Goal: Task Accomplishment & Management: Manage account settings

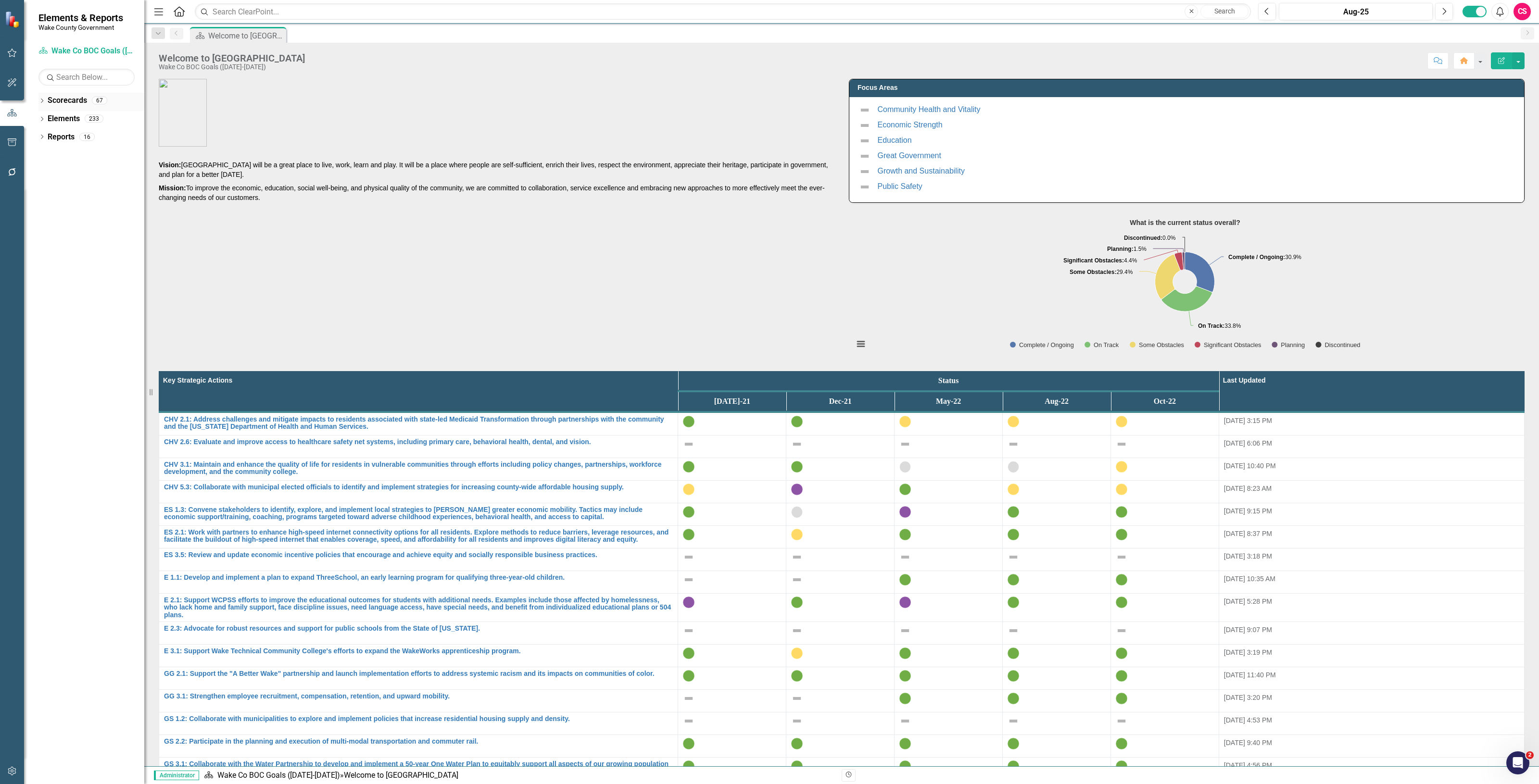
click at [58, 100] on link "Scorecards" at bounding box center [68, 100] width 39 height 11
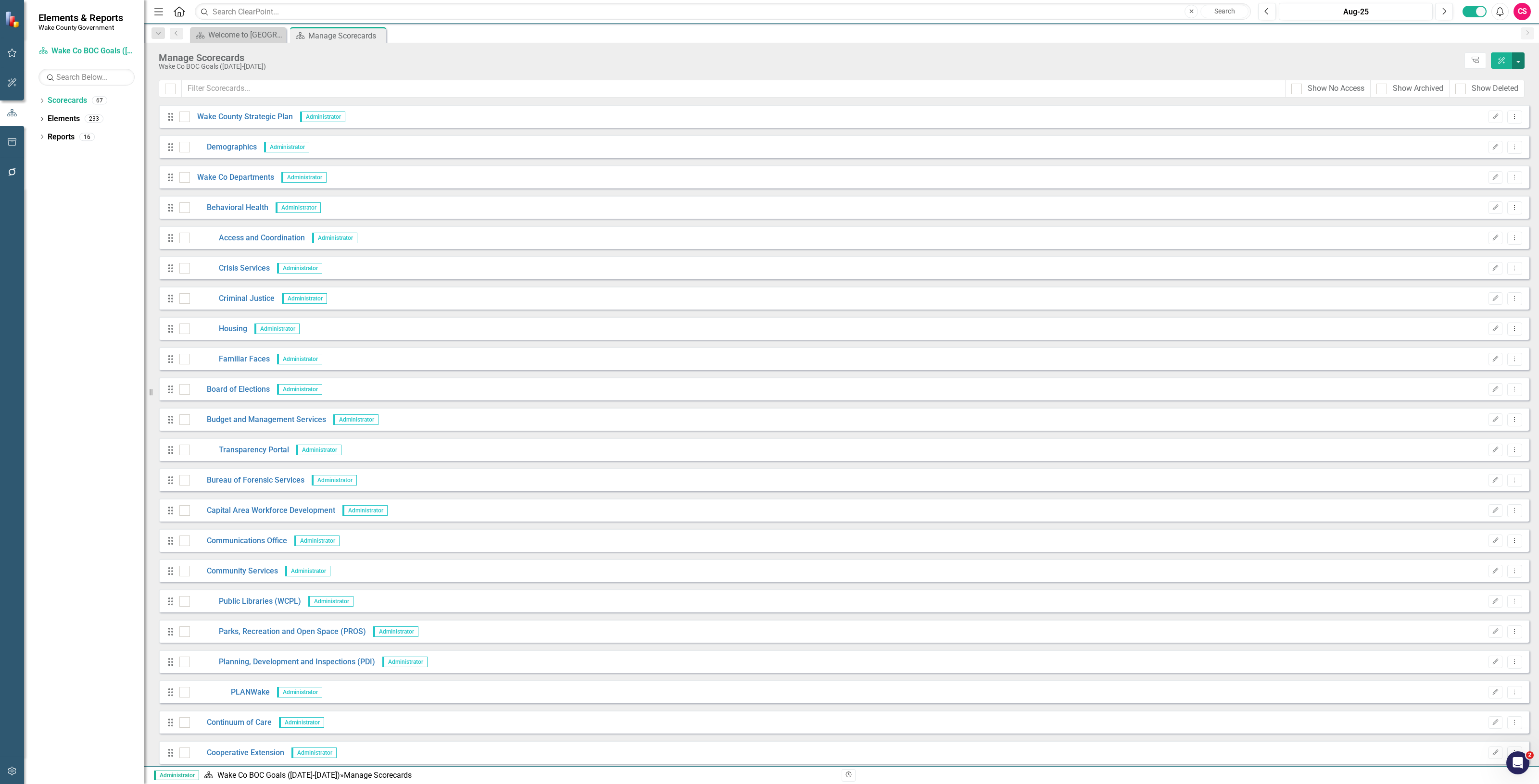
click at [1520, 64] on button "button" at bounding box center [1518, 60] width 13 height 16
click at [1464, 94] on link "Add Add Scorecard" at bounding box center [1474, 98] width 100 height 18
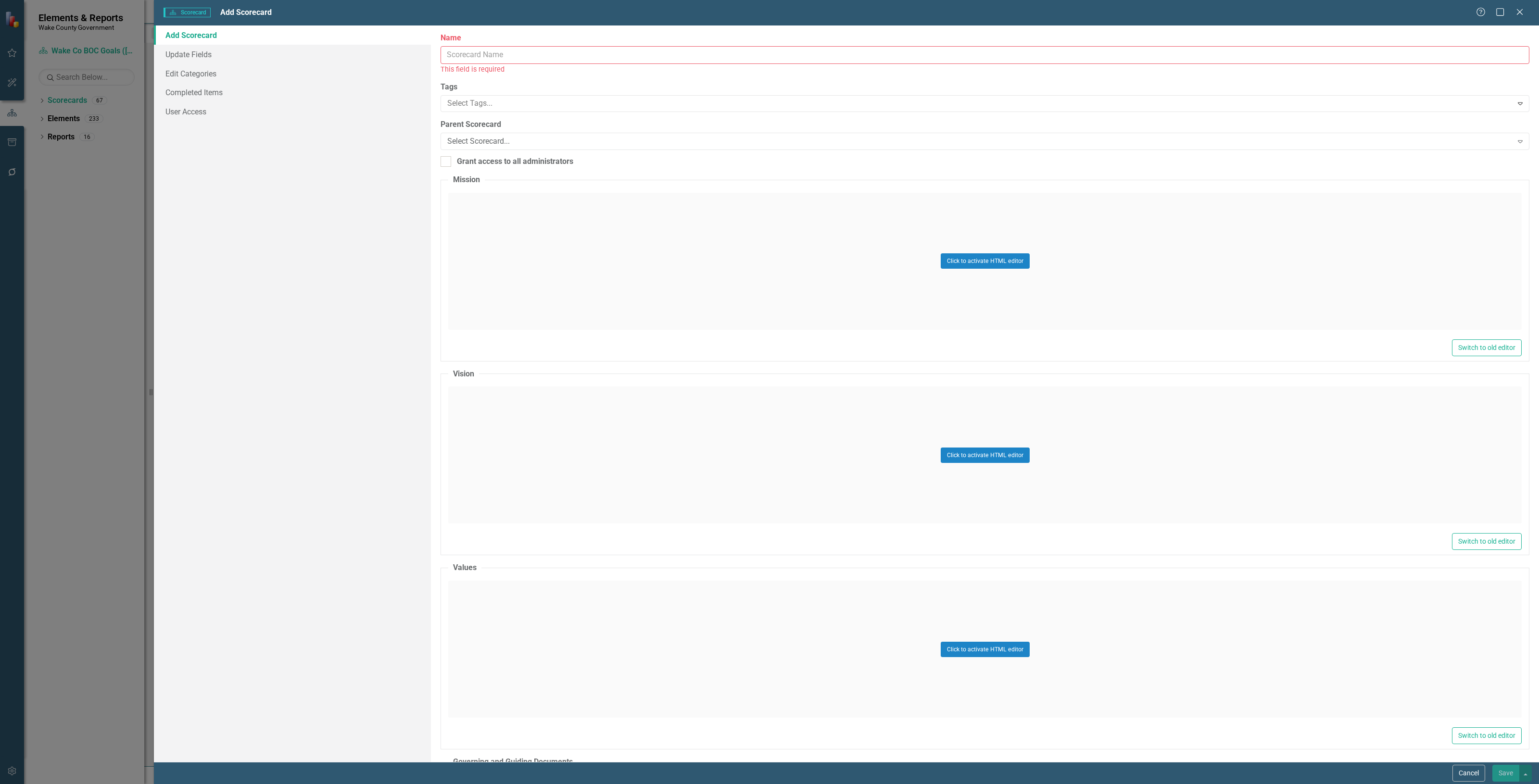
click at [446, 49] on input "Name" at bounding box center [985, 55] width 1089 height 18
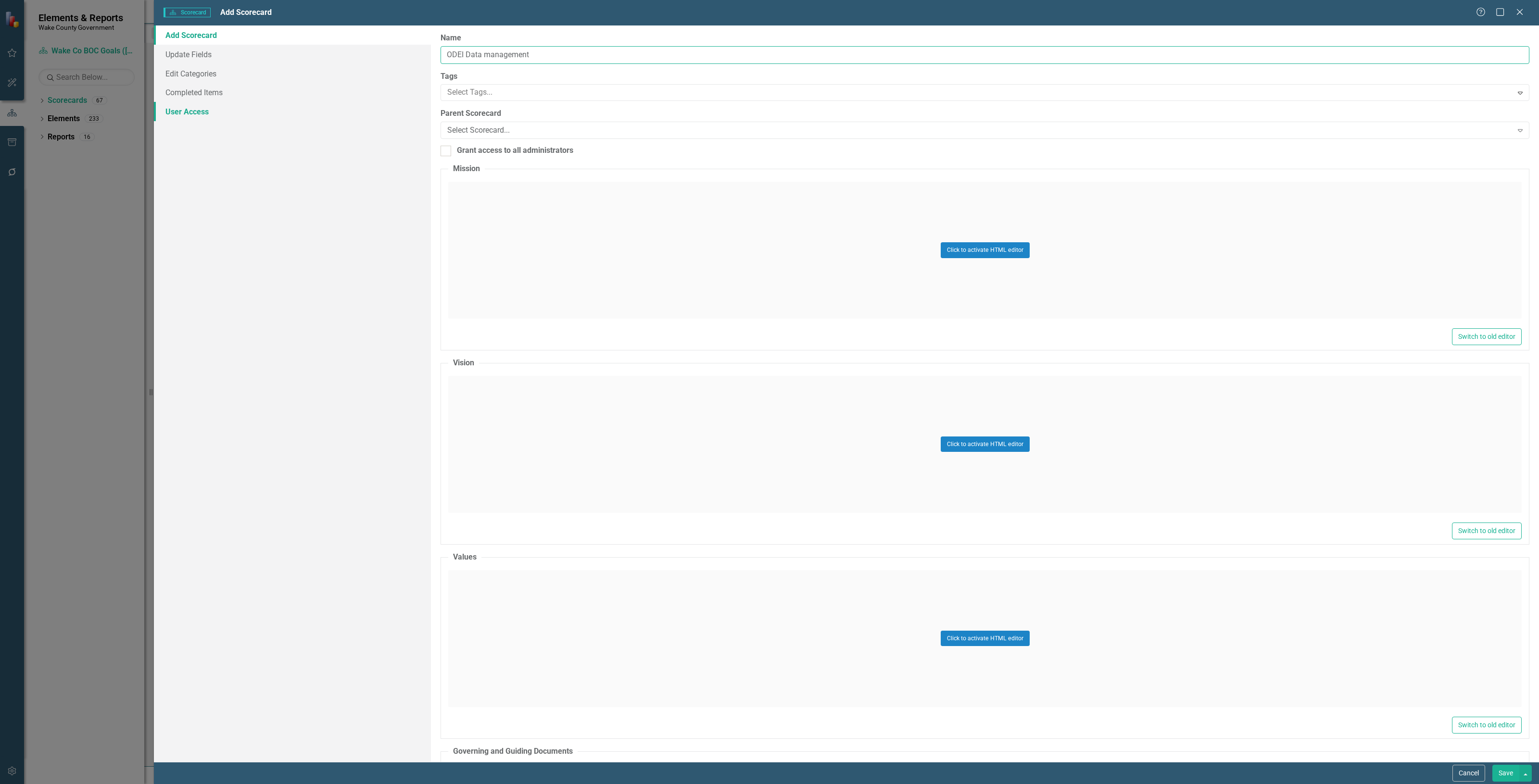
type input "ODEI Data management"
click at [182, 115] on link "User Access" at bounding box center [293, 112] width 277 height 19
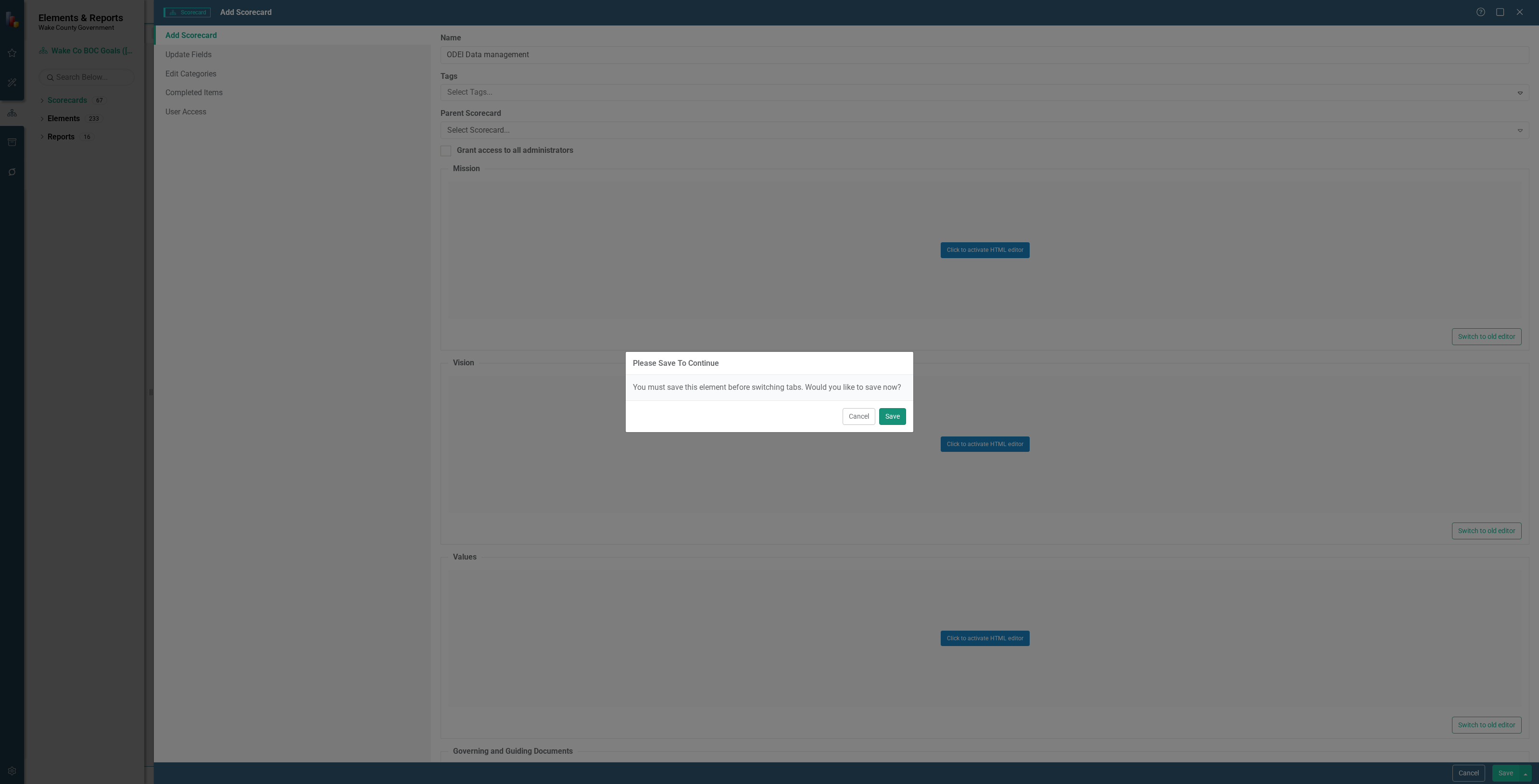
click at [888, 419] on button "Save" at bounding box center [893, 416] width 27 height 17
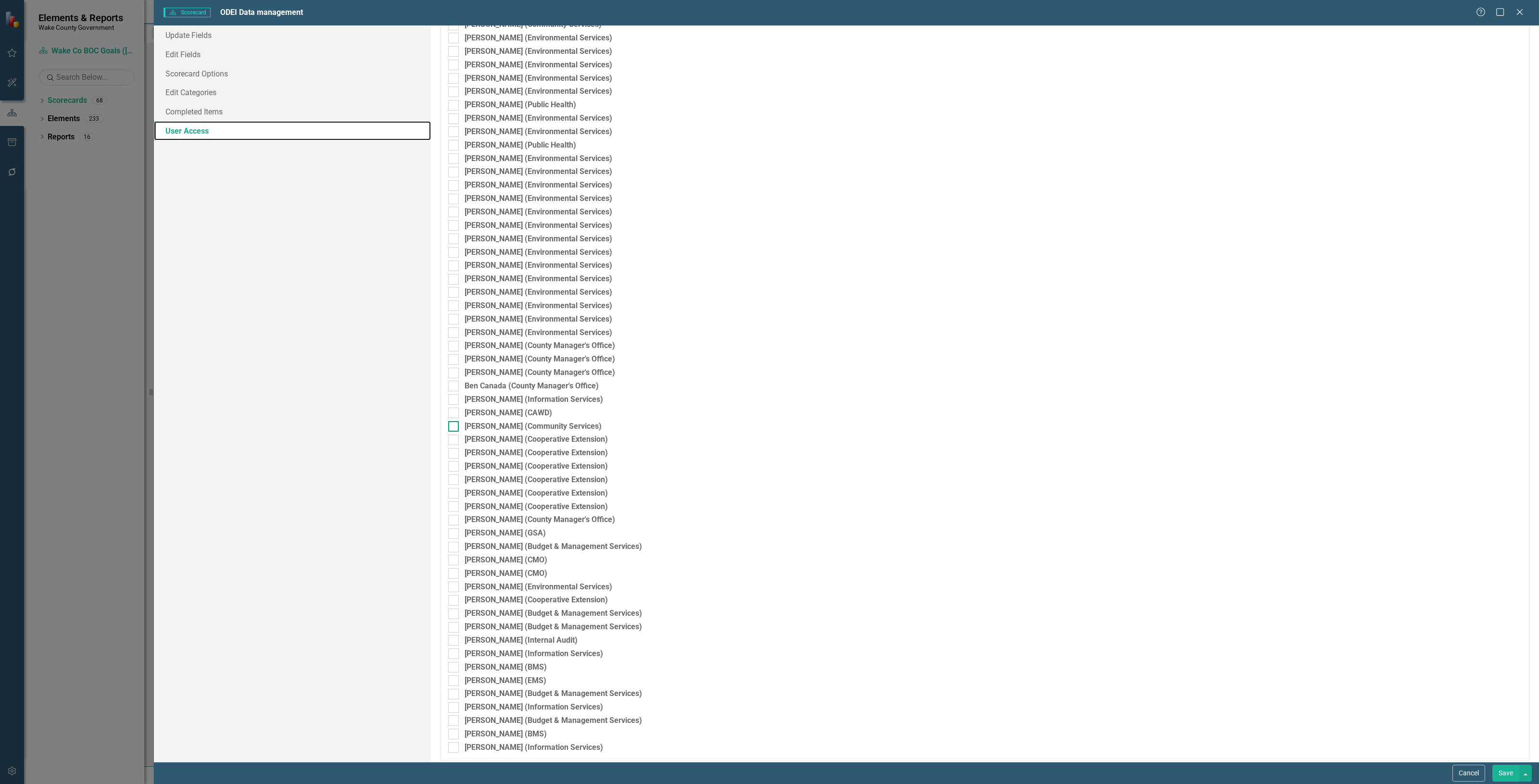
scroll to position [2160, 0]
click at [1509, 773] on button "Save" at bounding box center [1506, 773] width 27 height 17
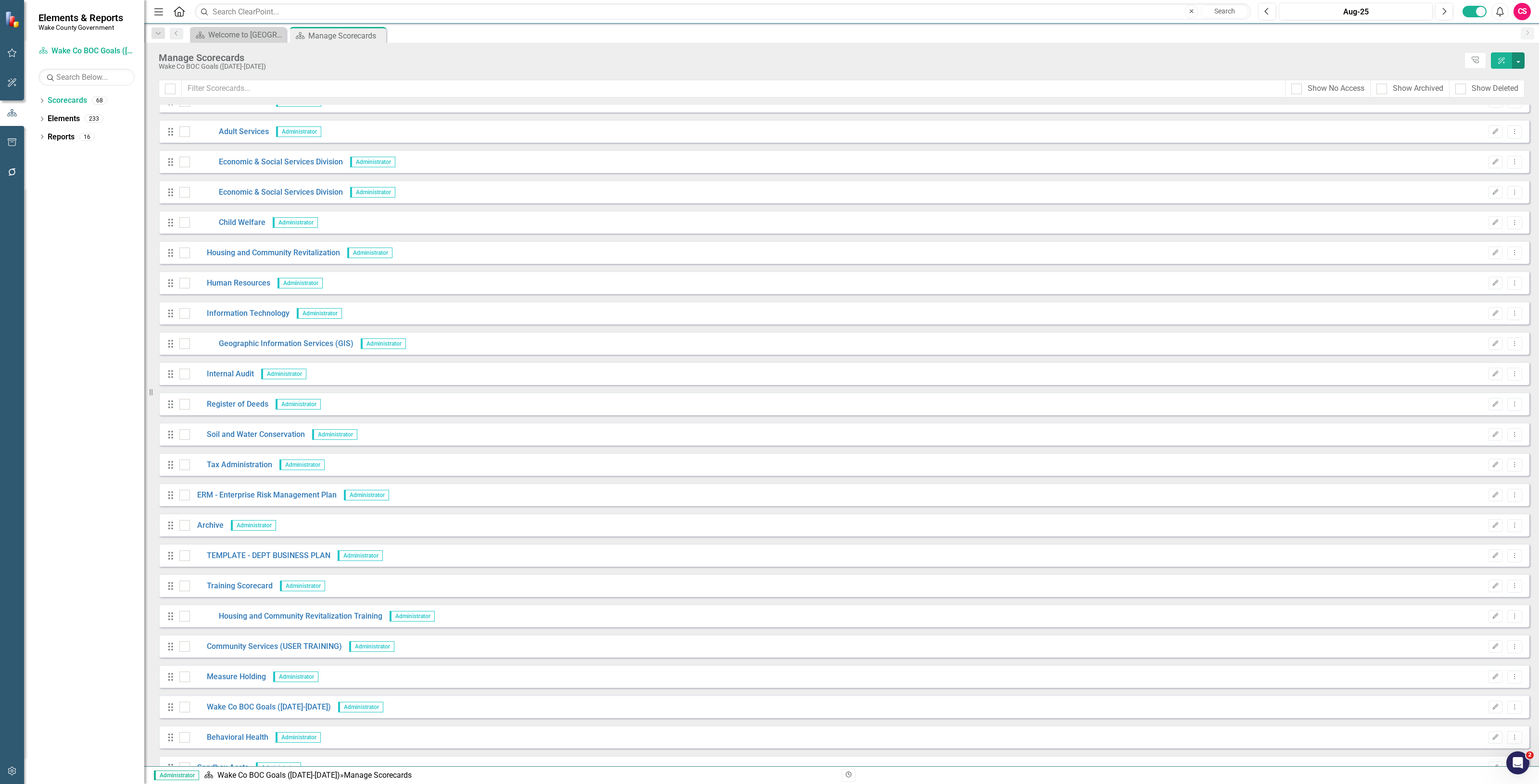
scroll to position [1398, 0]
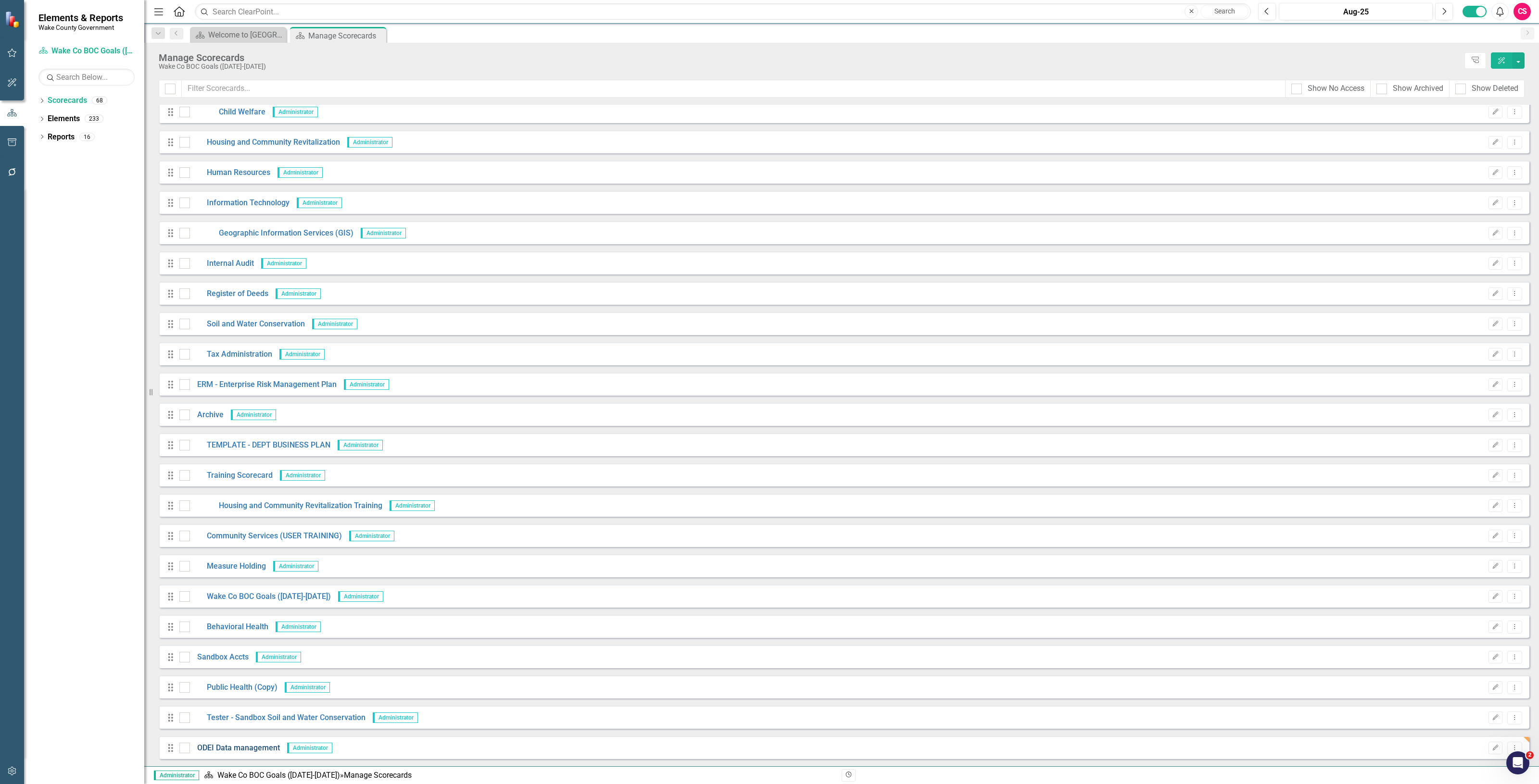
click at [239, 751] on link "ODEI Data management" at bounding box center [235, 748] width 90 height 11
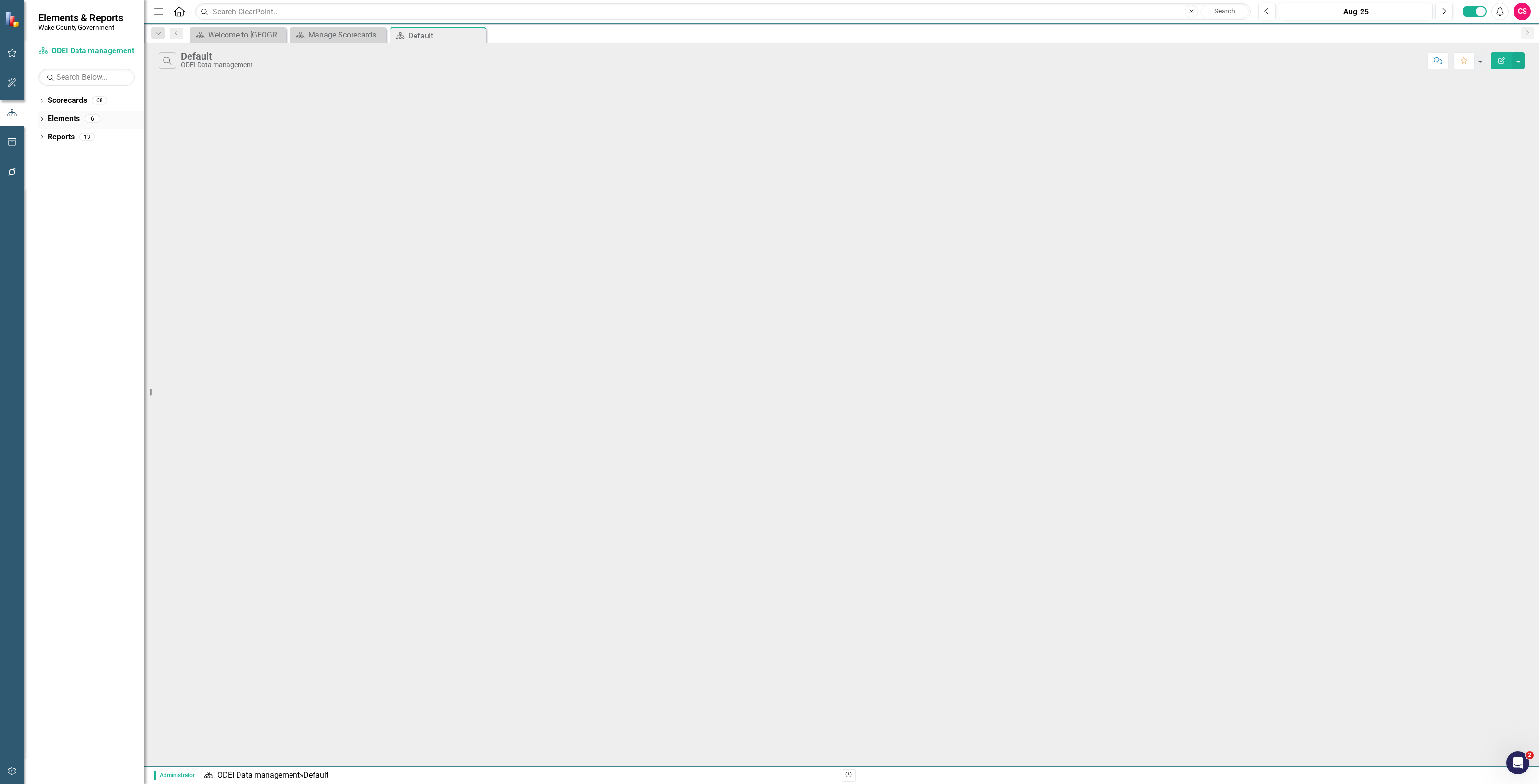
click at [58, 121] on link "Elements" at bounding box center [64, 119] width 32 height 11
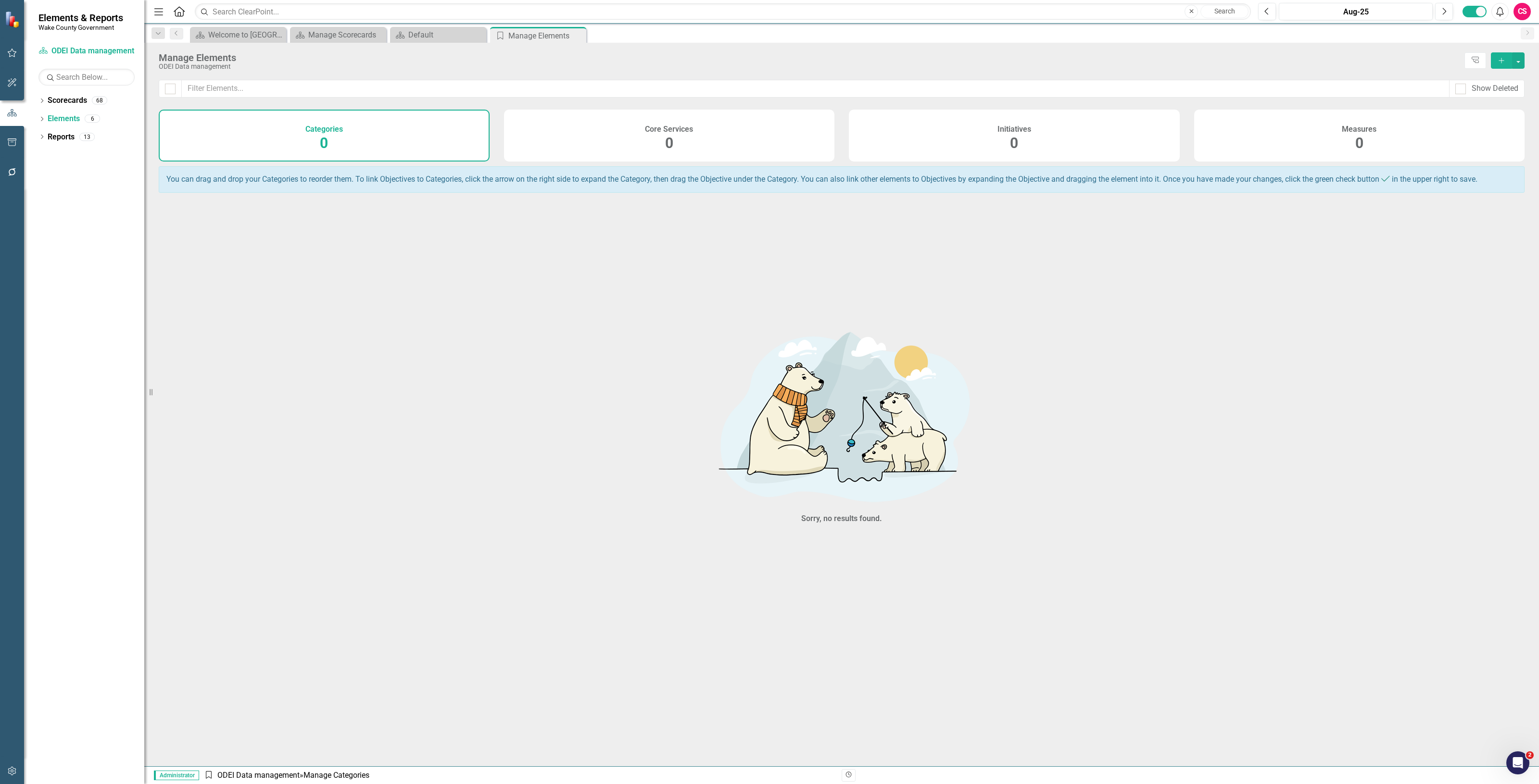
click at [1017, 128] on h4 "Initiatives" at bounding box center [1014, 129] width 33 height 8
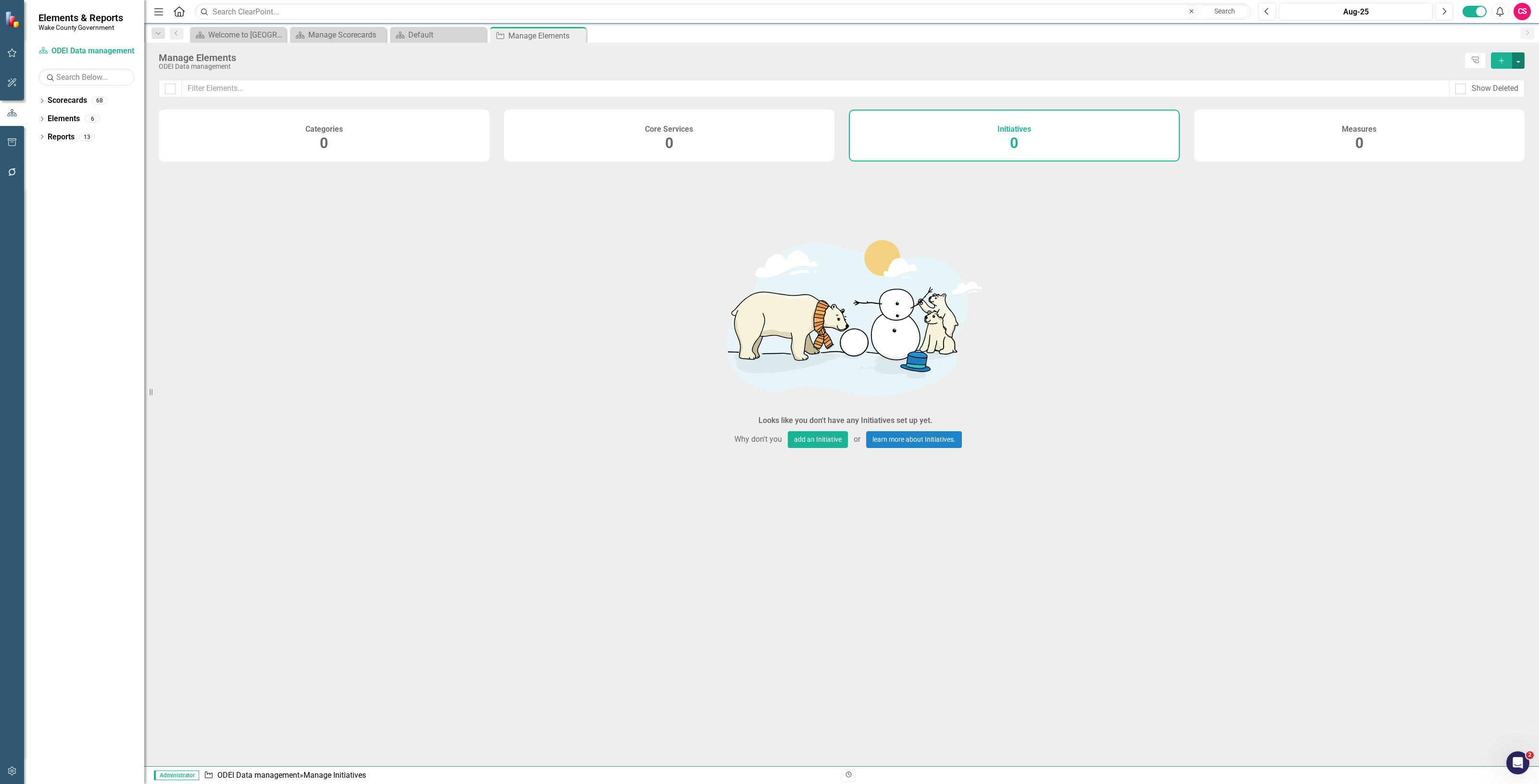
click at [1520, 66] on button "button" at bounding box center [1518, 60] width 13 height 16
click at [1501, 97] on link "Add Multiple Add Multiple" at bounding box center [1486, 97] width 76 height 18
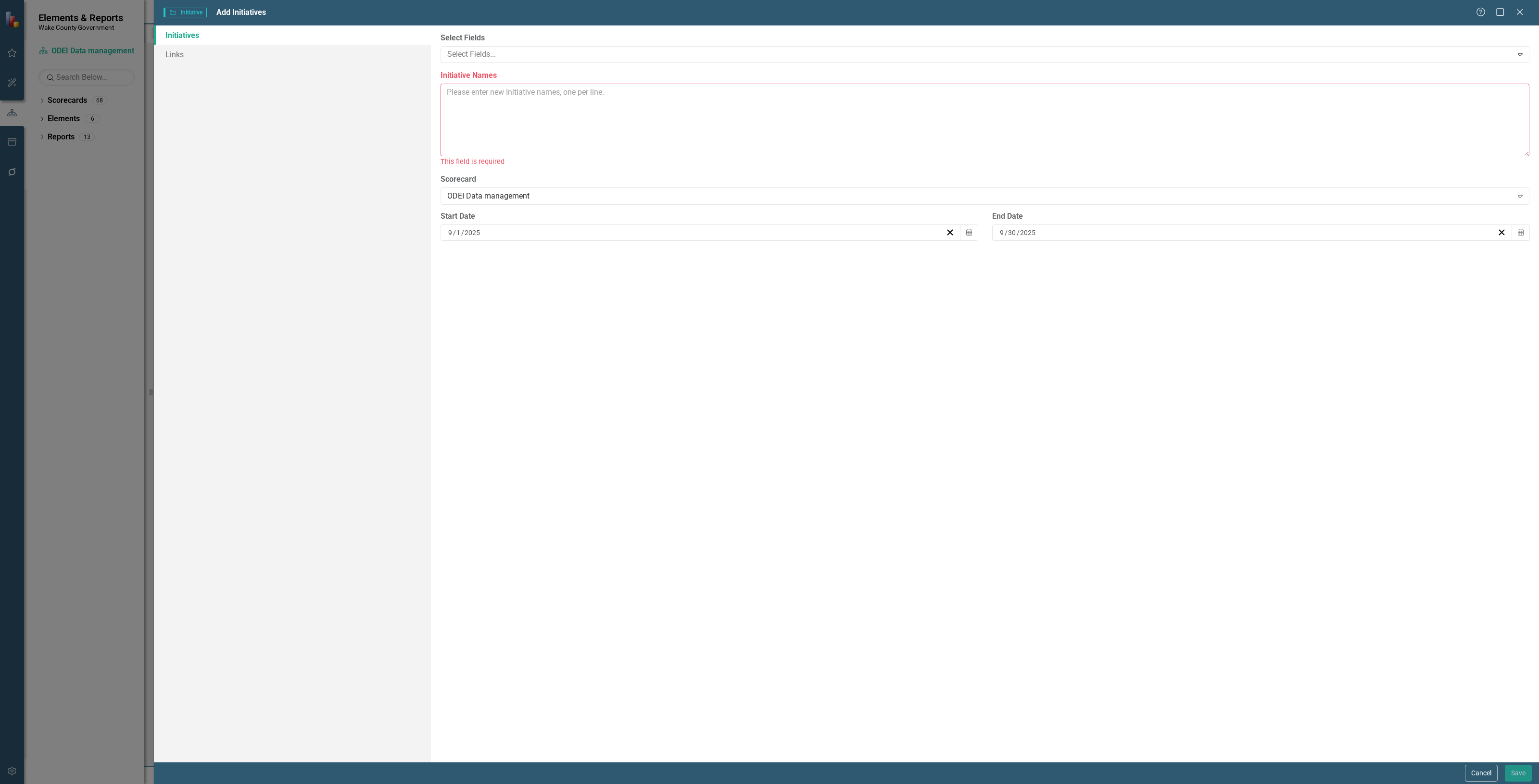
click at [635, 122] on textarea "Initiative Names" at bounding box center [985, 120] width 1089 height 73
type textarea "Juneteenth Lunch and Learn Interfaith Lunch and Learn"
click at [1512, 770] on button "Save" at bounding box center [1518, 773] width 27 height 17
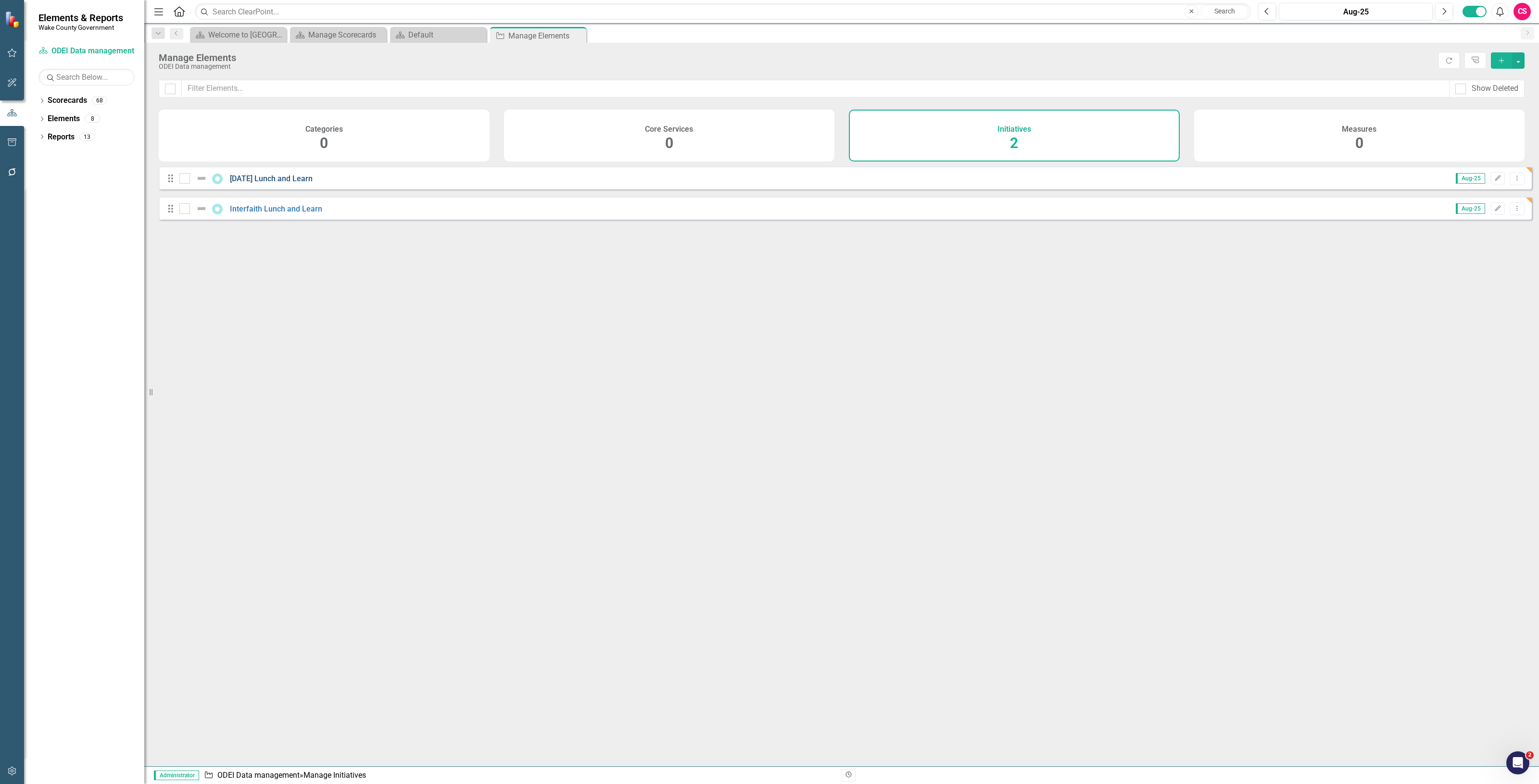
click at [263, 183] on link "[DATE] Lunch and Learn" at bounding box center [271, 178] width 82 height 9
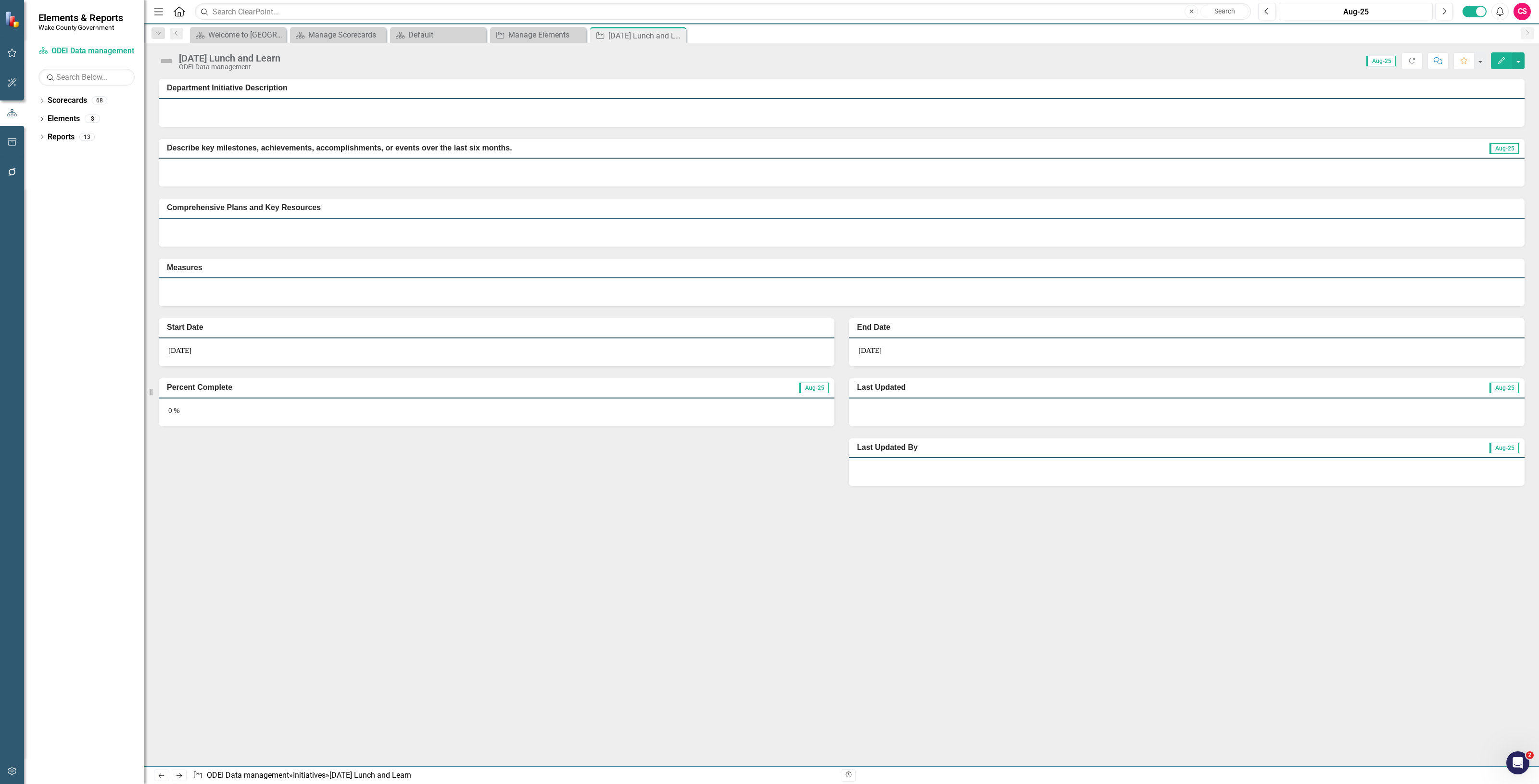
click at [1501, 71] on div "Juneteenth Lunch and Learn ODEI Data management Score: N/A Aug-25 Completed Ref…" at bounding box center [842, 57] width 1394 height 29
click at [1497, 63] on icon "Edit" at bounding box center [1501, 60] width 8 height 7
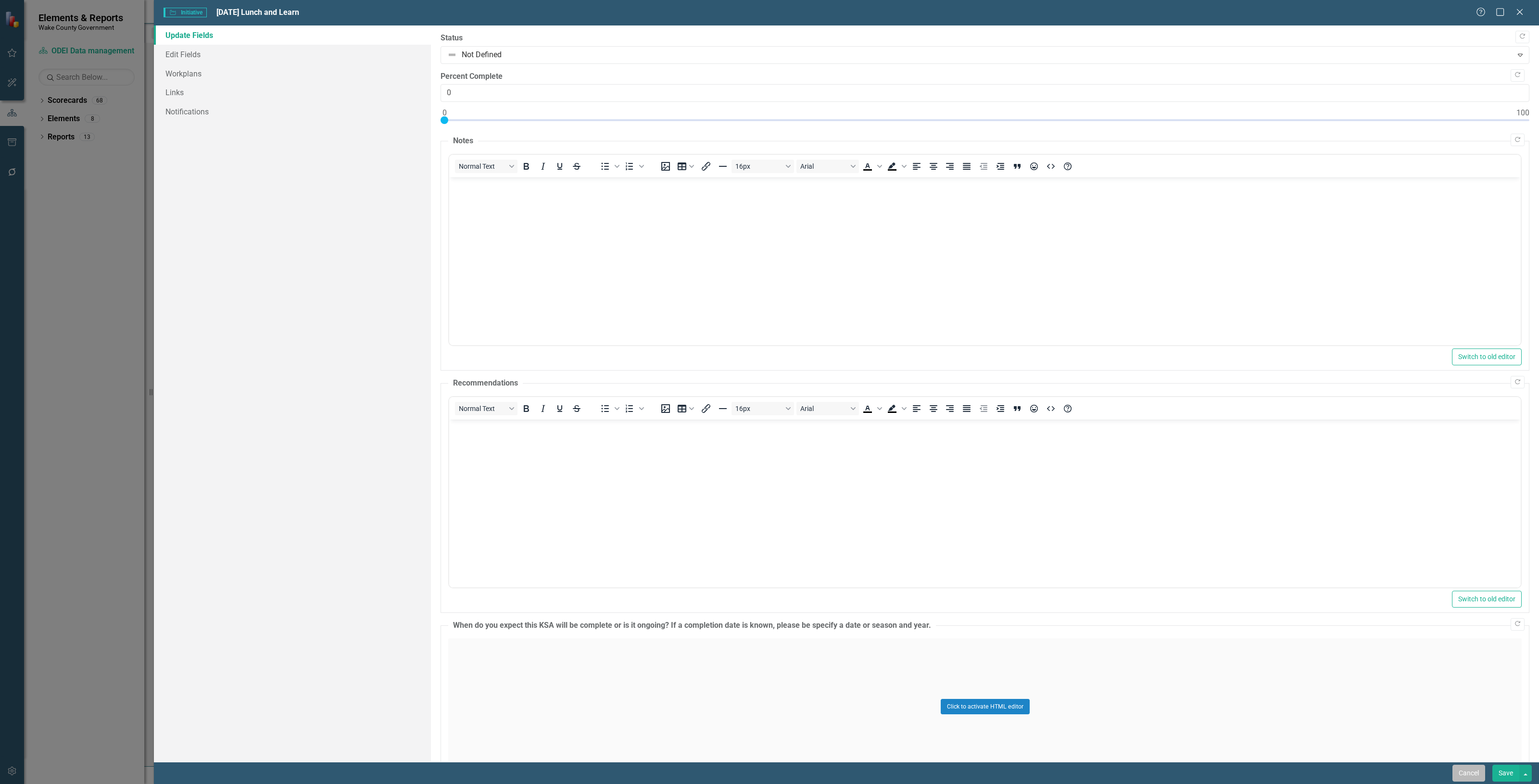
click at [1472, 775] on button "Cancel" at bounding box center [1469, 773] width 33 height 17
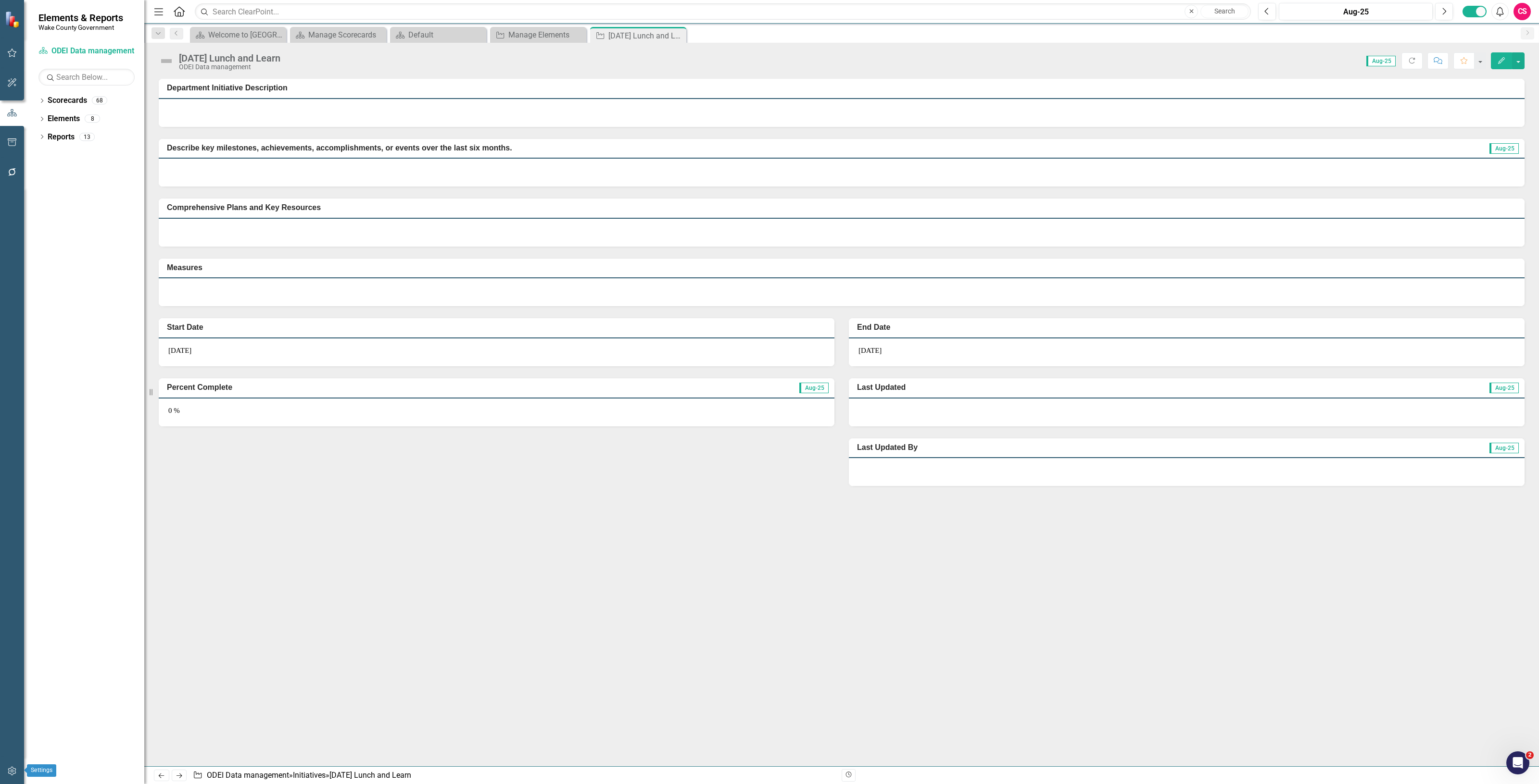
click at [19, 770] on button "button" at bounding box center [12, 771] width 22 height 20
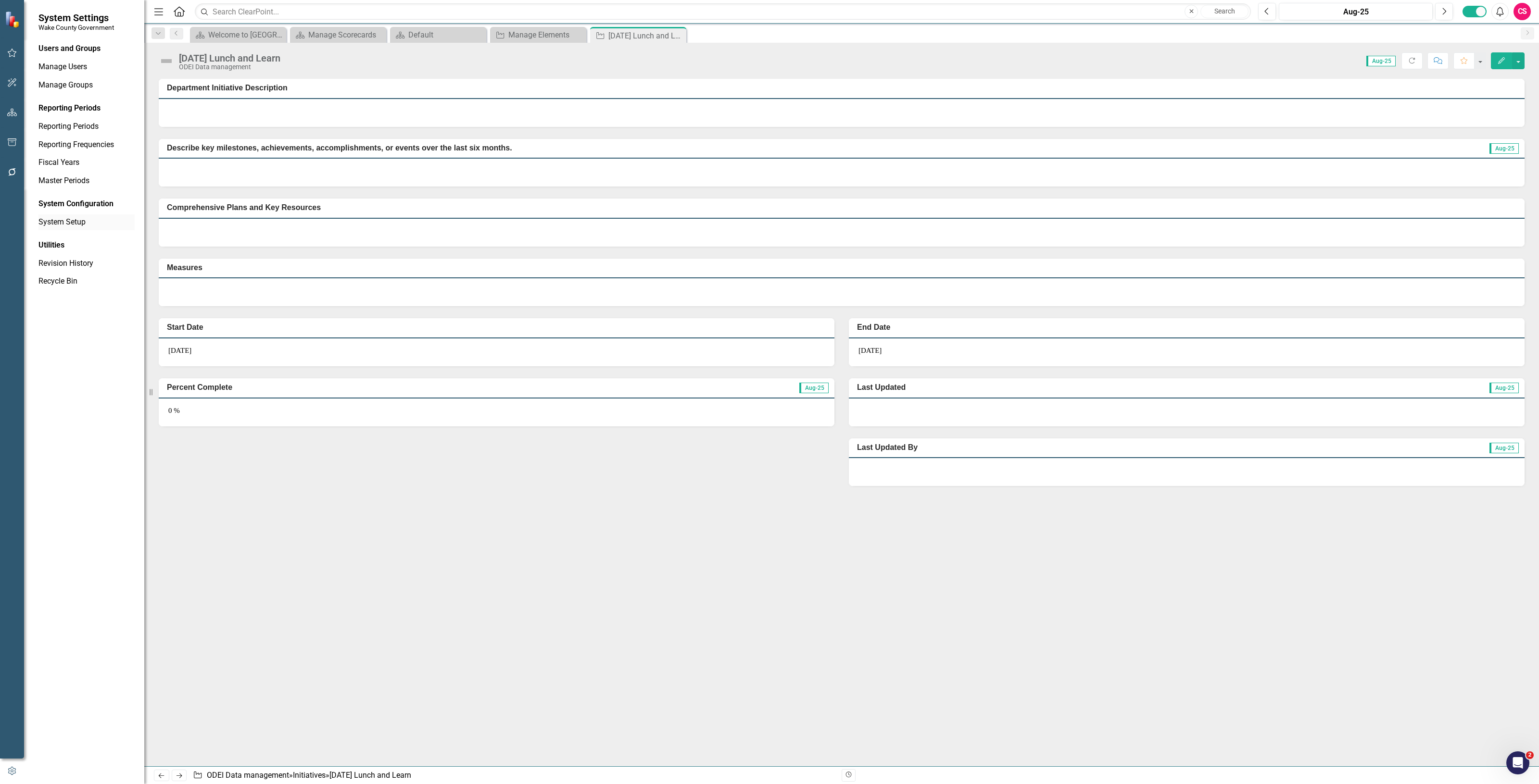
click at [56, 225] on link "System Setup" at bounding box center [86, 222] width 96 height 11
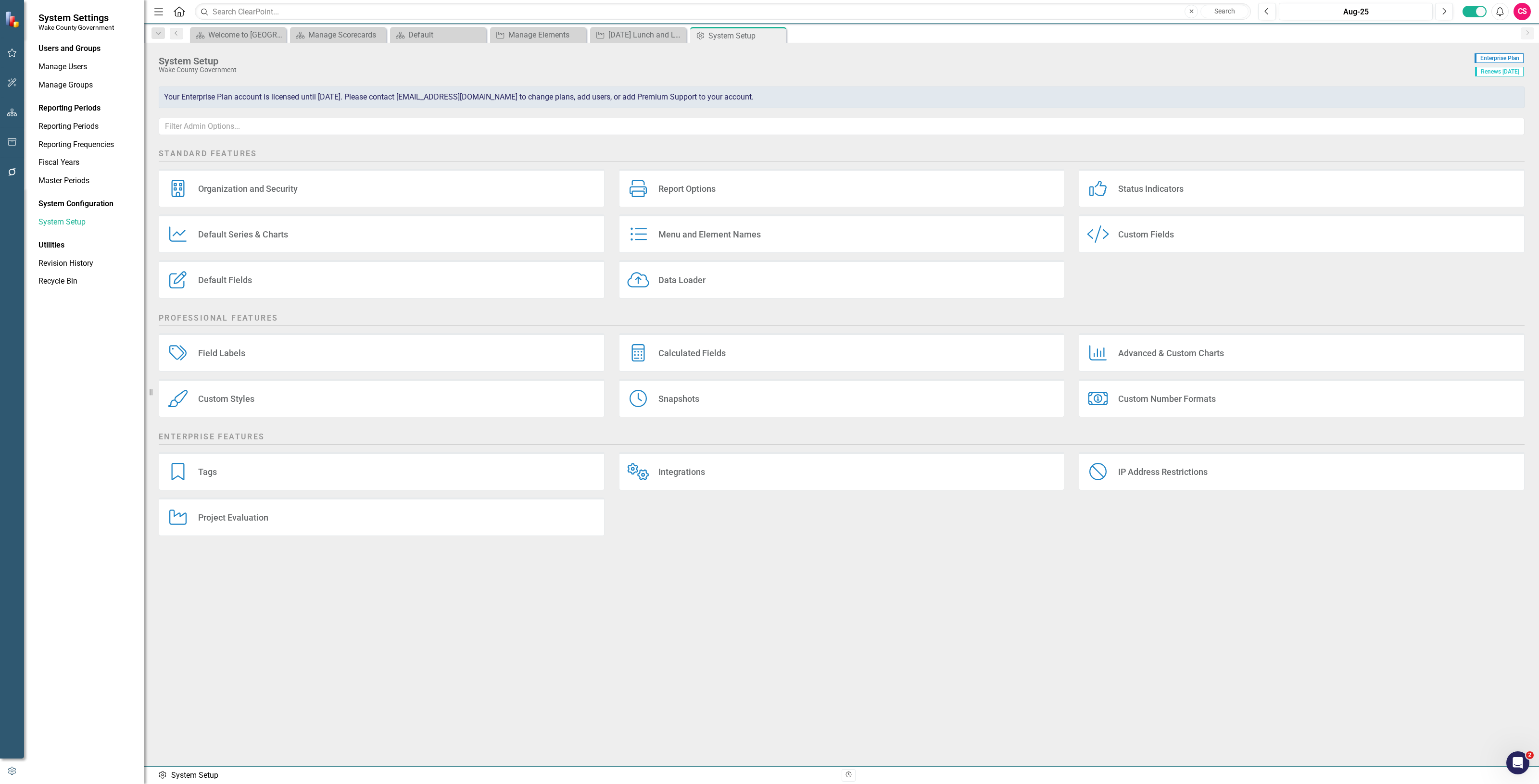
click at [674, 239] on div "Menu and Element Names" at bounding box center [709, 234] width 102 height 11
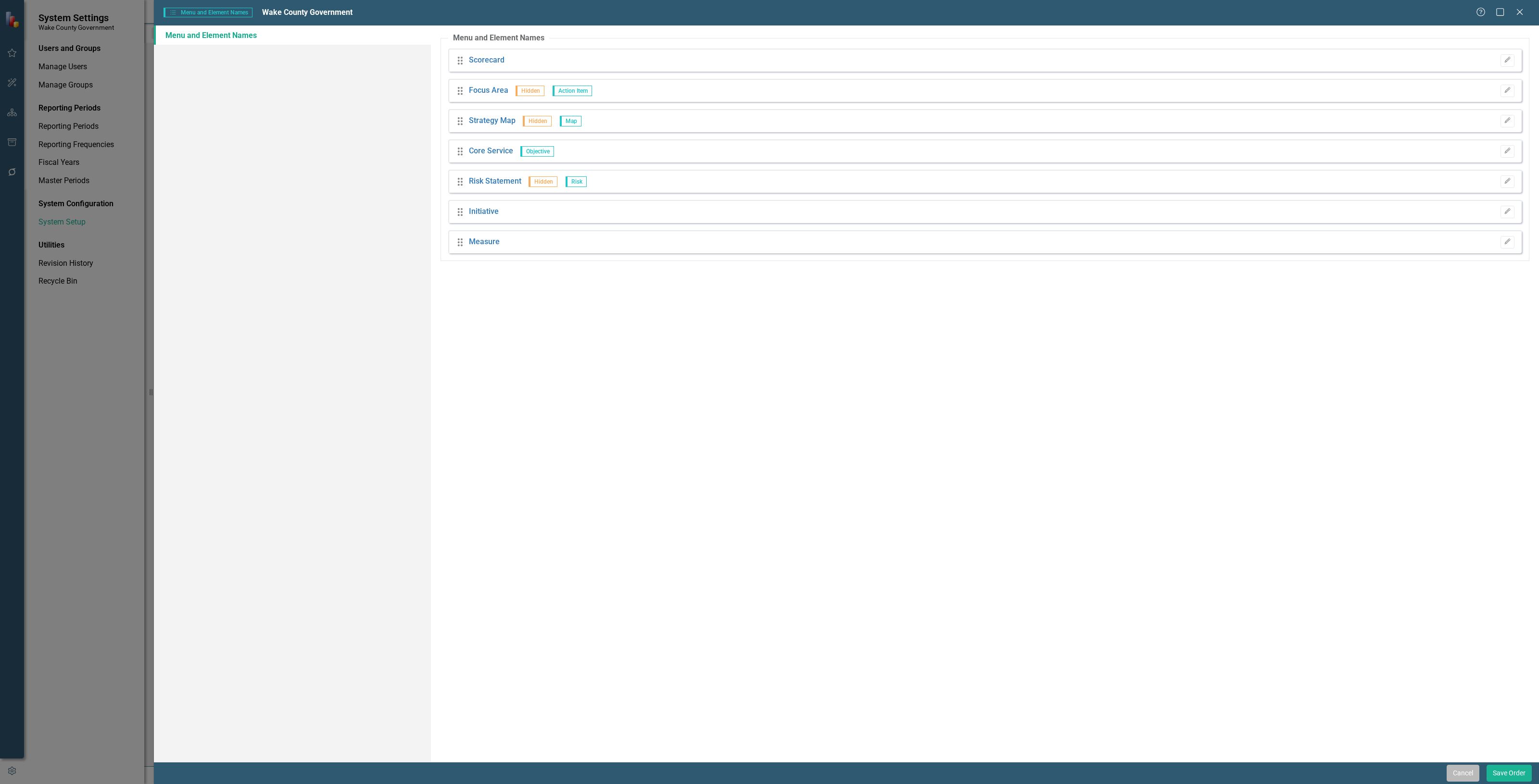
click at [1460, 770] on button "Cancel" at bounding box center [1463, 773] width 33 height 17
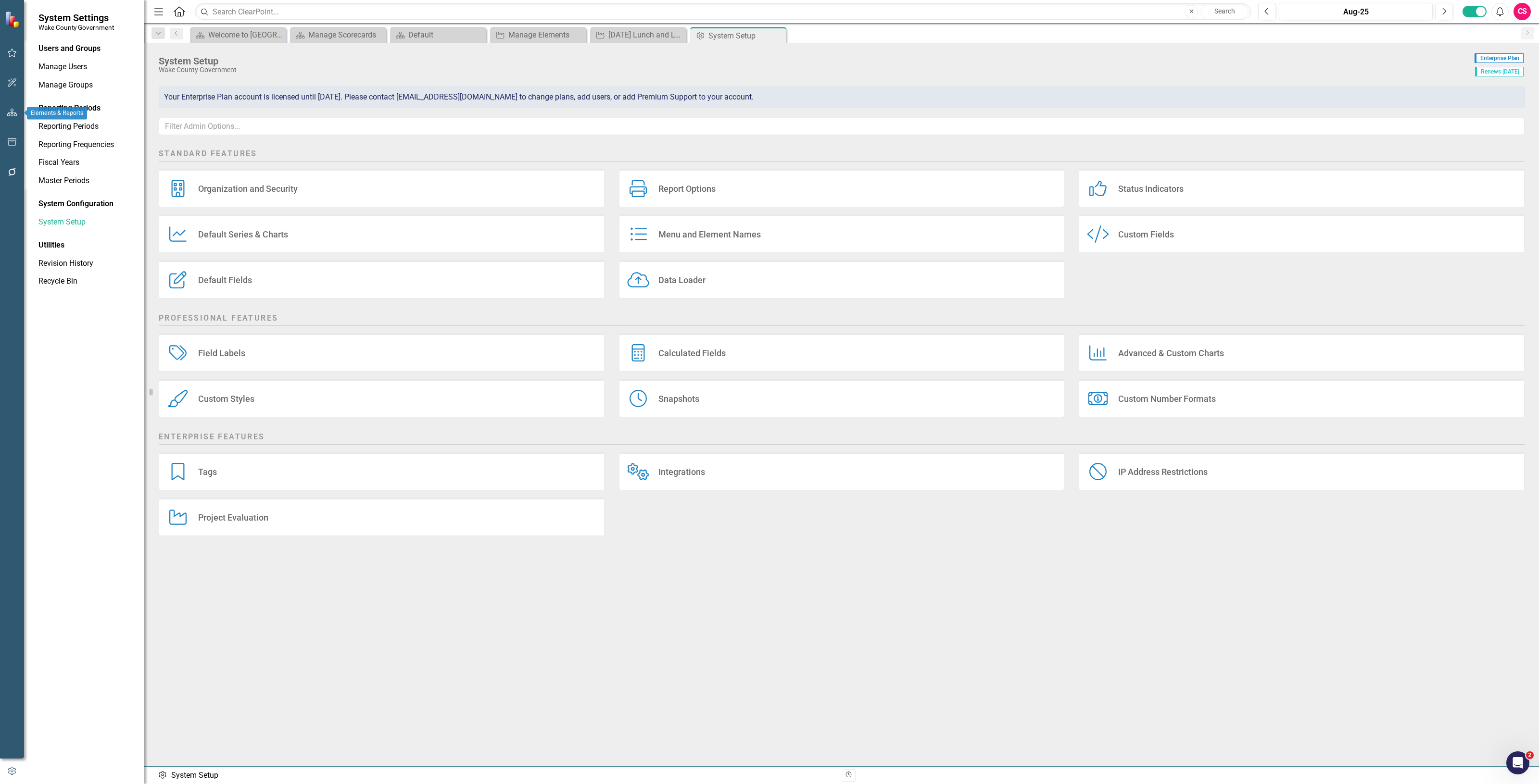
click at [11, 117] on button "button" at bounding box center [12, 113] width 22 height 20
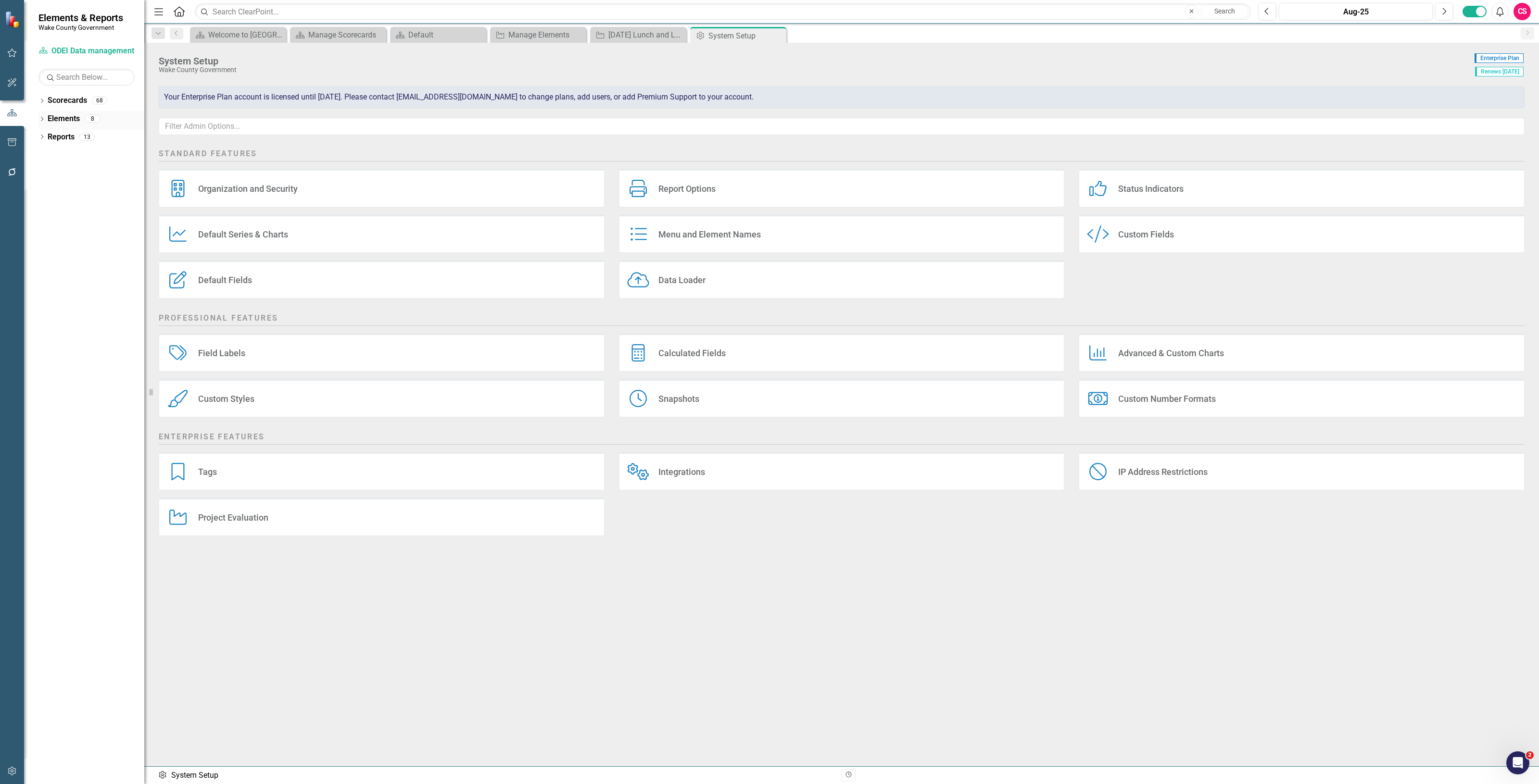
click at [39, 118] on icon "Dropdown" at bounding box center [41, 119] width 7 height 5
click at [68, 102] on link "Scorecards" at bounding box center [68, 100] width 39 height 11
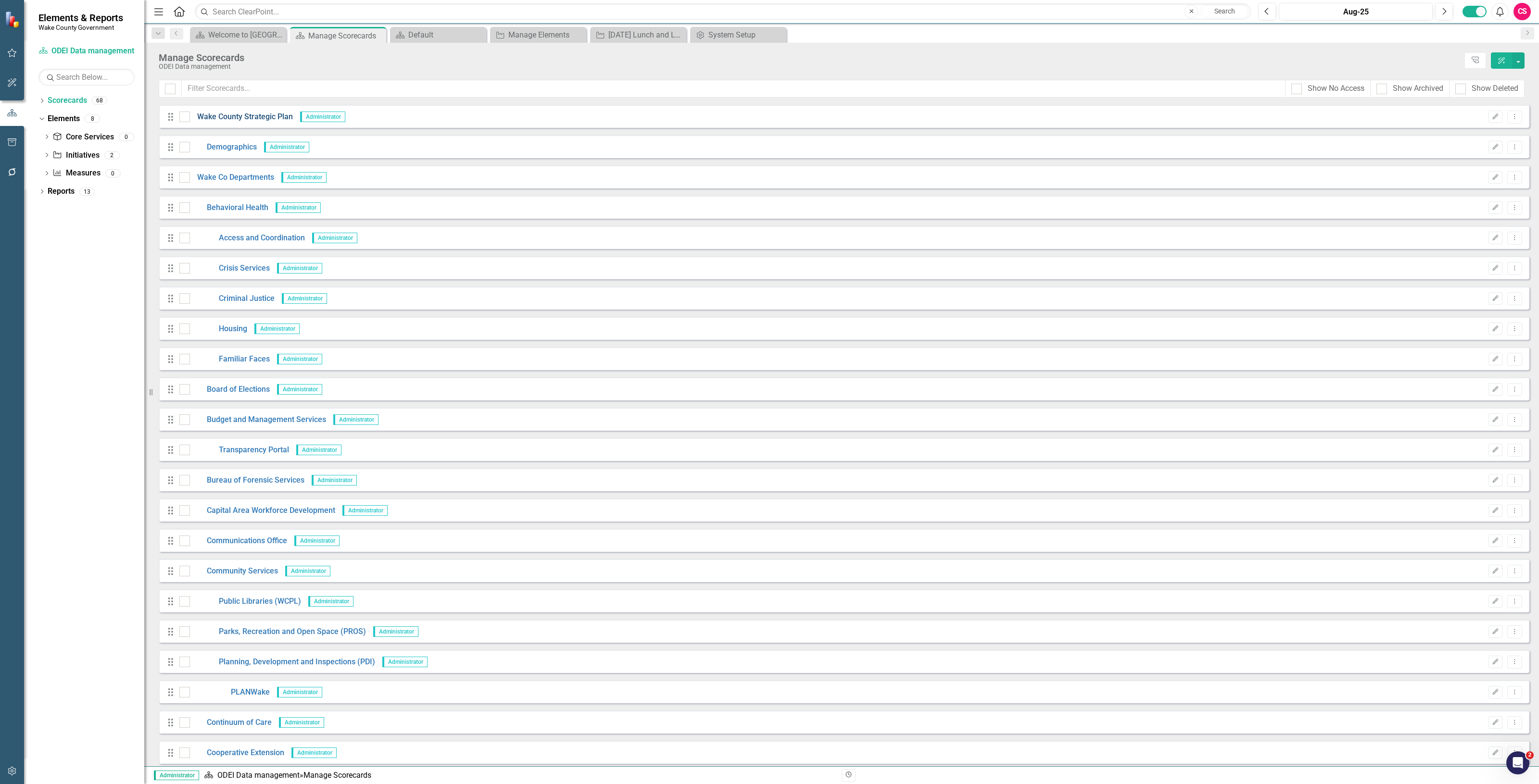
click at [211, 118] on link "Wake County Strategic Plan" at bounding box center [241, 117] width 103 height 11
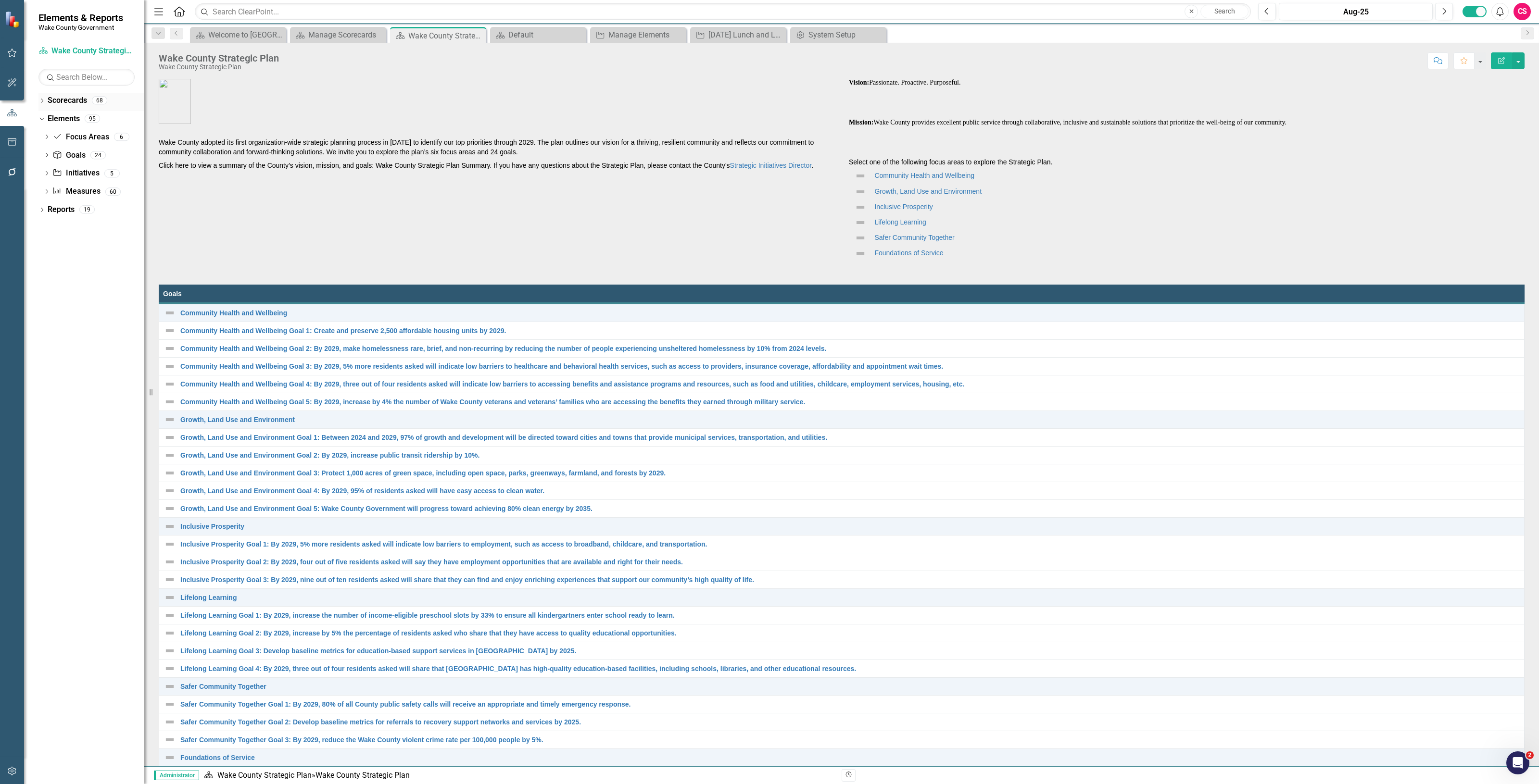
click at [66, 102] on link "Scorecards" at bounding box center [68, 100] width 39 height 11
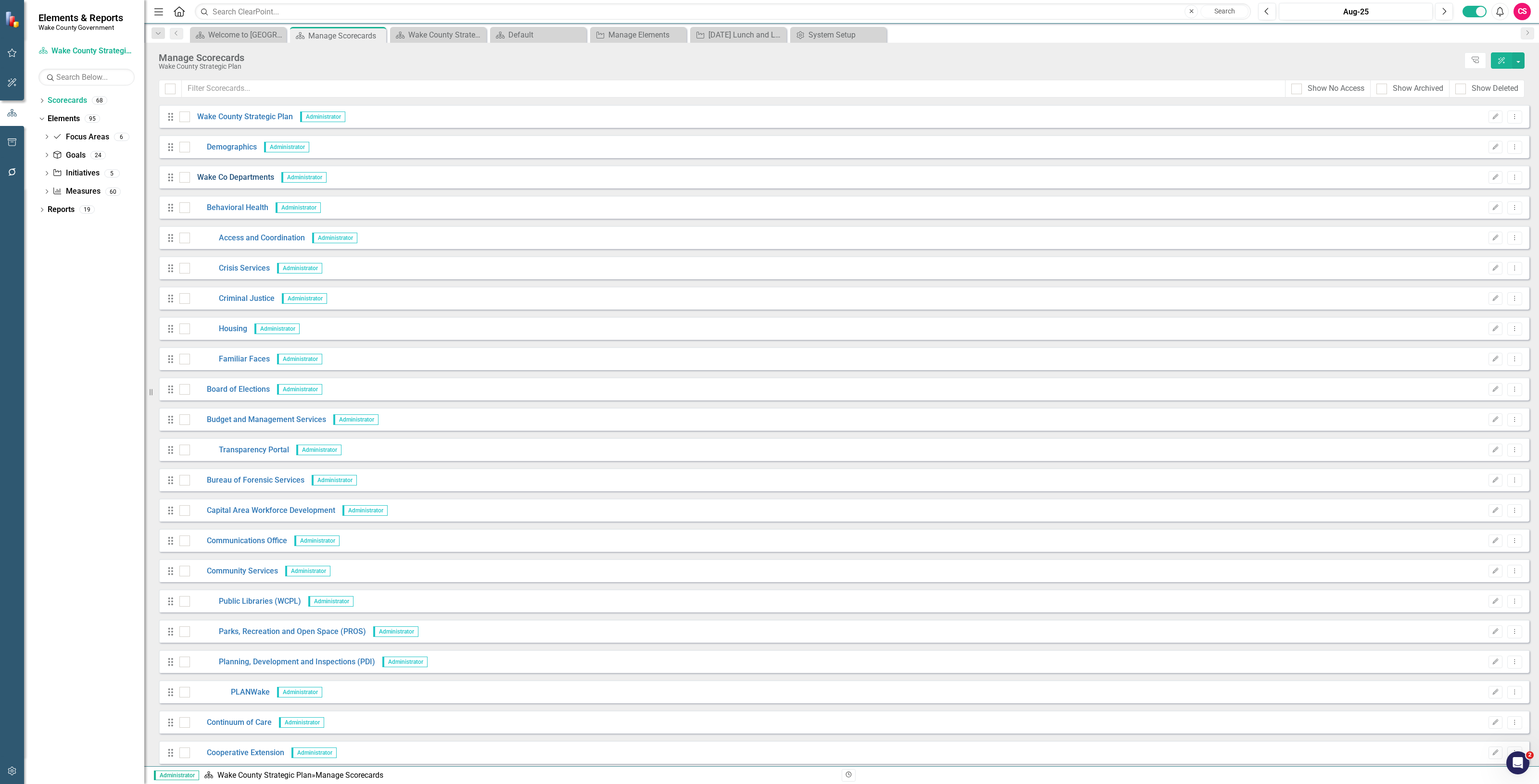
click at [235, 179] on link "Wake Co Departments" at bounding box center [232, 177] width 84 height 11
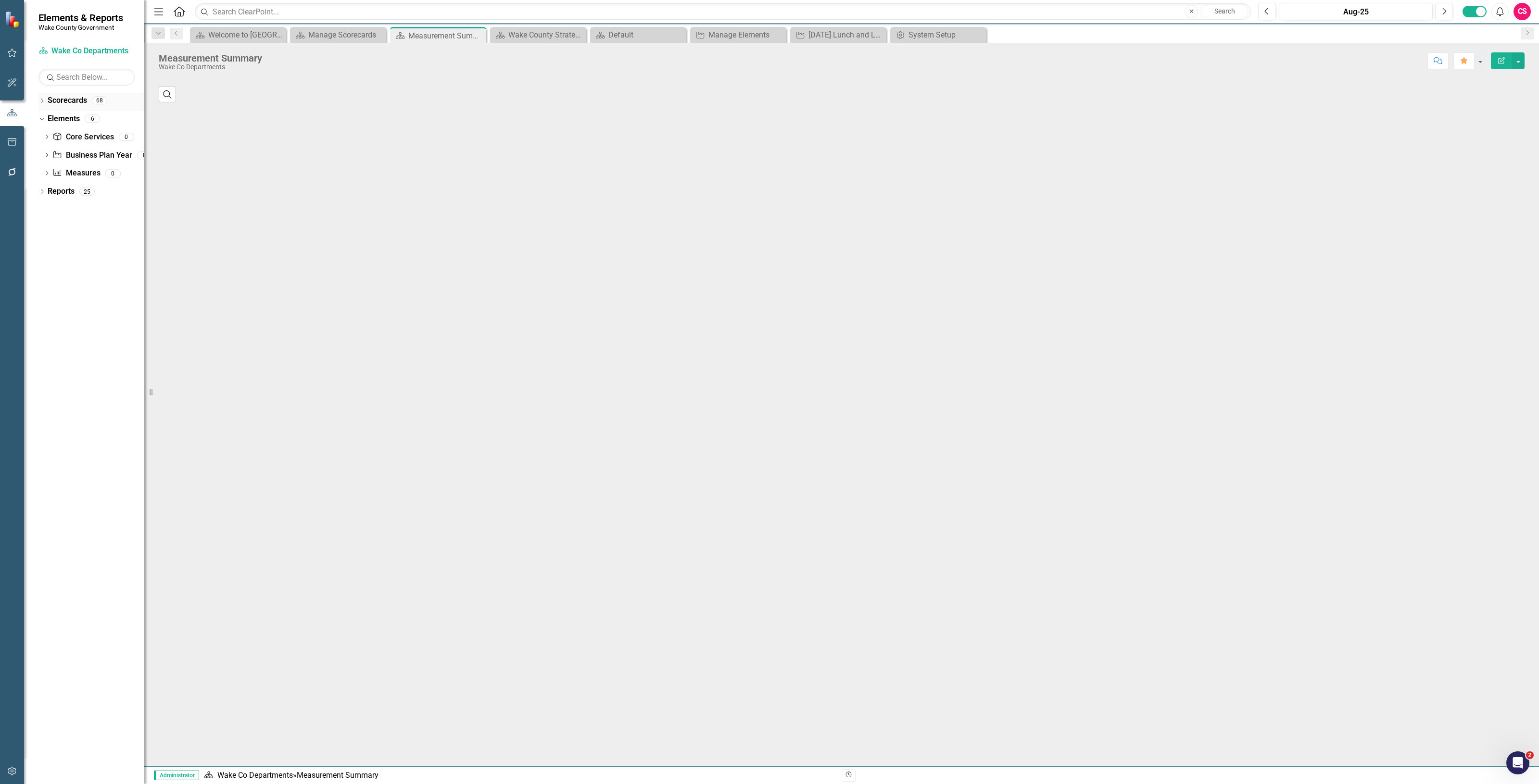
click at [59, 106] on link "Scorecards" at bounding box center [68, 100] width 39 height 11
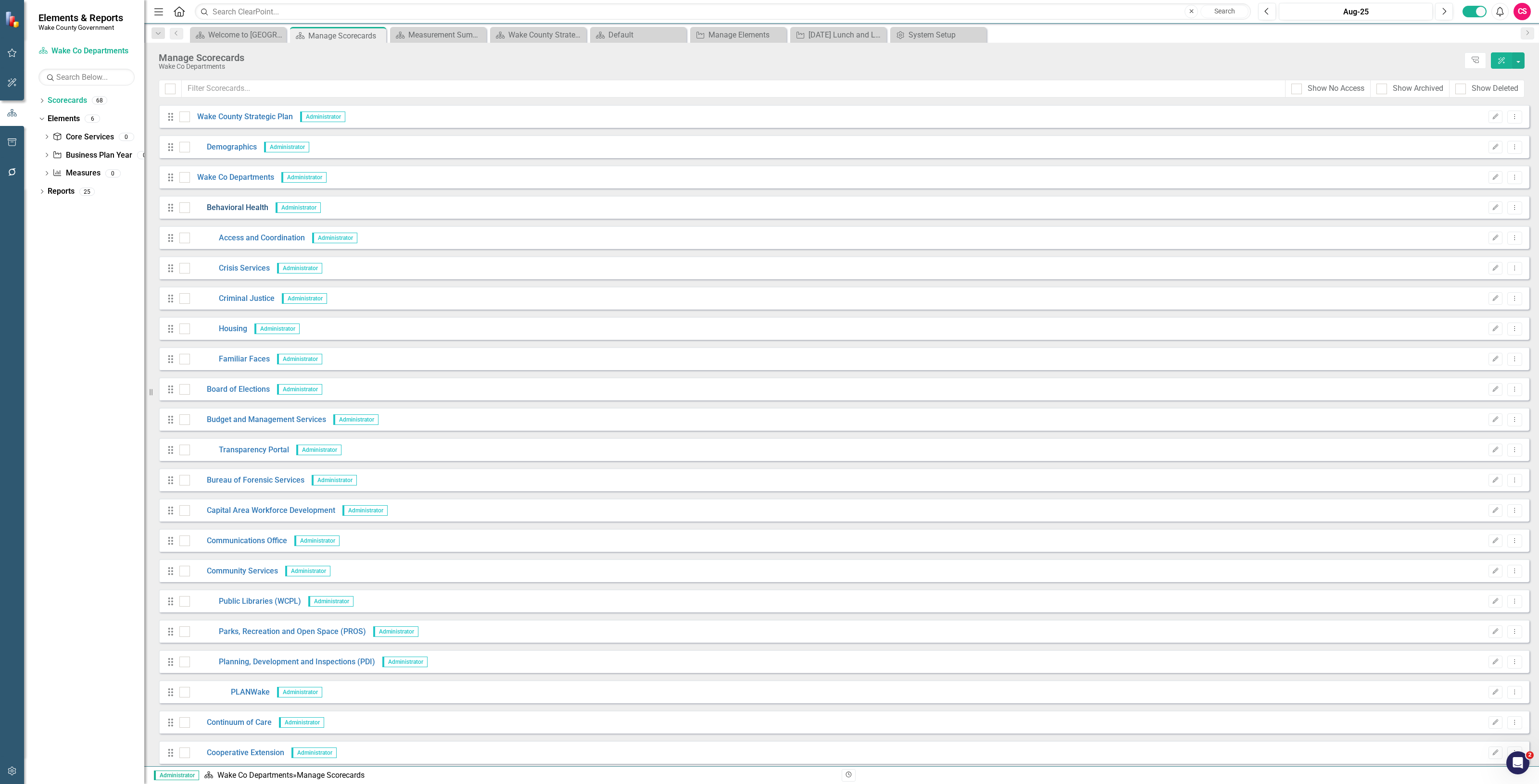
click at [235, 208] on link "Behavioral Health" at bounding box center [229, 208] width 78 height 11
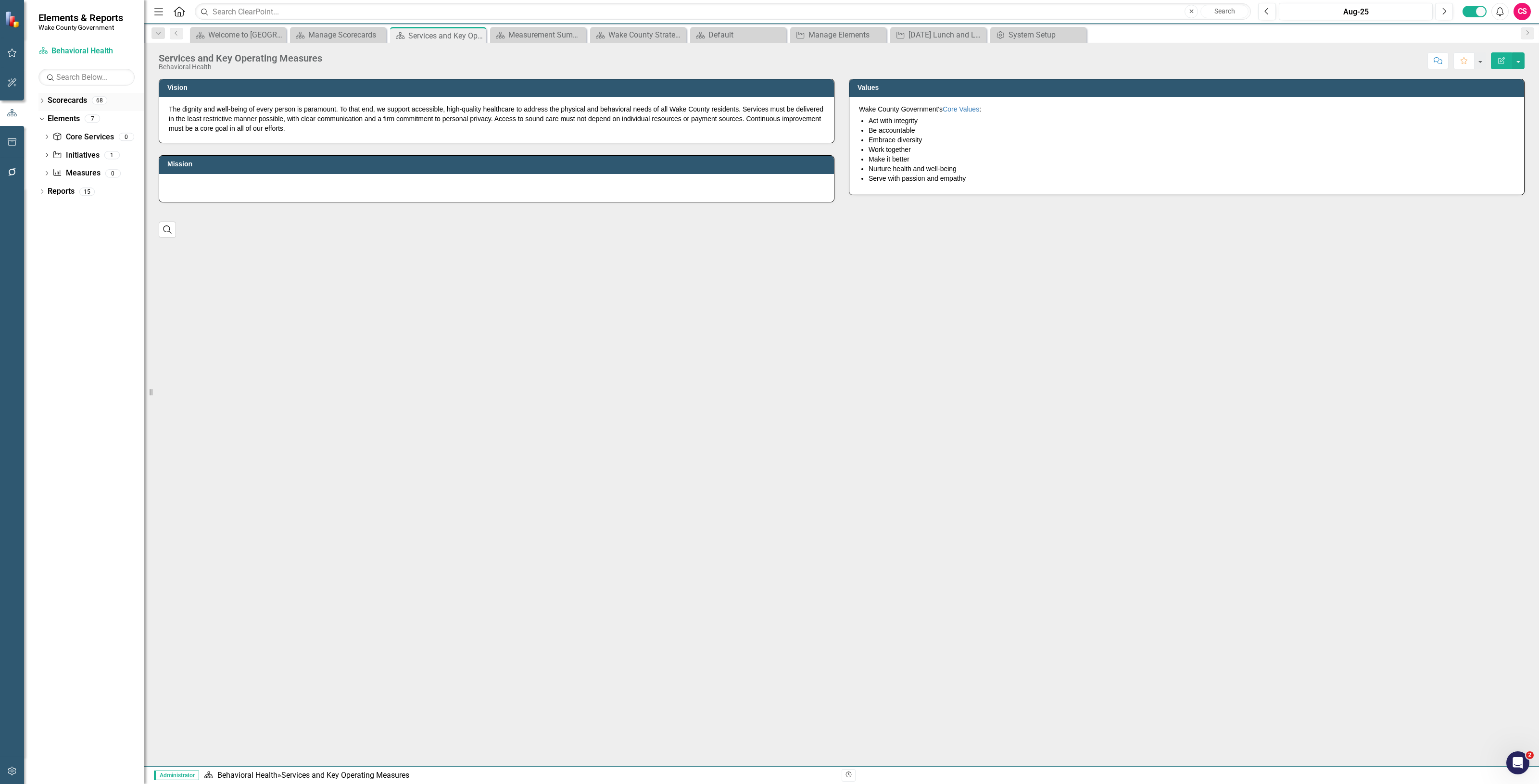
click at [66, 102] on link "Scorecards" at bounding box center [68, 100] width 39 height 11
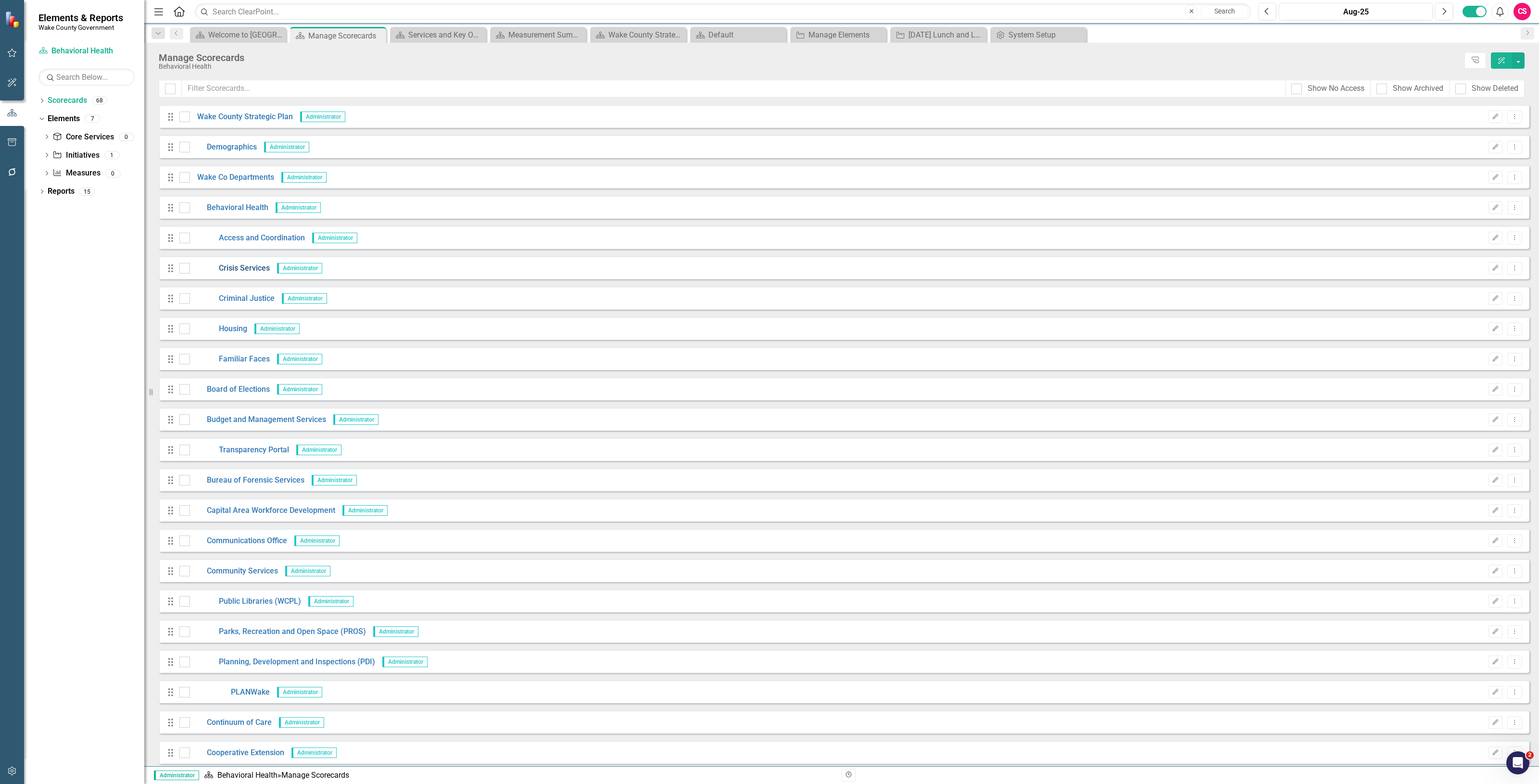
click at [253, 269] on link "Crisis Services" at bounding box center [230, 268] width 80 height 11
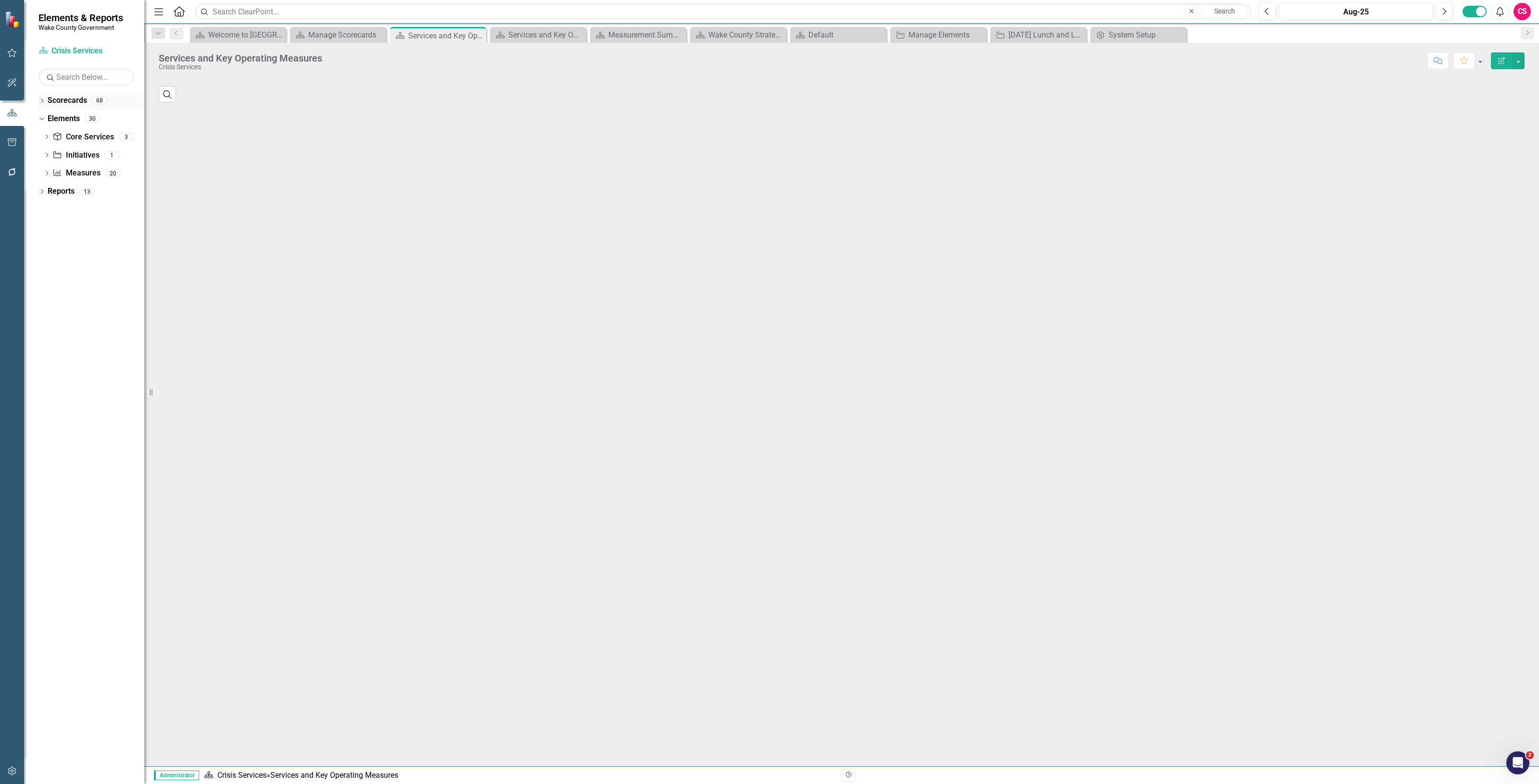
click at [63, 97] on link "Scorecards" at bounding box center [68, 100] width 39 height 11
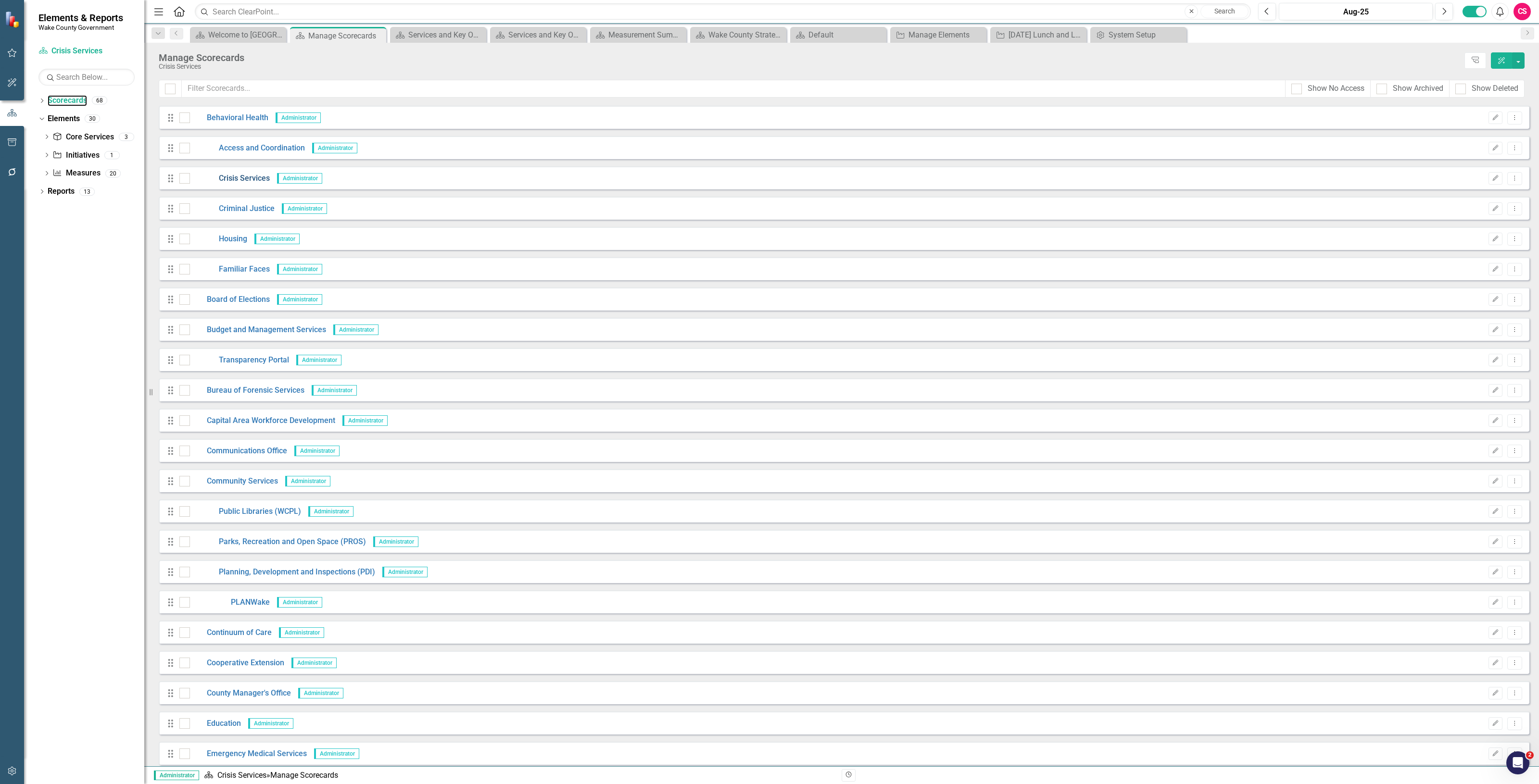
scroll to position [240, 0]
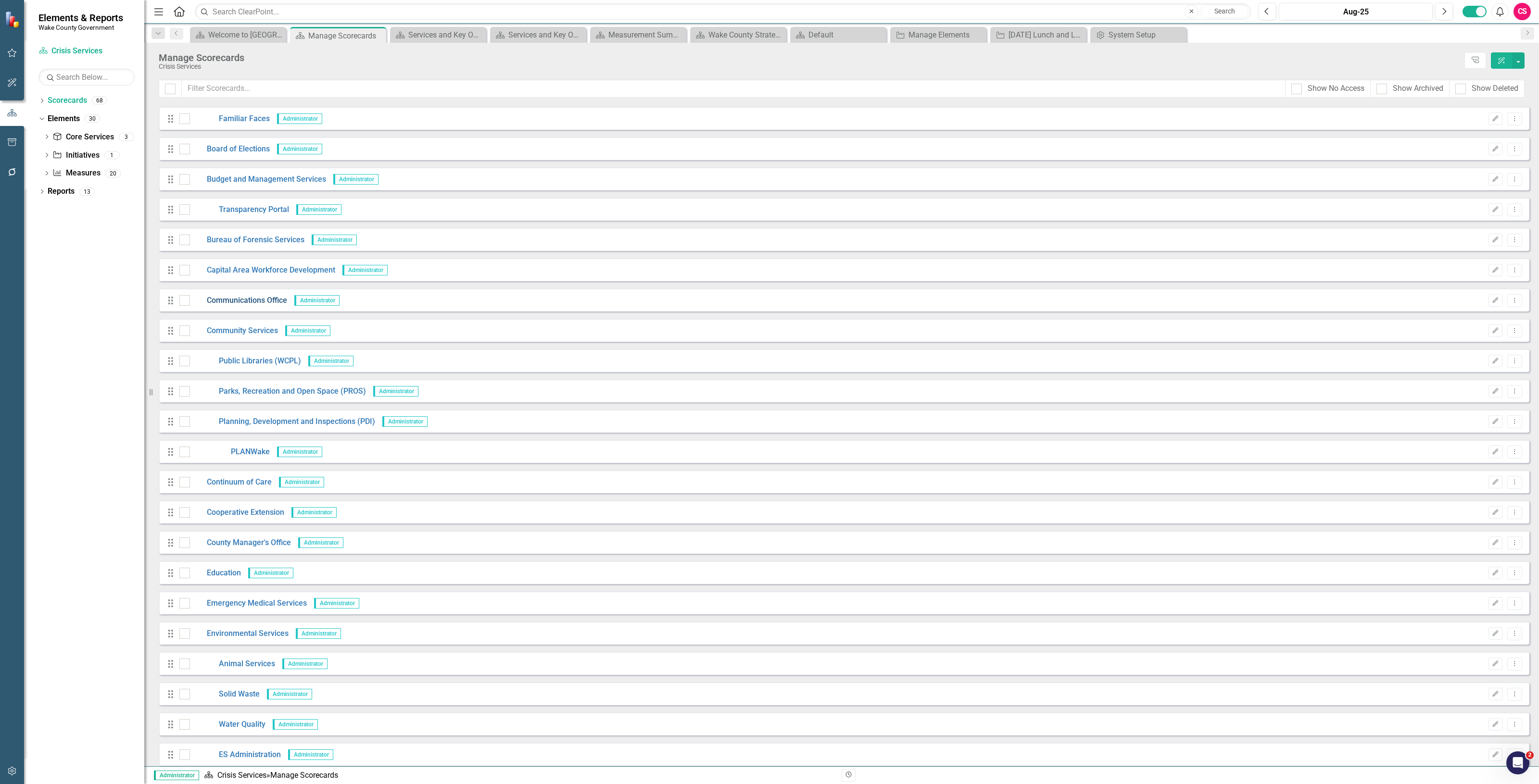
click at [250, 300] on link "Communications Office" at bounding box center [238, 300] width 97 height 11
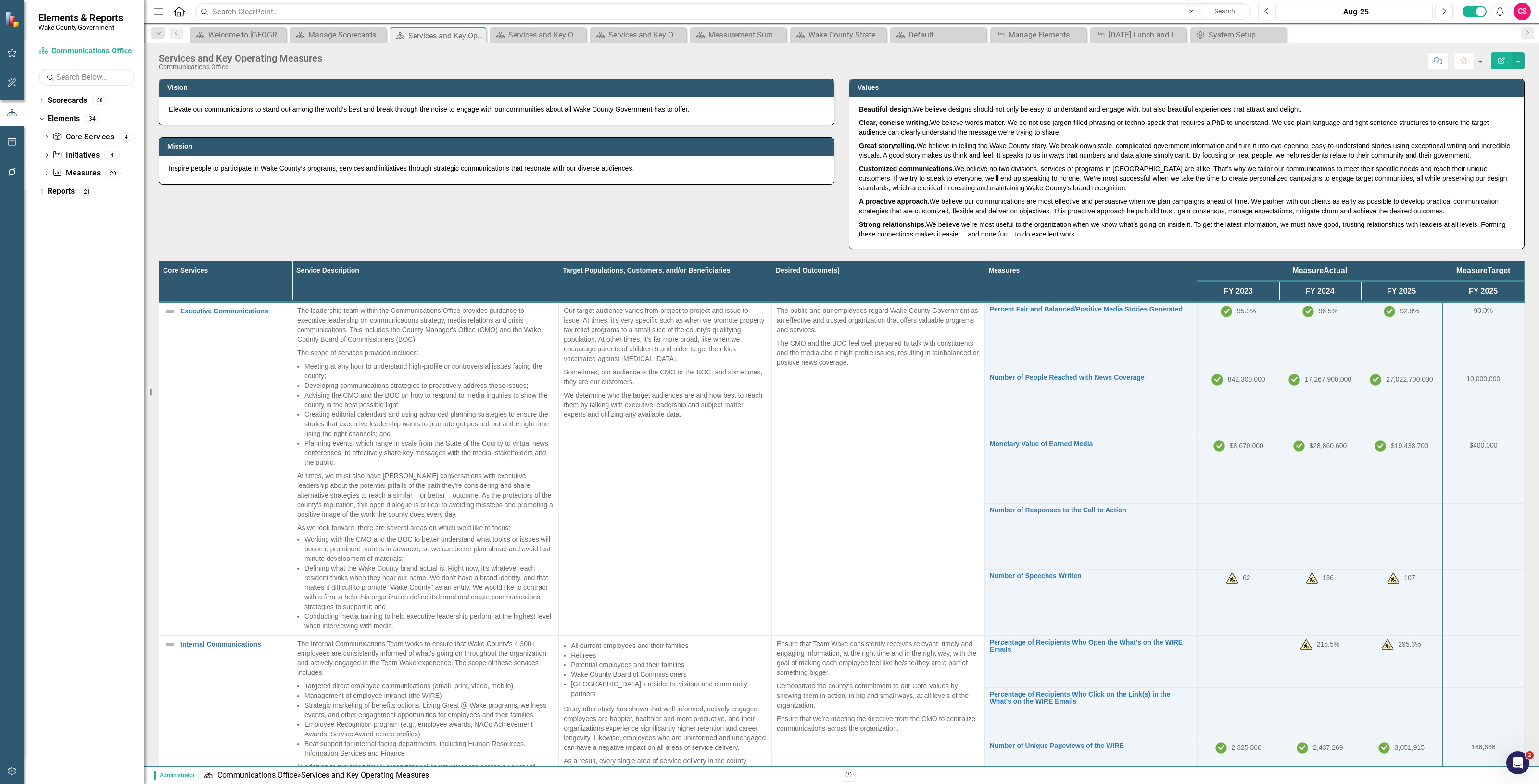
click at [18, 764] on button "button" at bounding box center [12, 771] width 22 height 20
click at [68, 215] on div "System Setup" at bounding box center [86, 222] width 96 height 16
click at [72, 216] on div "System Setup" at bounding box center [86, 222] width 96 height 16
click at [73, 219] on link "System Setup" at bounding box center [86, 222] width 96 height 11
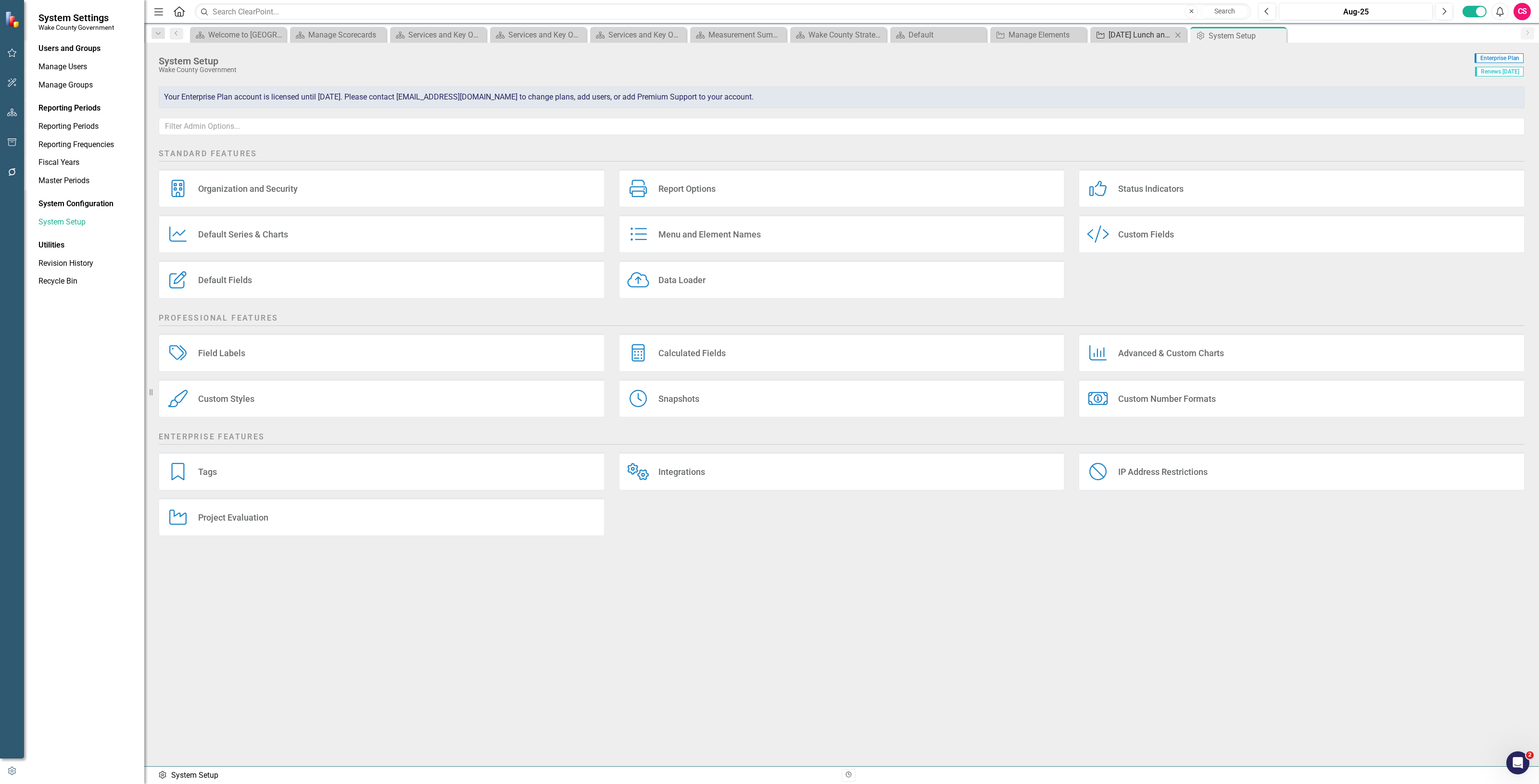
click at [1121, 41] on div "[DATE] Lunch and Learn" at bounding box center [1141, 35] width 63 height 12
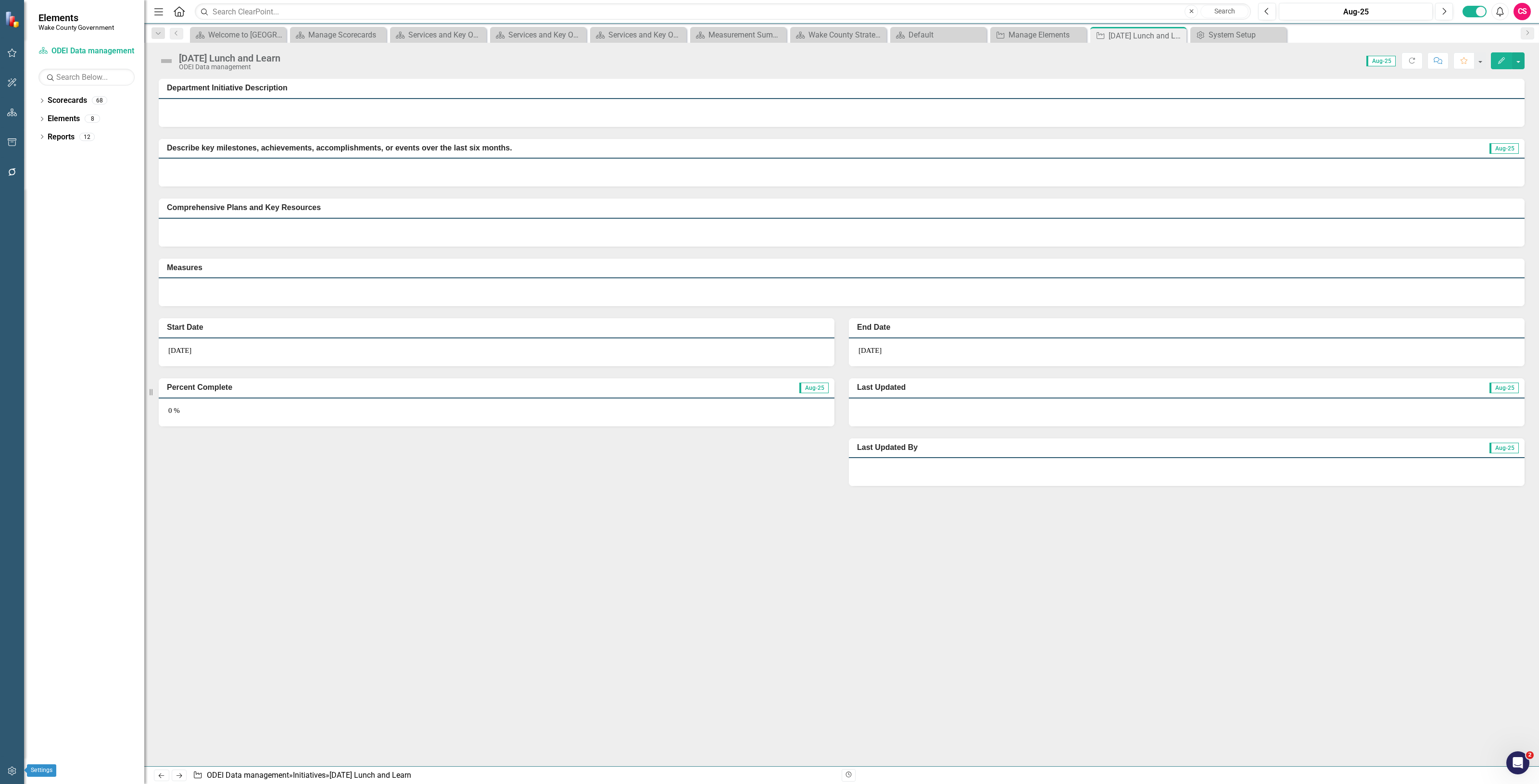
click at [15, 763] on button "button" at bounding box center [12, 771] width 22 height 20
click at [62, 225] on link "System Setup" at bounding box center [86, 222] width 96 height 11
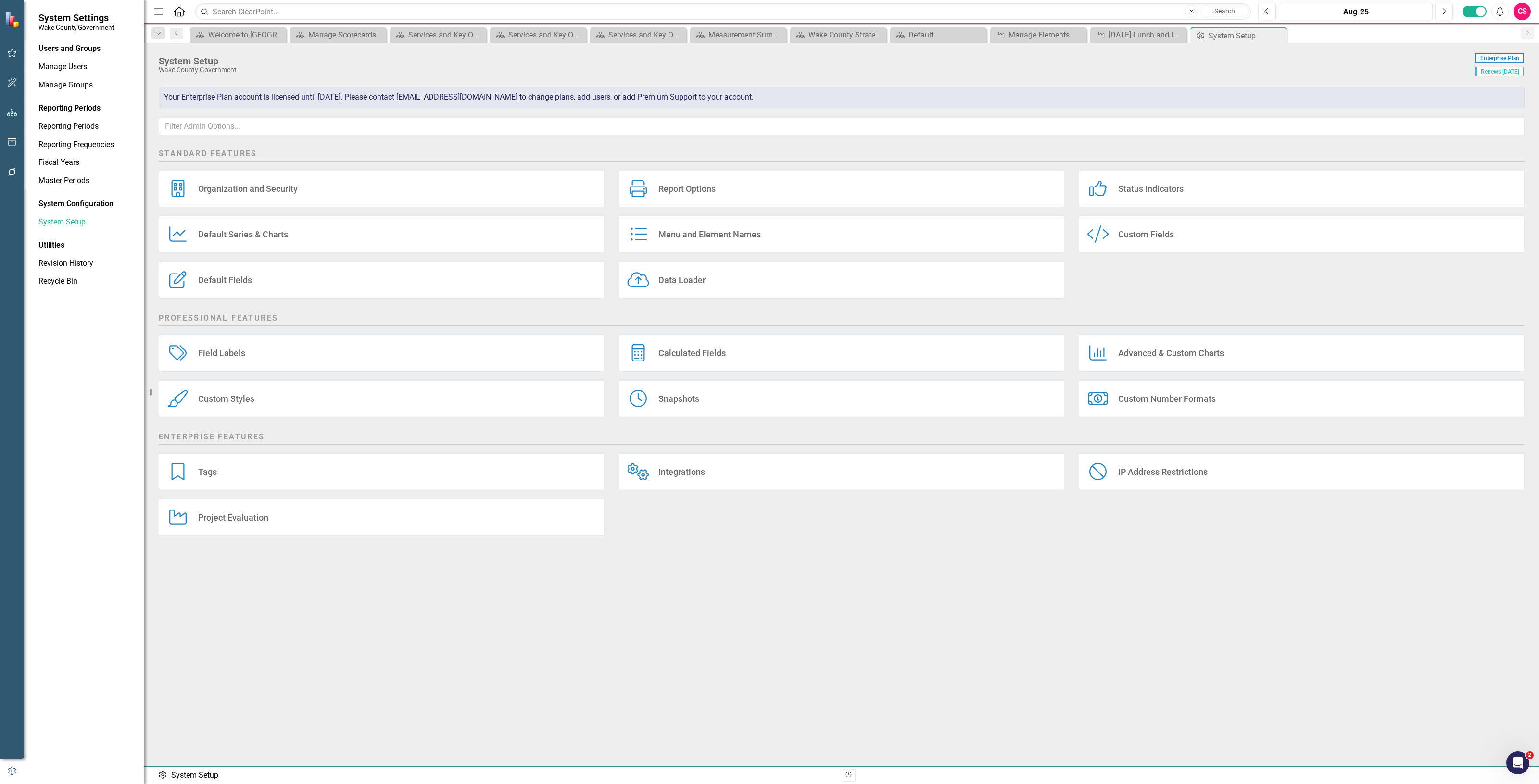
click at [253, 518] on div "Project Evaluation" at bounding box center [234, 517] width 70 height 11
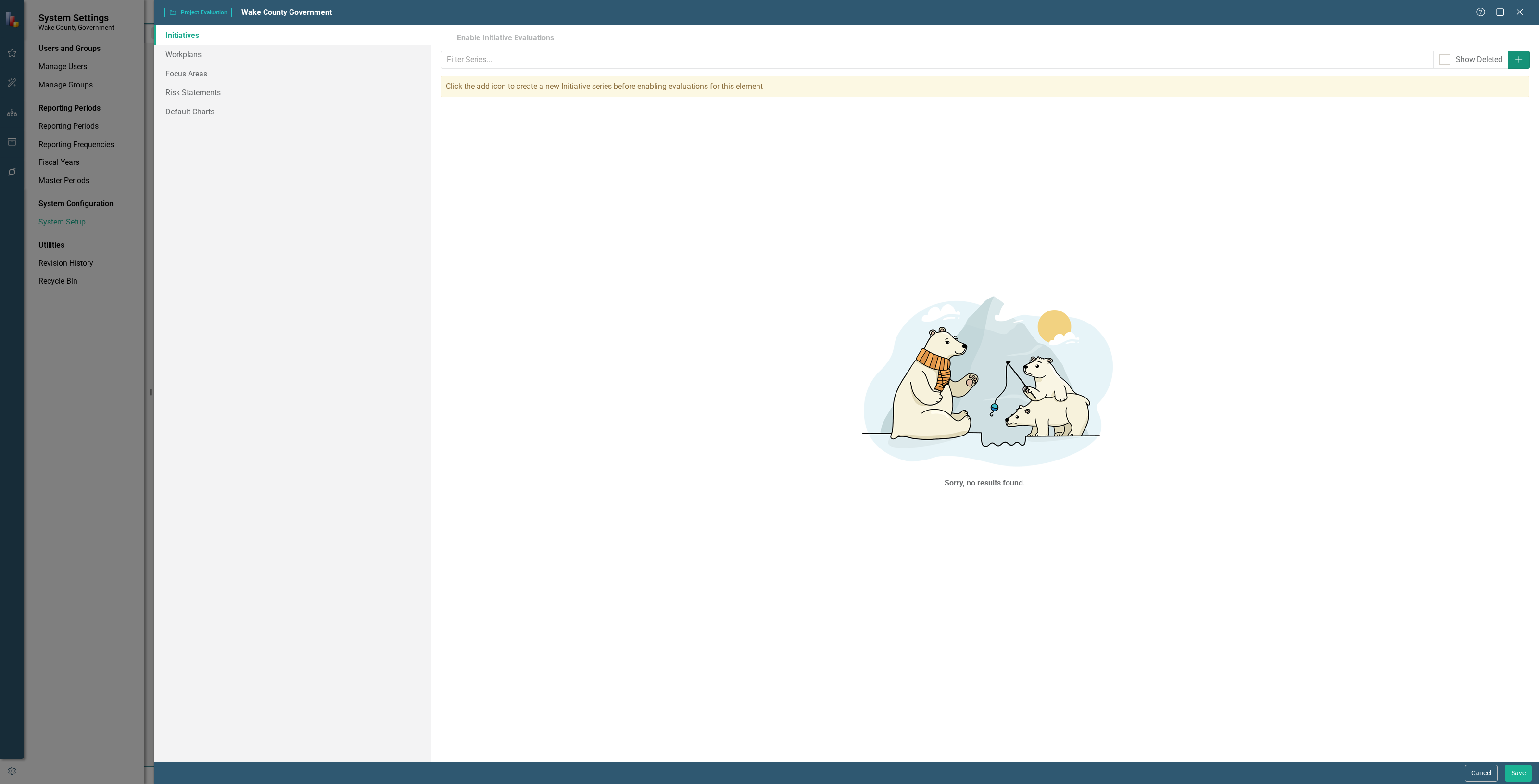
click at [1519, 63] on button "Add" at bounding box center [1519, 60] width 22 height 18
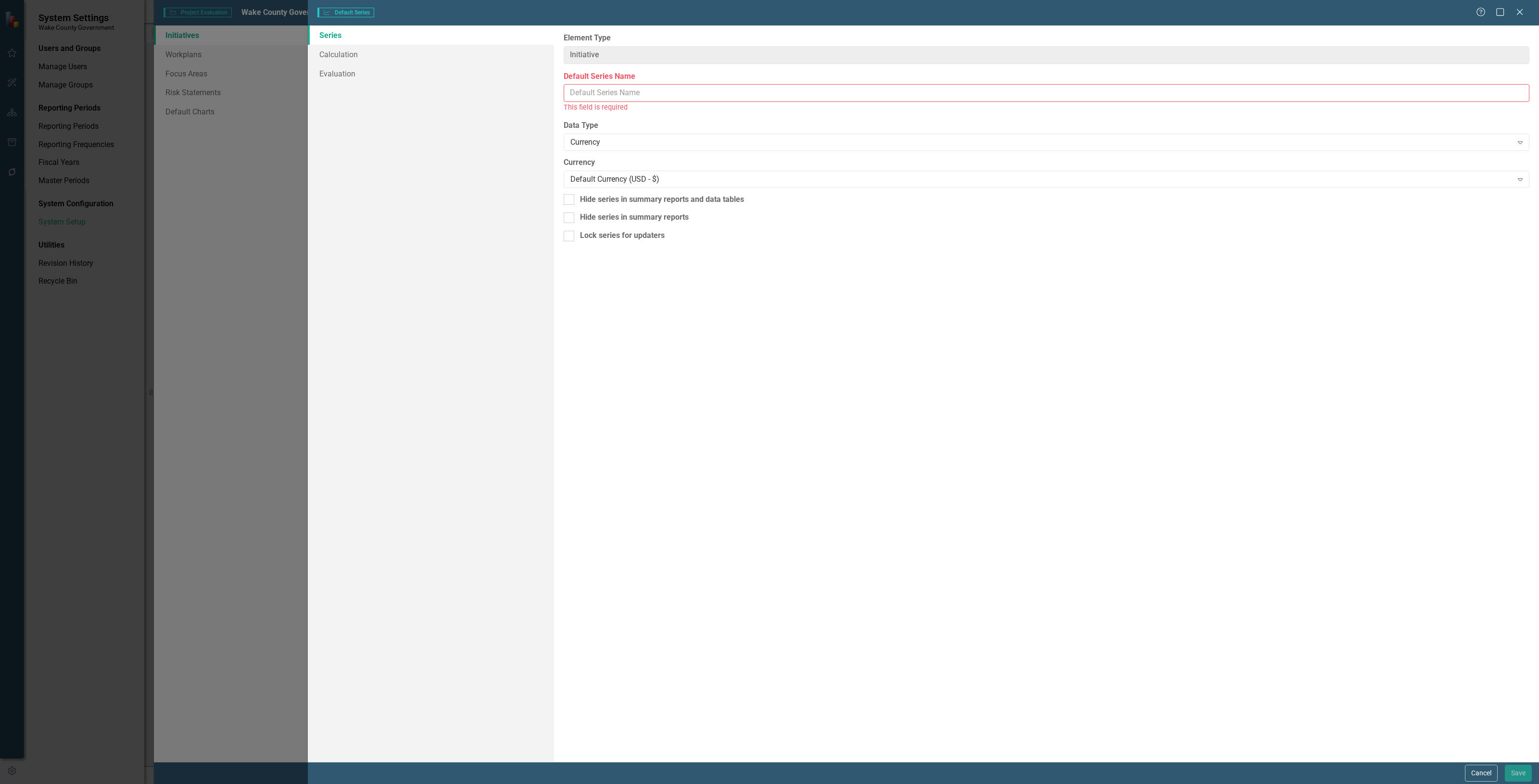
click at [610, 97] on input "Default Series Name" at bounding box center [1046, 93] width 965 height 18
click at [662, 91] on input "Default Series Name" at bounding box center [1046, 93] width 965 height 18
type input "Total Time Per DEI Consultant Per Session"
click at [602, 131] on div "Currency" at bounding box center [1041, 131] width 942 height 11
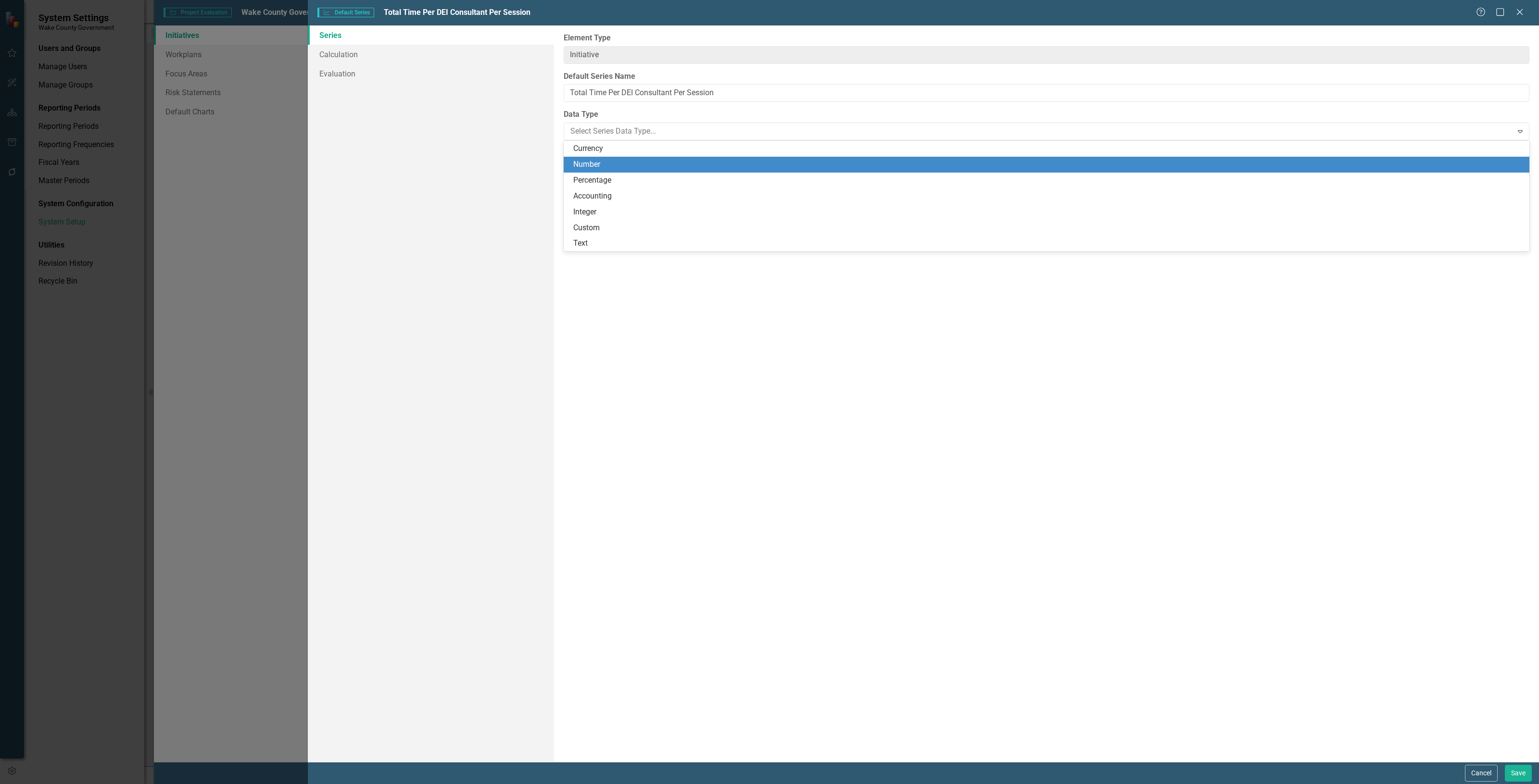
click at [600, 161] on div "Number" at bounding box center [1049, 164] width 951 height 11
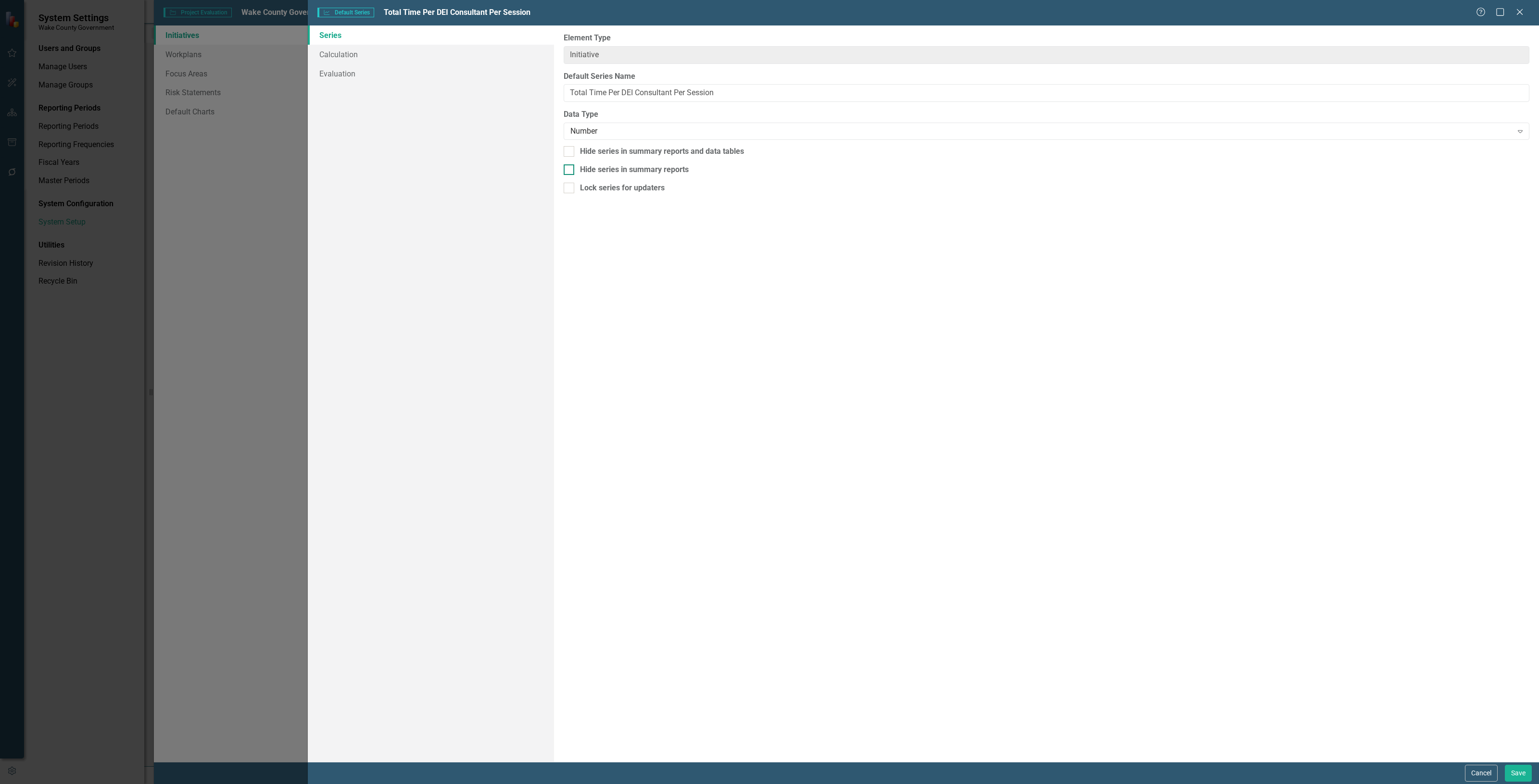
click at [680, 171] on div "Hide series in summary reports" at bounding box center [634, 170] width 109 height 11
click at [570, 171] on input "Hide series in summary reports" at bounding box center [566, 167] width 6 height 6
checkbox input "true"
click at [1514, 772] on button "Save" at bounding box center [1518, 773] width 27 height 17
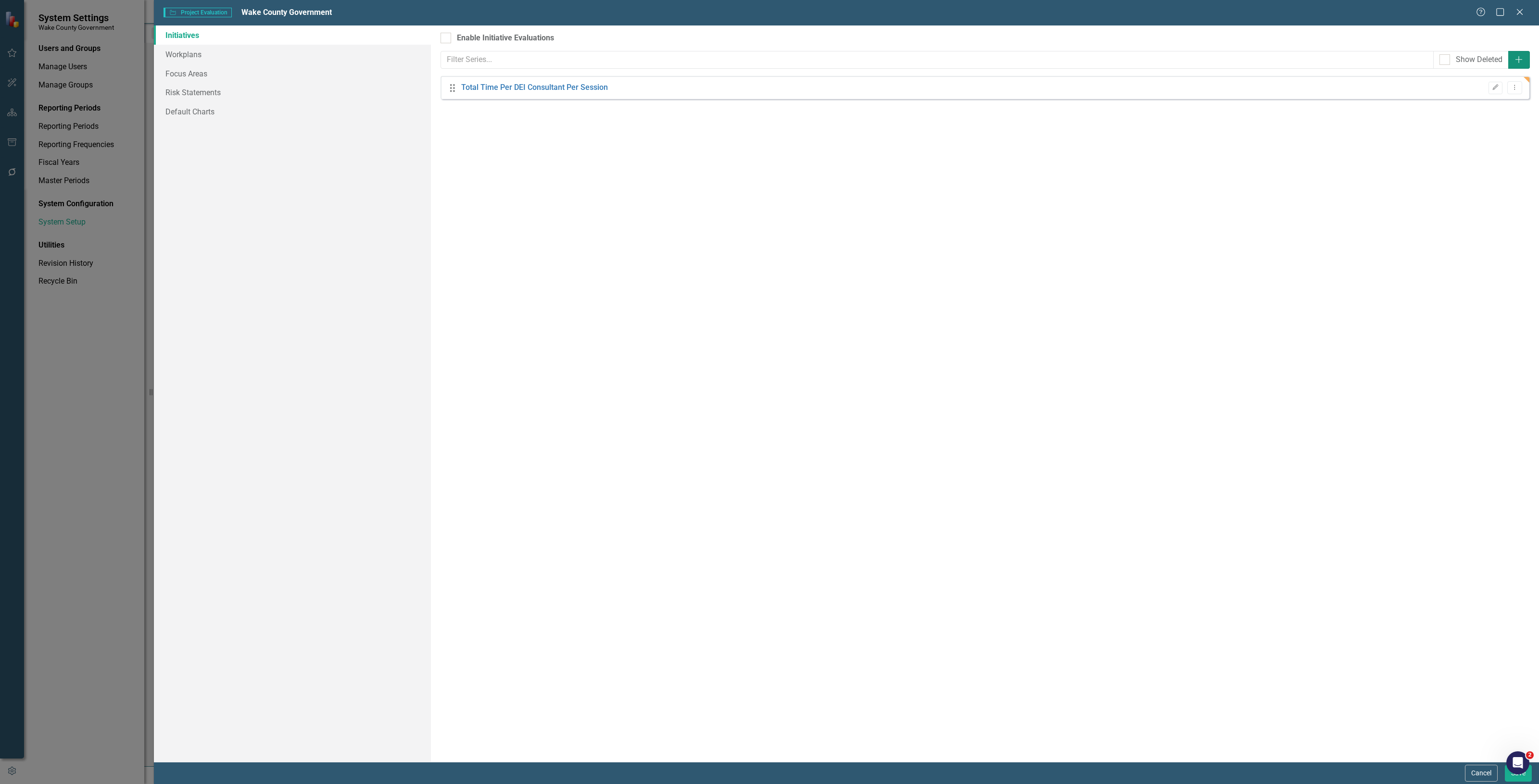
click at [1516, 63] on icon "Add" at bounding box center [1519, 59] width 10 height 8
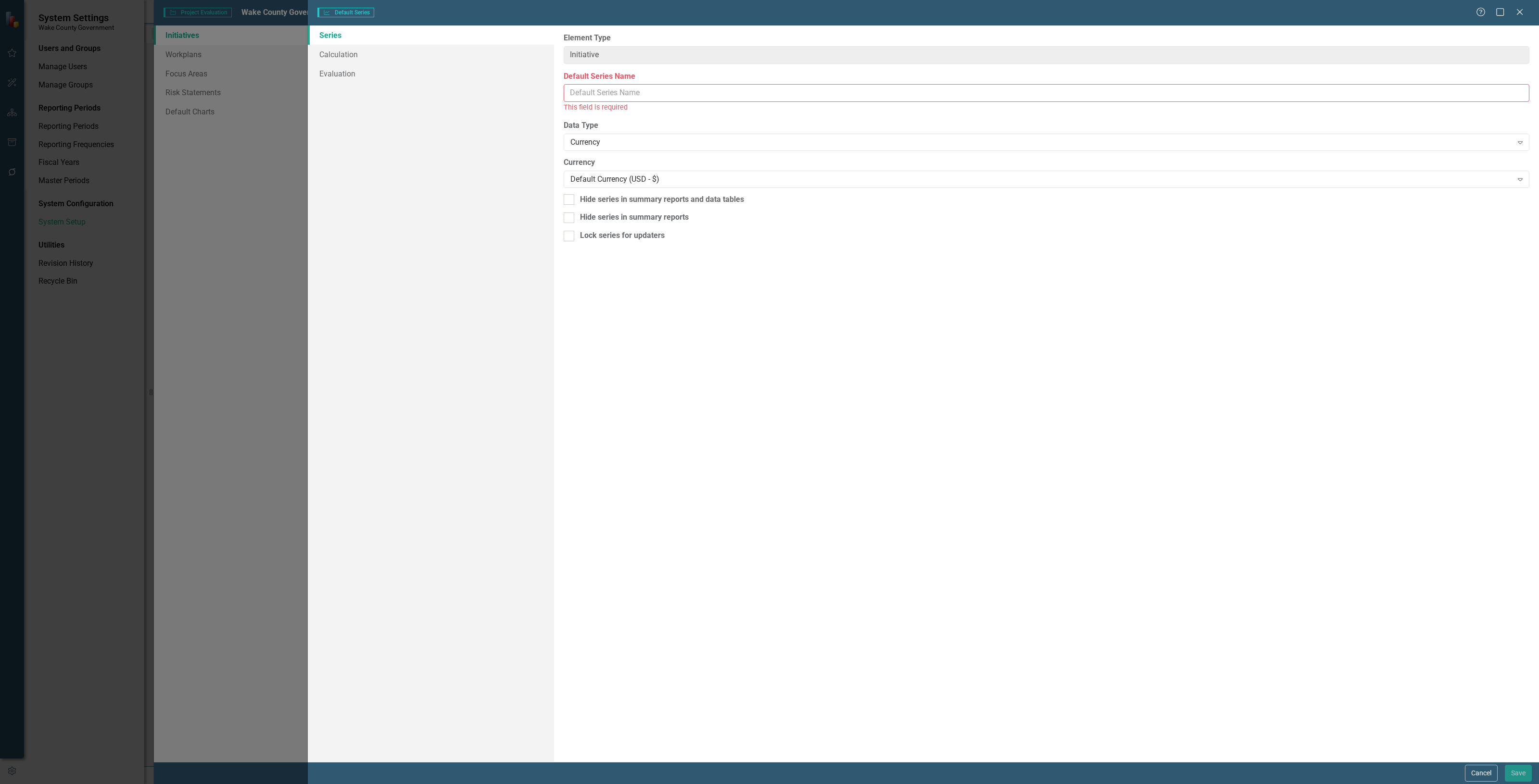
click at [606, 90] on input "Default Series Name" at bounding box center [1046, 93] width 965 height 18
type input "Total Time Per DEI Consultant Per Engagement (E x G)"
click at [616, 127] on div "Currency" at bounding box center [1041, 131] width 942 height 11
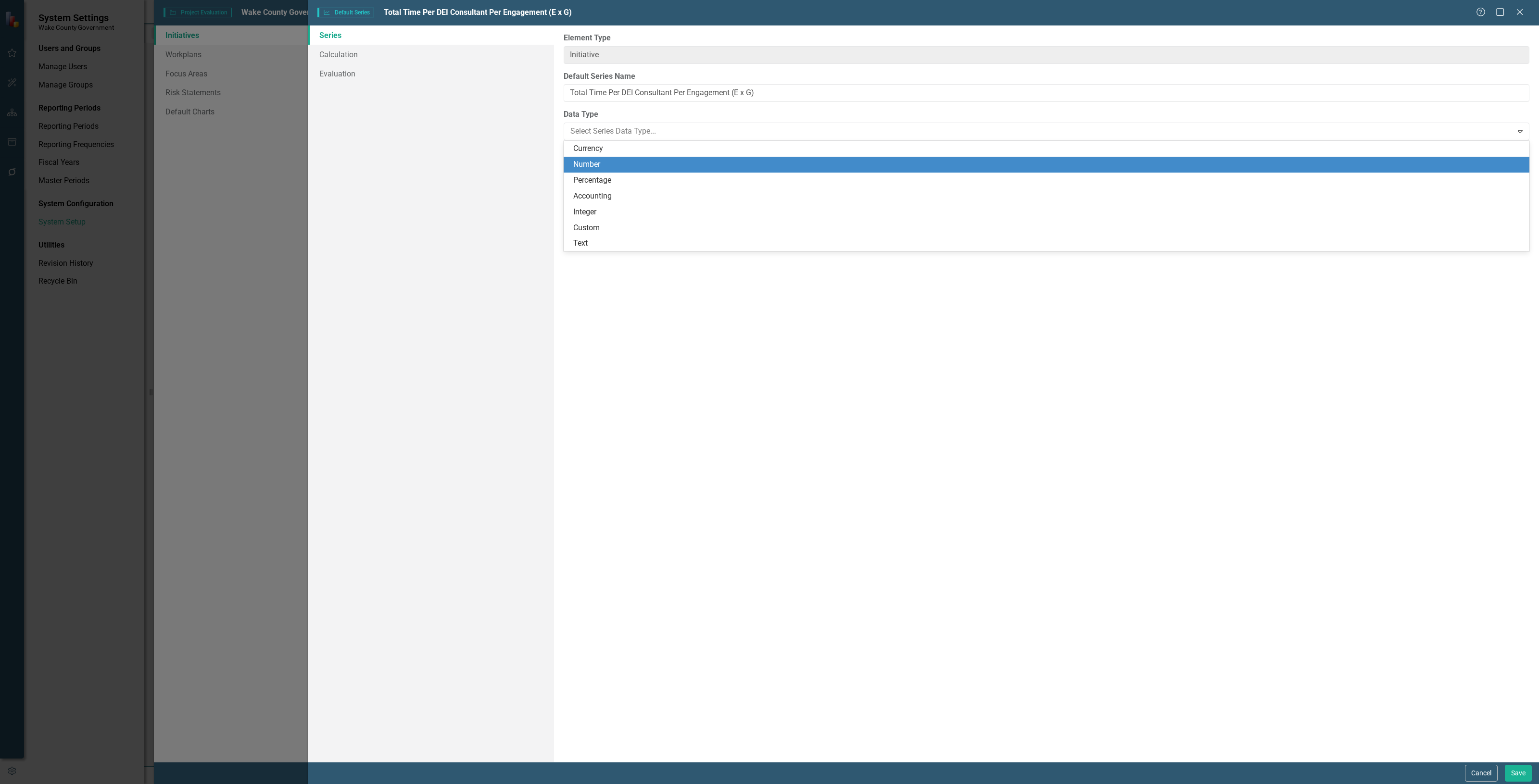
click at [611, 159] on div "Number" at bounding box center [1049, 164] width 951 height 11
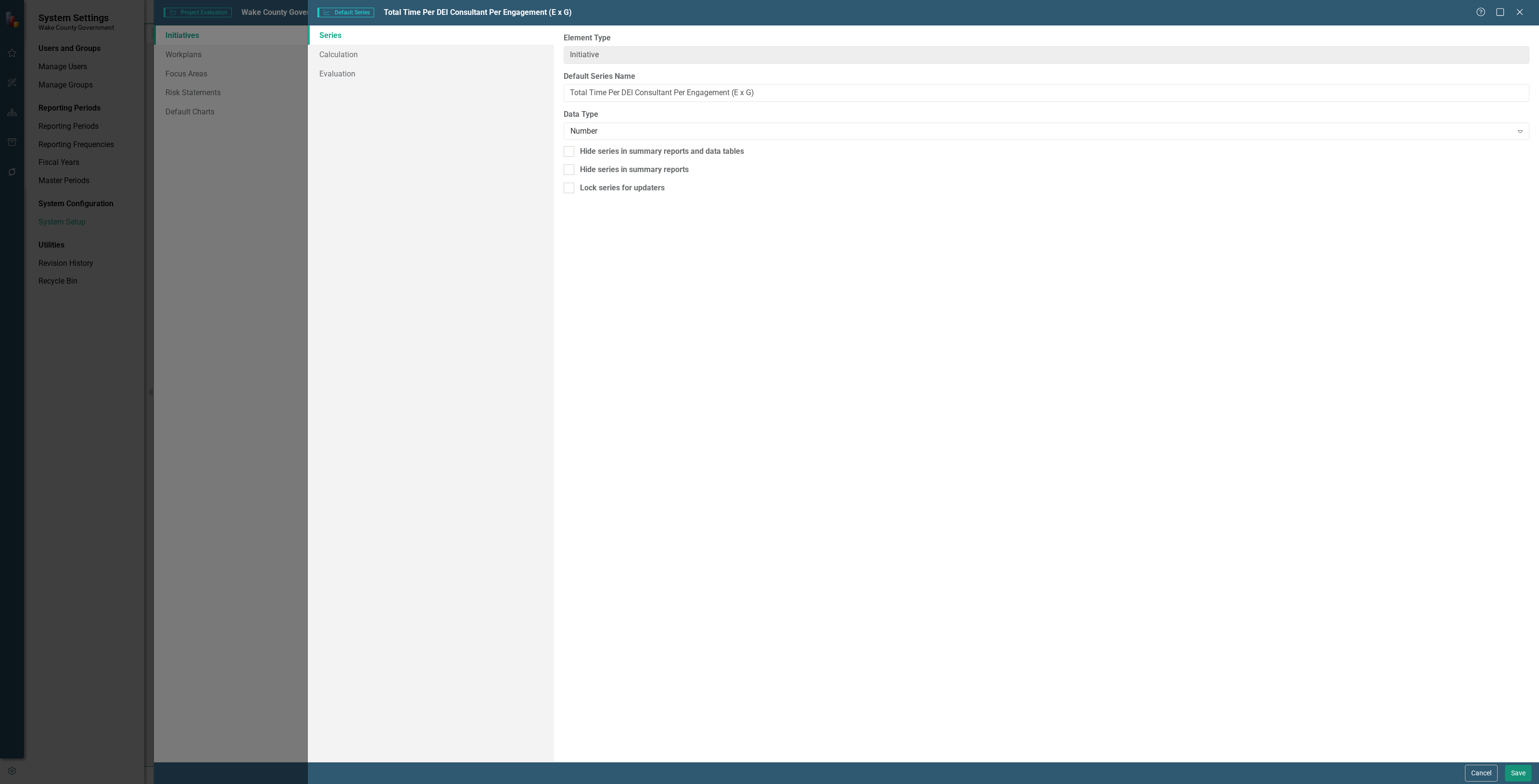
click at [1520, 765] on button "Save" at bounding box center [1518, 773] width 27 height 17
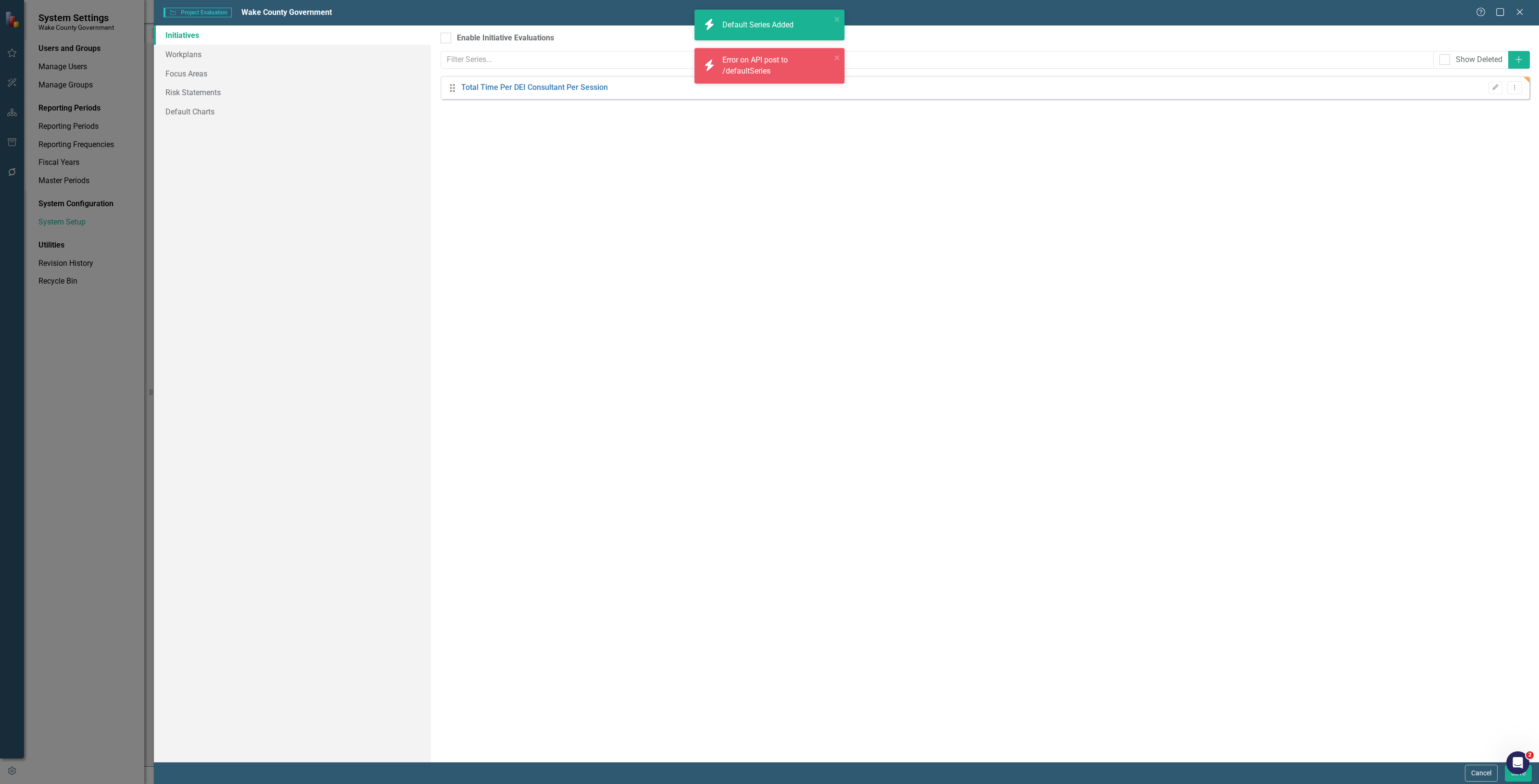
click at [833, 63] on div "icon.bolt Error on API post to /defaultSeries" at bounding box center [766, 66] width 136 height 28
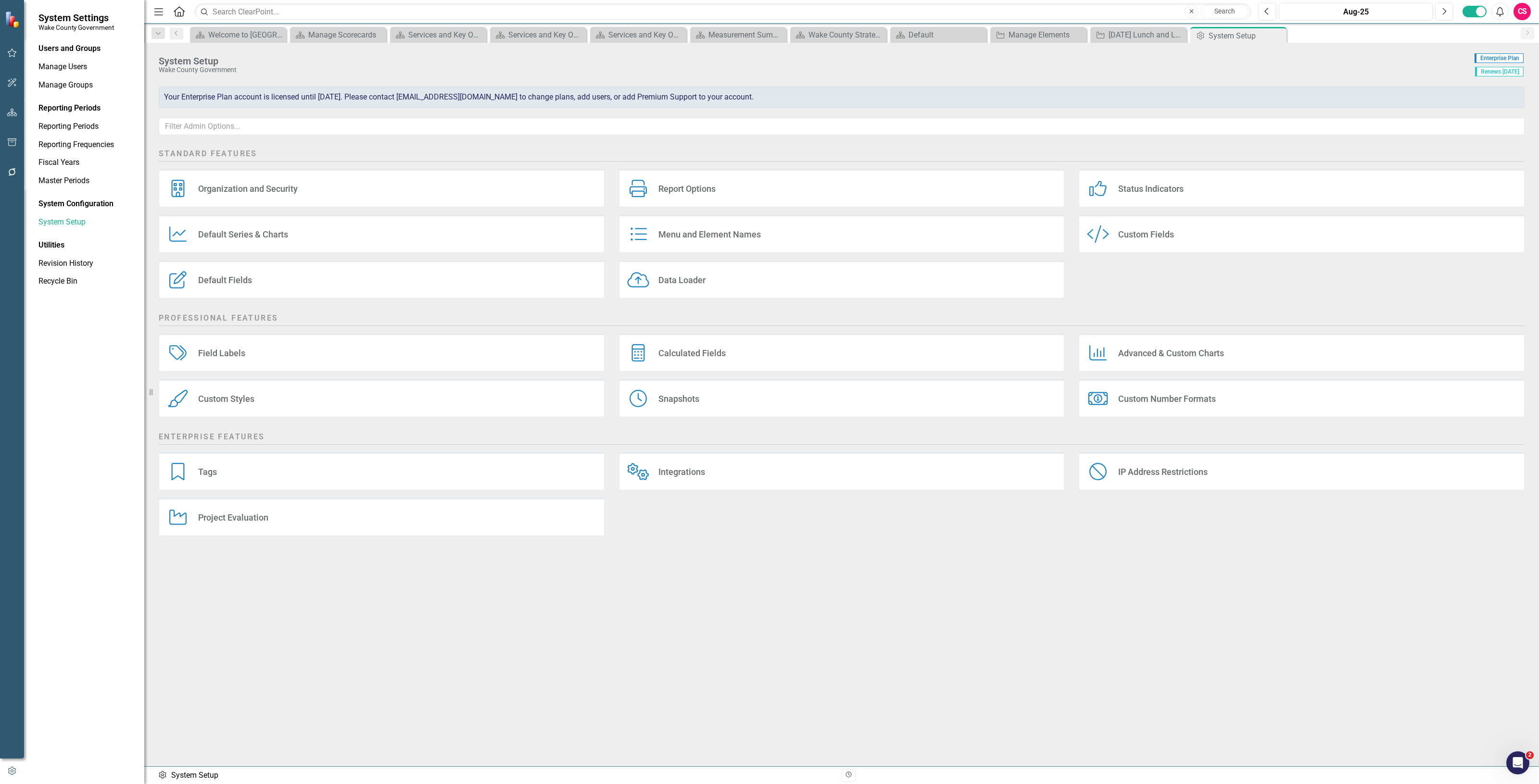
click at [397, 510] on div "Project Evaluation Project Evaluation" at bounding box center [382, 516] width 446 height 38
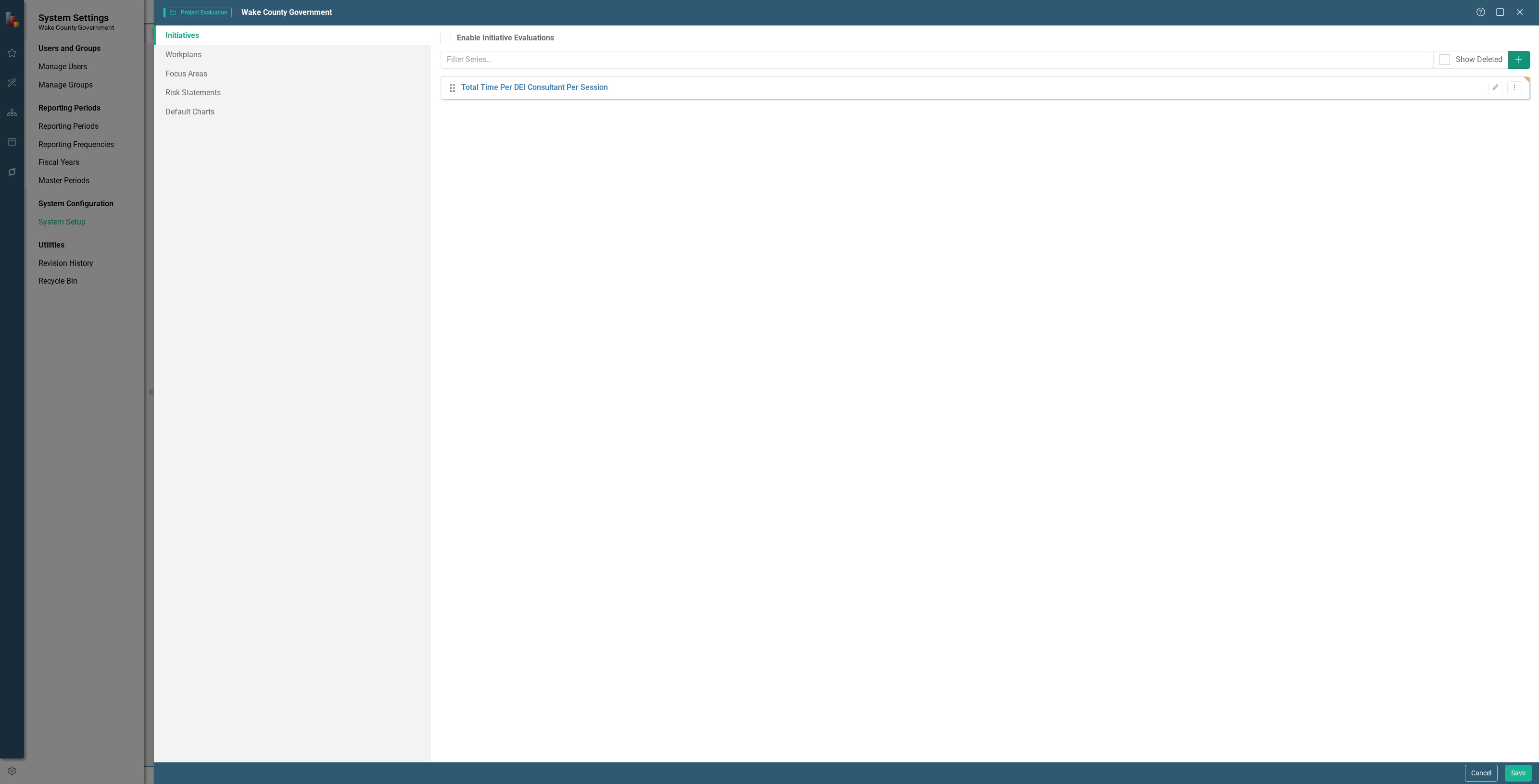
click at [1514, 63] on icon "Add" at bounding box center [1519, 59] width 10 height 8
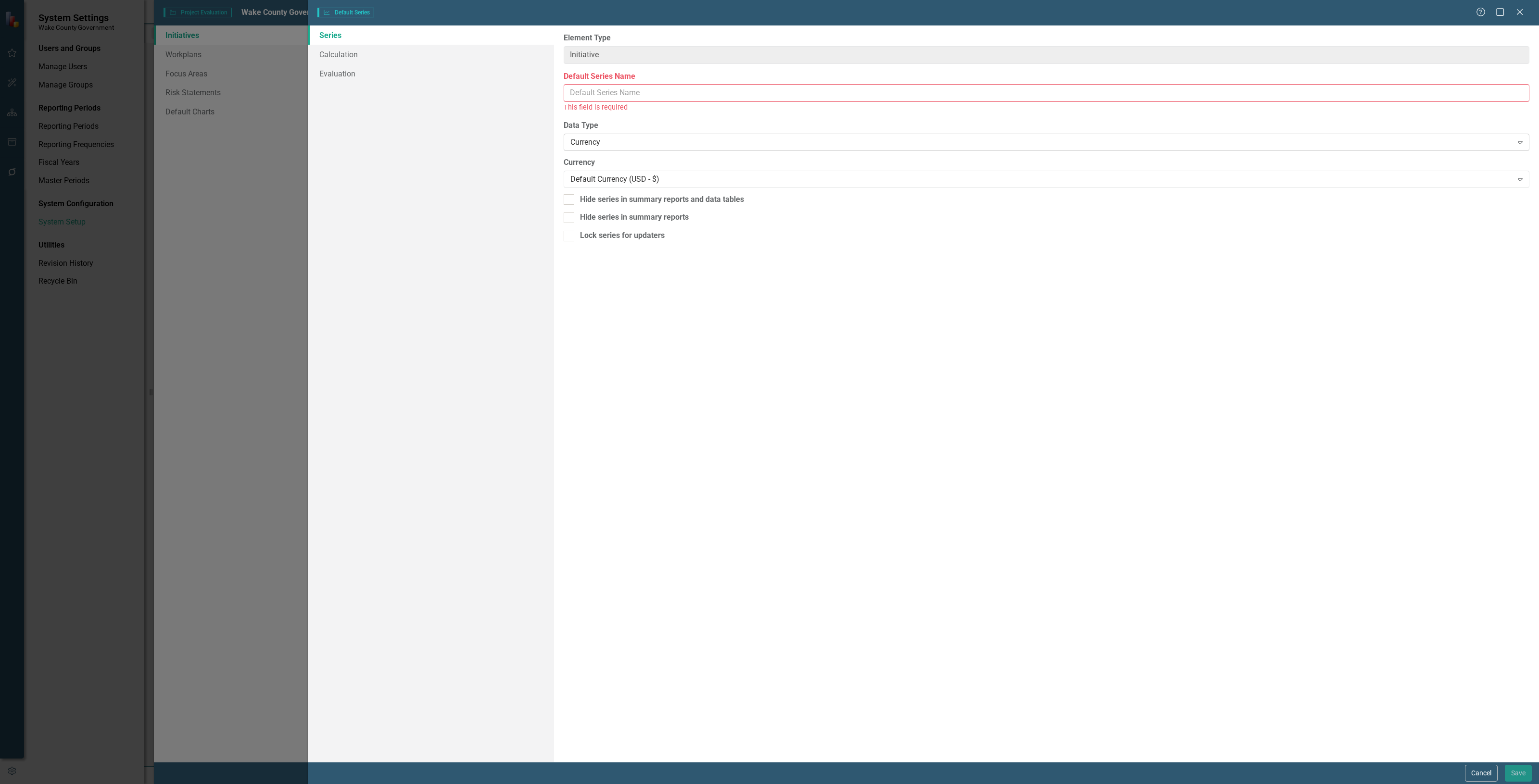
click at [650, 149] on div "Currency Expand" at bounding box center [1046, 142] width 965 height 17
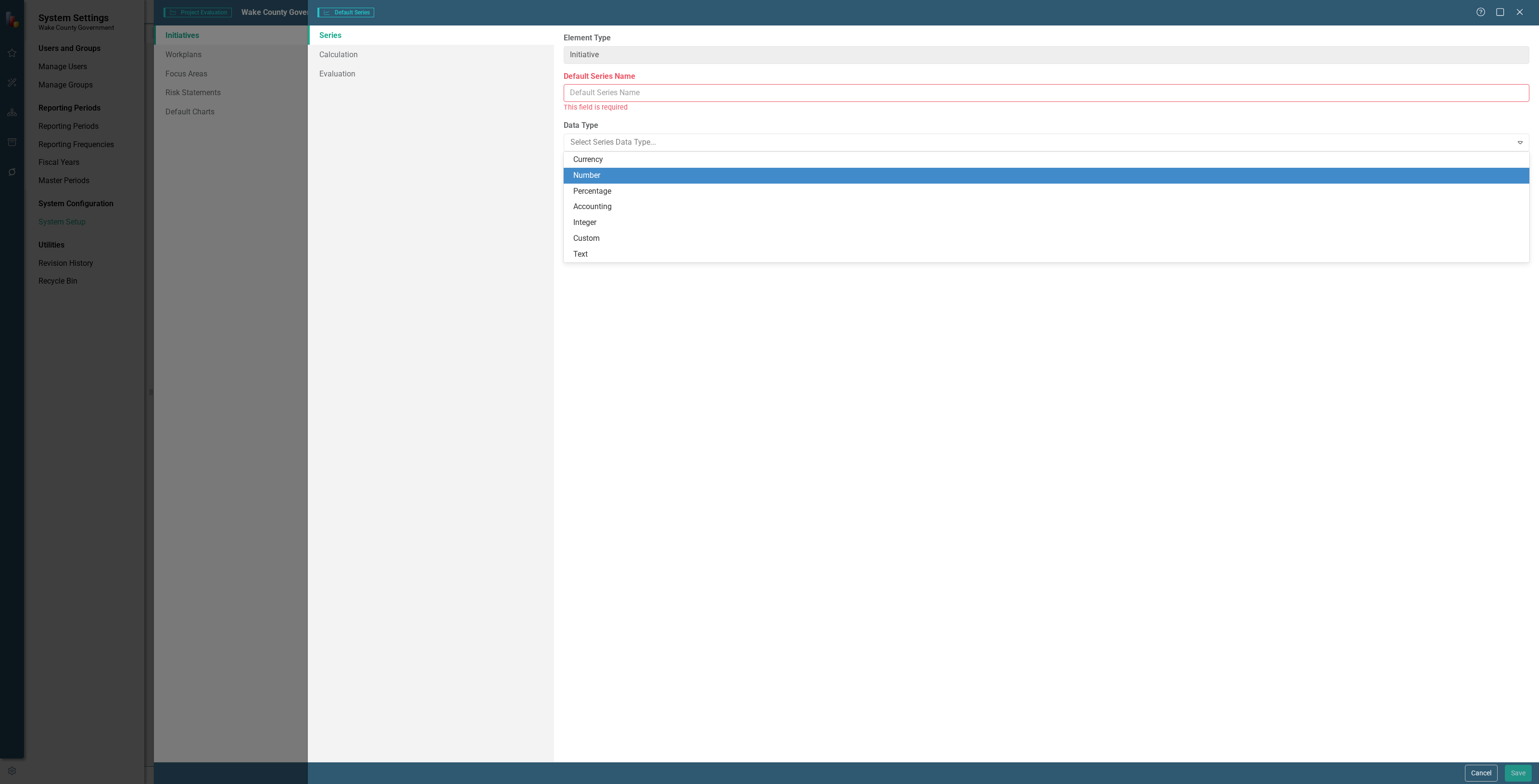
click at [609, 181] on div "Number" at bounding box center [1049, 176] width 951 height 11
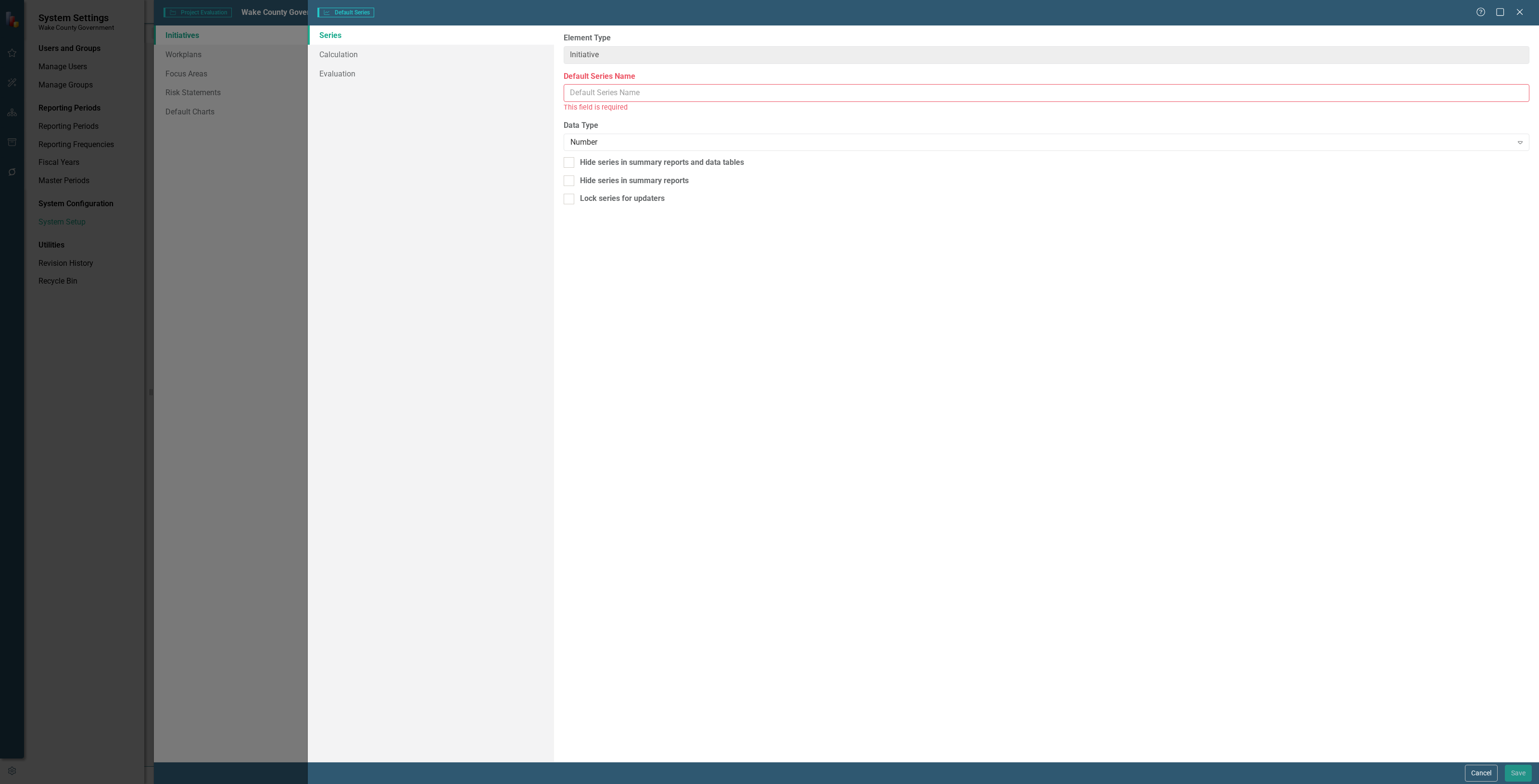
click at [600, 97] on input "Default Series Name" at bounding box center [1046, 93] width 965 height 18
click at [655, 97] on input "Total Time Per DEI COnsultant Per Engagement (E x G)" at bounding box center [1046, 93] width 965 height 18
type input "Total Time Per DEI Consultant Per Engagement (E x G)"
click at [653, 172] on div "Hide series in summary reports" at bounding box center [634, 170] width 109 height 11
click at [570, 171] on input "Hide series in summary reports" at bounding box center [566, 167] width 6 height 6
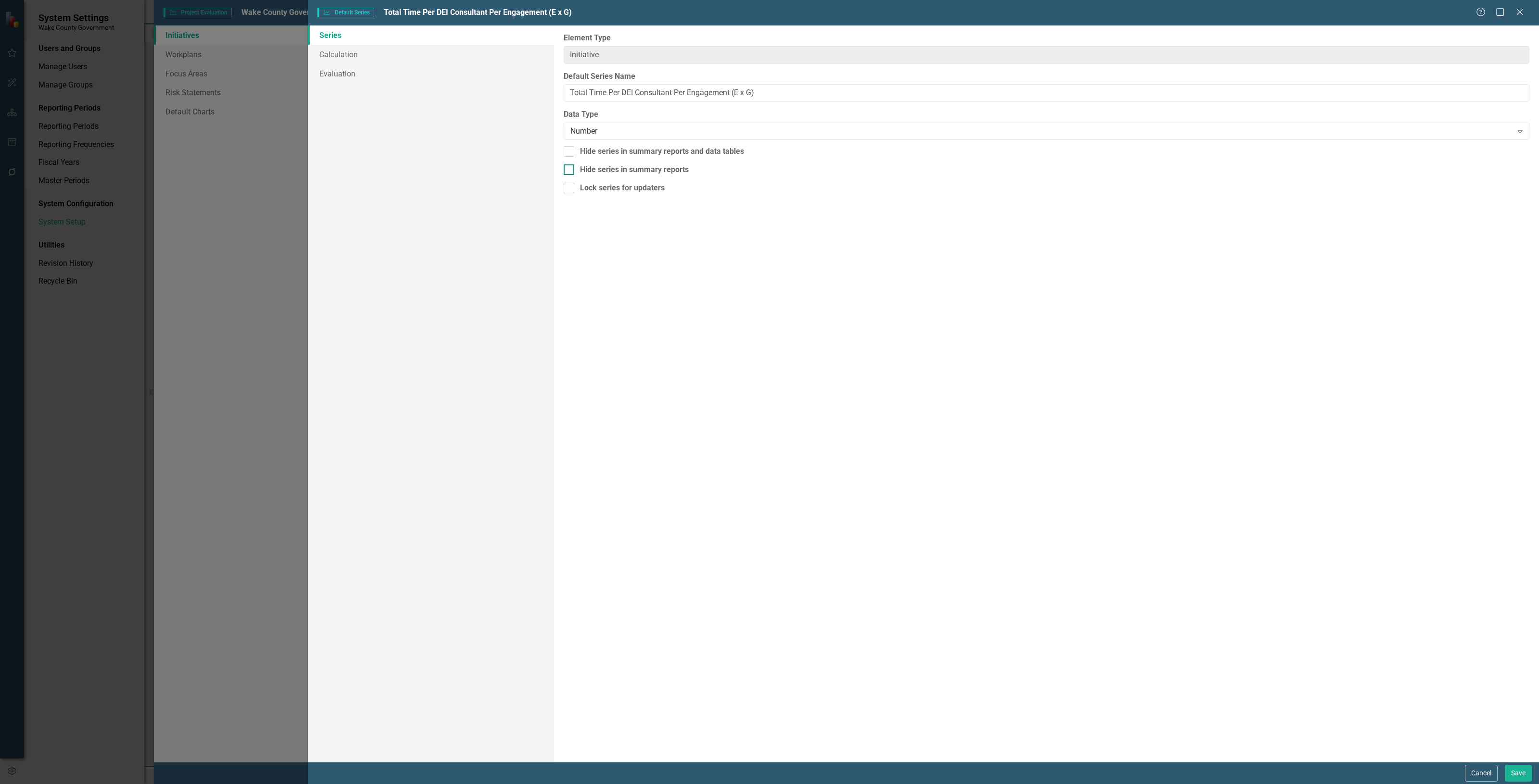
checkbox input "true"
click at [1519, 770] on button "Save" at bounding box center [1518, 773] width 27 height 17
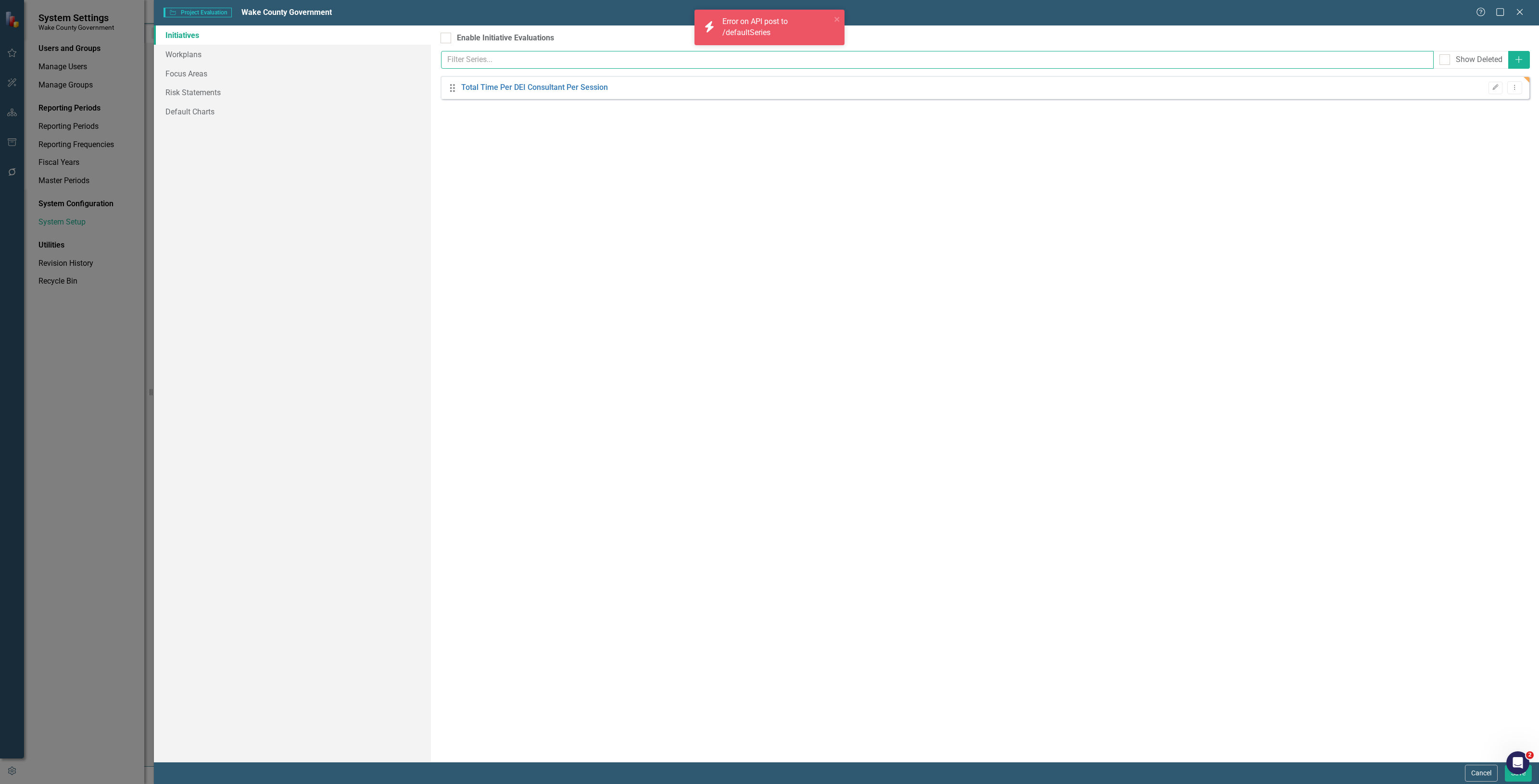
click at [765, 60] on input "text" at bounding box center [937, 60] width 993 height 18
click at [1517, 85] on icon "Dropdown Menu" at bounding box center [1515, 87] width 8 height 6
click at [1244, 277] on div "Project evaluation allows you to track metrics for your initiatives, milestones…" at bounding box center [985, 393] width 1108 height 736
click at [1523, 776] on button "Save" at bounding box center [1518, 773] width 27 height 17
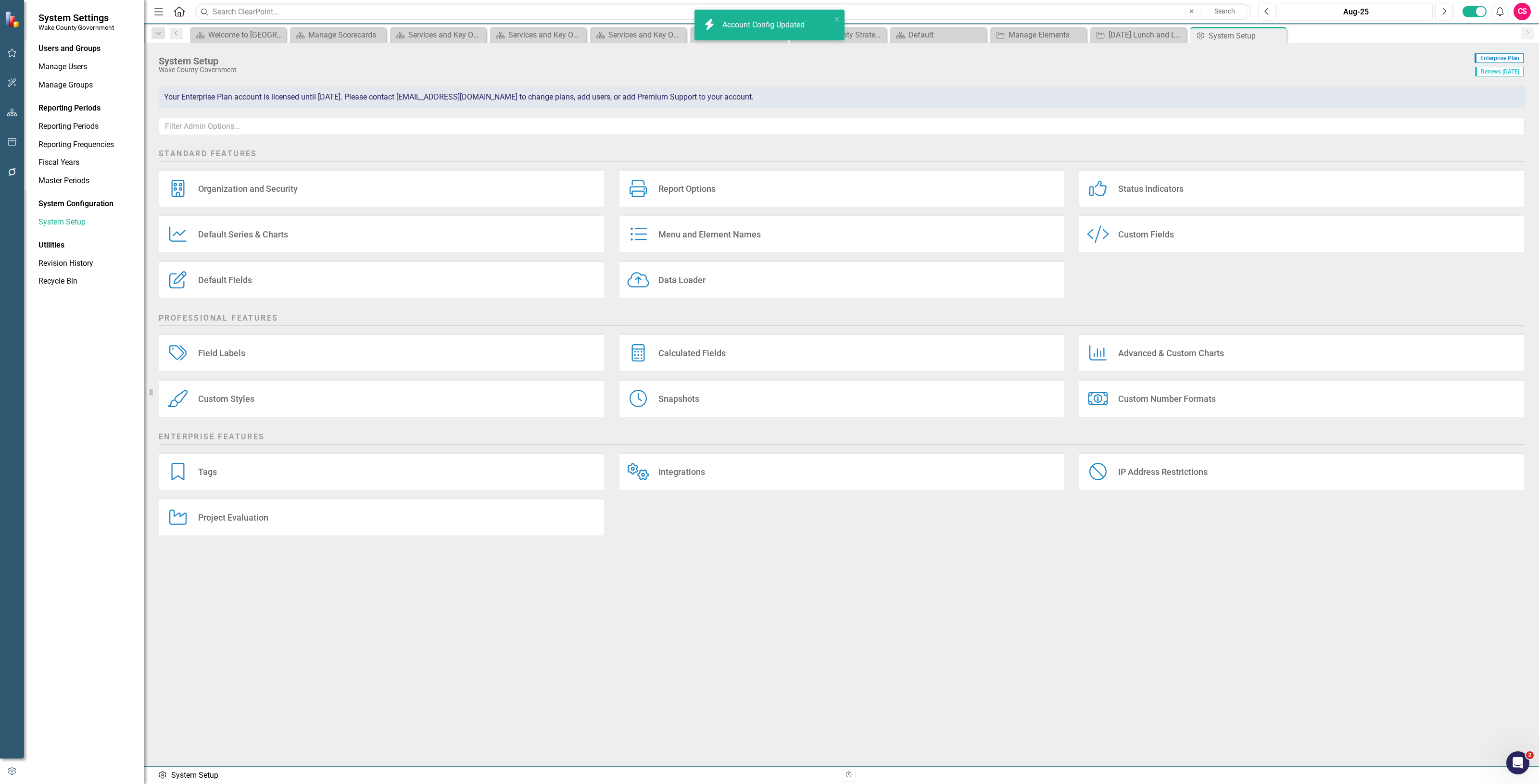
click at [340, 524] on div "Project Evaluation Project Evaluation" at bounding box center [382, 516] width 446 height 38
click at [292, 520] on div "Project Evaluation Project Evaluation" at bounding box center [382, 516] width 446 height 38
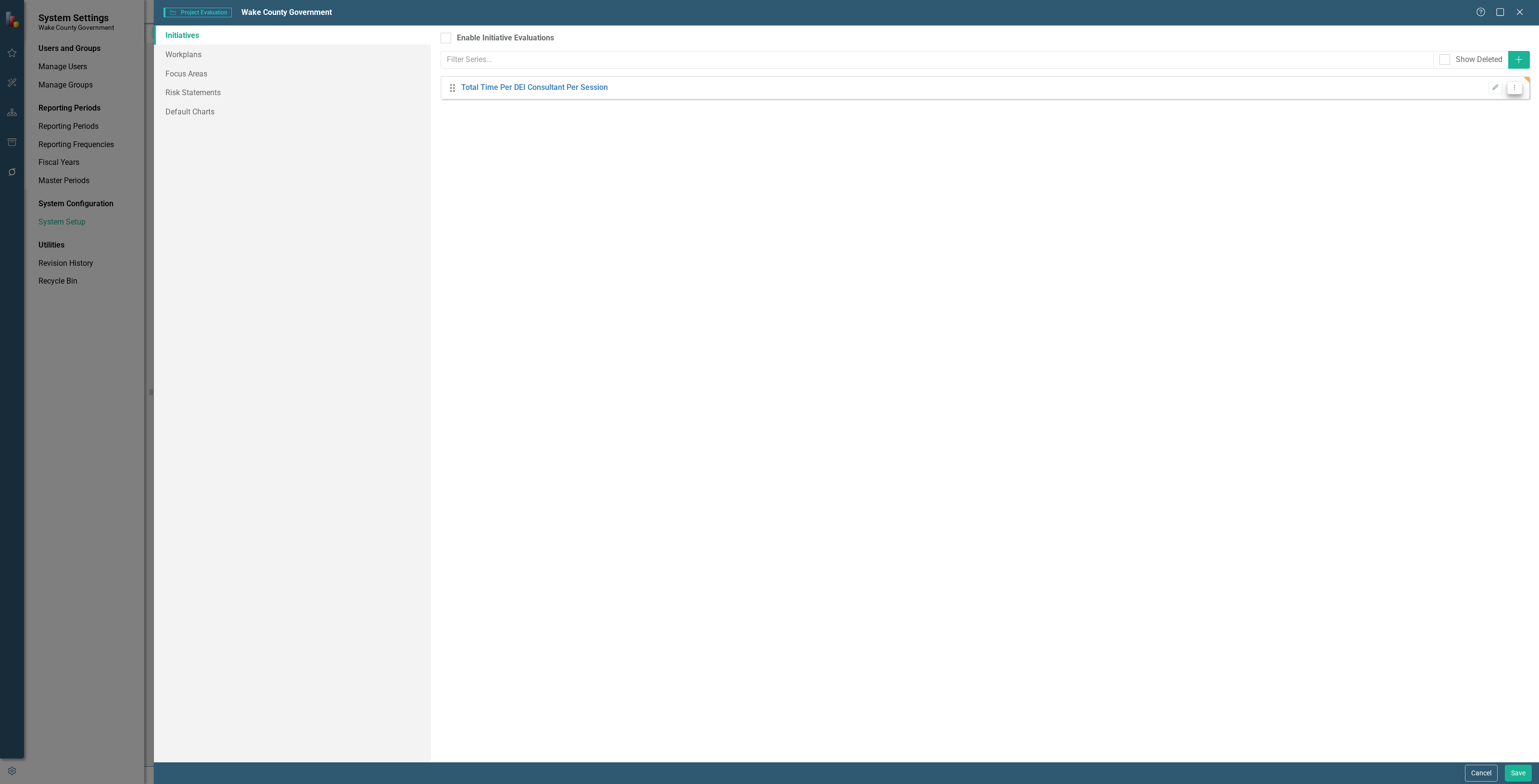
click at [1512, 82] on button "Dropdown Menu" at bounding box center [1515, 88] width 15 height 13
click at [1470, 125] on link "Copy Duplicate Default Series" at bounding box center [1469, 121] width 105 height 18
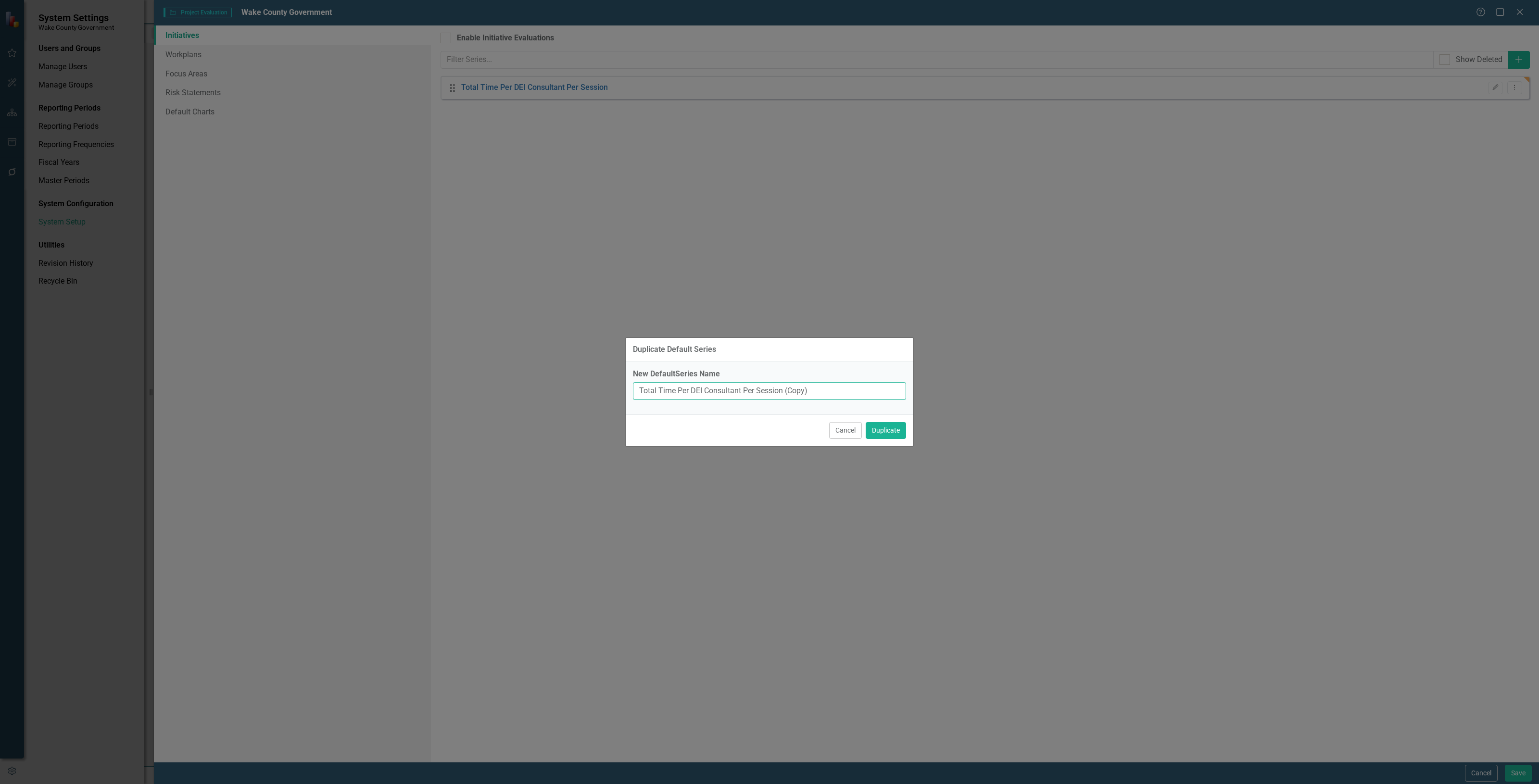
drag, startPoint x: 813, startPoint y: 392, endPoint x: 756, endPoint y: 402, distance: 57.9
click at [756, 402] on div "New DefaultSeries Name Total Time Per DEI Consultant Per Session (Copy)" at bounding box center [769, 388] width 287 height 53
type input "Total Time Per DEI Consultant Per Engagement"
click at [897, 426] on button "Duplicate" at bounding box center [886, 431] width 41 height 17
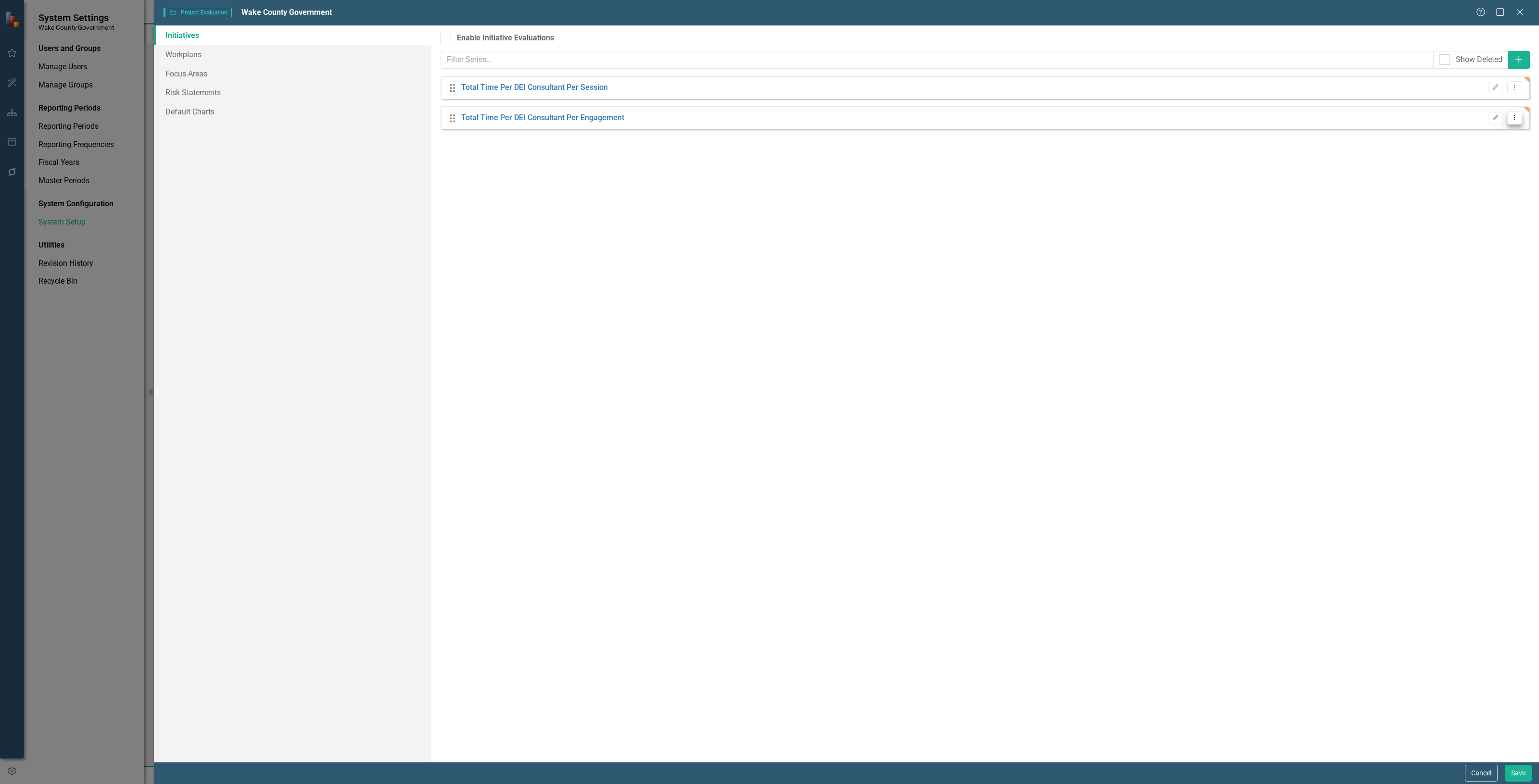
click at [1509, 122] on button "Dropdown Menu" at bounding box center [1515, 118] width 15 height 13
click at [1465, 149] on link "Copy Duplicate Default Series" at bounding box center [1469, 152] width 105 height 18
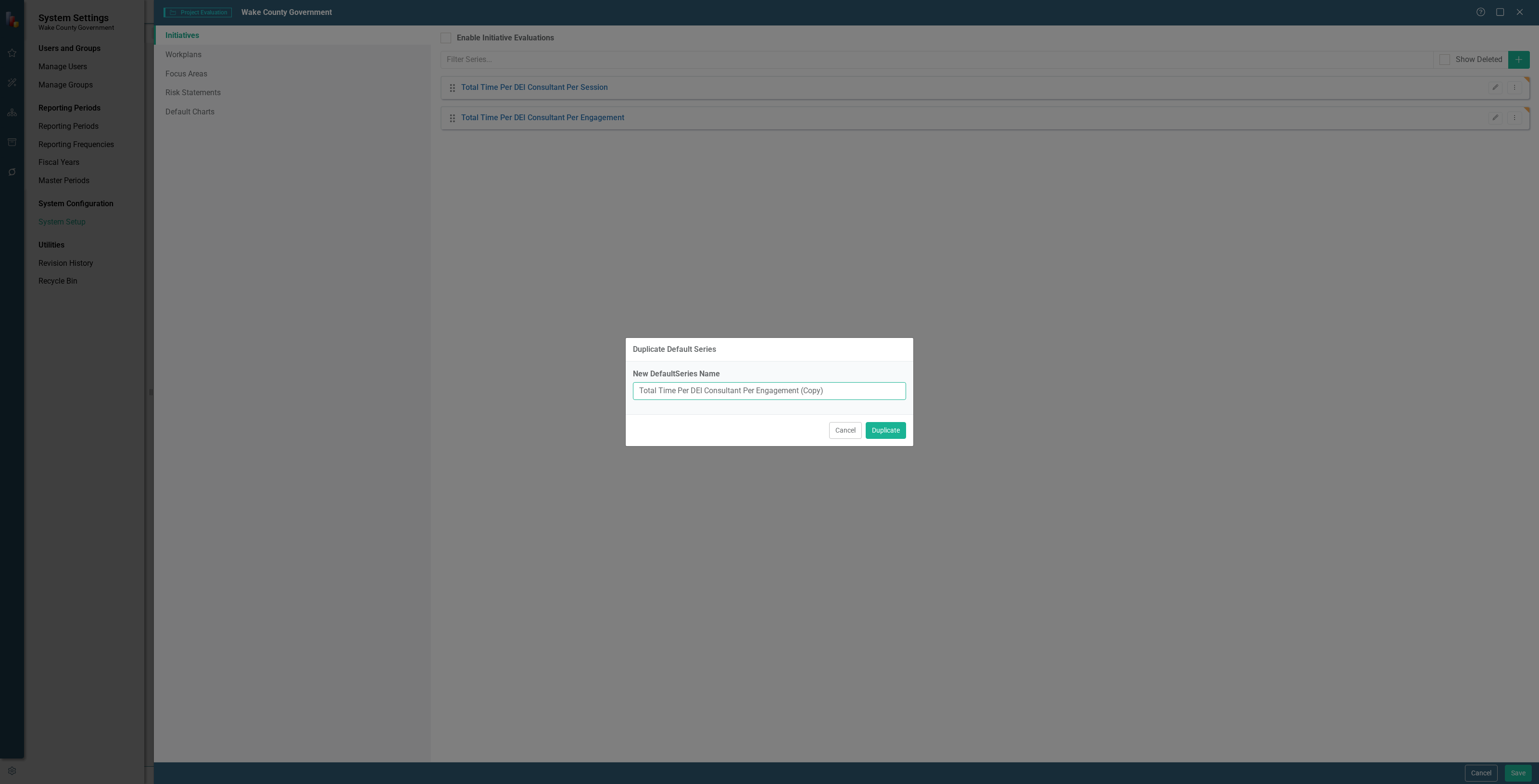
drag, startPoint x: 206, startPoint y: 411, endPoint x: 839, endPoint y: 390, distance: 633.3
click at [839, 390] on input "Total Time Per DEI Consultant Per Engagement (Copy)" at bounding box center [769, 391] width 273 height 18
drag, startPoint x: 847, startPoint y: 396, endPoint x: 419, endPoint y: 340, distance: 431.6
click at [419, 340] on div "Duplicate Default Series New DefaultSeries Name Total Time Per DEI Consultant P…" at bounding box center [770, 392] width 1539 height 784
type input "Total # DEI Consultants Per Session"
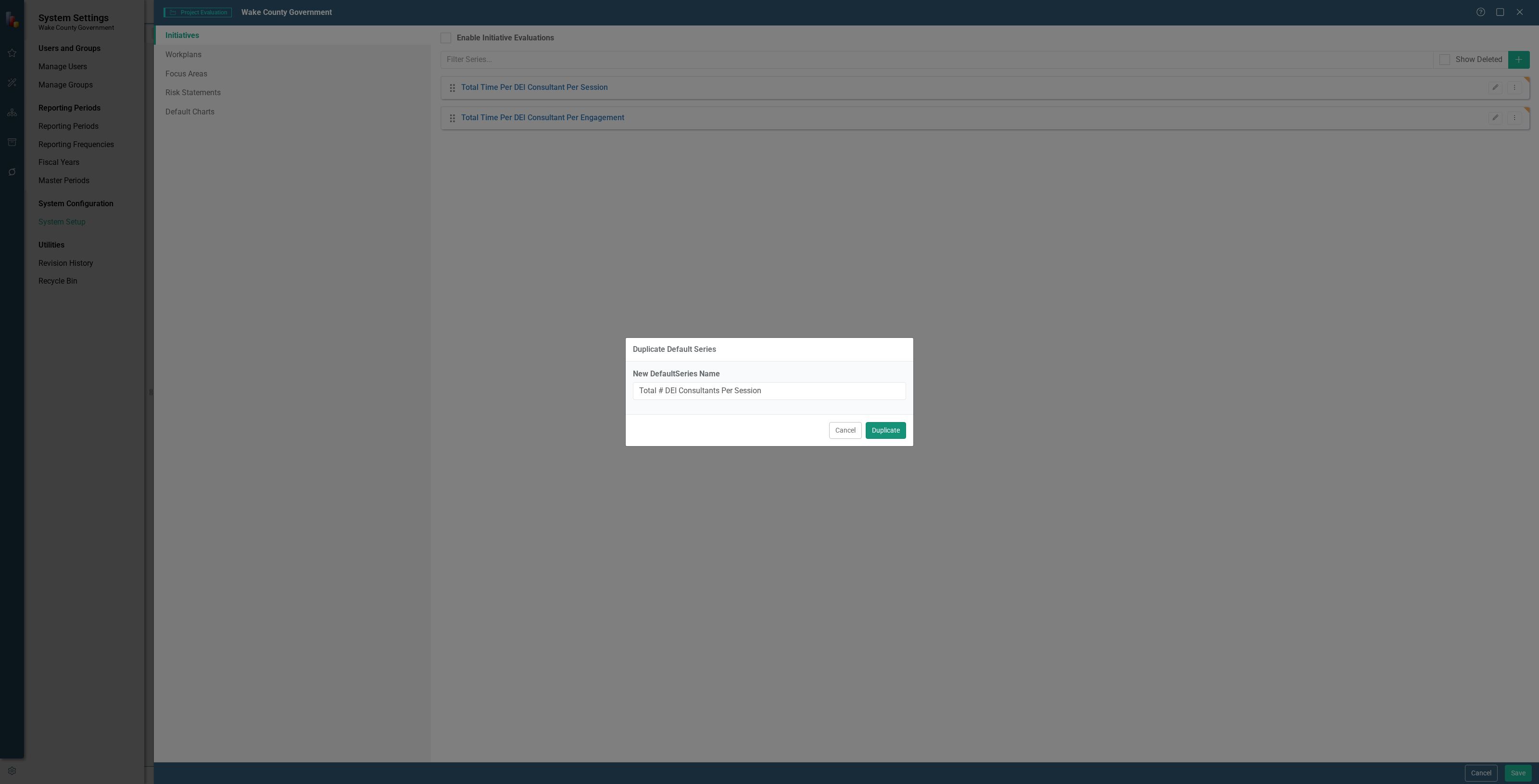
click at [885, 431] on button "Duplicate" at bounding box center [886, 431] width 41 height 17
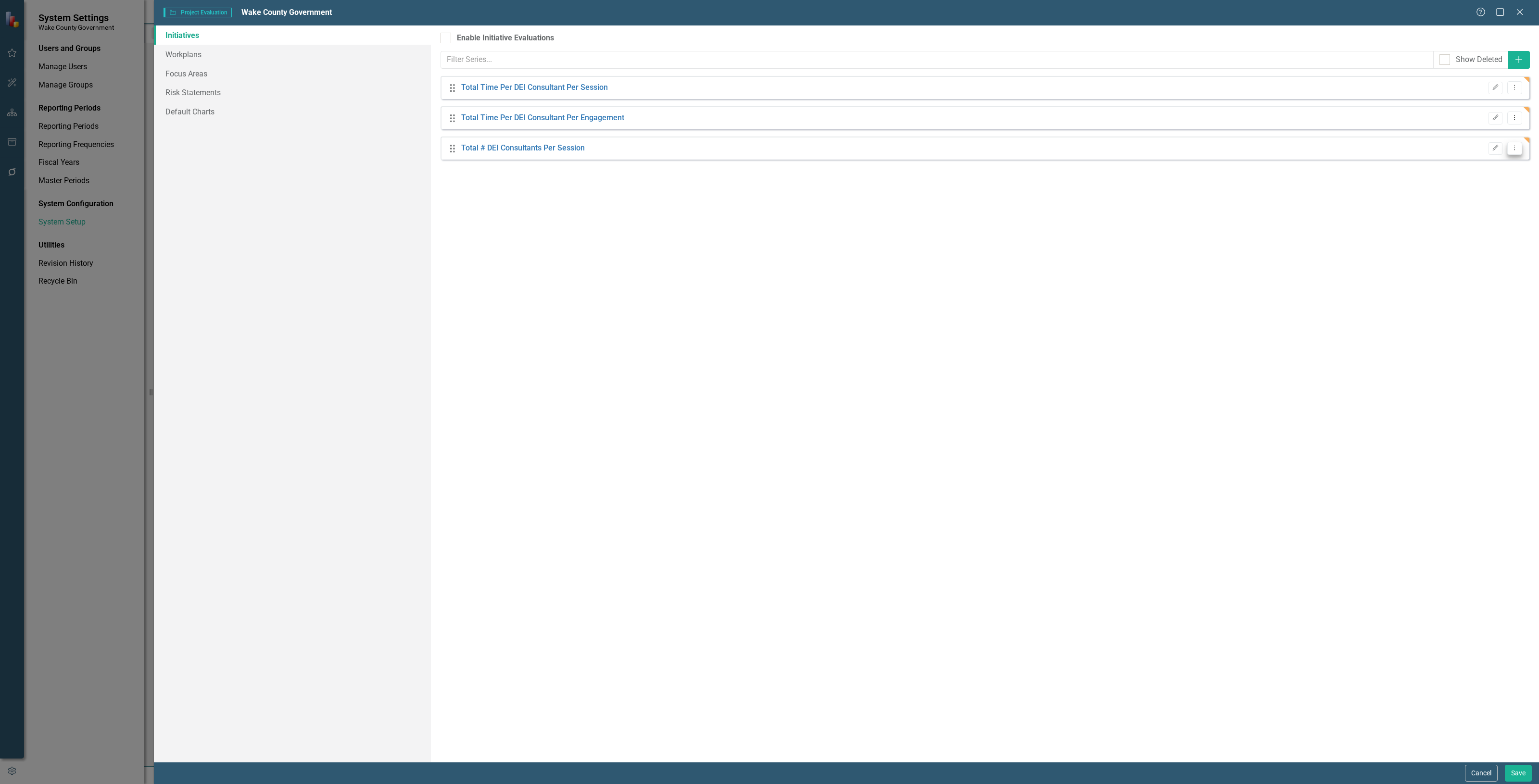
click at [1519, 146] on button "Dropdown Menu" at bounding box center [1515, 148] width 15 height 13
click at [1477, 186] on link "Copy Duplicate Default Series" at bounding box center [1469, 183] width 105 height 18
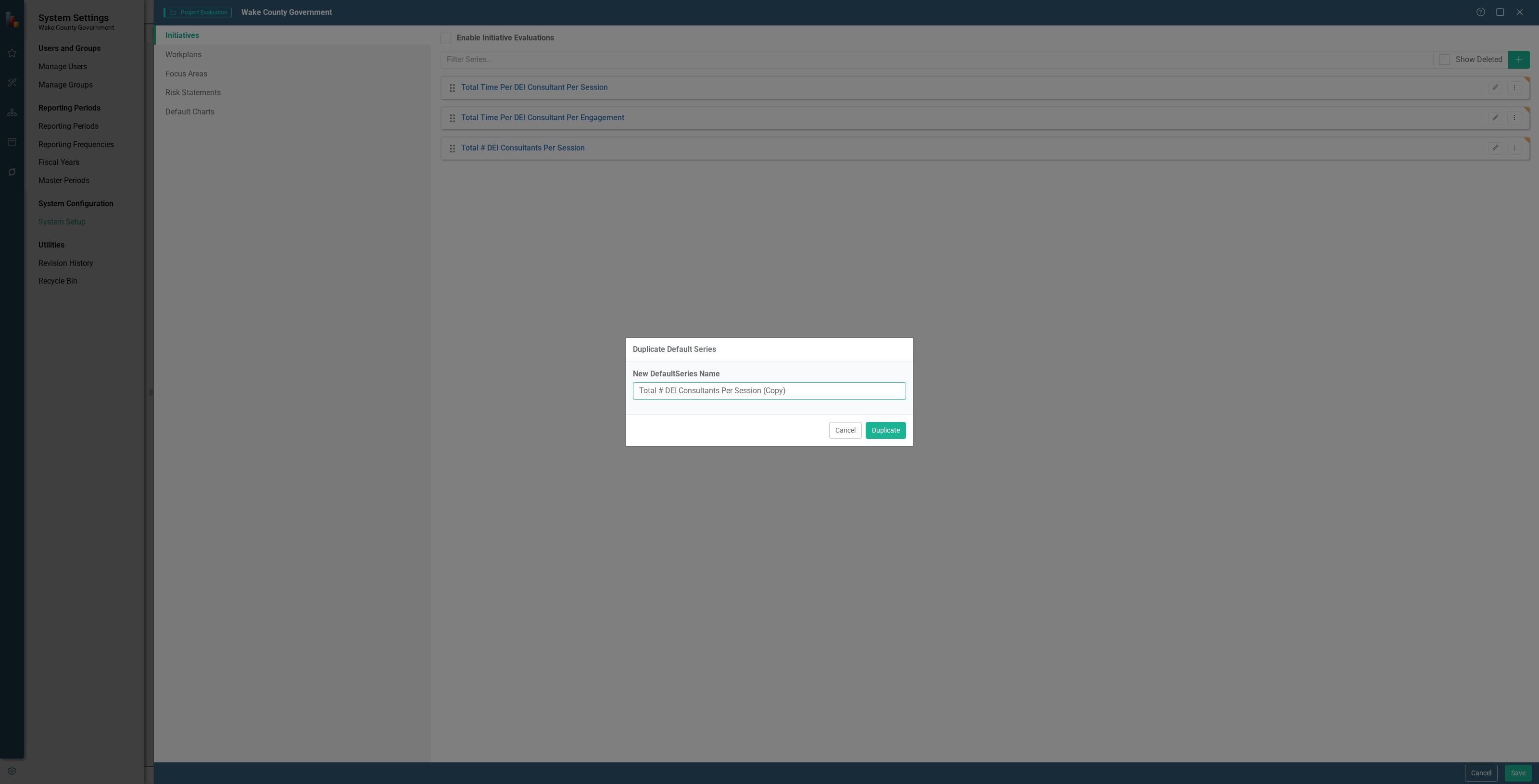
drag, startPoint x: 801, startPoint y: 388, endPoint x: 660, endPoint y: 408, distance: 142.4
click at [660, 408] on div "New DefaultSeries Name Total # DEI Consultants Per Session (Copy)" at bounding box center [769, 388] width 287 height 53
type input "Total Staff Time Per Engagement"
click at [905, 438] on button "Duplicate" at bounding box center [886, 431] width 41 height 17
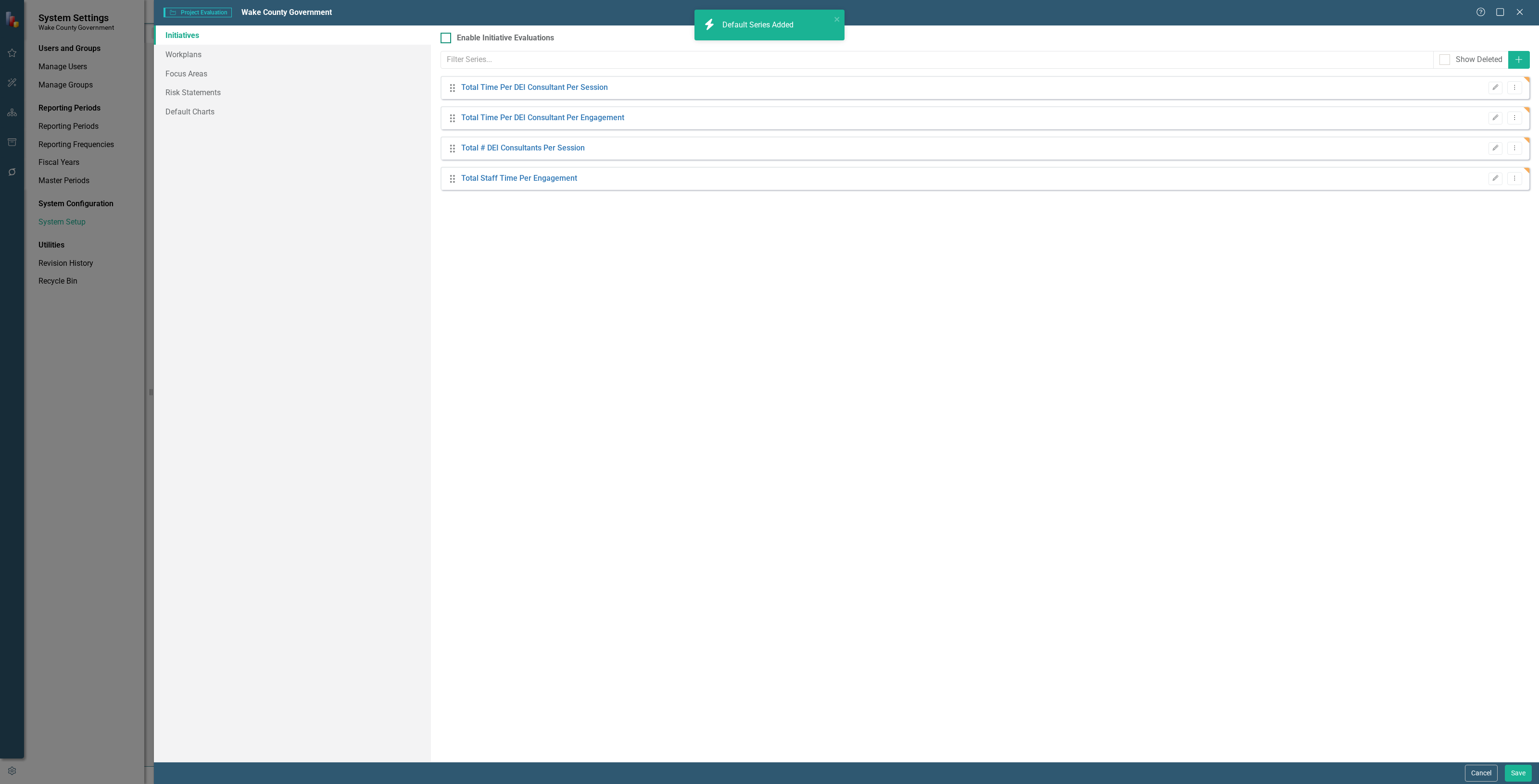
click at [525, 37] on div "Enable Initiative Evaluations" at bounding box center [505, 38] width 97 height 11
click at [447, 37] on input "Enable Initiative Evaluations" at bounding box center [443, 36] width 6 height 6
checkbox input "true"
click at [1513, 773] on button "Save" at bounding box center [1518, 773] width 27 height 17
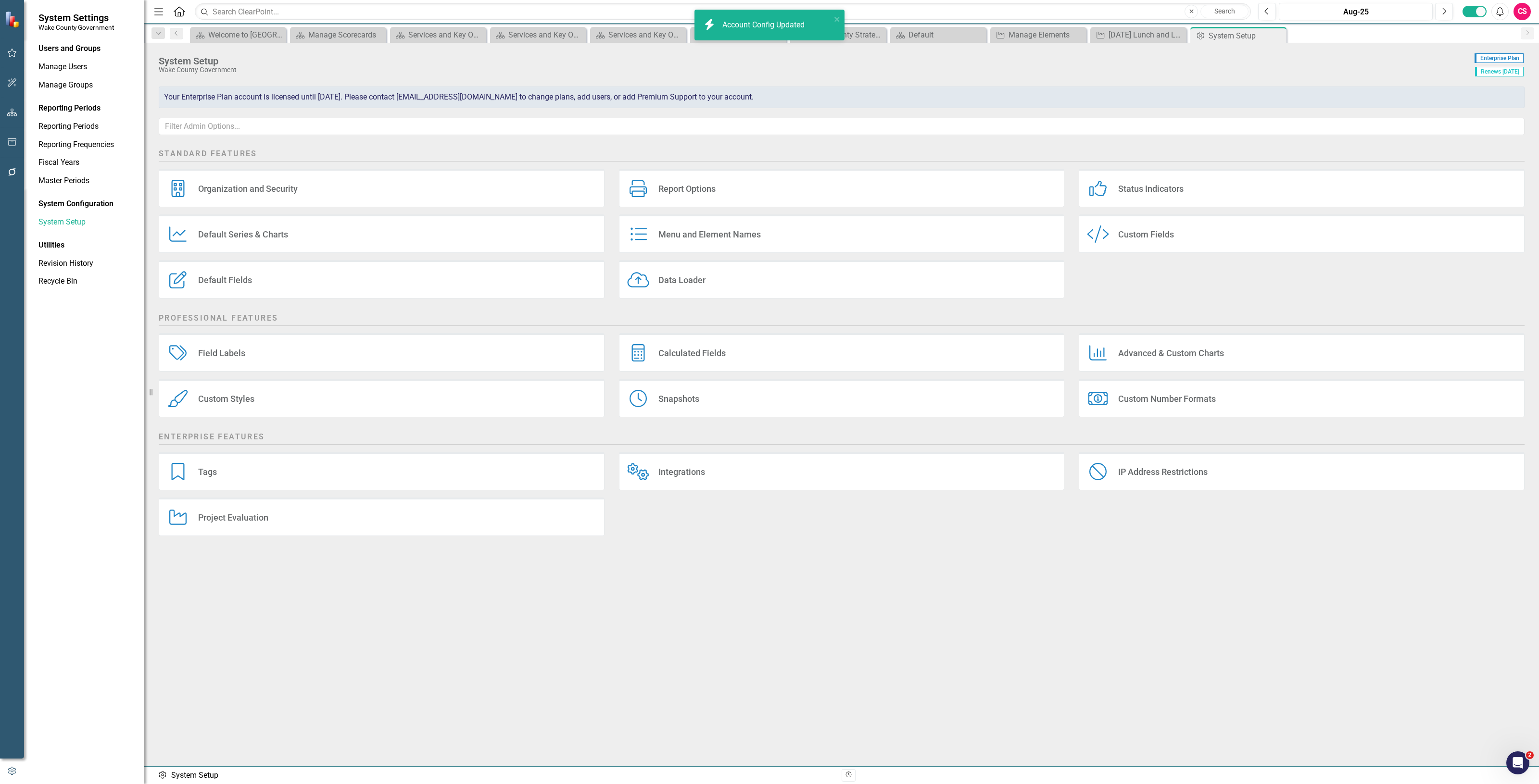
click at [770, 23] on div "Account Config Updated" at bounding box center [765, 25] width 85 height 11
click at [11, 109] on icon "button" at bounding box center [12, 112] width 10 height 8
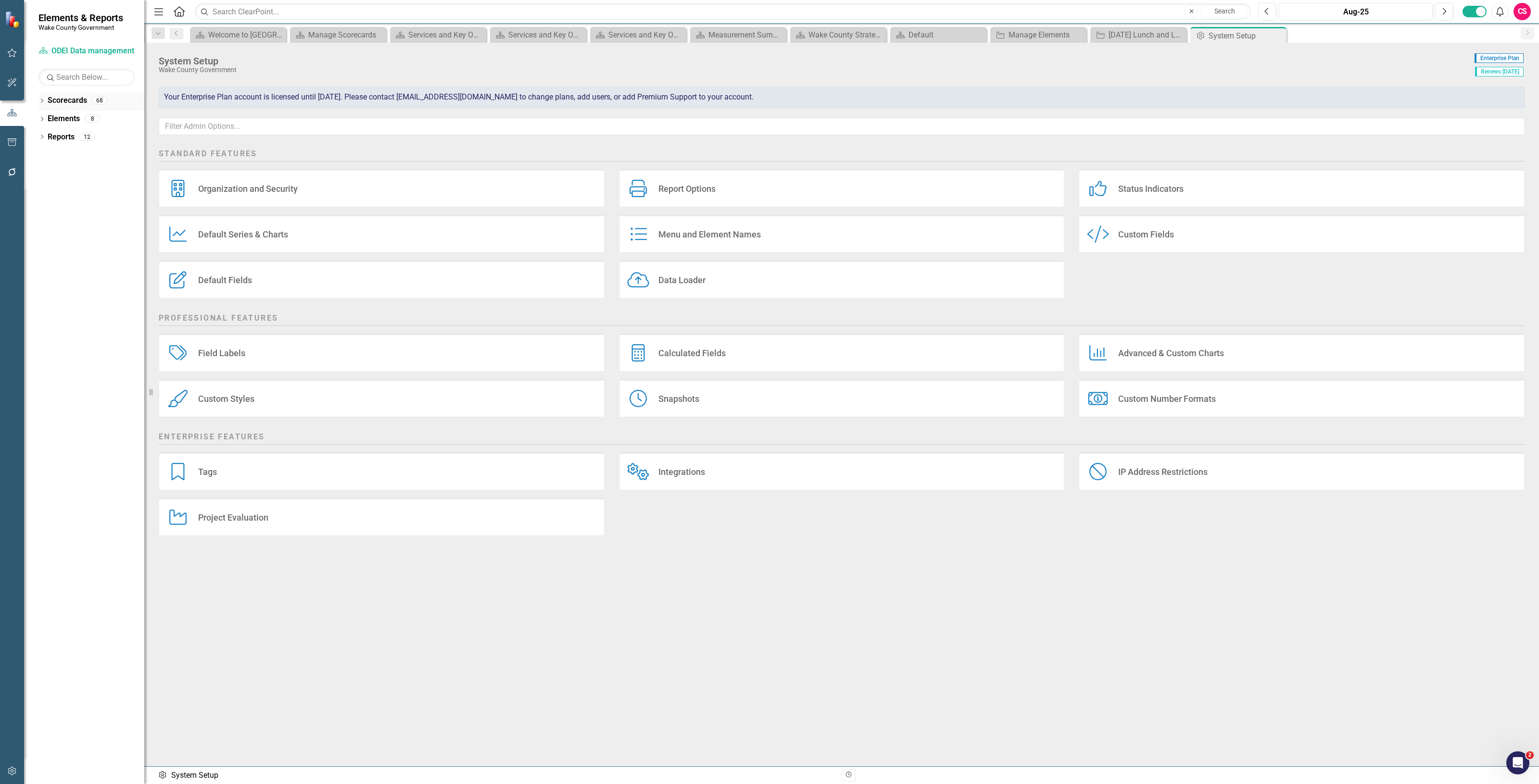
click at [66, 93] on div "Scorecards" at bounding box center [68, 100] width 39 height 16
click at [68, 94] on div "Scorecards" at bounding box center [68, 100] width 39 height 16
click at [68, 100] on link "Scorecards" at bounding box center [68, 100] width 39 height 11
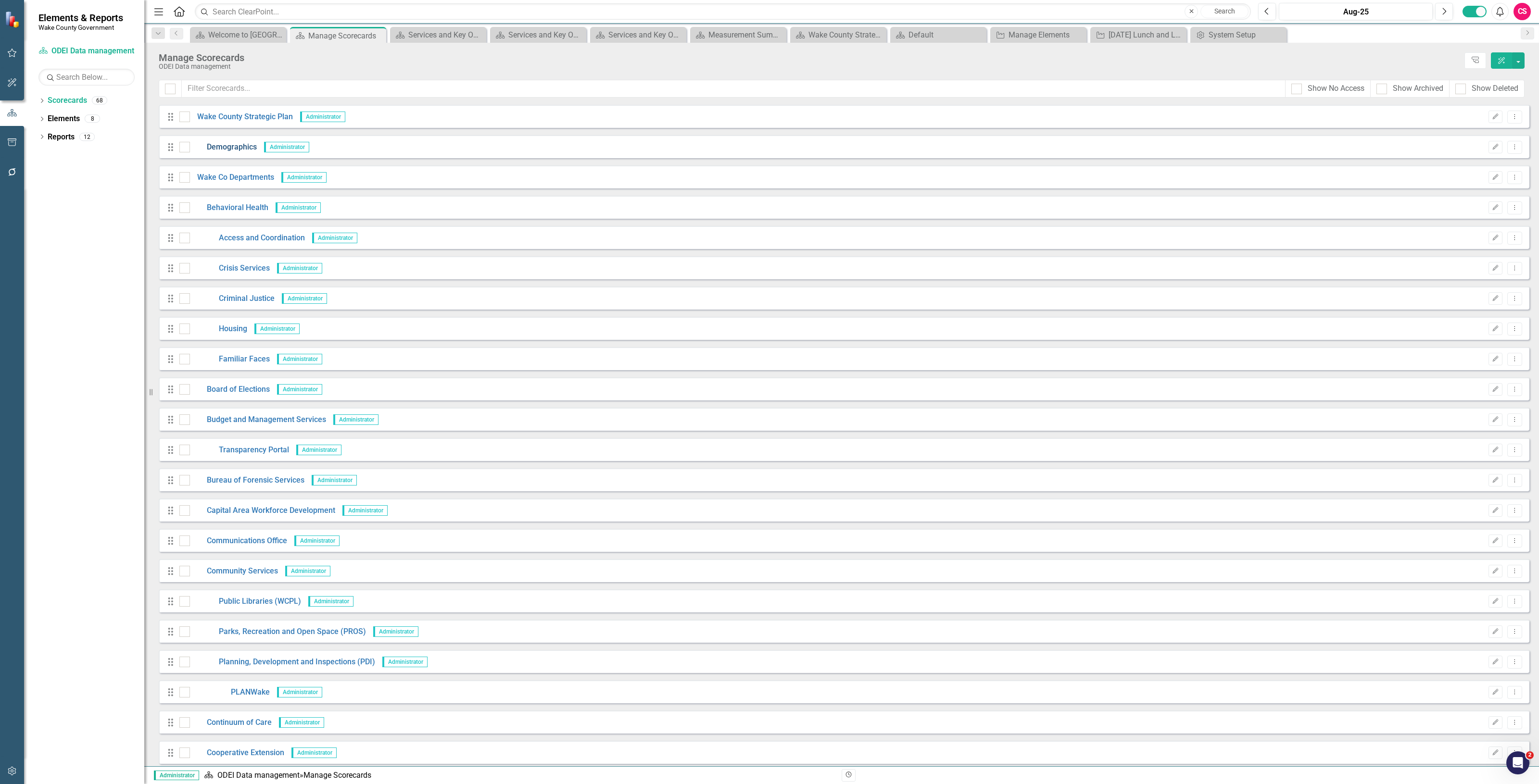
click at [243, 145] on link "Demographics" at bounding box center [223, 147] width 67 height 11
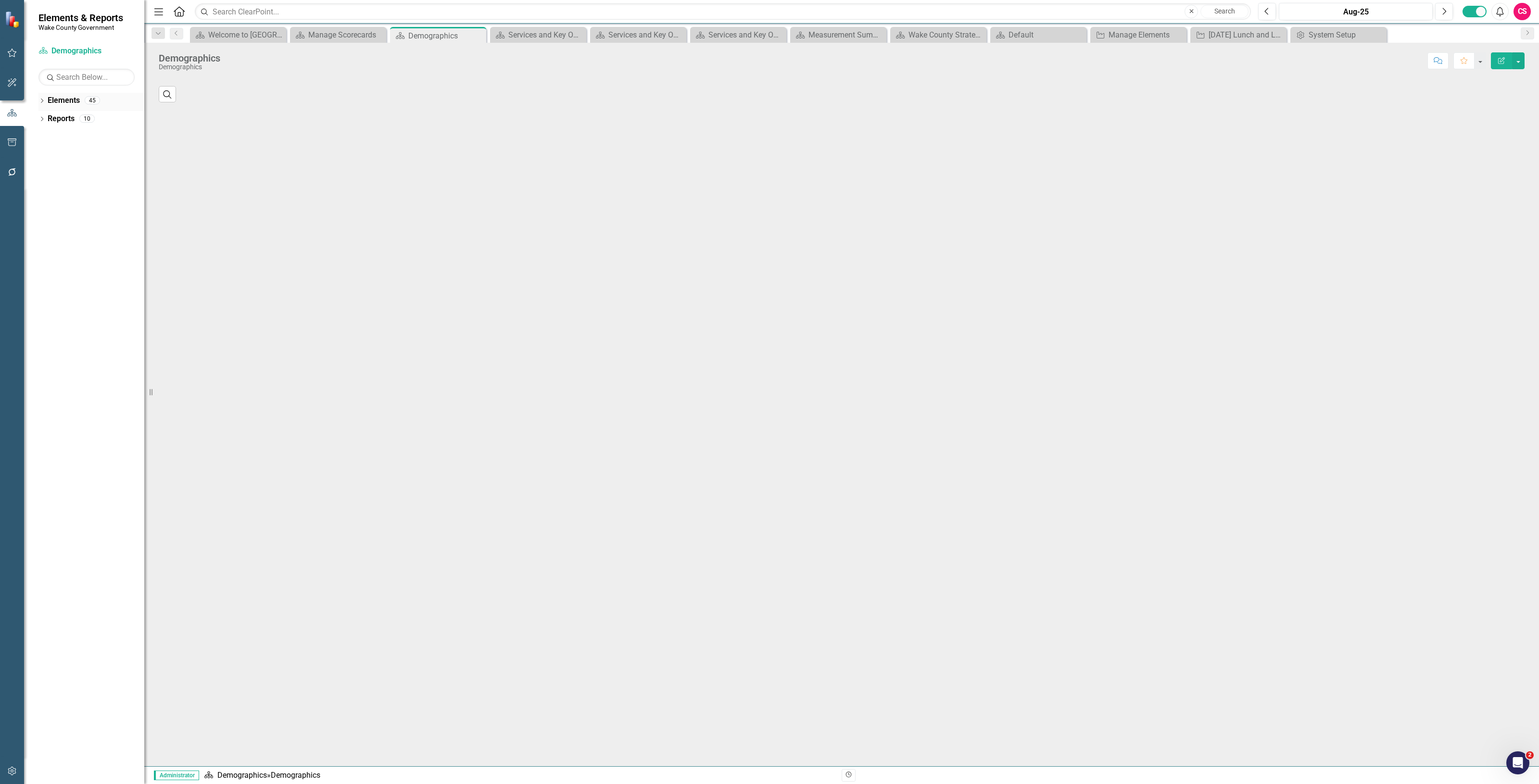
click at [60, 101] on link "Elements" at bounding box center [64, 100] width 32 height 11
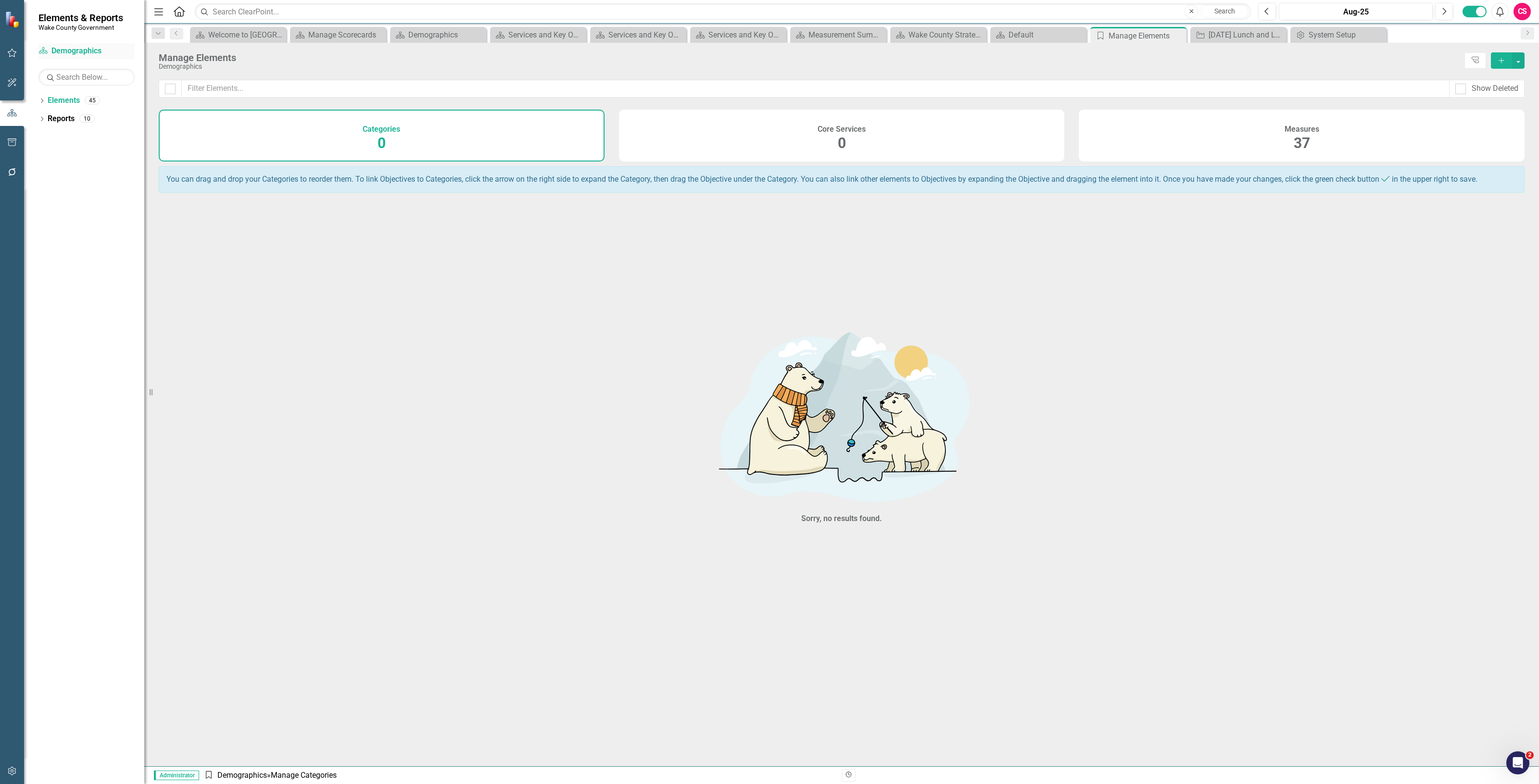
click at [75, 49] on link "Scorecard Demographics" at bounding box center [86, 51] width 96 height 11
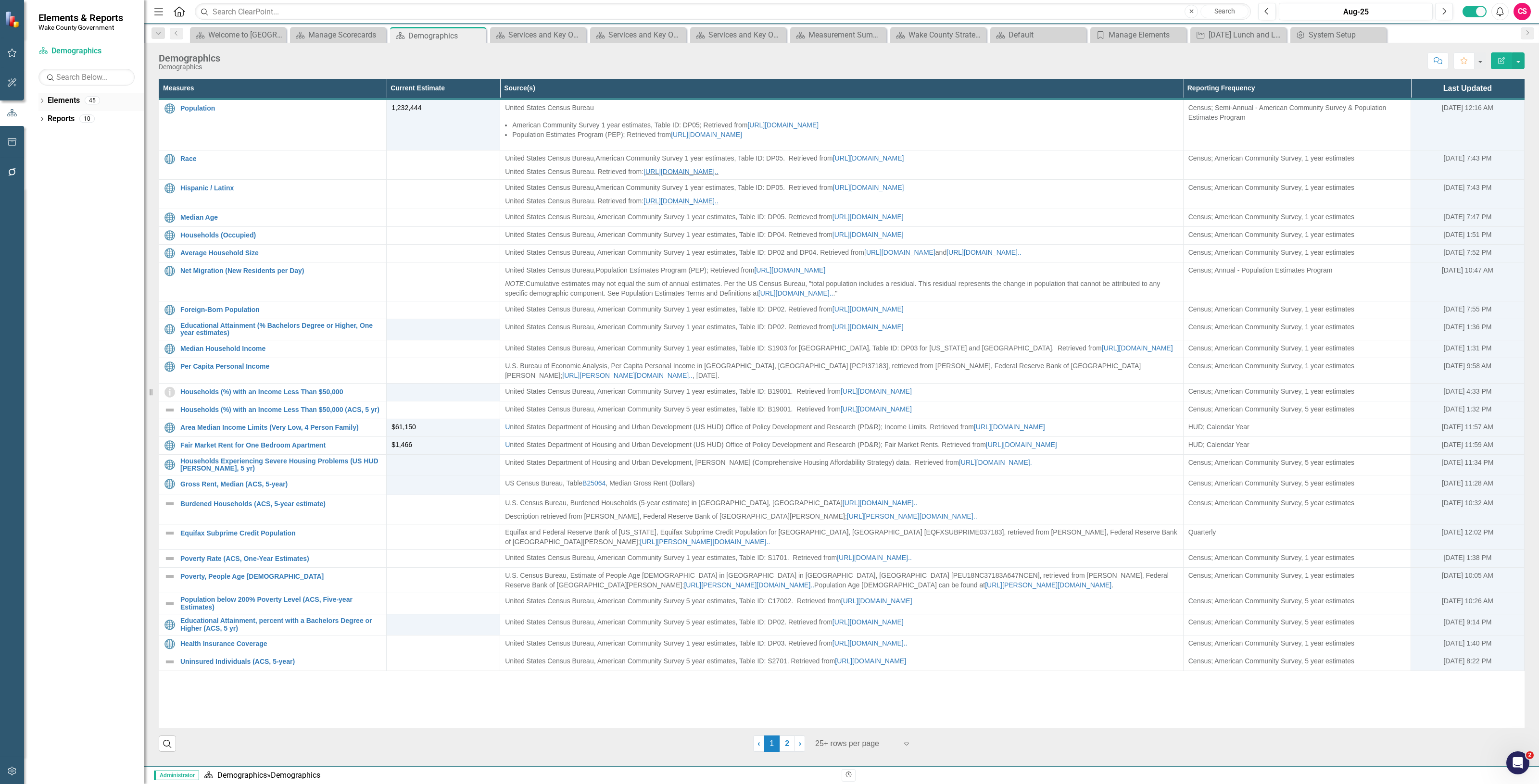
click at [42, 99] on icon "Dropdown" at bounding box center [41, 102] width 7 height 5
click at [318, 33] on div "Manage Scorecards" at bounding box center [340, 35] width 63 height 12
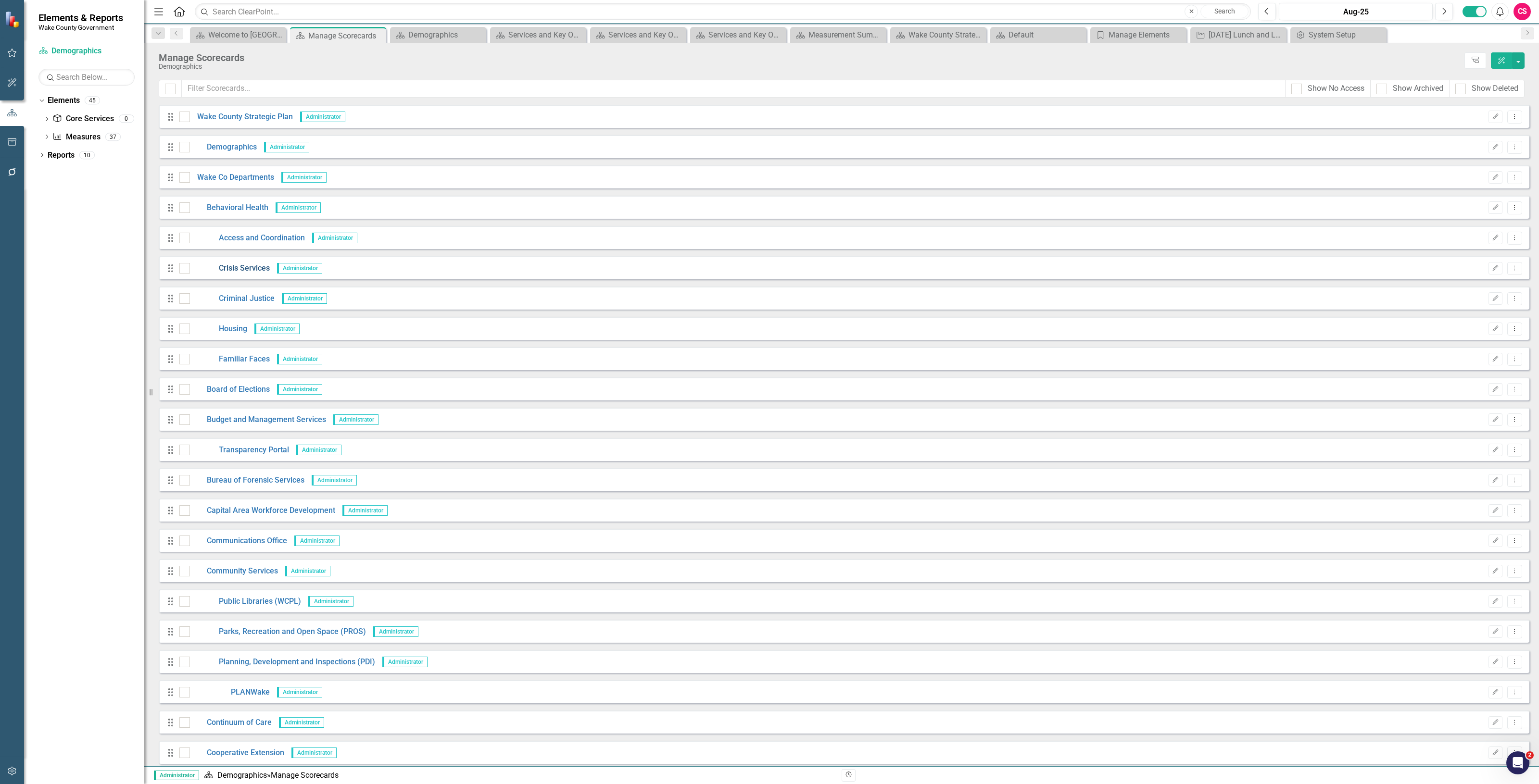
click at [240, 265] on link "Crisis Services" at bounding box center [230, 268] width 80 height 11
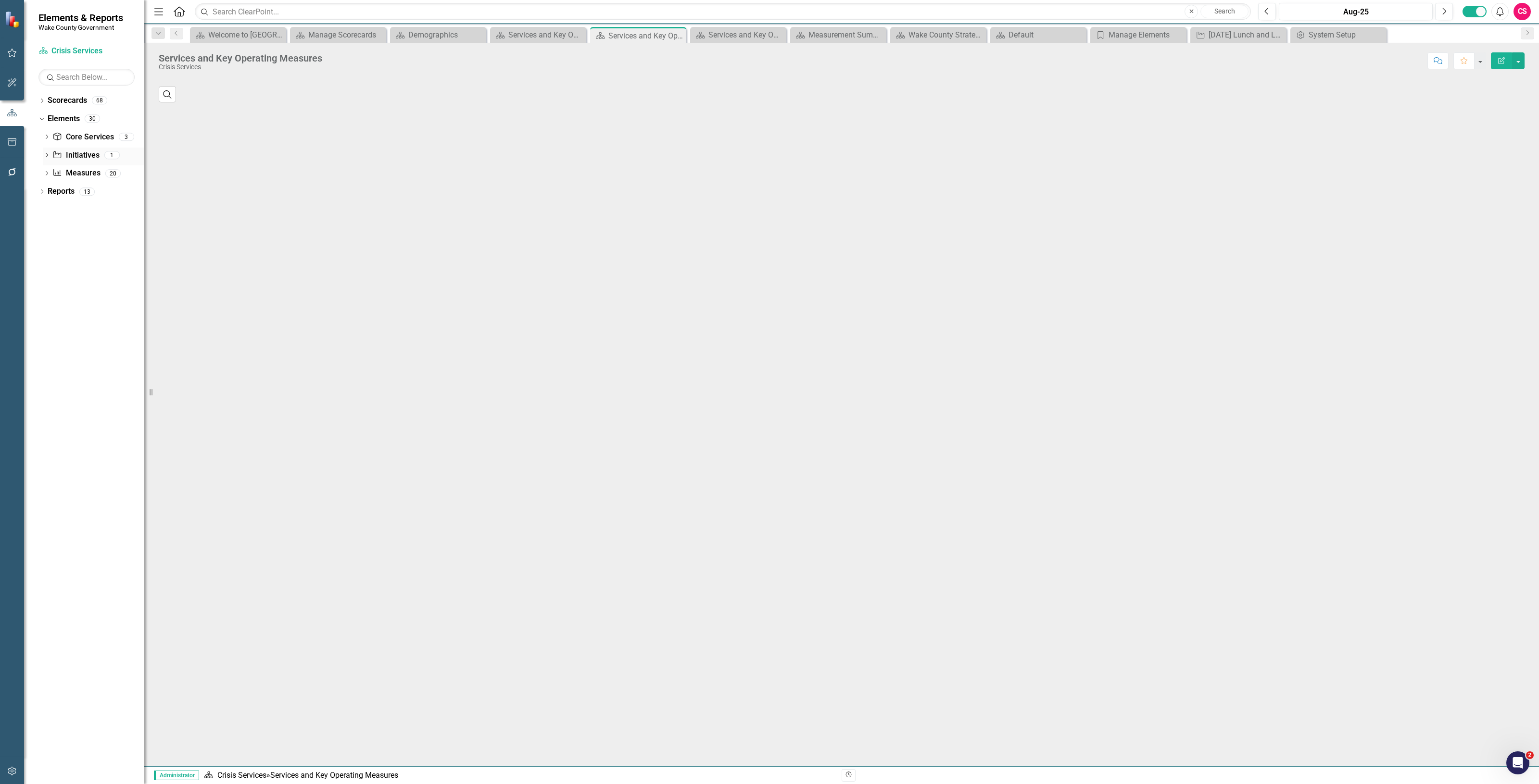
click at [73, 152] on link "Initiative Initiatives" at bounding box center [76, 155] width 47 height 11
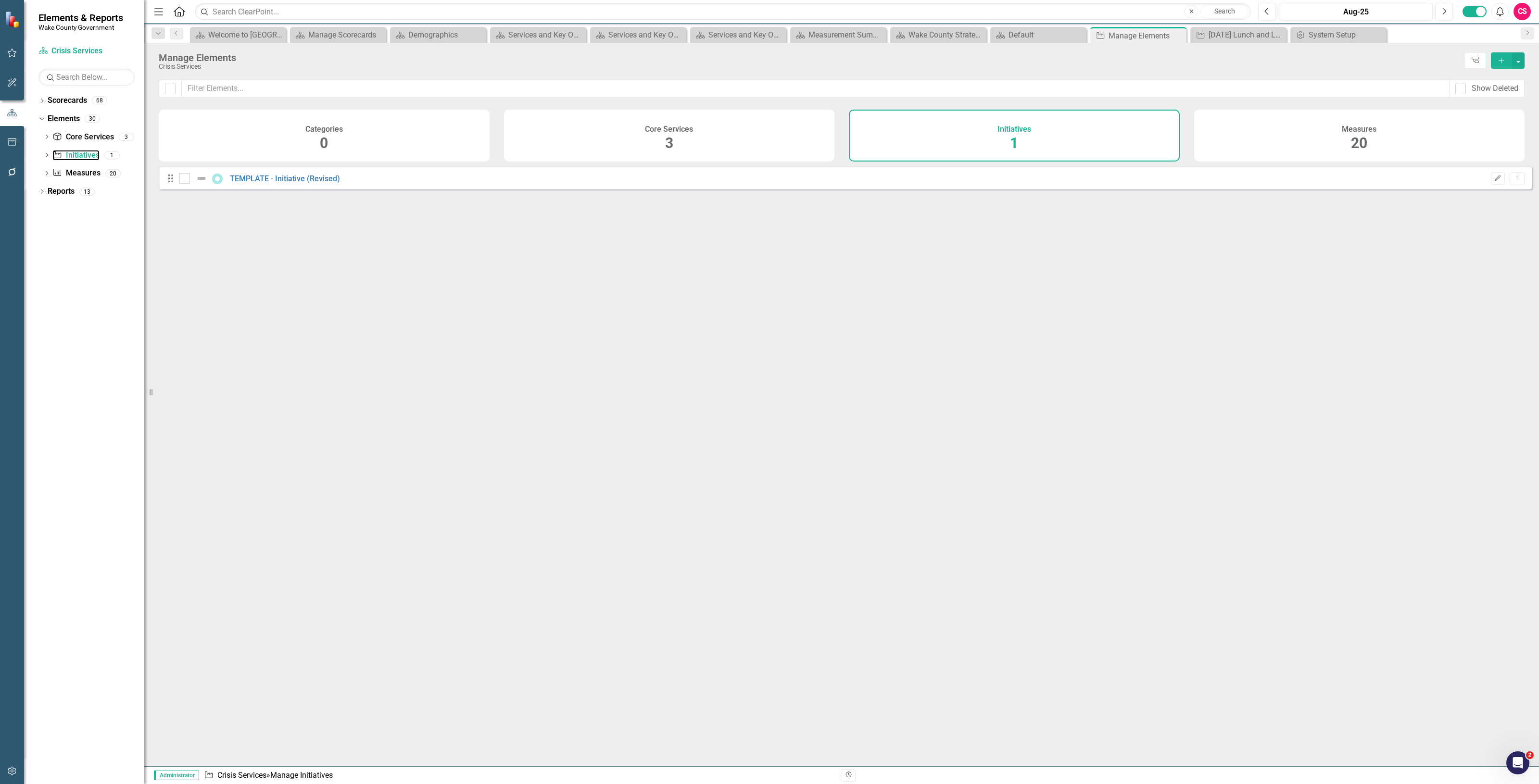
checkbox input "false"
click at [1023, 131] on h4 "Initiatives" at bounding box center [1014, 129] width 33 height 8
click at [263, 182] on link "TEMPLATE - Initiative (Revised)" at bounding box center [285, 178] width 110 height 9
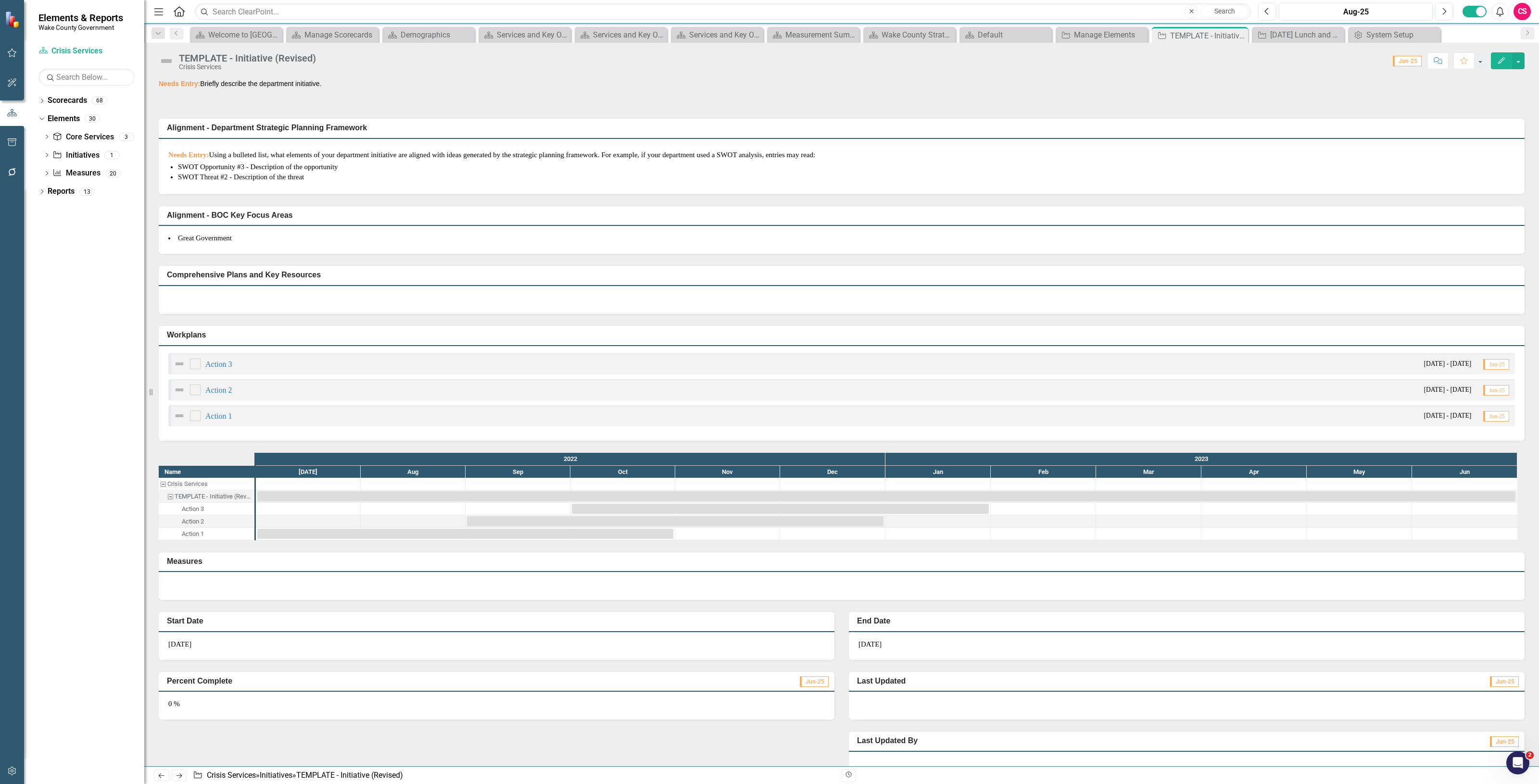
click at [1495, 65] on button "Edit" at bounding box center [1501, 61] width 21 height 17
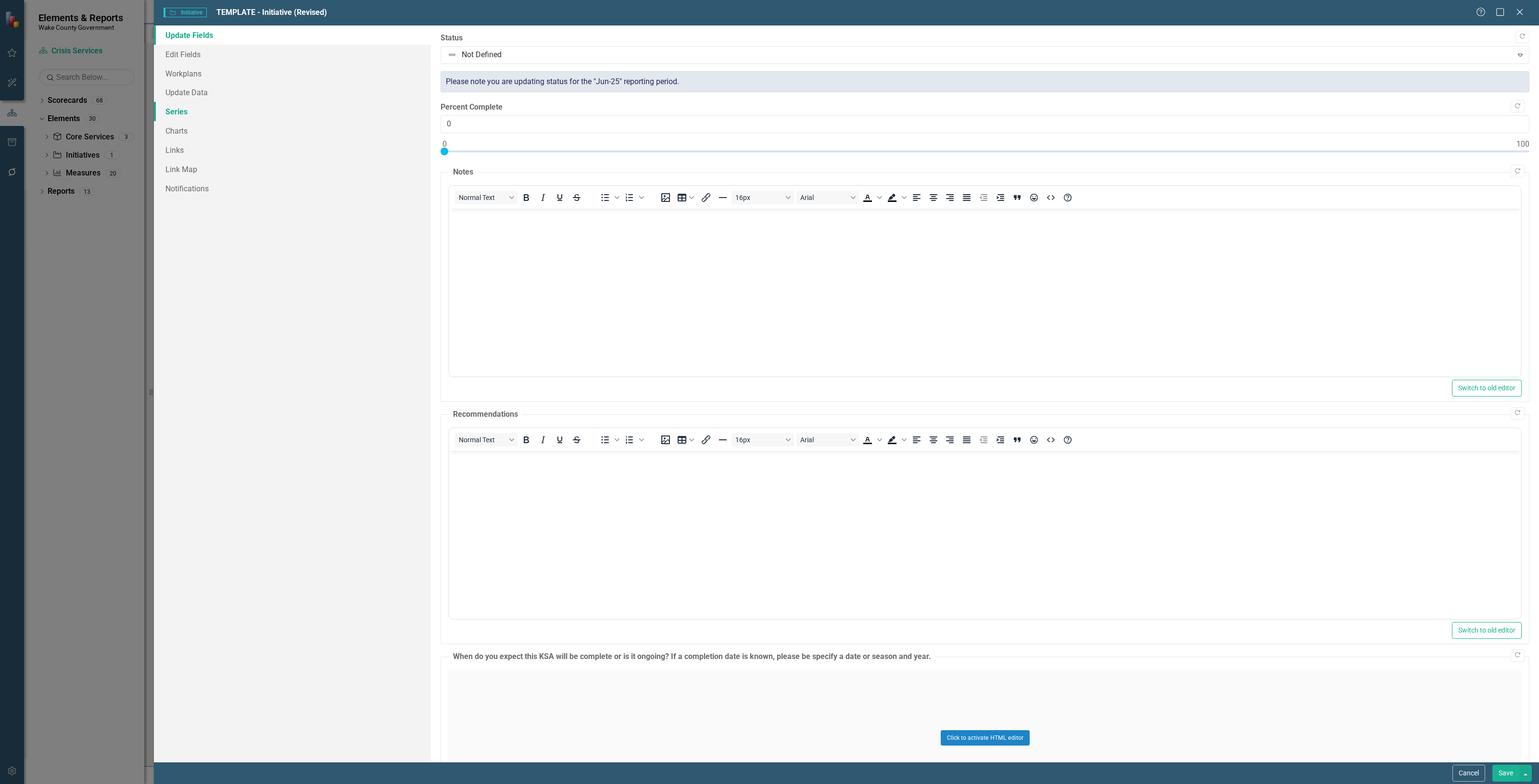
click at [209, 117] on link "Series" at bounding box center [293, 112] width 277 height 19
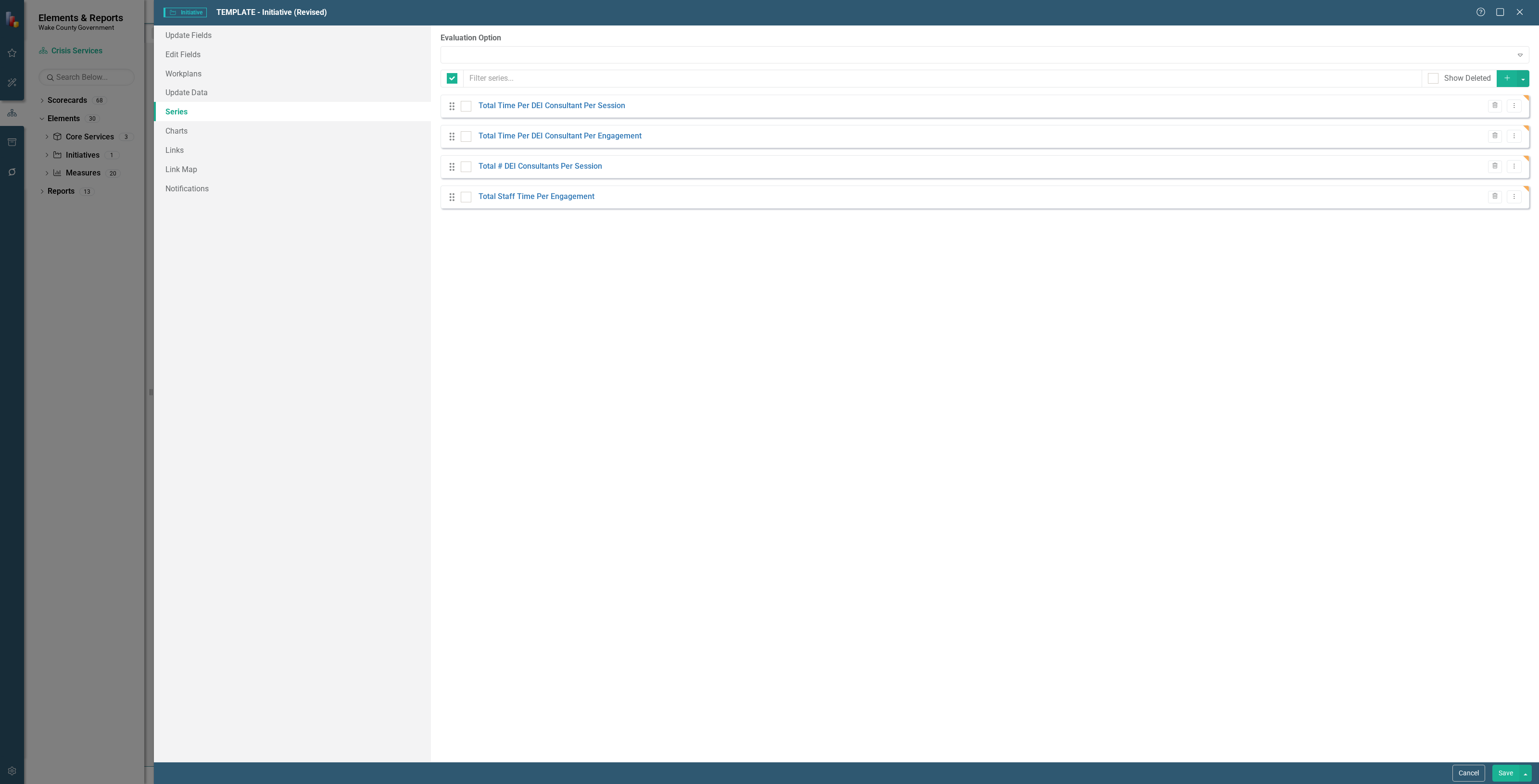
checkbox input "false"
click at [232, 63] on link "Edit Fields" at bounding box center [293, 54] width 277 height 19
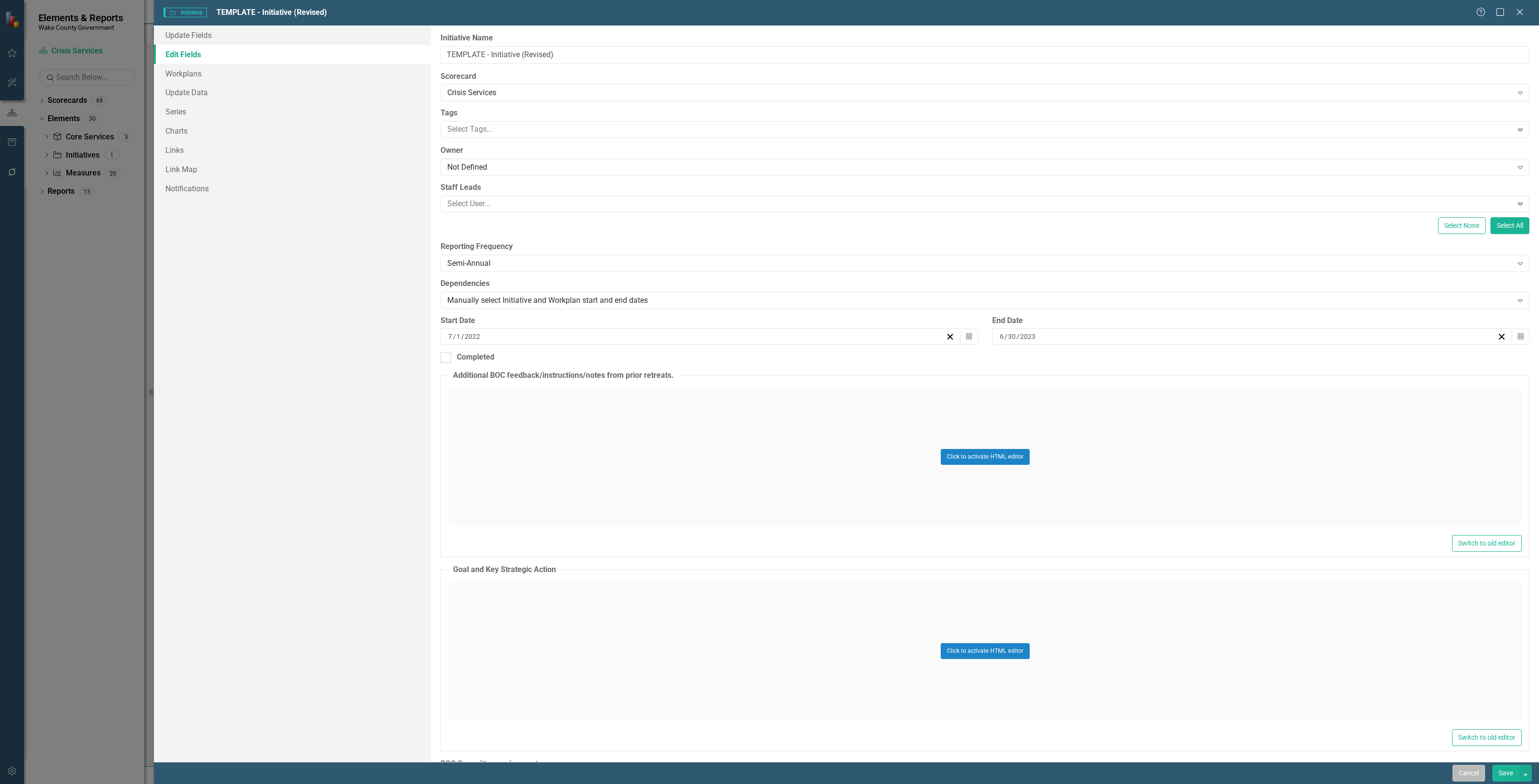
click at [1461, 773] on button "Cancel" at bounding box center [1469, 773] width 33 height 17
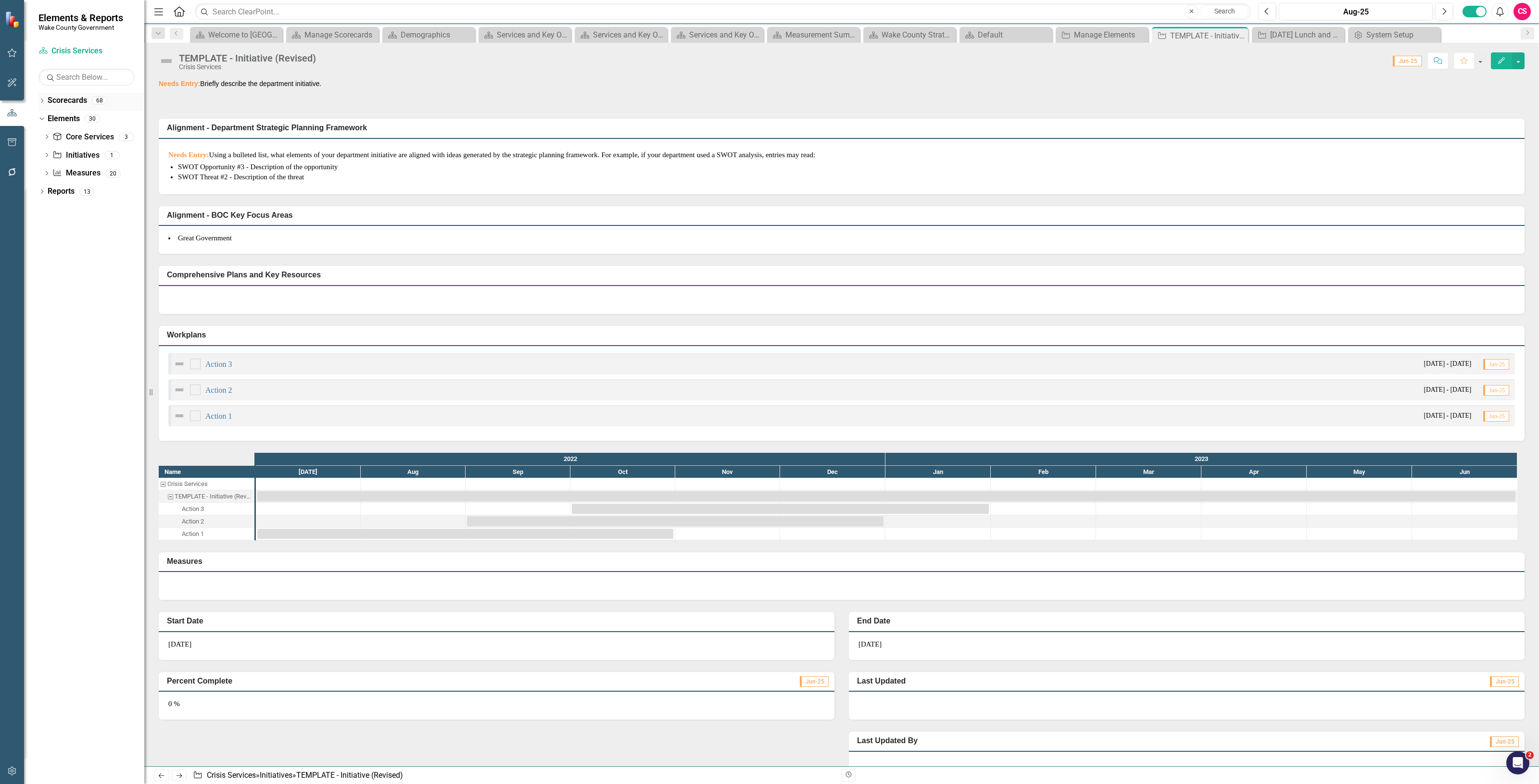
click at [70, 102] on link "Scorecards" at bounding box center [68, 100] width 39 height 11
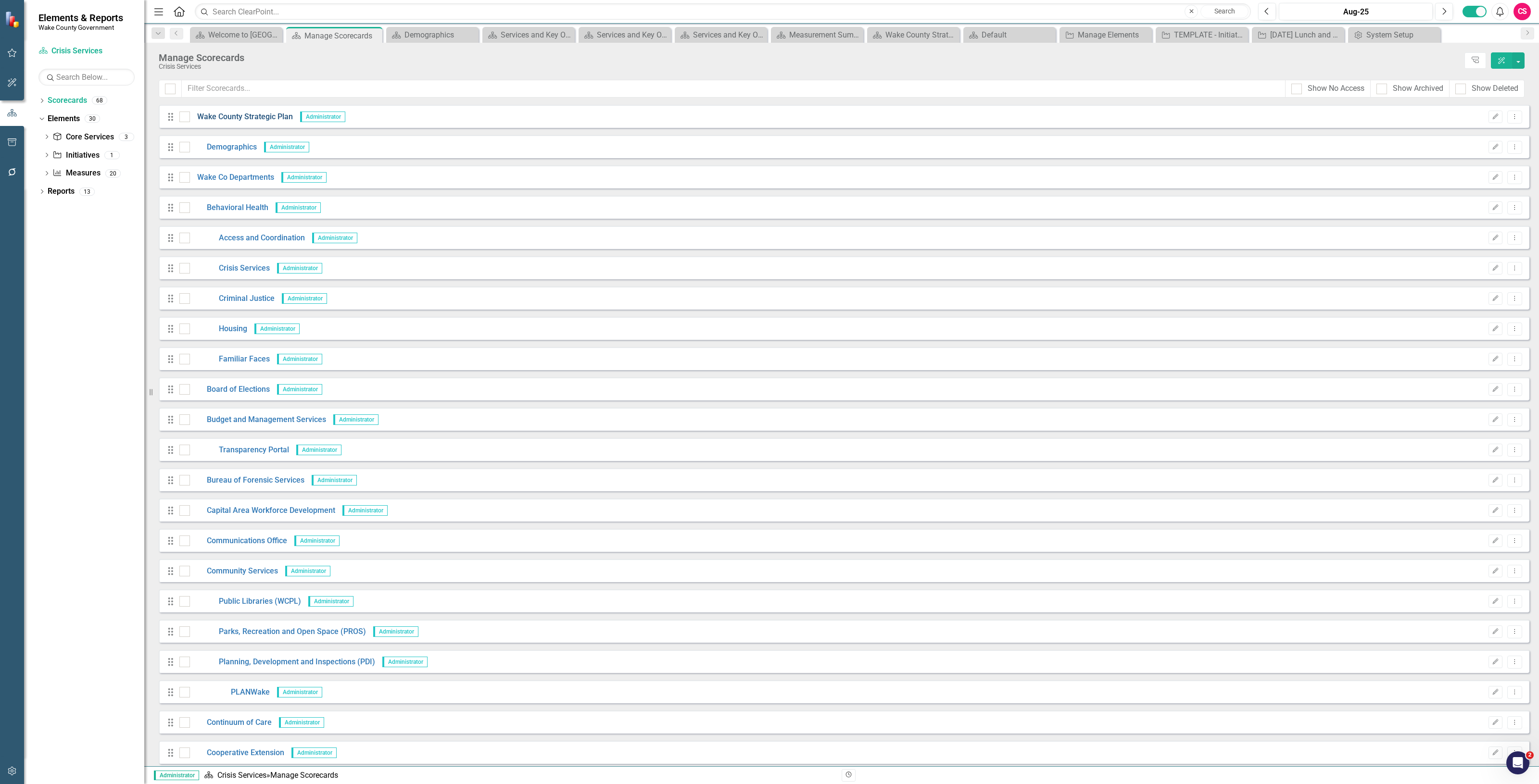
click at [243, 119] on link "Wake County Strategic Plan" at bounding box center [241, 117] width 103 height 11
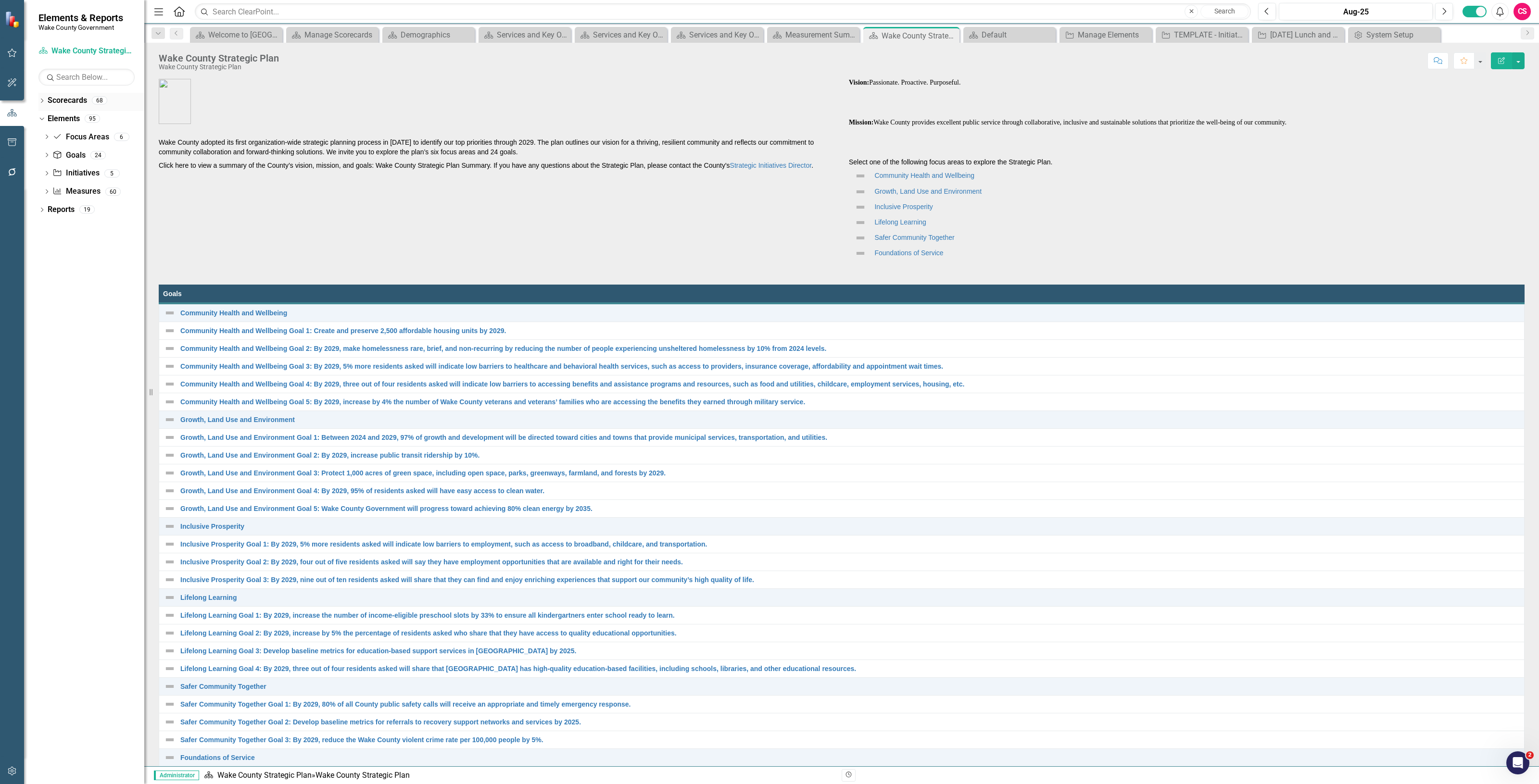
click at [64, 100] on link "Scorecards" at bounding box center [68, 100] width 39 height 11
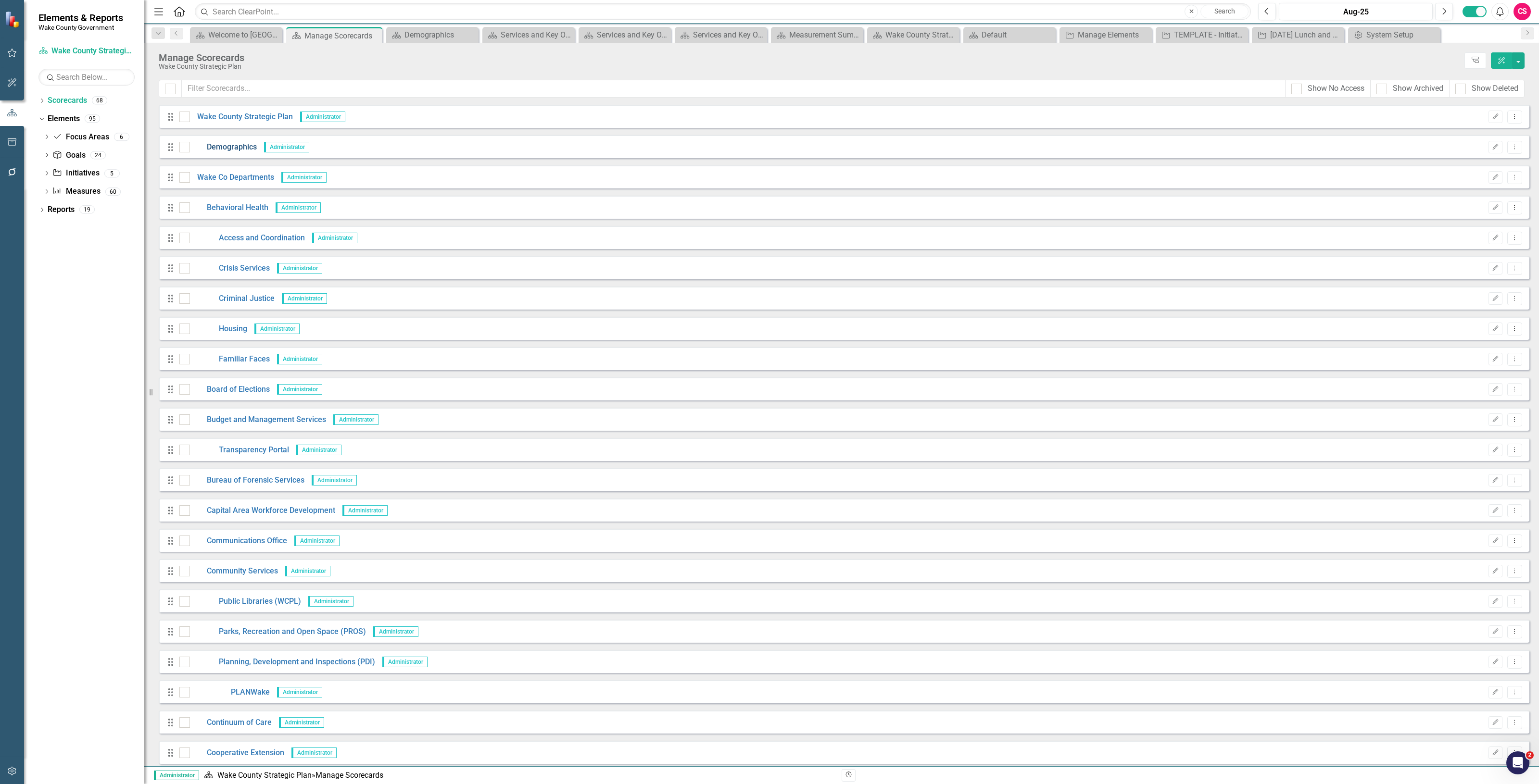
click at [241, 146] on link "Demographics" at bounding box center [223, 147] width 67 height 11
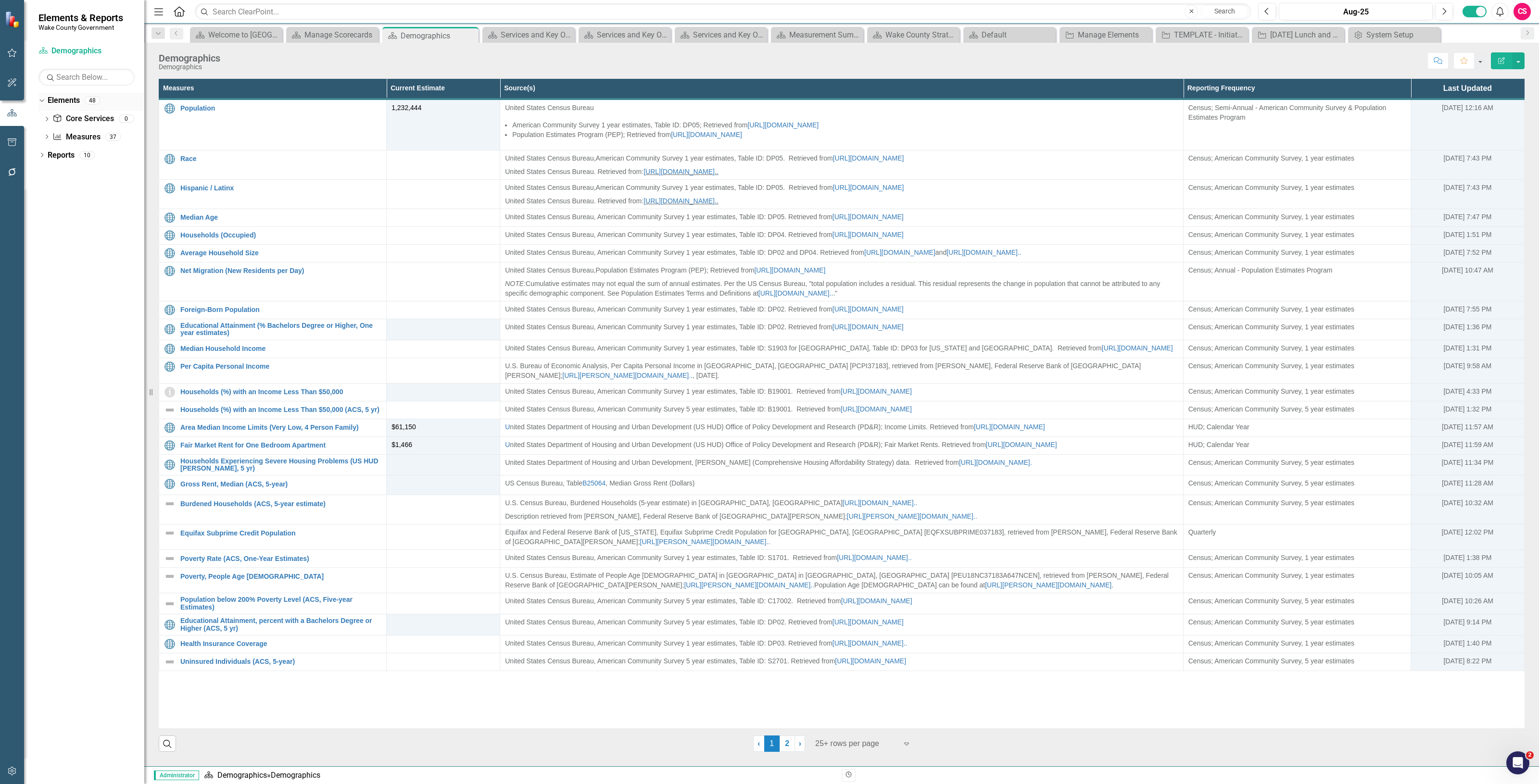
click at [66, 94] on div "Elements" at bounding box center [64, 100] width 32 height 16
click at [68, 102] on link "Elements" at bounding box center [64, 100] width 32 height 11
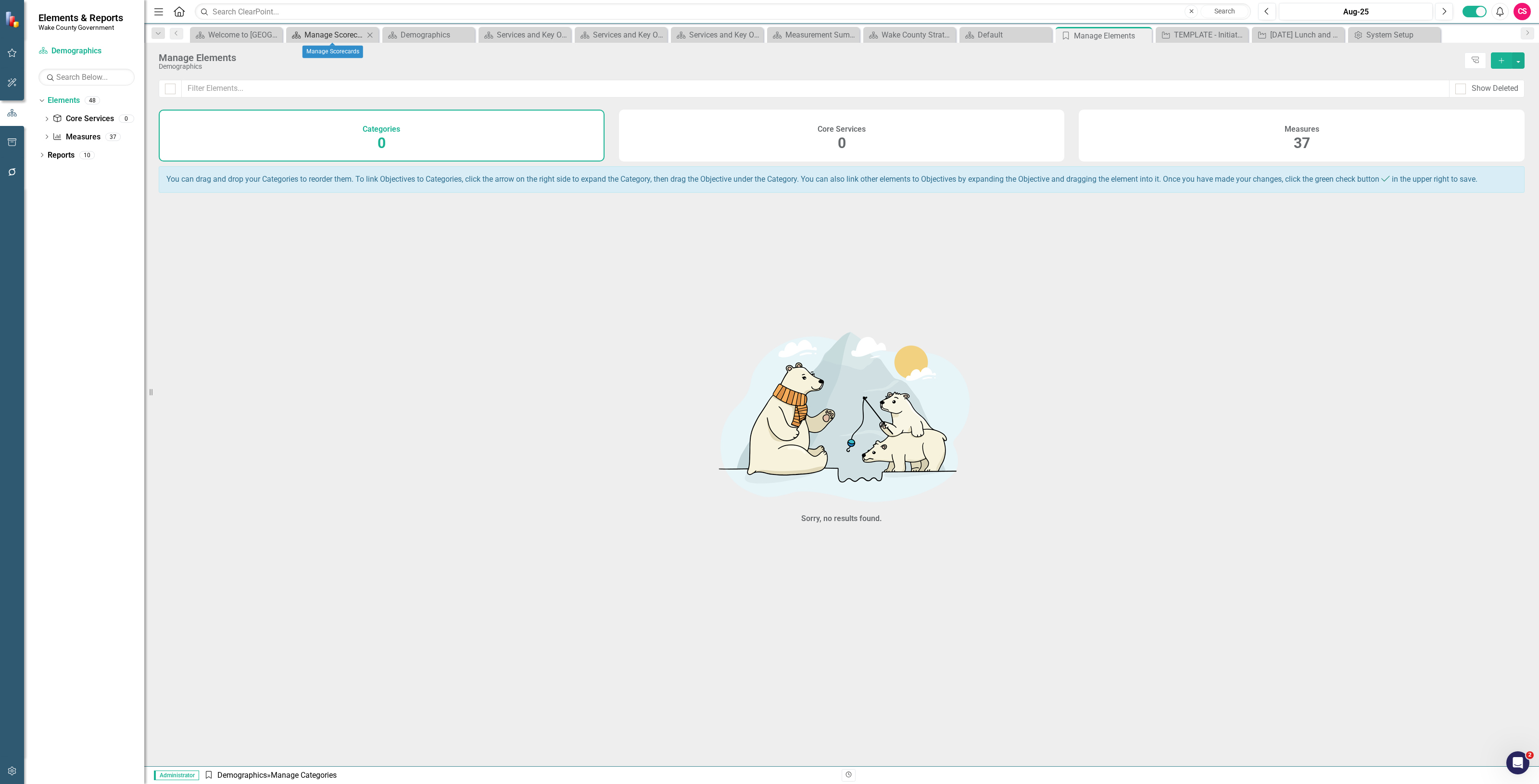
click at [337, 33] on div "Manage Scorecards" at bounding box center [335, 35] width 60 height 12
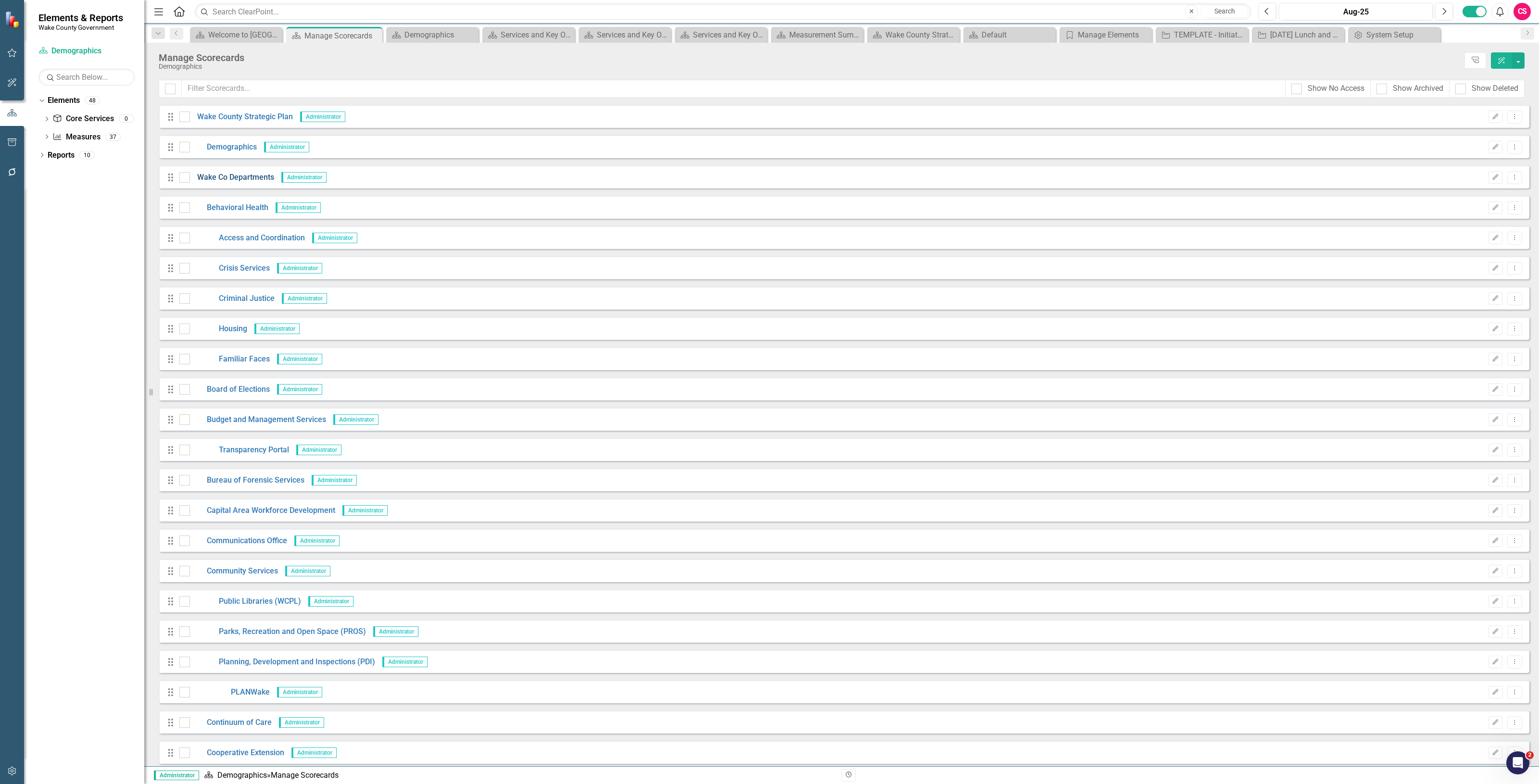
click at [220, 176] on link "Wake Co Departments" at bounding box center [232, 177] width 84 height 11
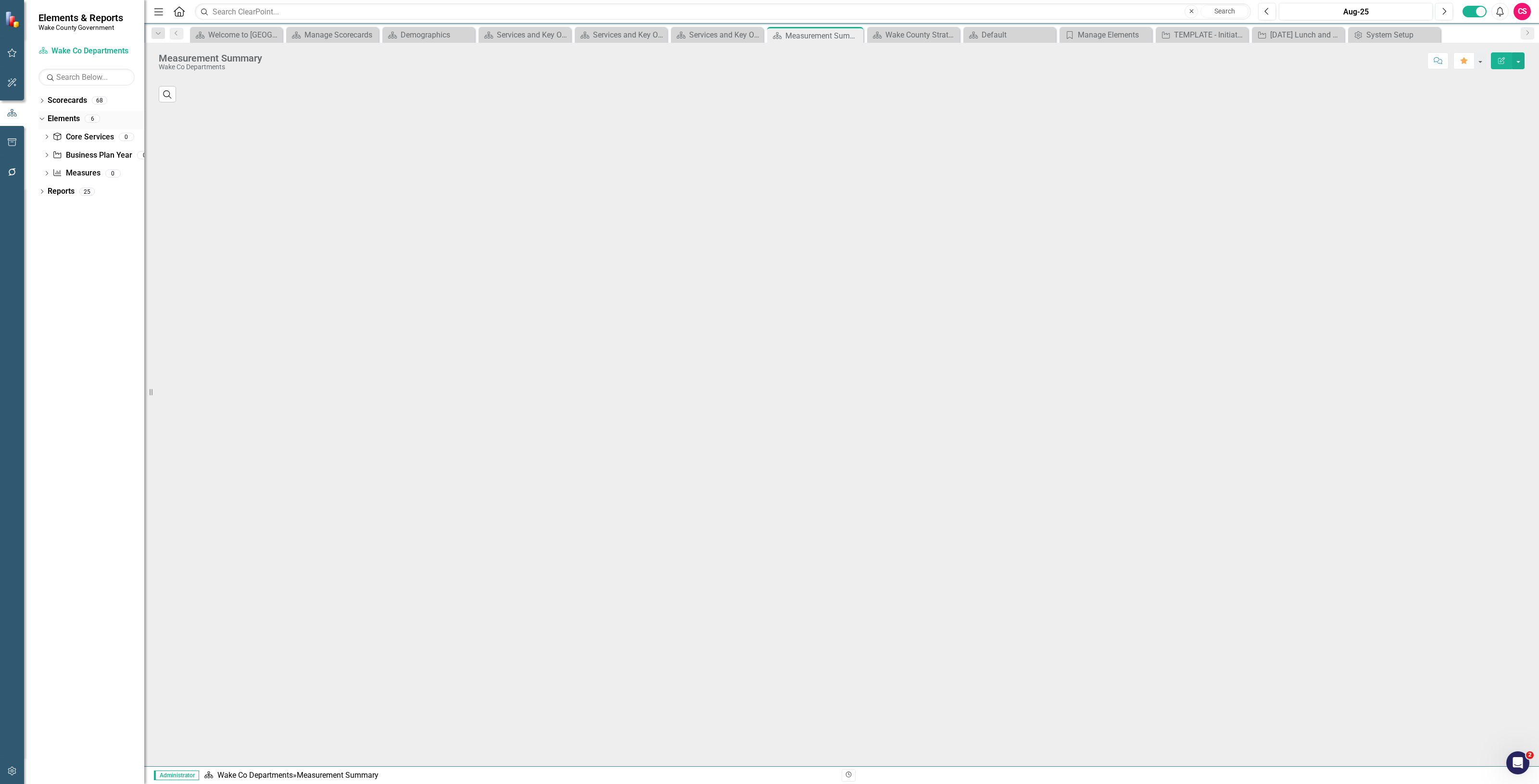
click at [65, 112] on div "Elements" at bounding box center [64, 119] width 32 height 16
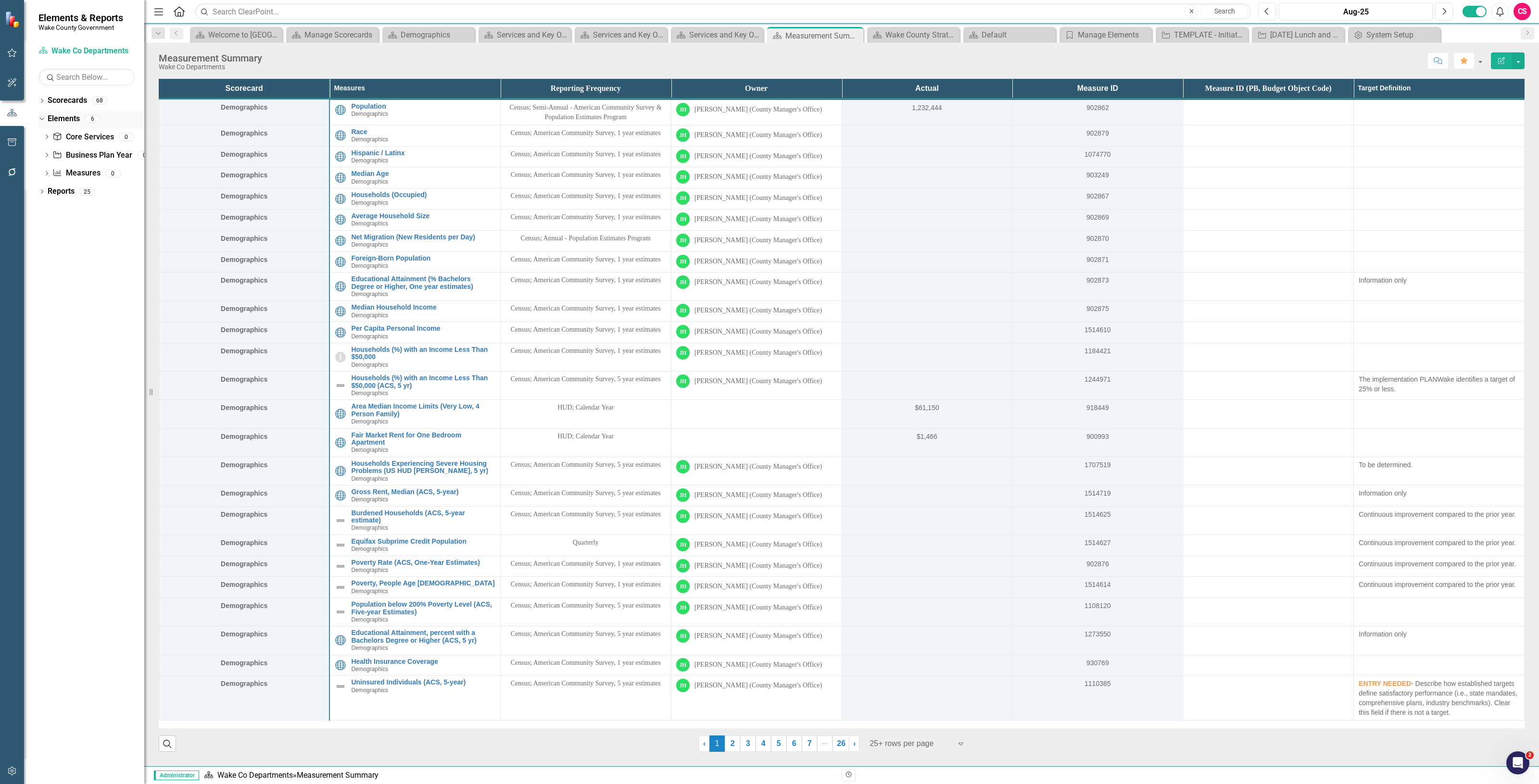
click at [59, 121] on link "Elements" at bounding box center [64, 119] width 32 height 11
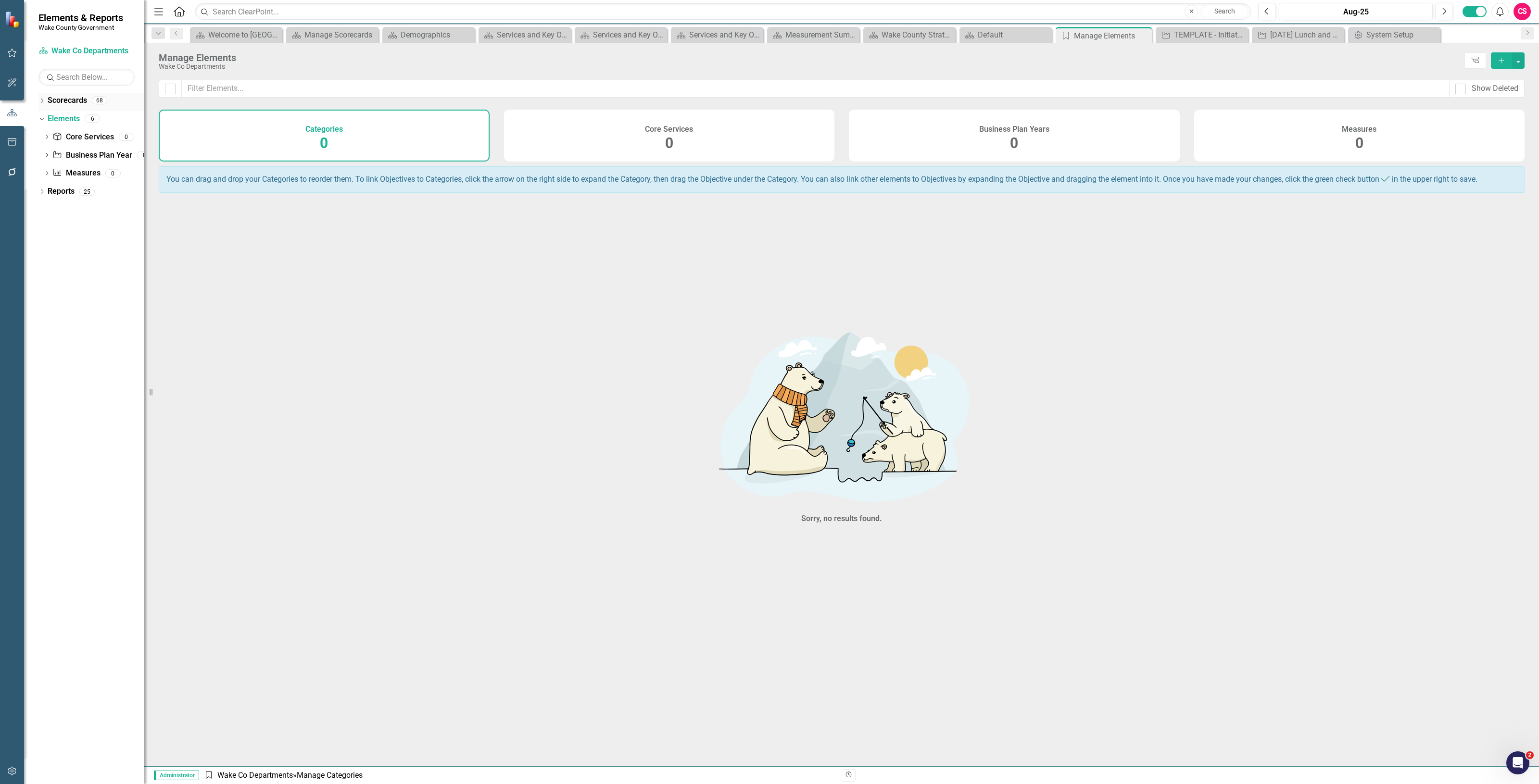
click at [73, 97] on link "Scorecards" at bounding box center [68, 100] width 39 height 11
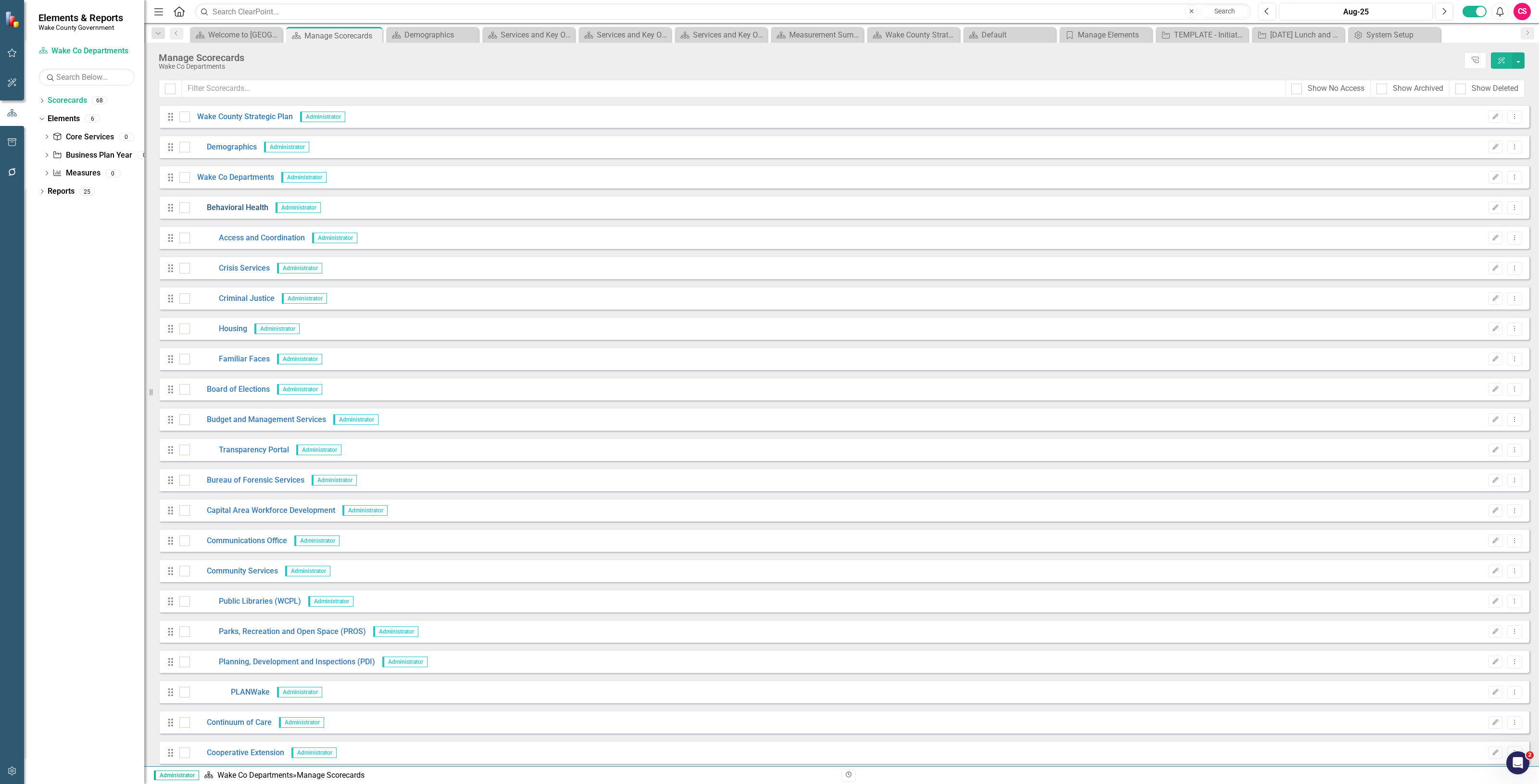
click at [234, 207] on link "Behavioral Health" at bounding box center [229, 208] width 78 height 11
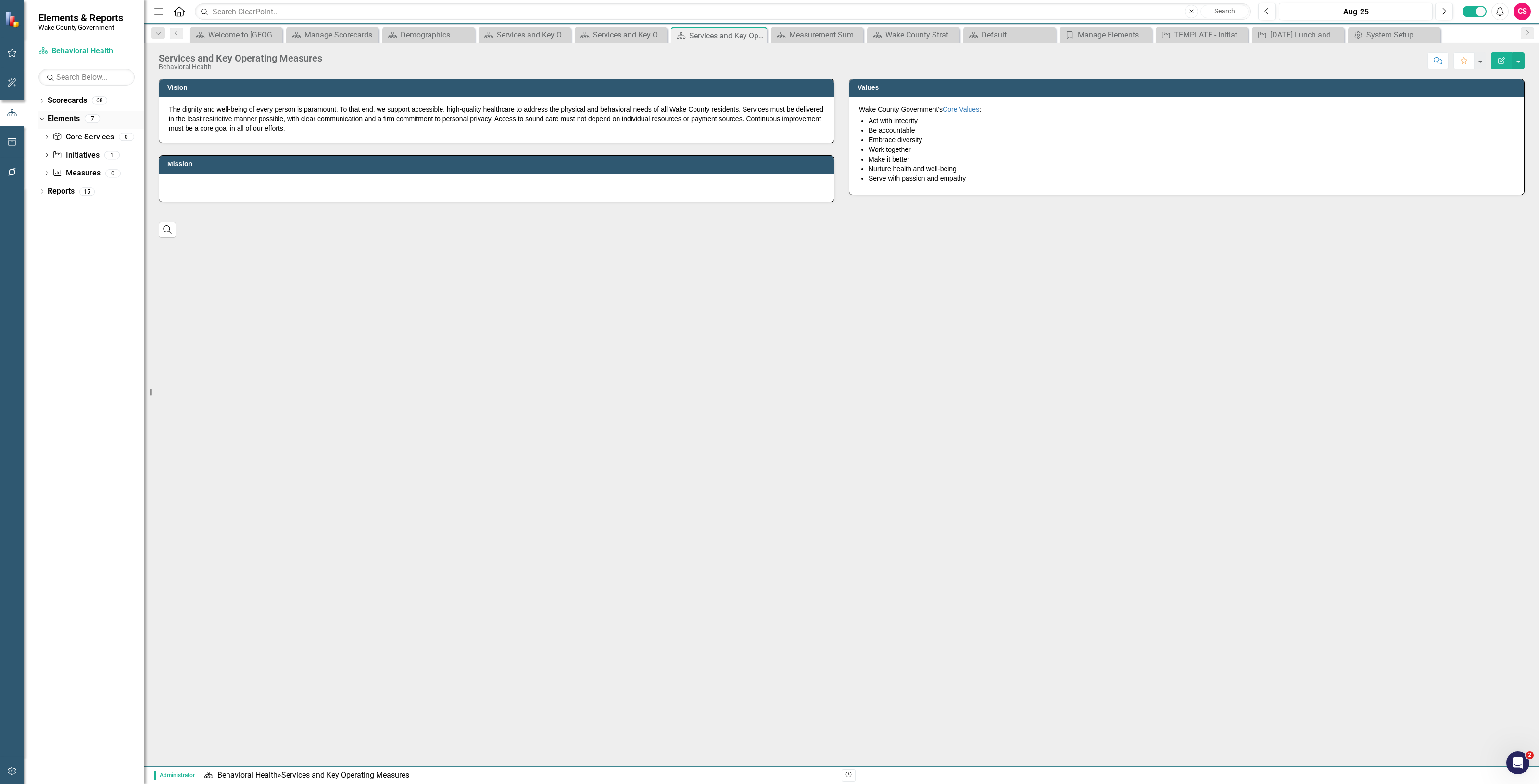
click at [64, 116] on link "Elements" at bounding box center [64, 119] width 32 height 11
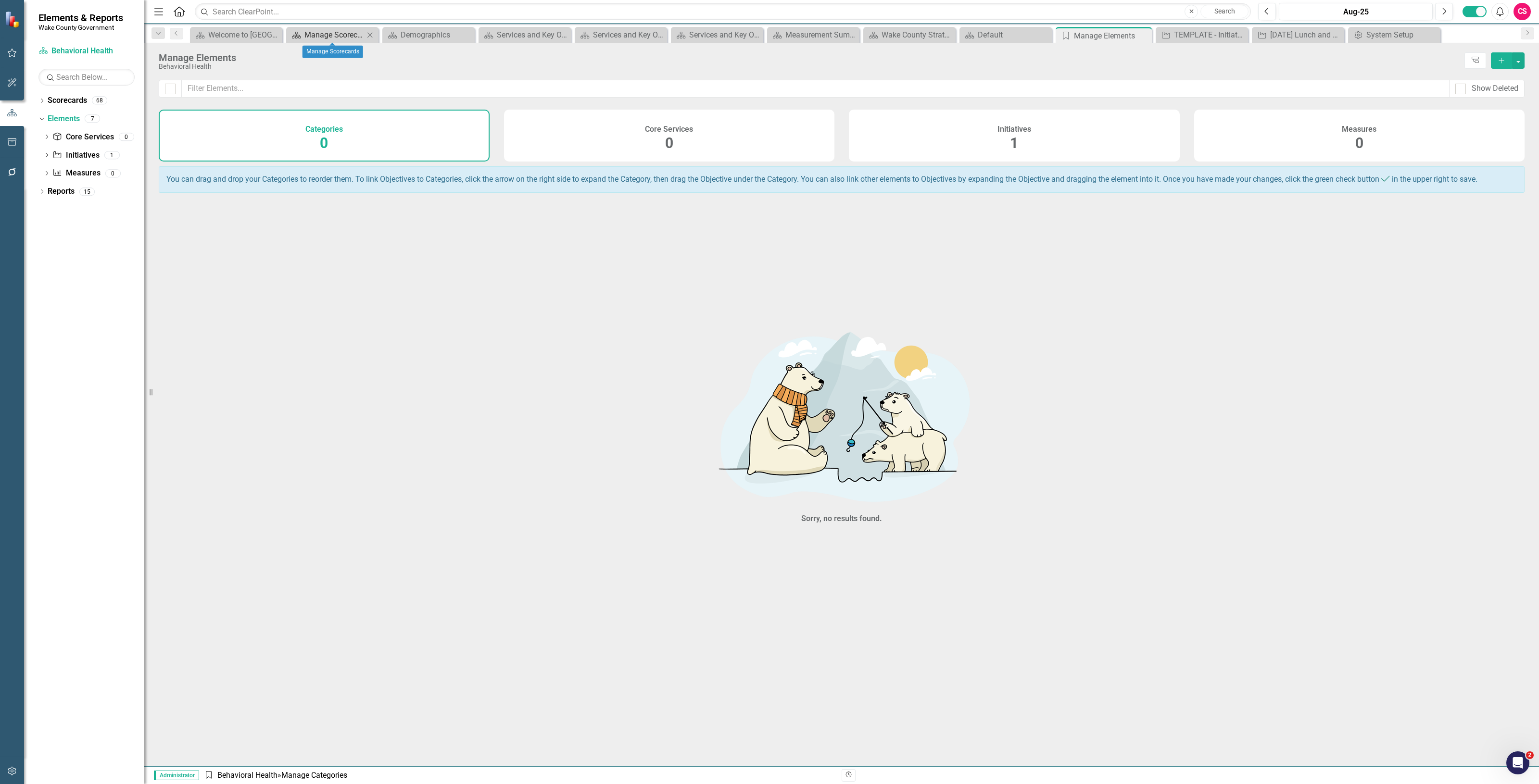
click at [337, 30] on div "Manage Scorecards" at bounding box center [335, 35] width 60 height 12
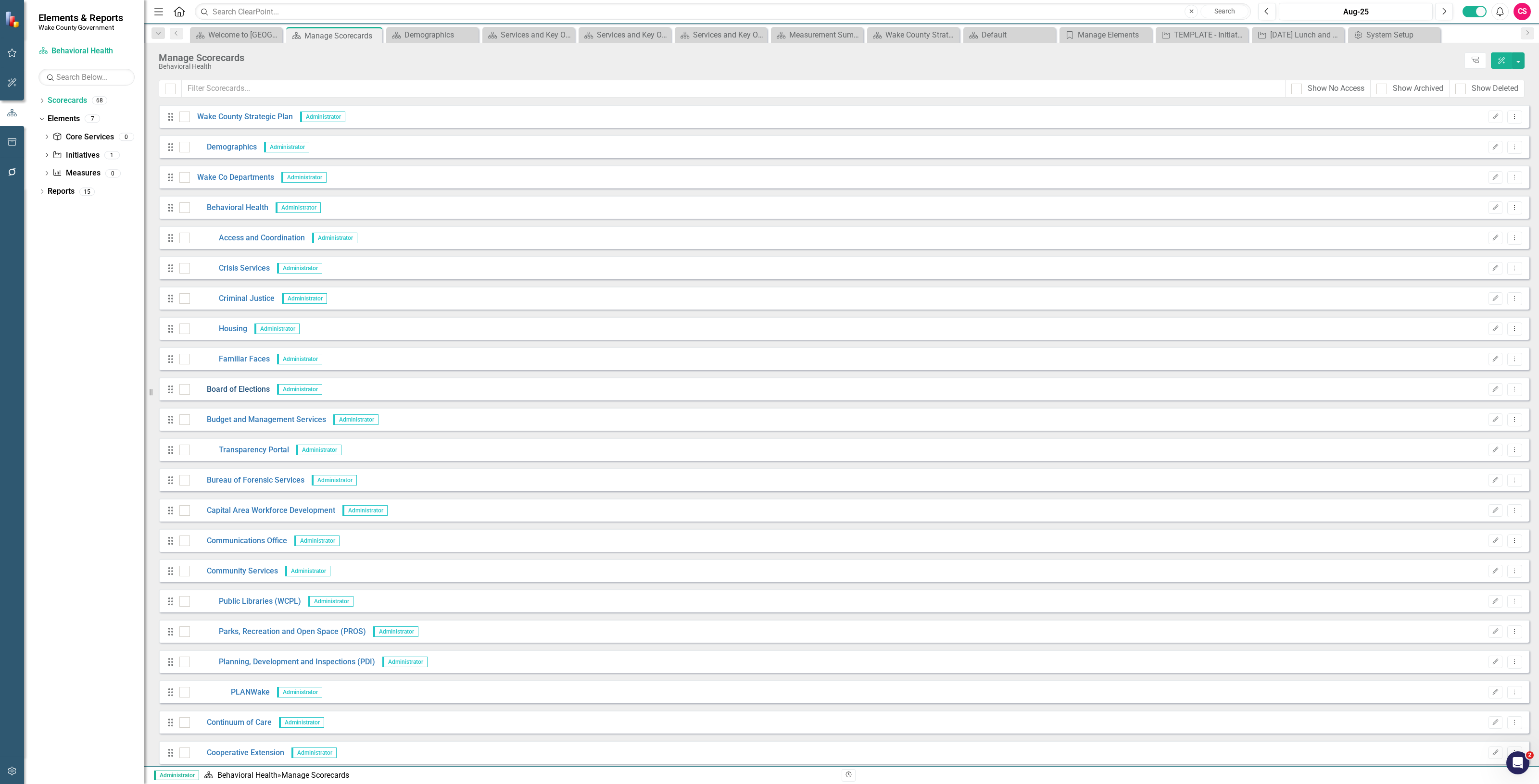
click at [226, 387] on link "Board of Elections" at bounding box center [230, 389] width 80 height 11
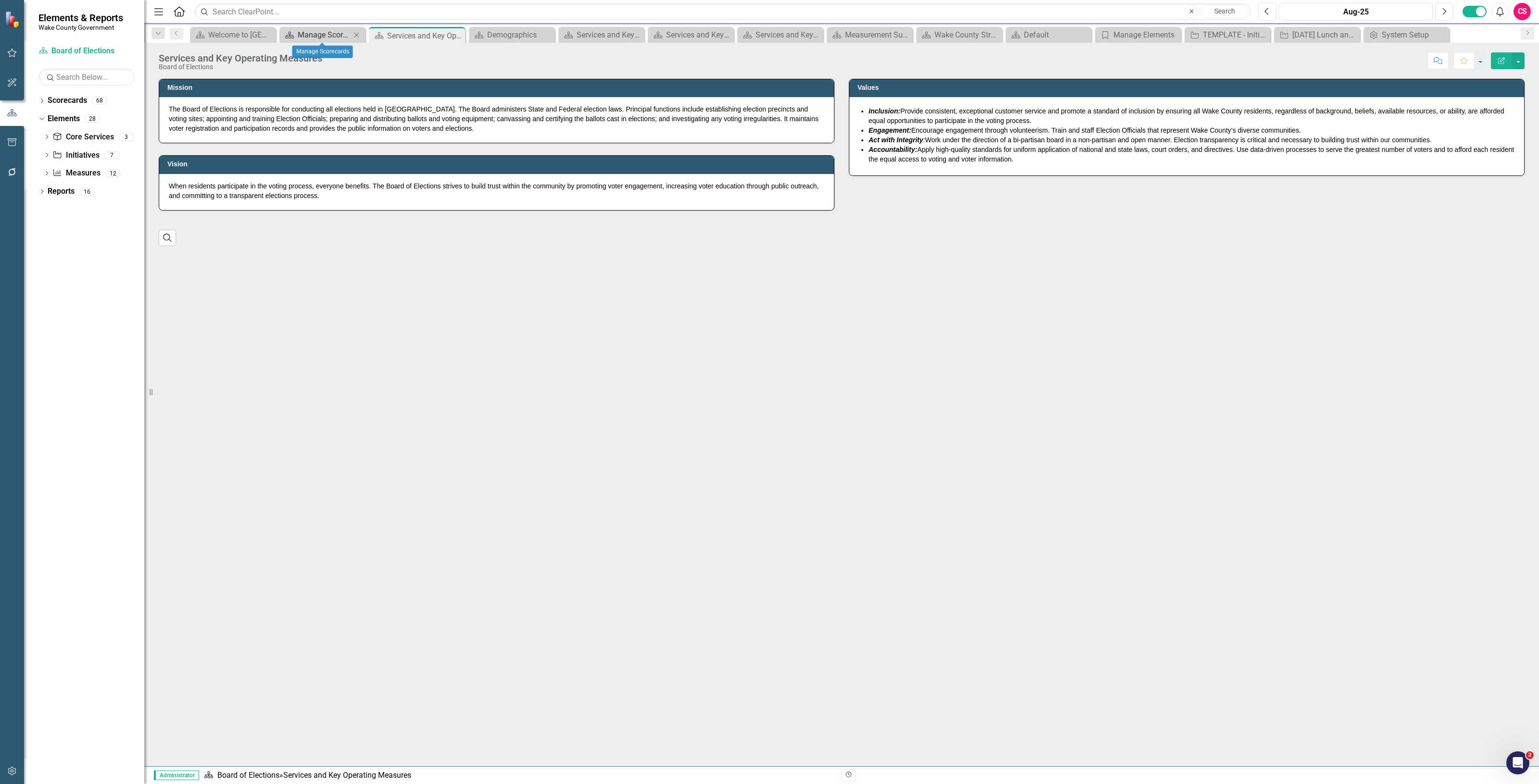
click at [330, 30] on div "Manage Scorecards" at bounding box center [324, 35] width 53 height 12
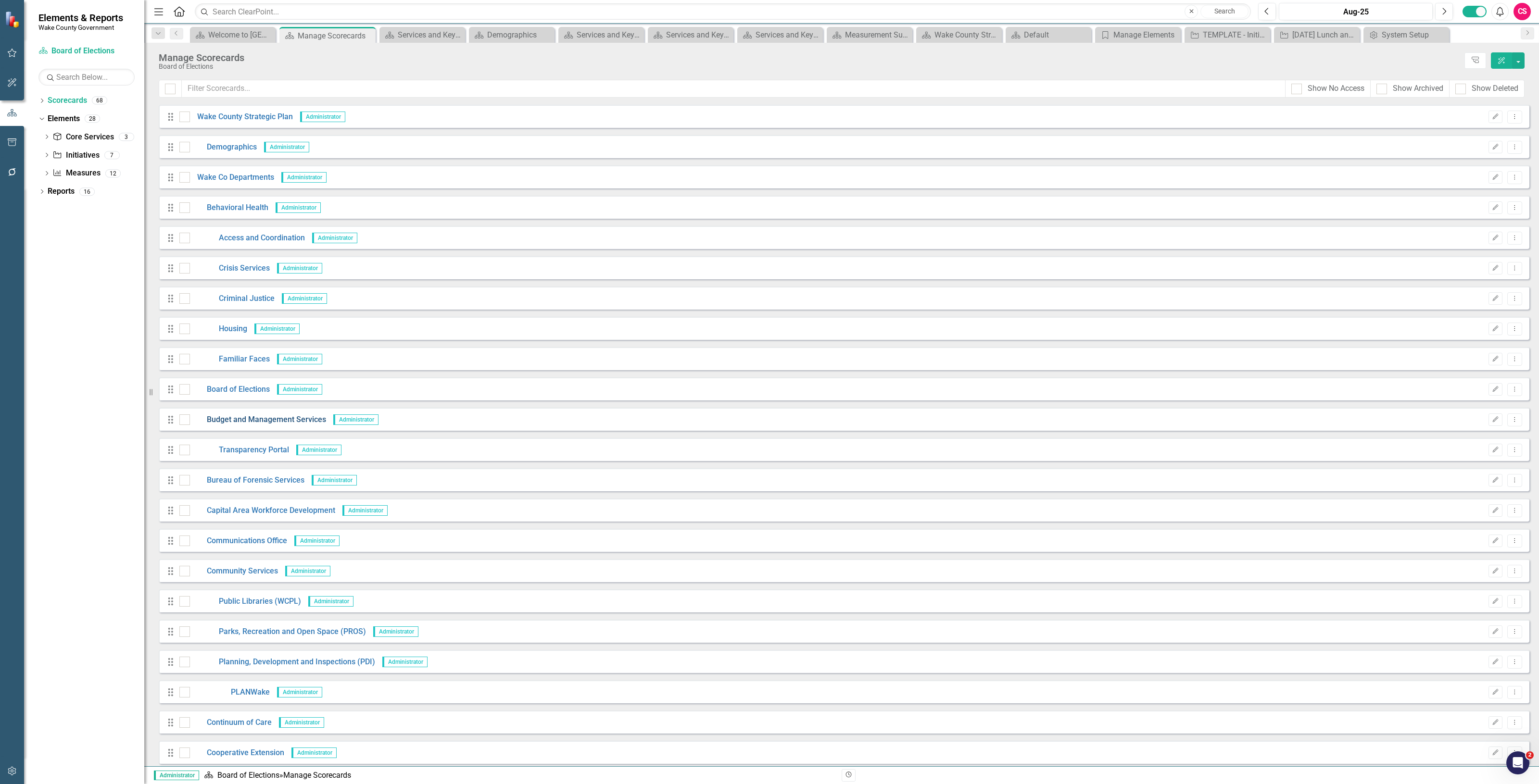
click at [249, 418] on link "Budget and Management Services" at bounding box center [258, 420] width 136 height 11
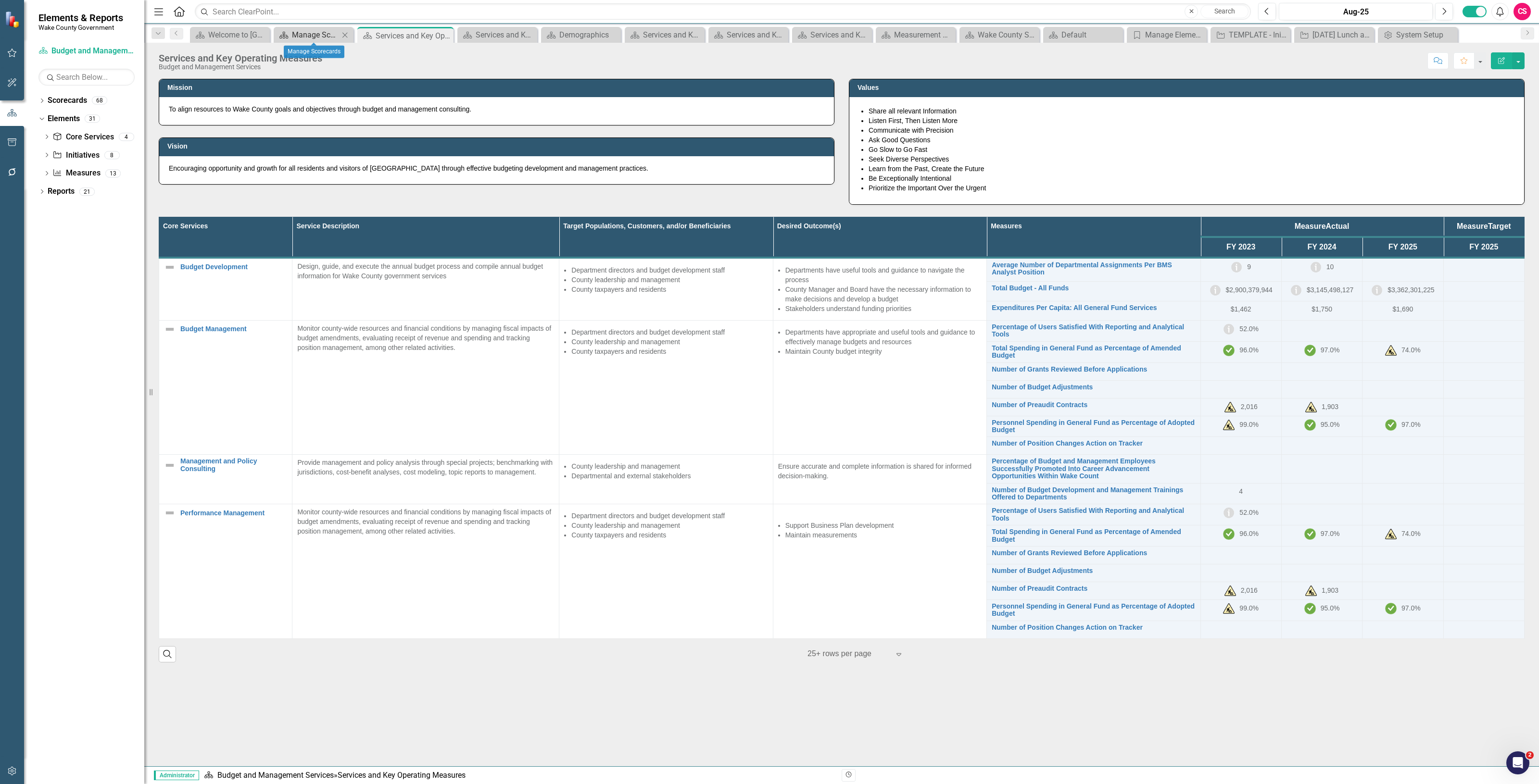
click at [314, 35] on div "Manage Scorecards" at bounding box center [315, 35] width 47 height 12
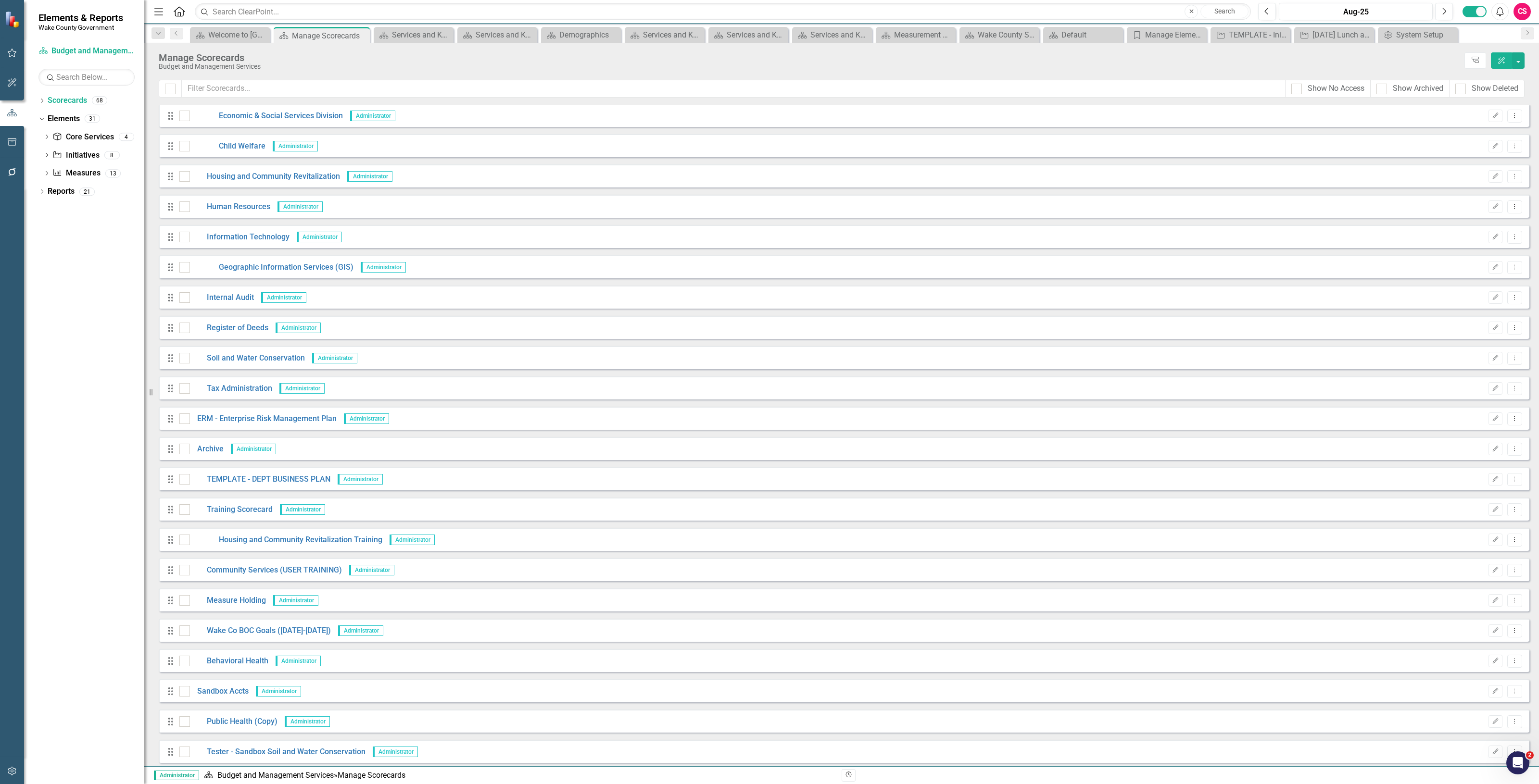
scroll to position [1398, 0]
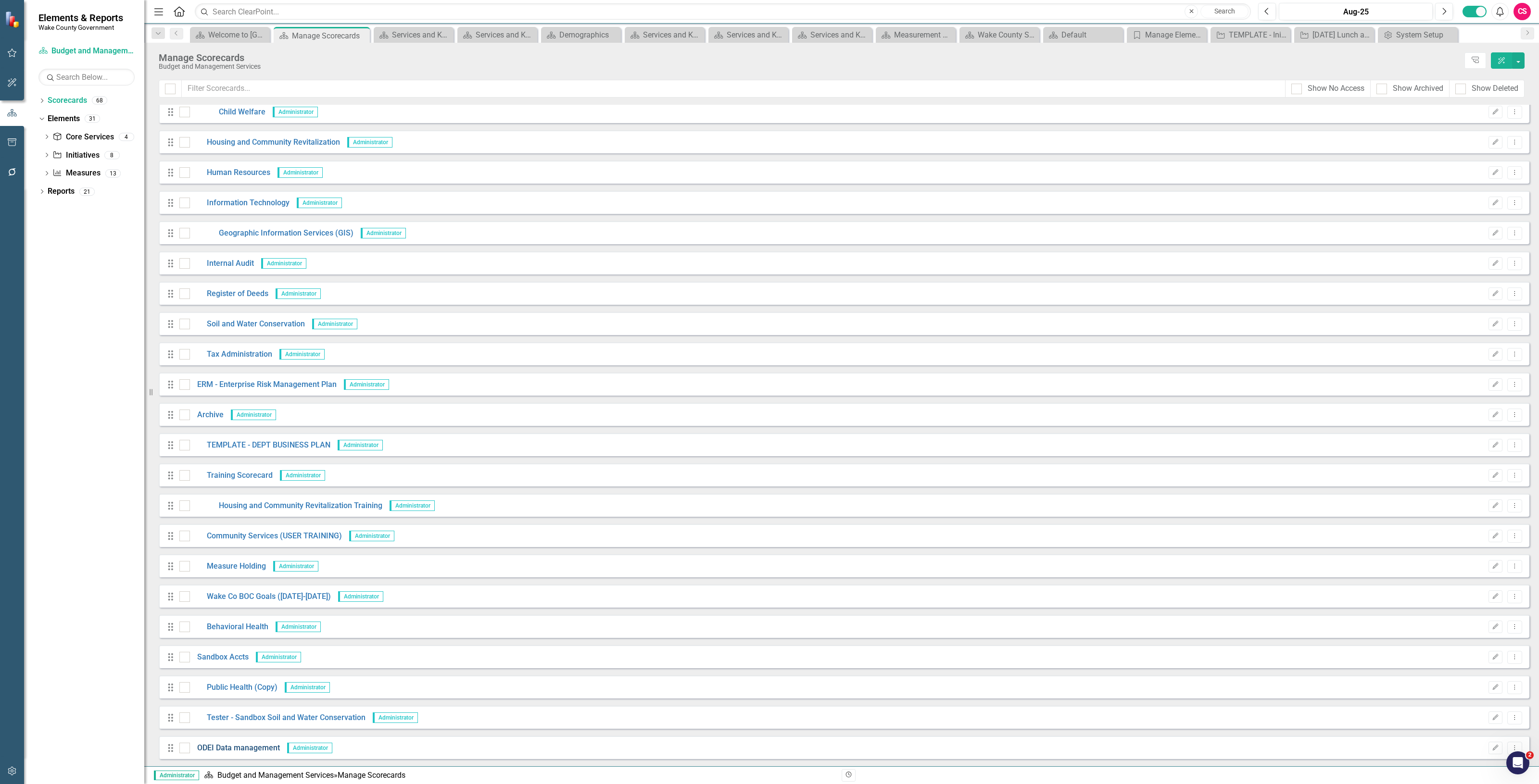
click at [217, 751] on link "ODEI Data management" at bounding box center [235, 748] width 90 height 11
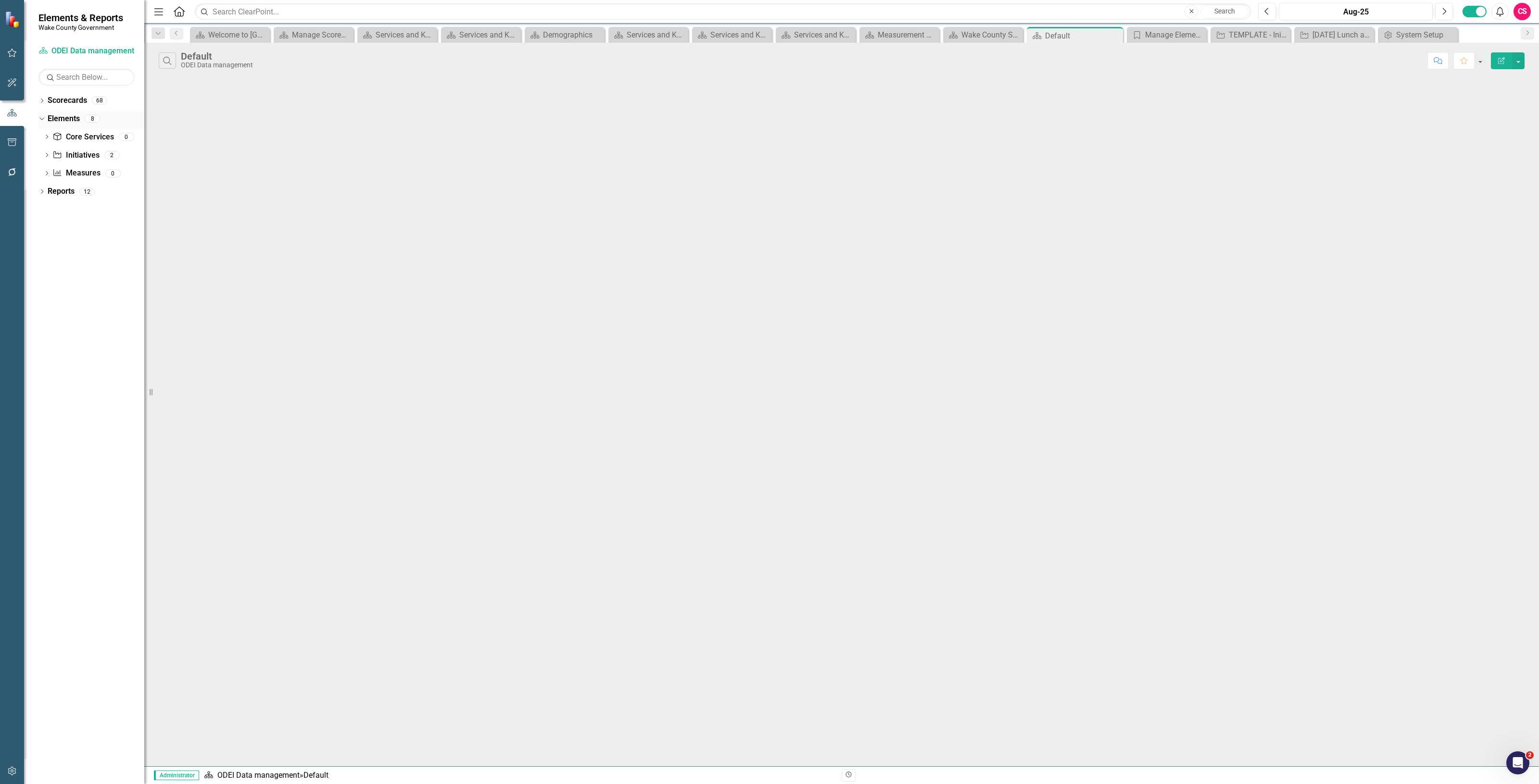
click at [58, 121] on link "Elements" at bounding box center [64, 119] width 32 height 11
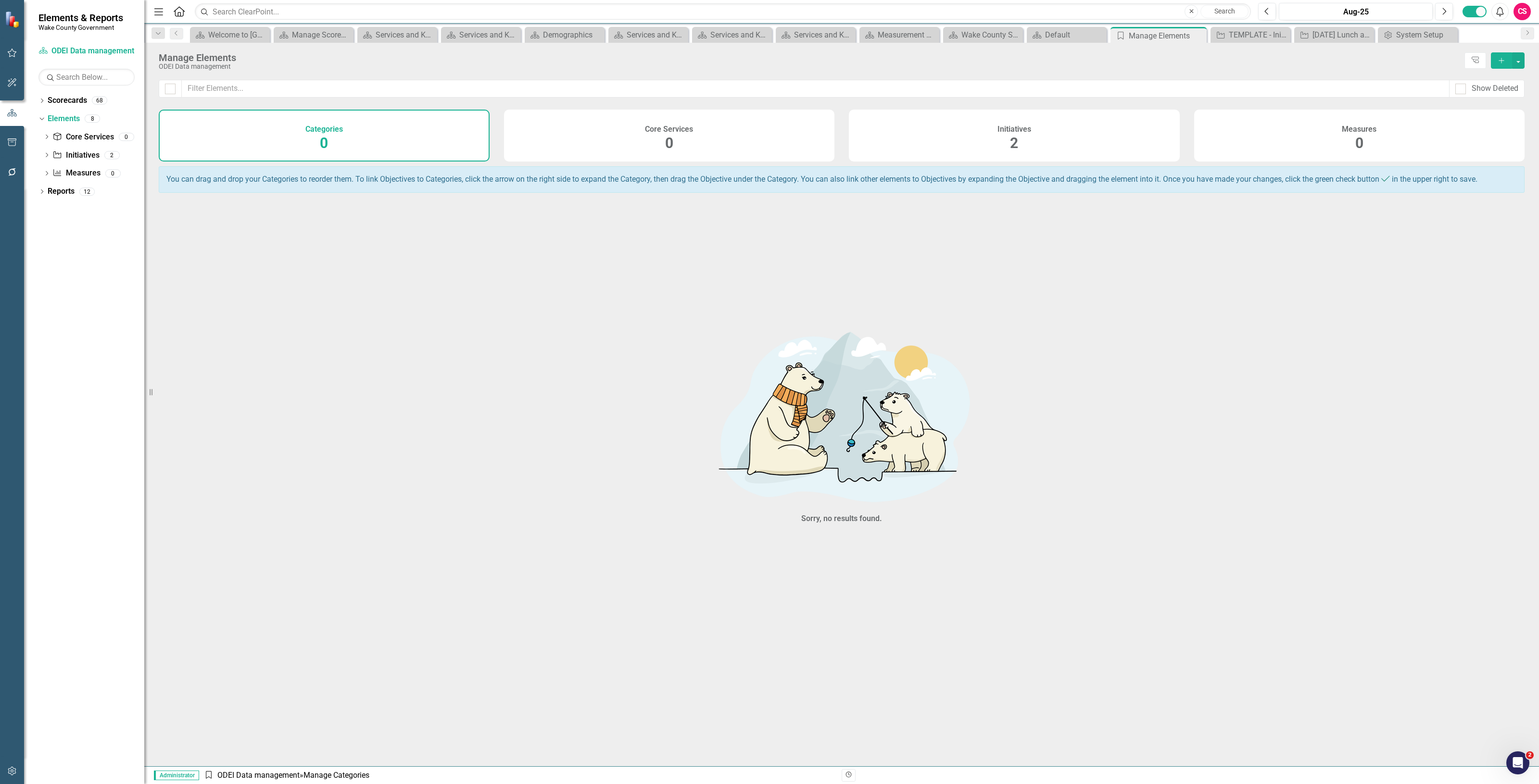
click at [916, 125] on div "Initiatives 2" at bounding box center [1014, 136] width 331 height 52
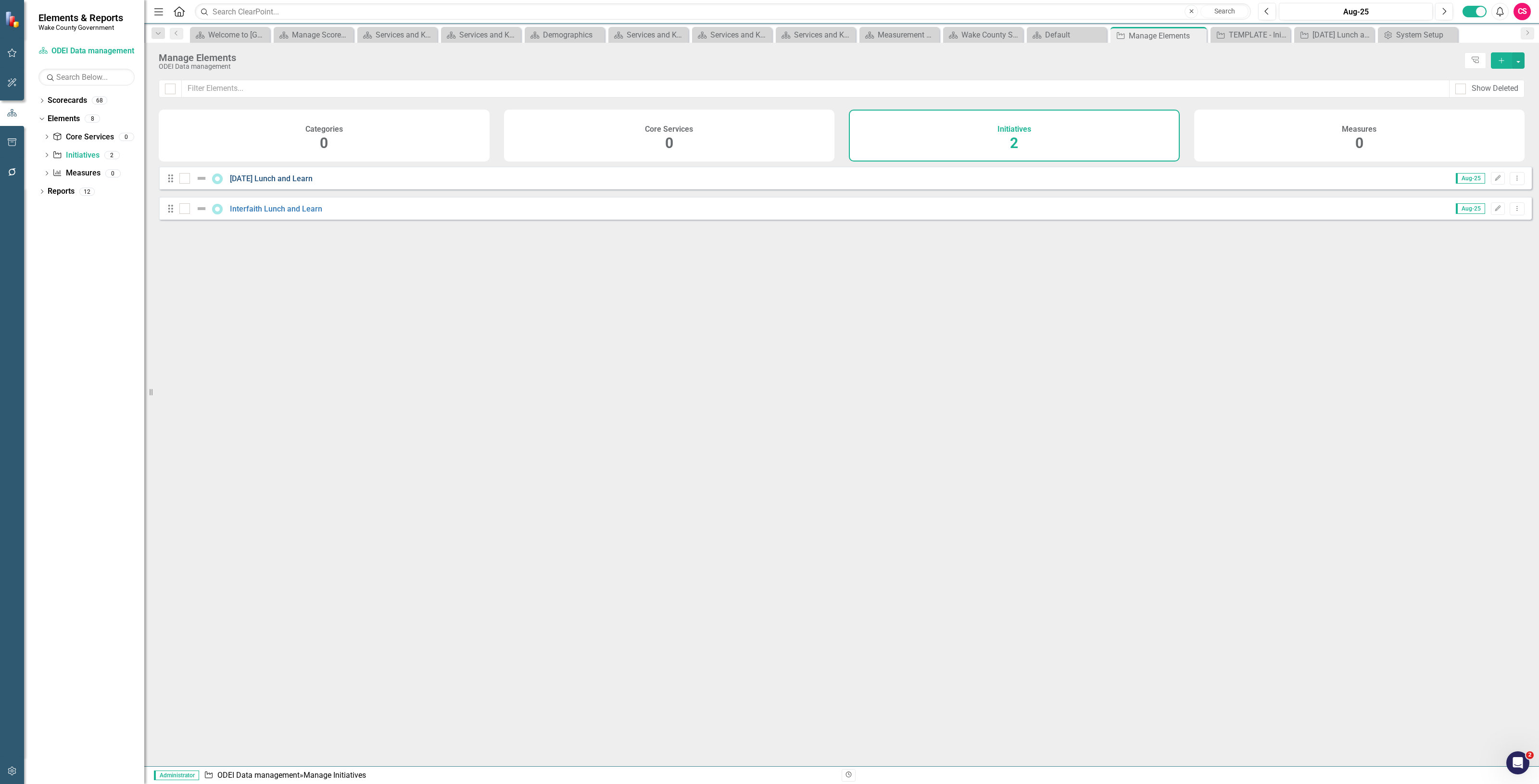
click at [300, 183] on link "[DATE] Lunch and Learn" at bounding box center [271, 178] width 82 height 9
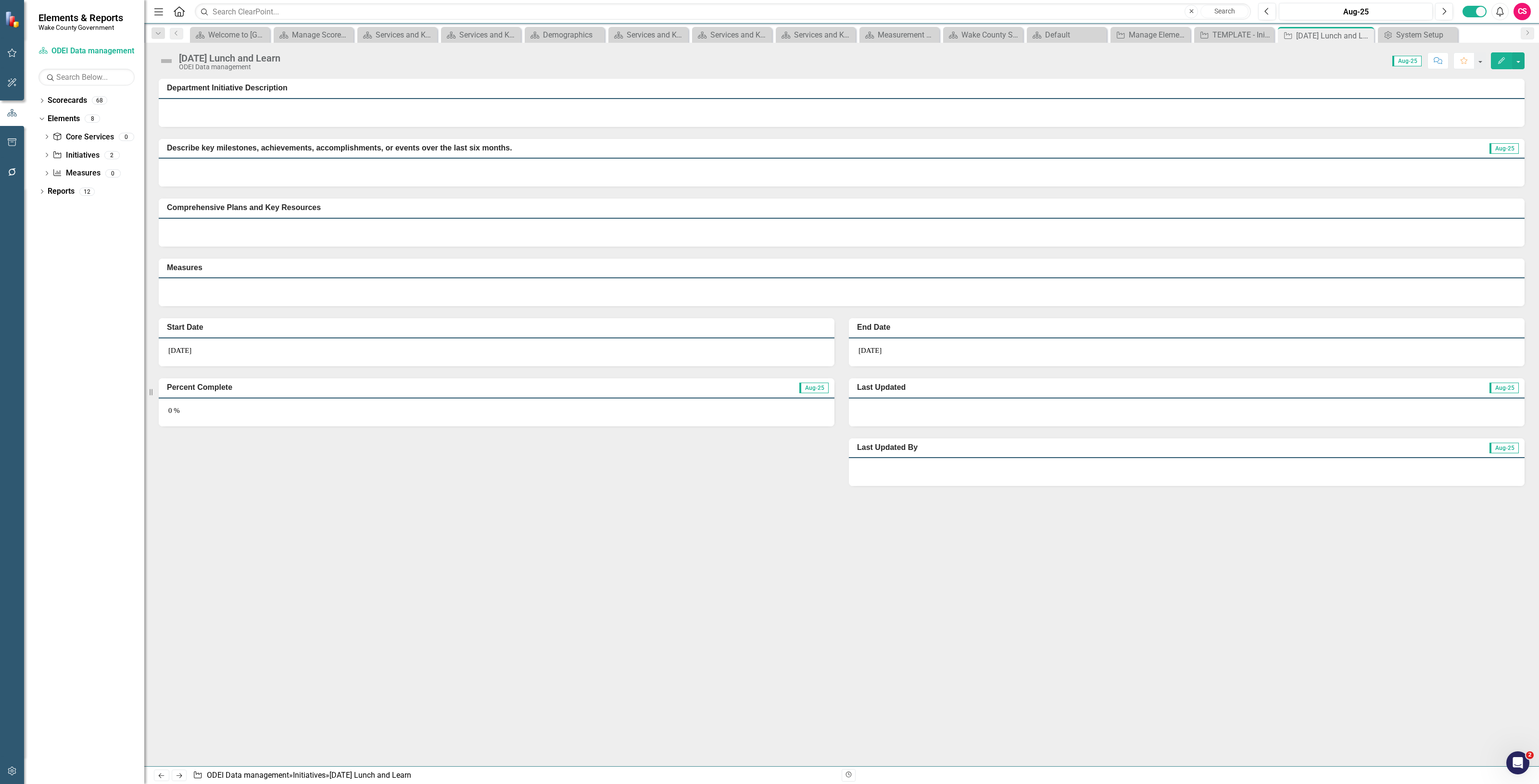
click at [1501, 56] on button "Edit" at bounding box center [1501, 61] width 21 height 17
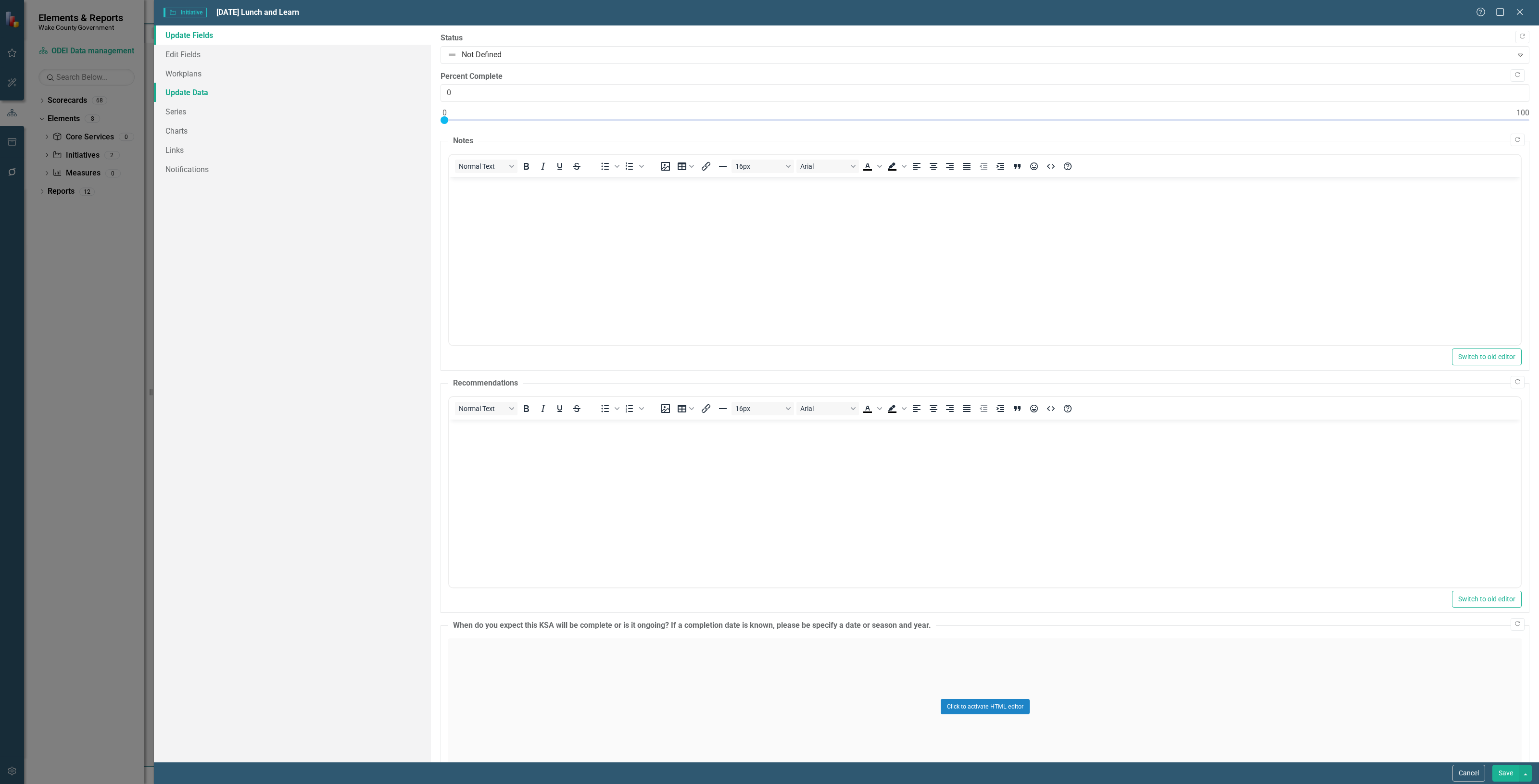
click at [211, 97] on link "Update Data" at bounding box center [293, 92] width 277 height 19
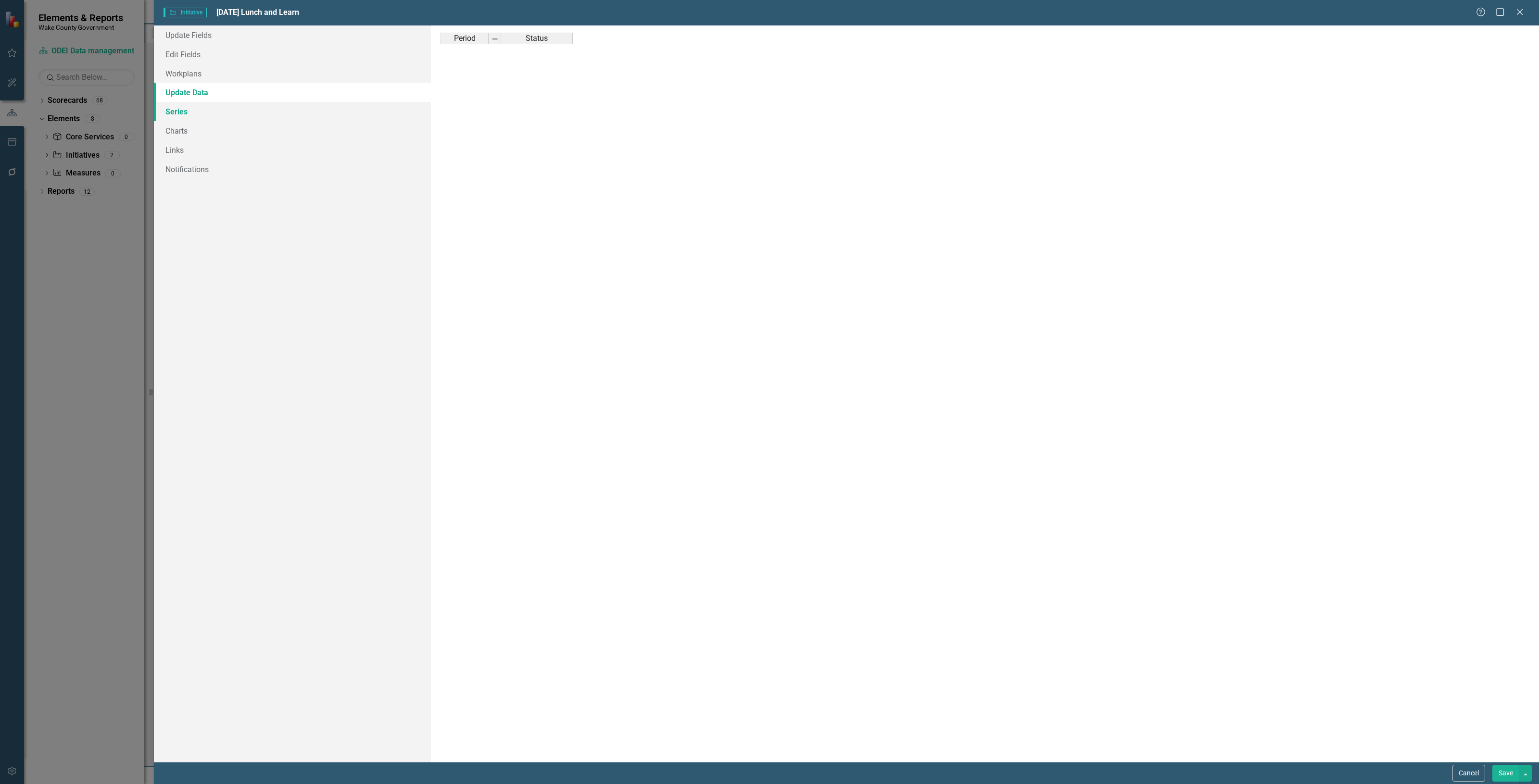
click at [317, 109] on link "Series" at bounding box center [293, 112] width 277 height 19
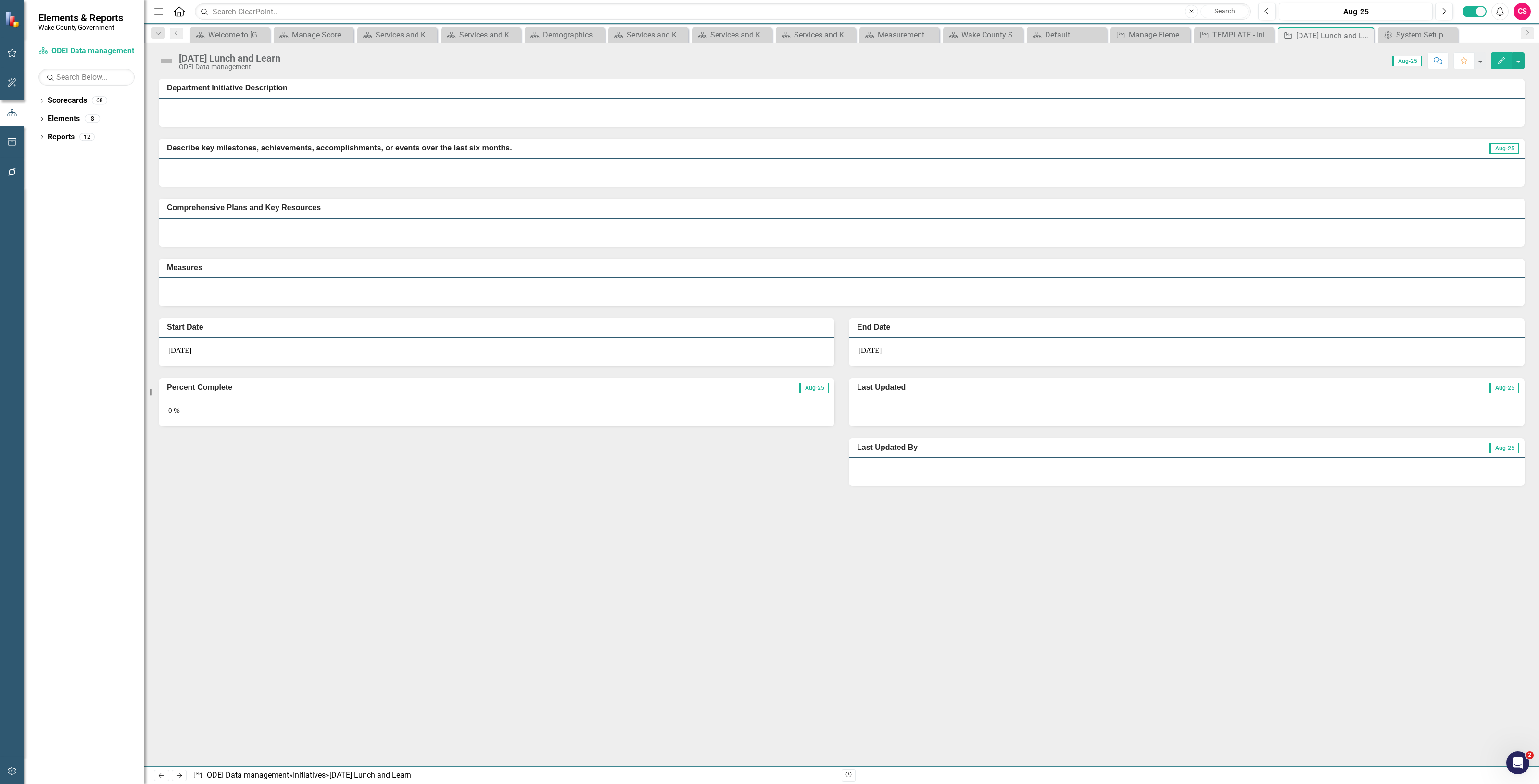
click at [1501, 63] on icon "Edit" at bounding box center [1501, 60] width 8 height 7
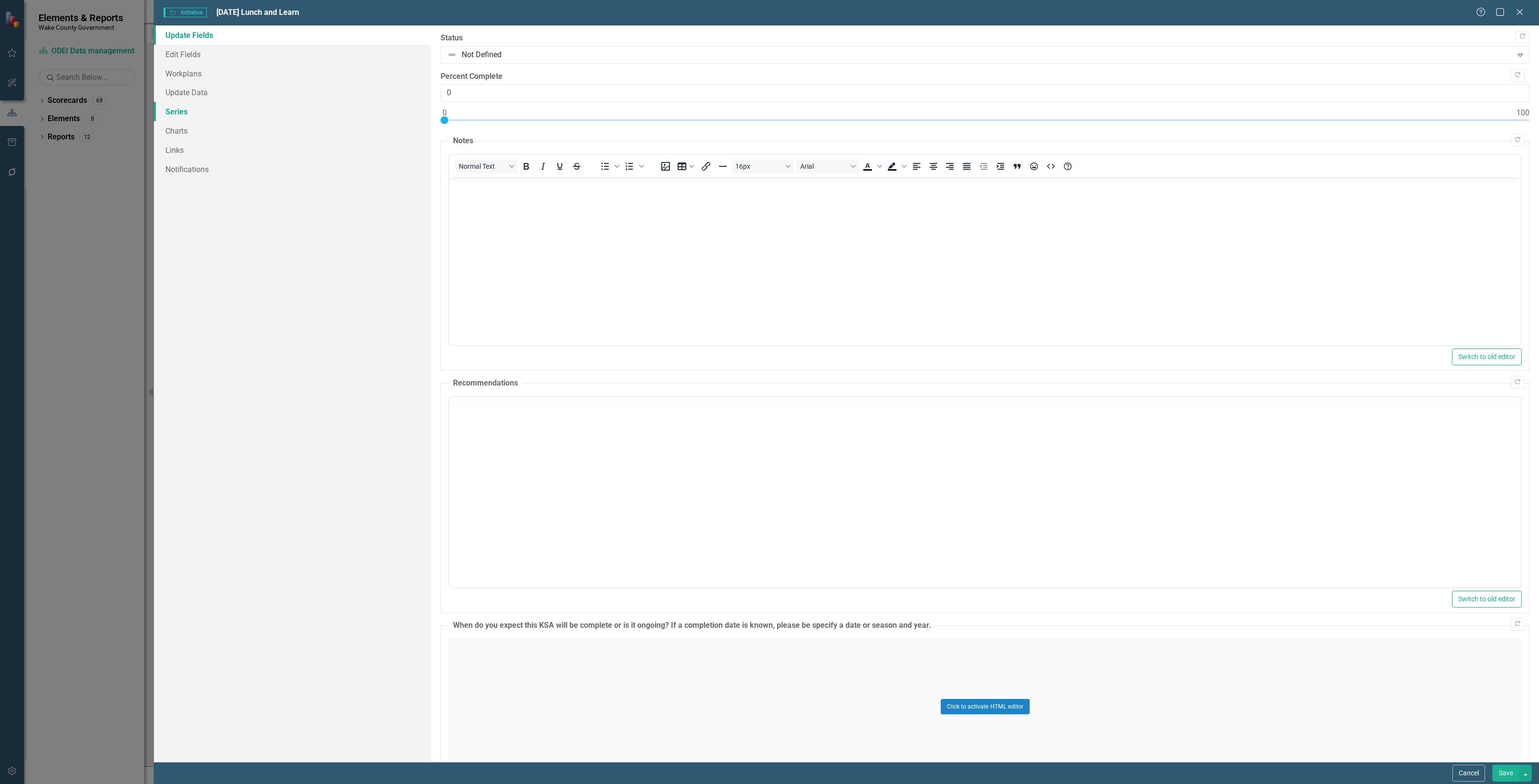
click at [211, 107] on link "Series" at bounding box center [293, 112] width 277 height 19
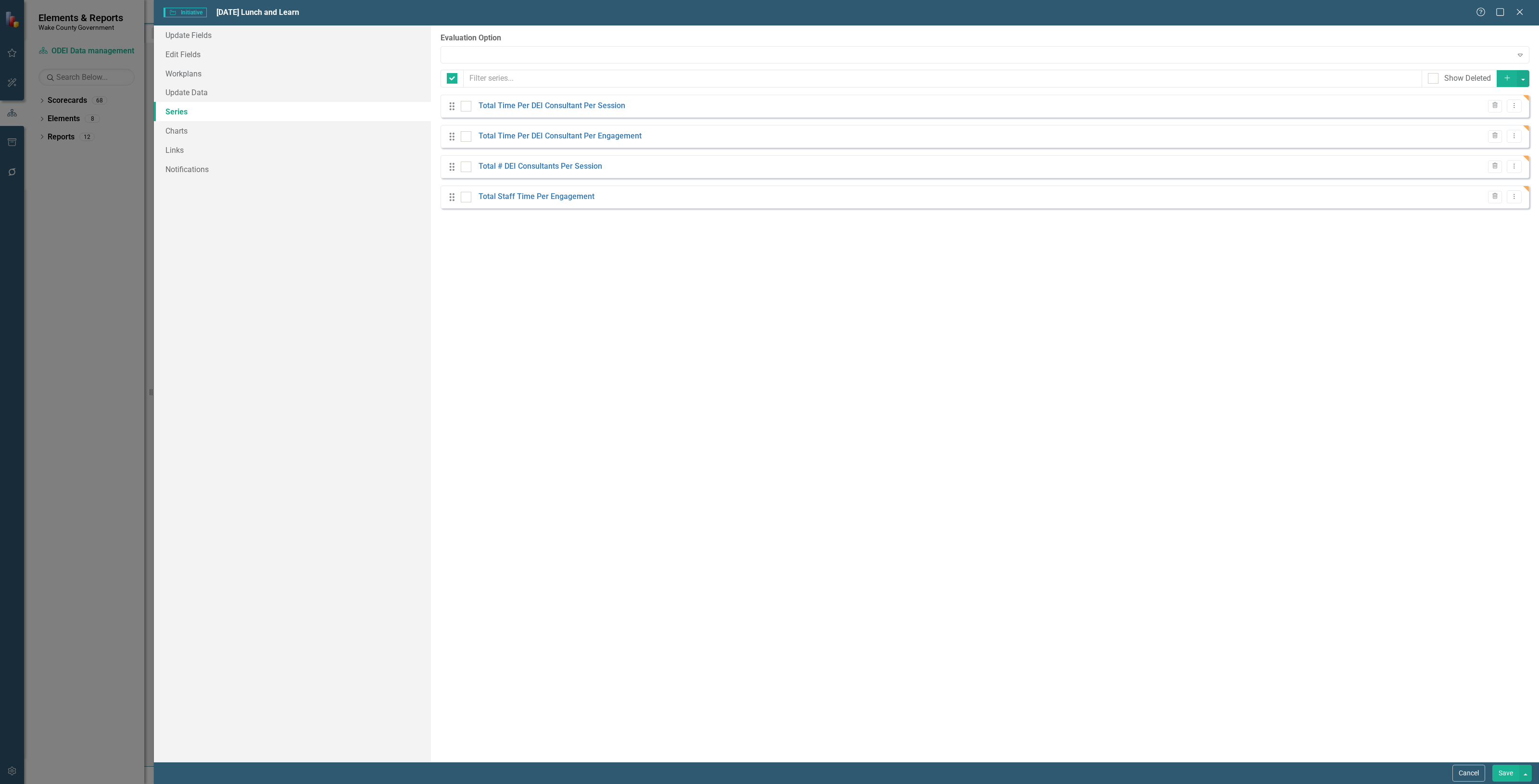
checkbox input "false"
click at [219, 97] on link "Update Data" at bounding box center [293, 92] width 277 height 19
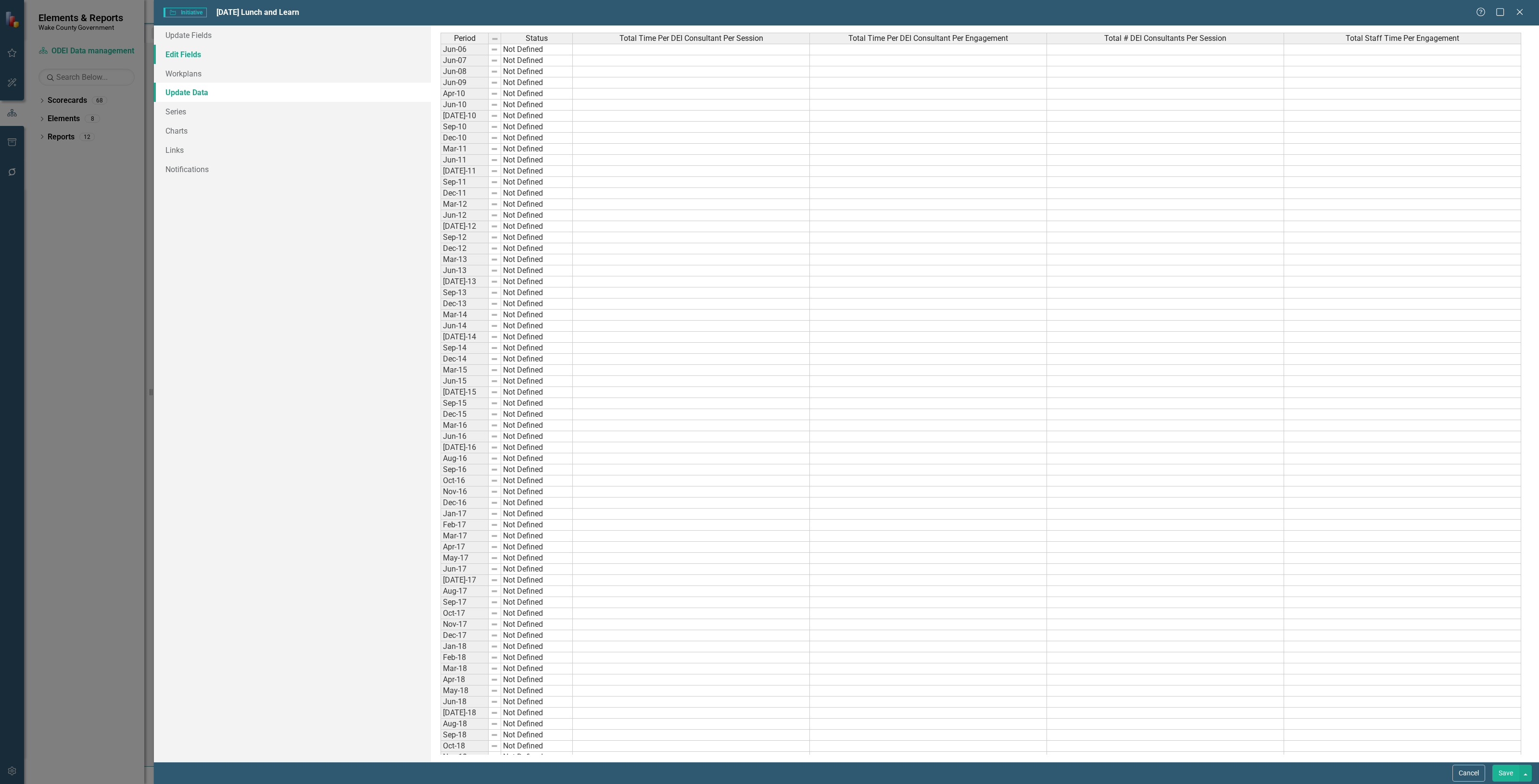
click at [216, 51] on link "Edit Fields" at bounding box center [293, 54] width 277 height 19
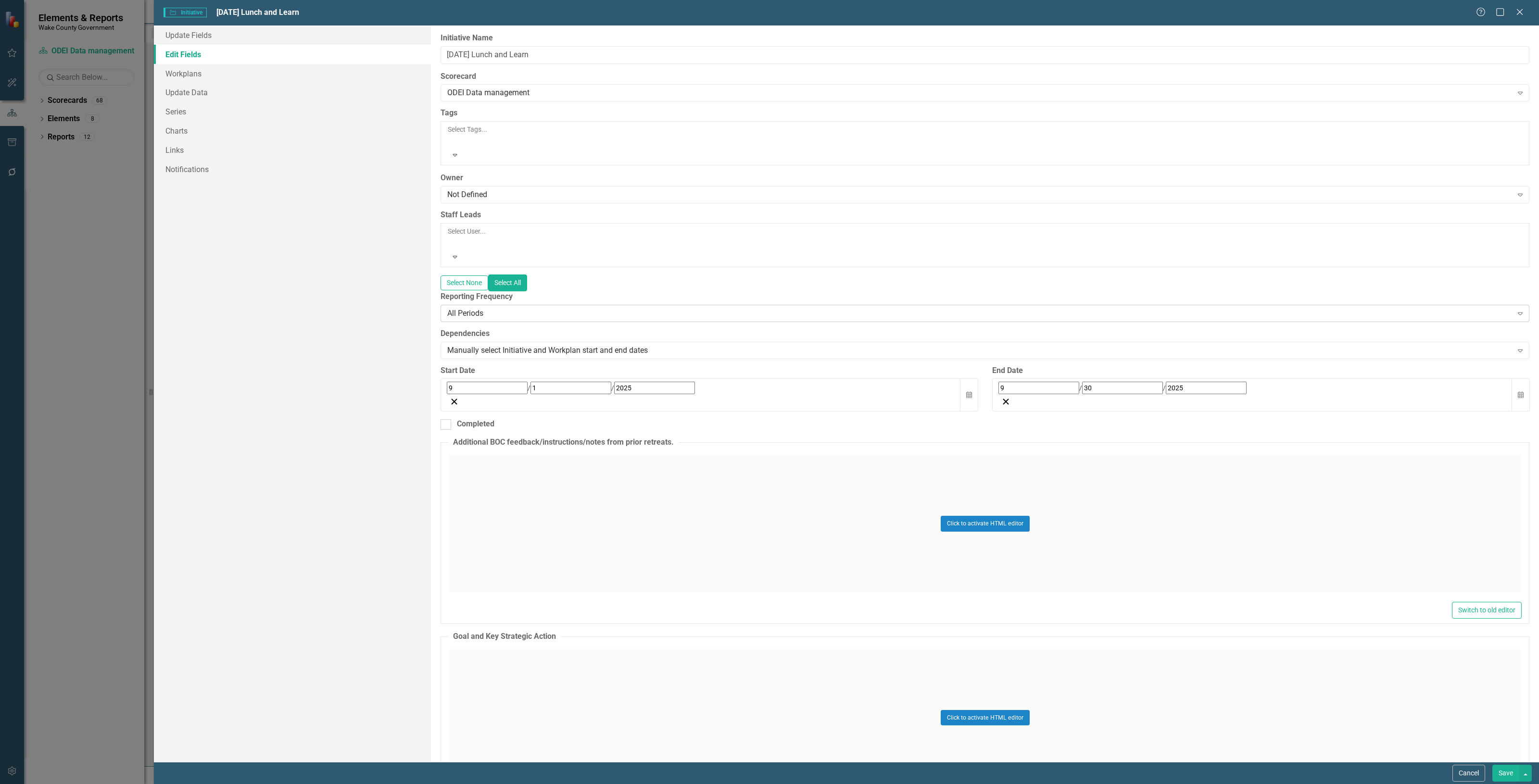
click at [480, 308] on div "All Periods" at bounding box center [980, 313] width 1065 height 11
type input "ann"
click at [119, 783] on span "Ann ual, Calendar Year" at bounding box center [59, 789] width 119 height 9
click at [1497, 777] on button "Save" at bounding box center [1506, 773] width 27 height 17
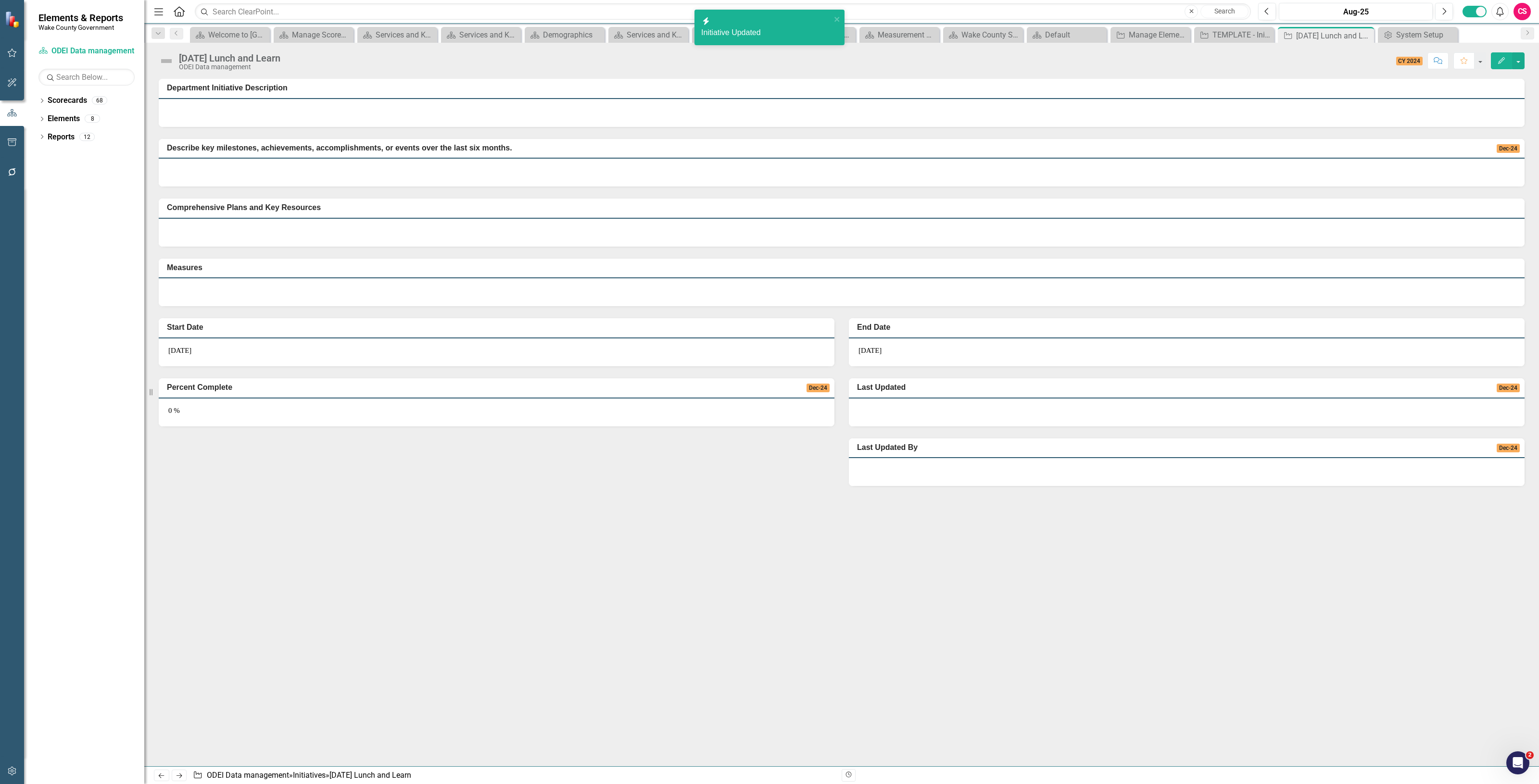
click at [1494, 58] on button "Edit" at bounding box center [1501, 61] width 21 height 17
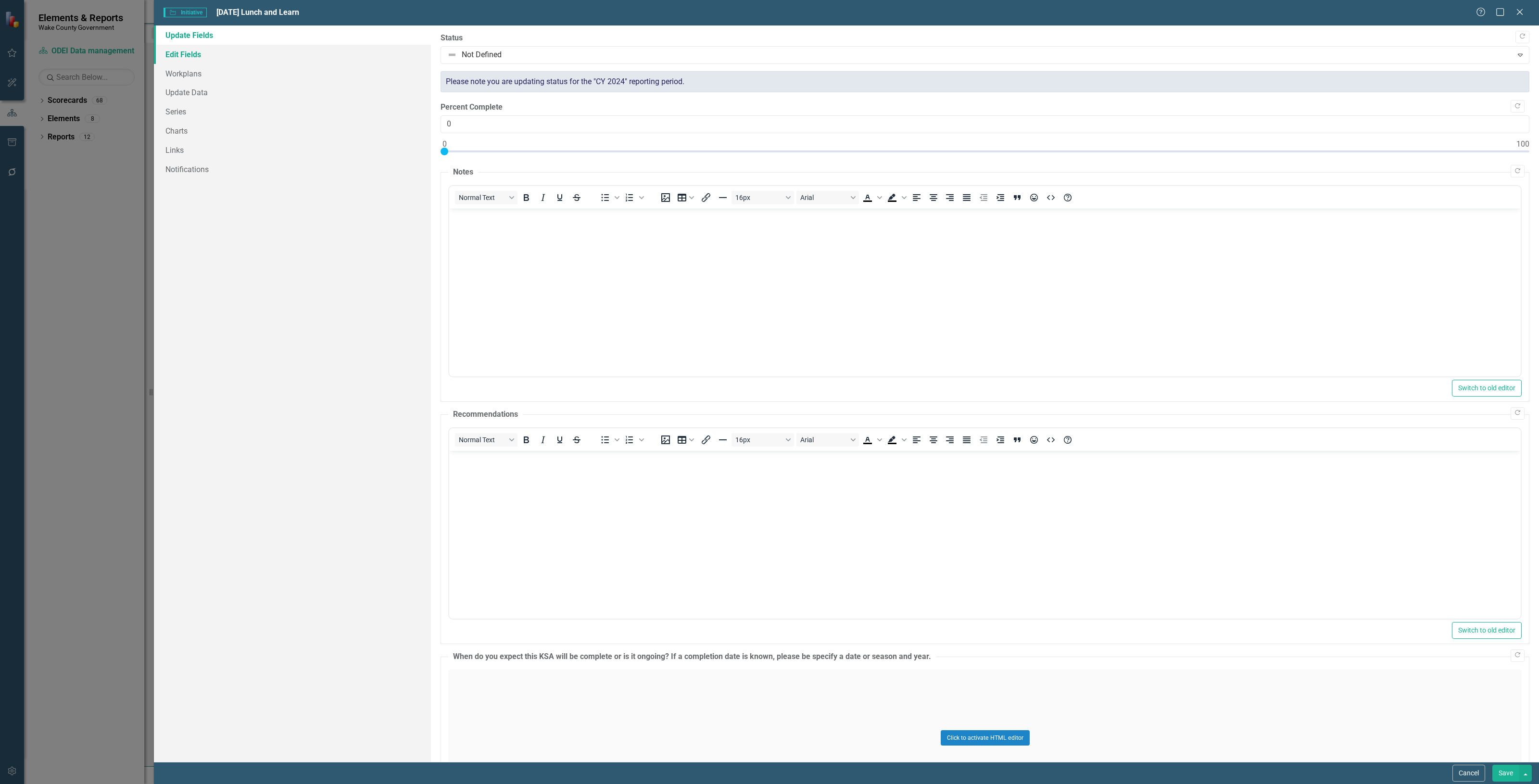
click at [217, 51] on link "Edit Fields" at bounding box center [293, 54] width 277 height 19
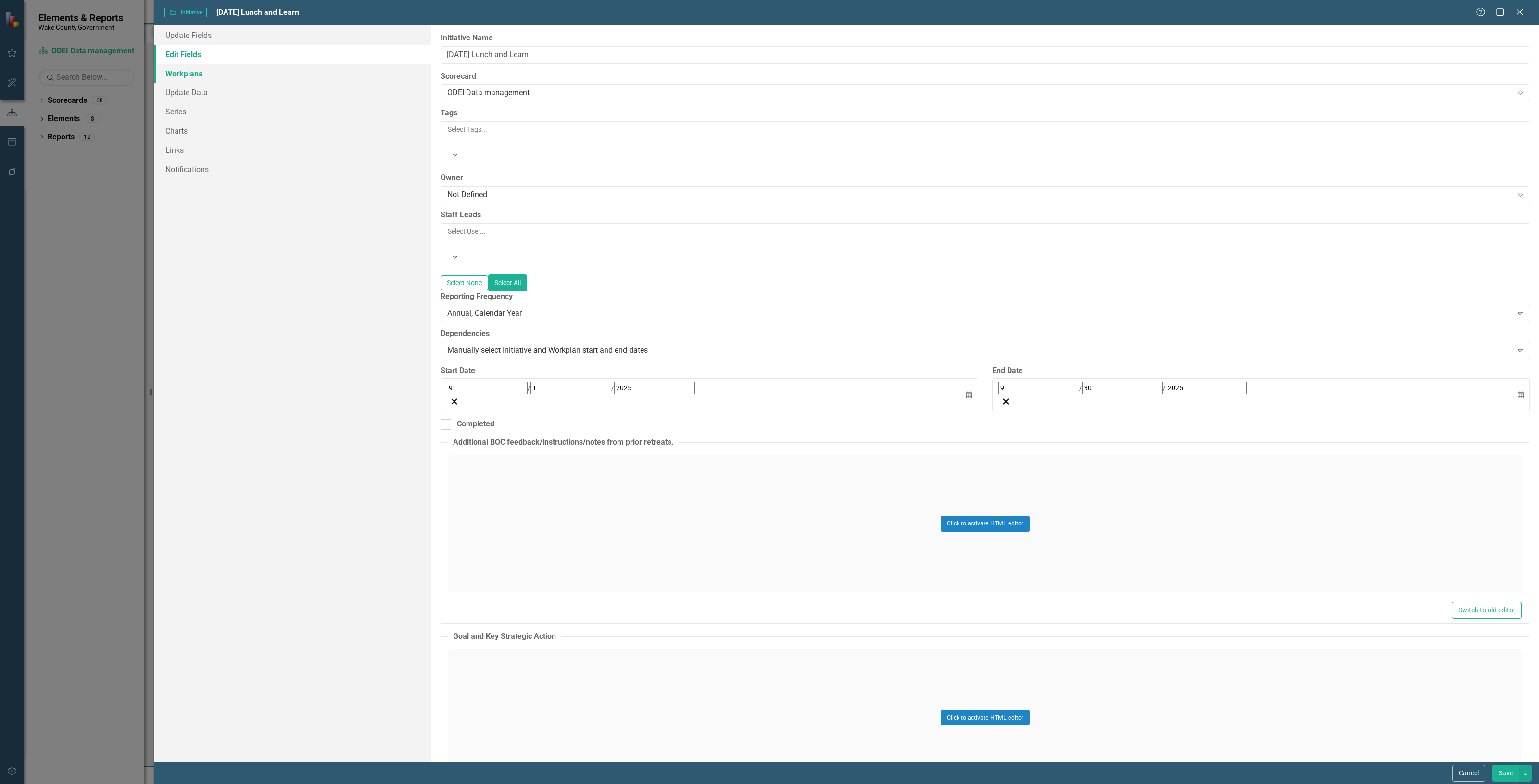
click at [228, 78] on link "Workplans" at bounding box center [293, 73] width 277 height 19
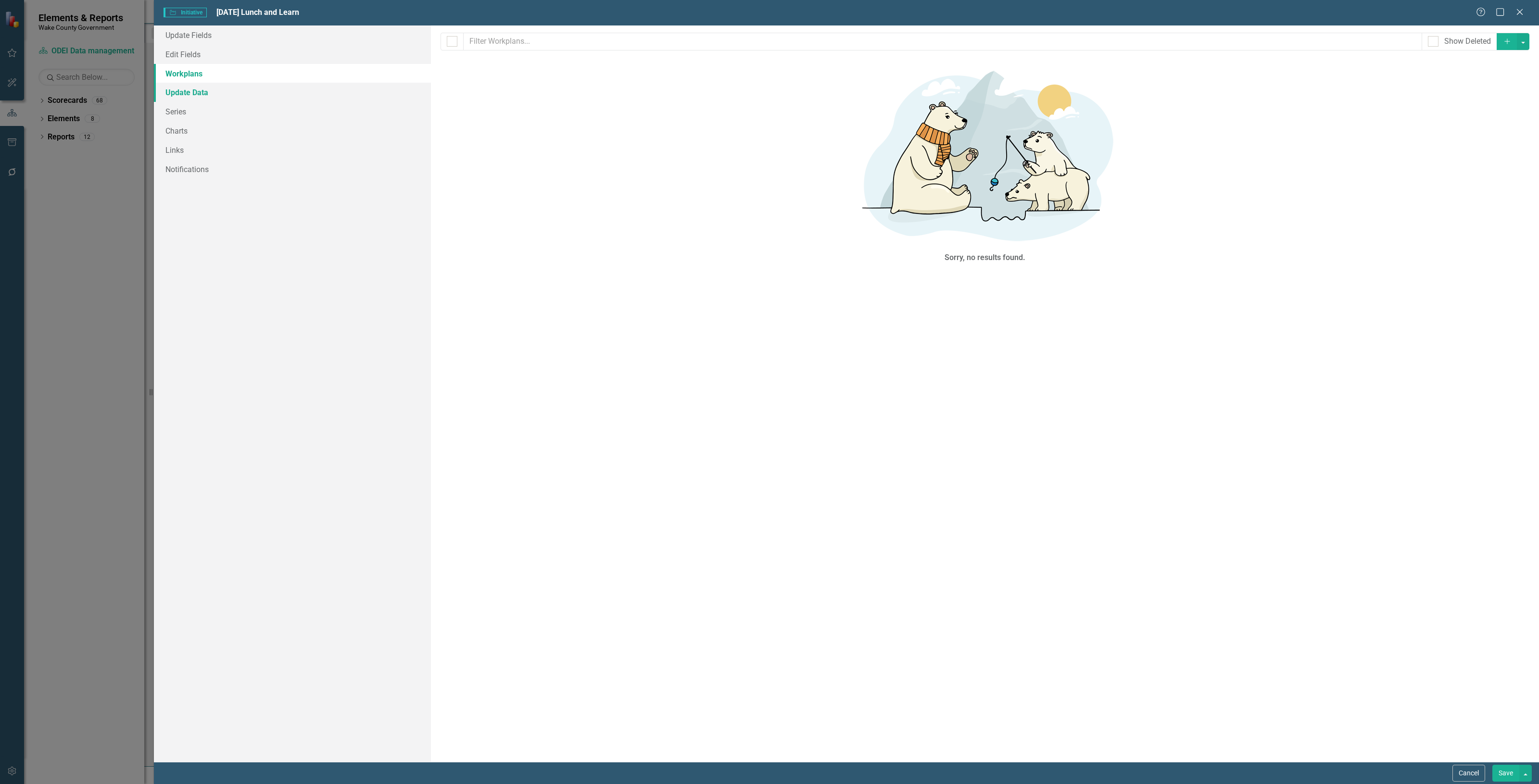
click at [231, 96] on link "Update Data" at bounding box center [293, 92] width 277 height 19
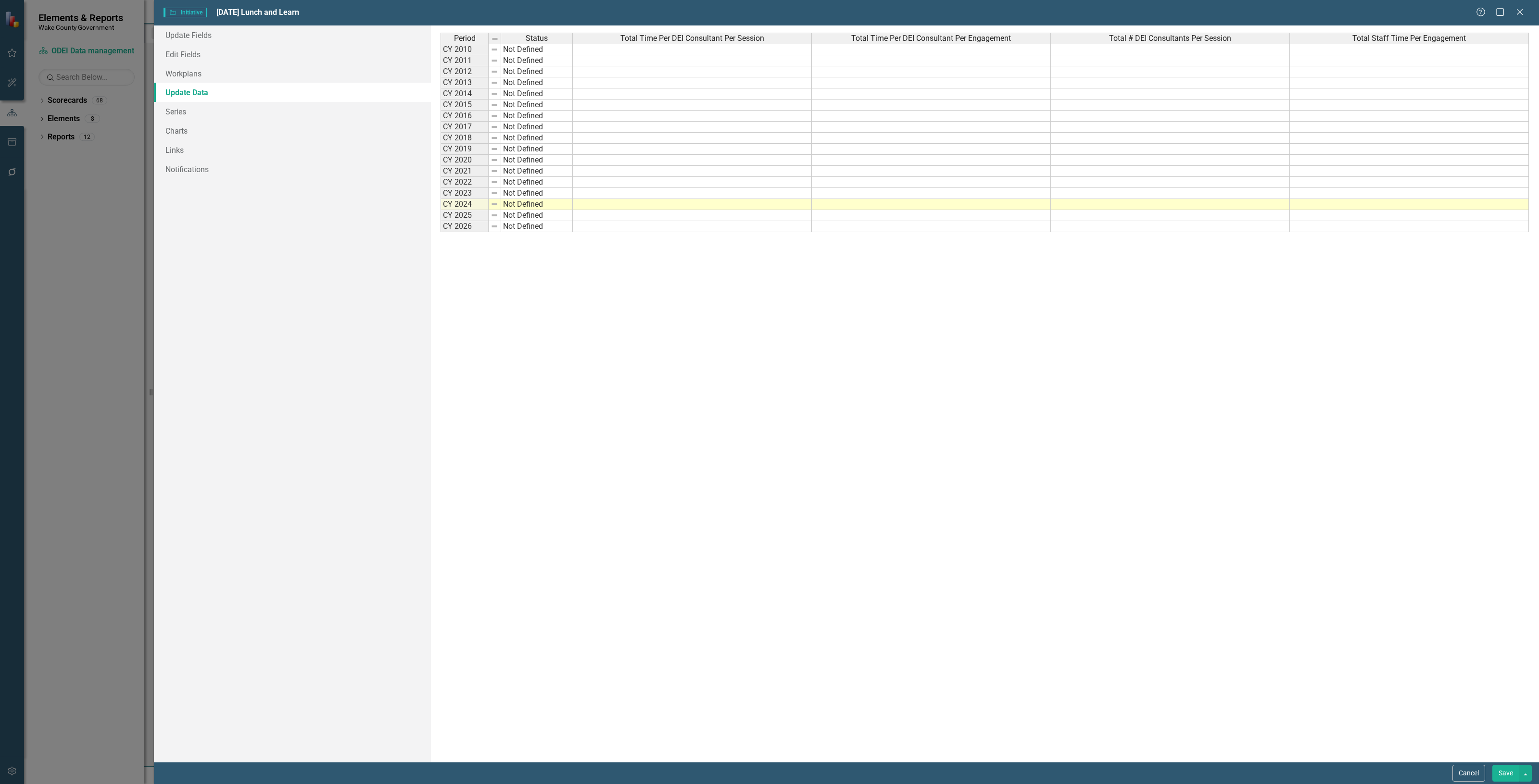
click at [583, 207] on td at bounding box center [692, 204] width 239 height 11
click at [612, 198] on td at bounding box center [692, 193] width 239 height 11
click at [618, 207] on td at bounding box center [692, 204] width 239 height 11
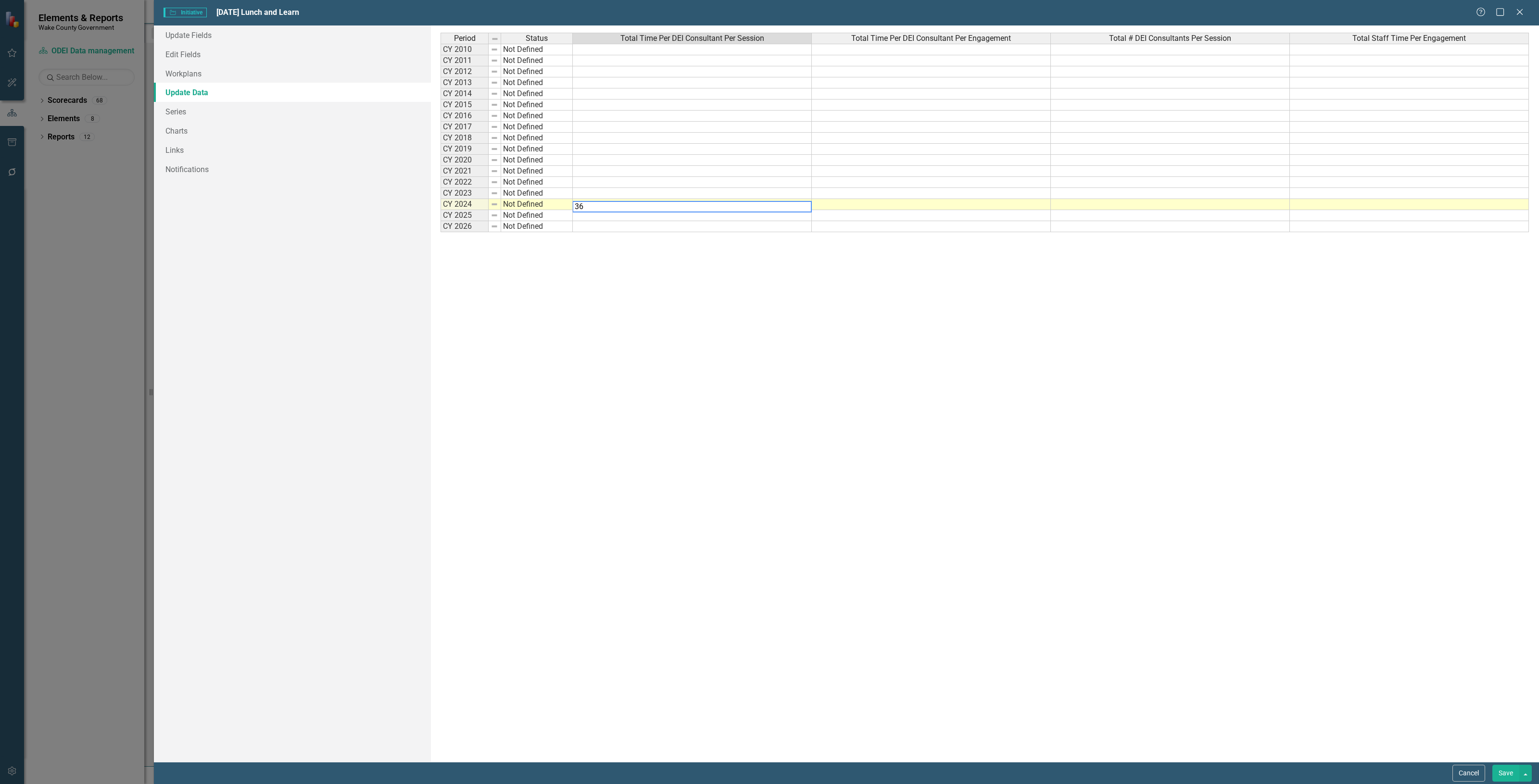
type textarea "36"
click at [888, 202] on td at bounding box center [931, 204] width 239 height 11
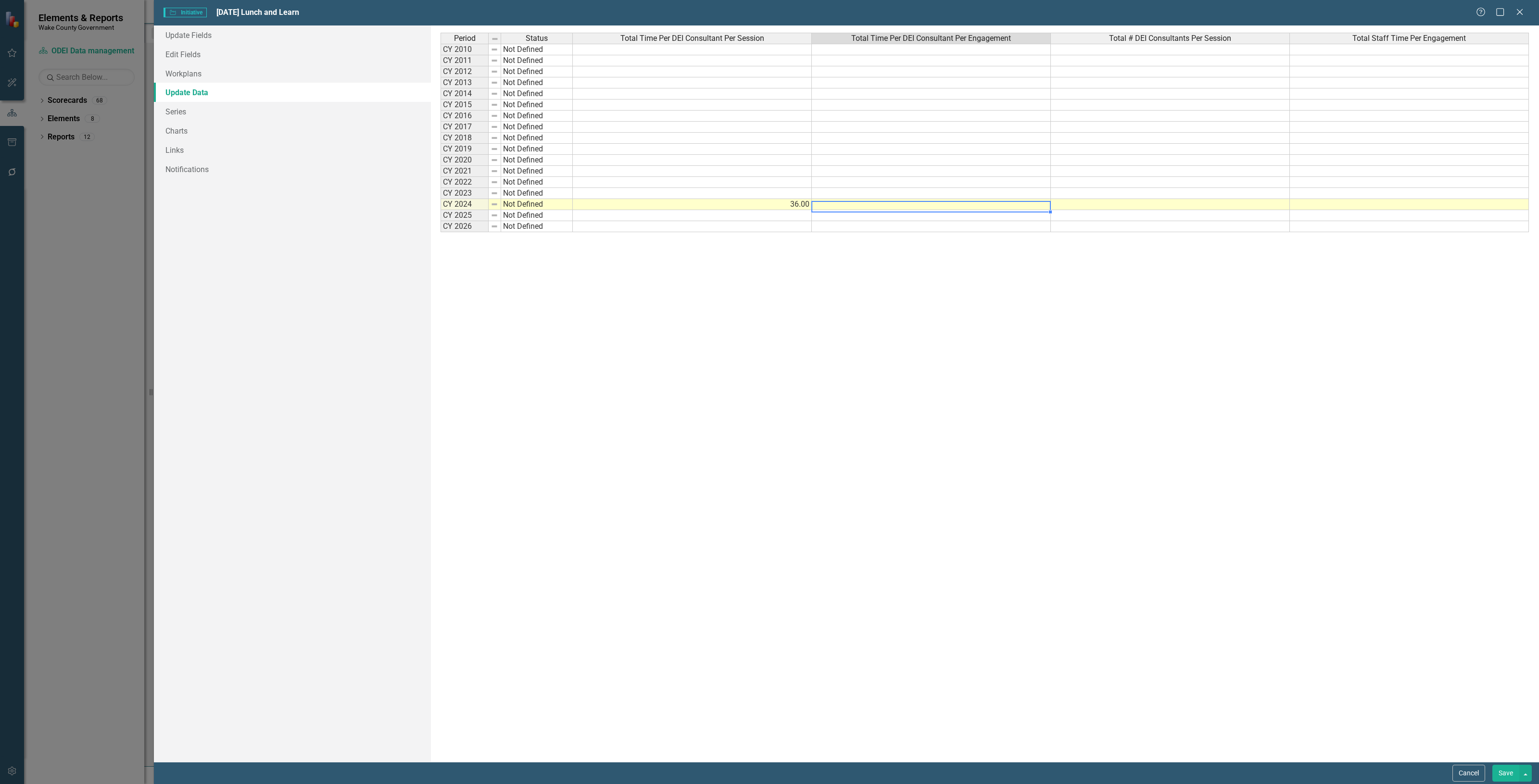
click at [888, 202] on td at bounding box center [931, 204] width 239 height 11
type textarea "36"
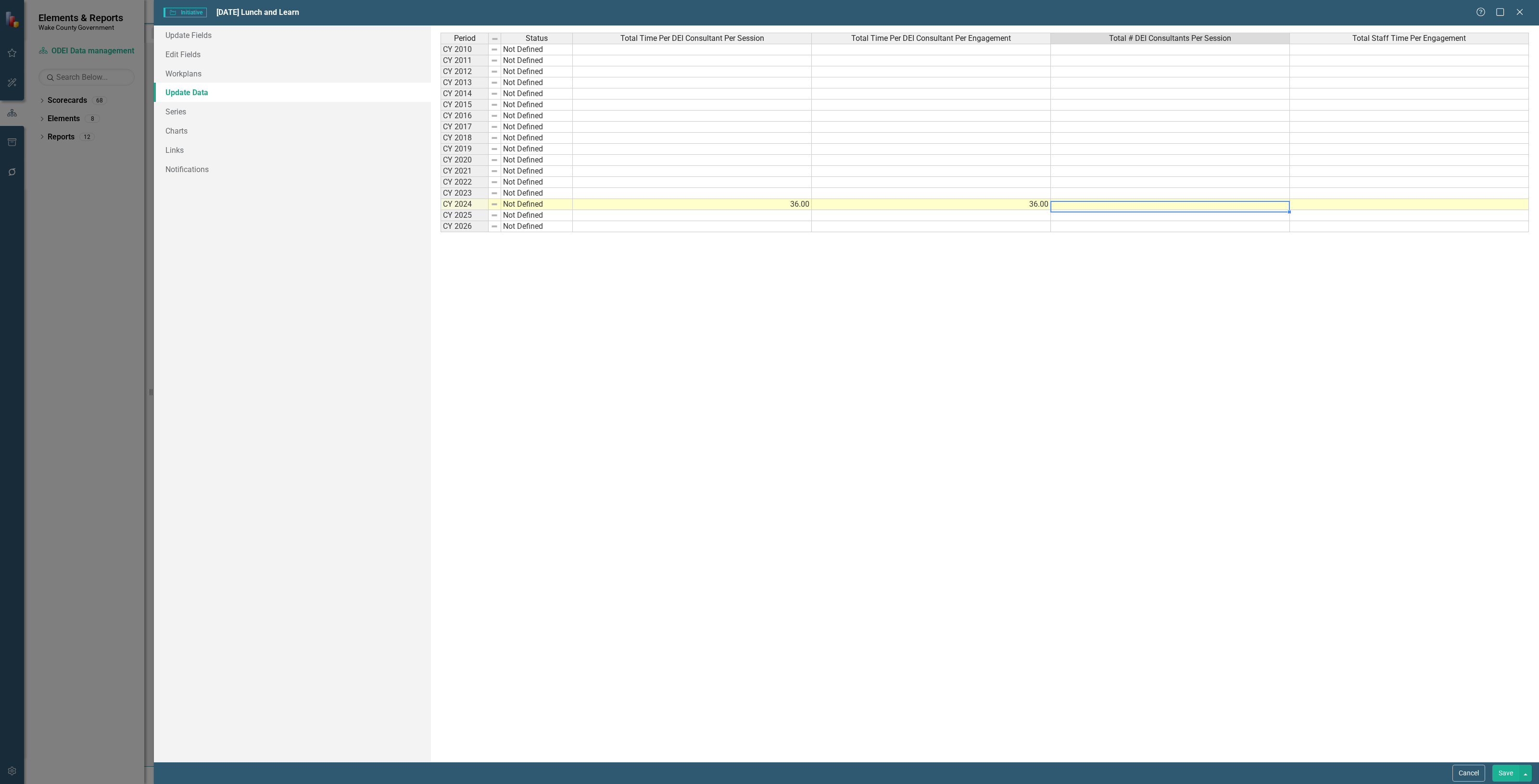
click at [1092, 205] on td at bounding box center [1170, 204] width 239 height 11
type textarea "2"
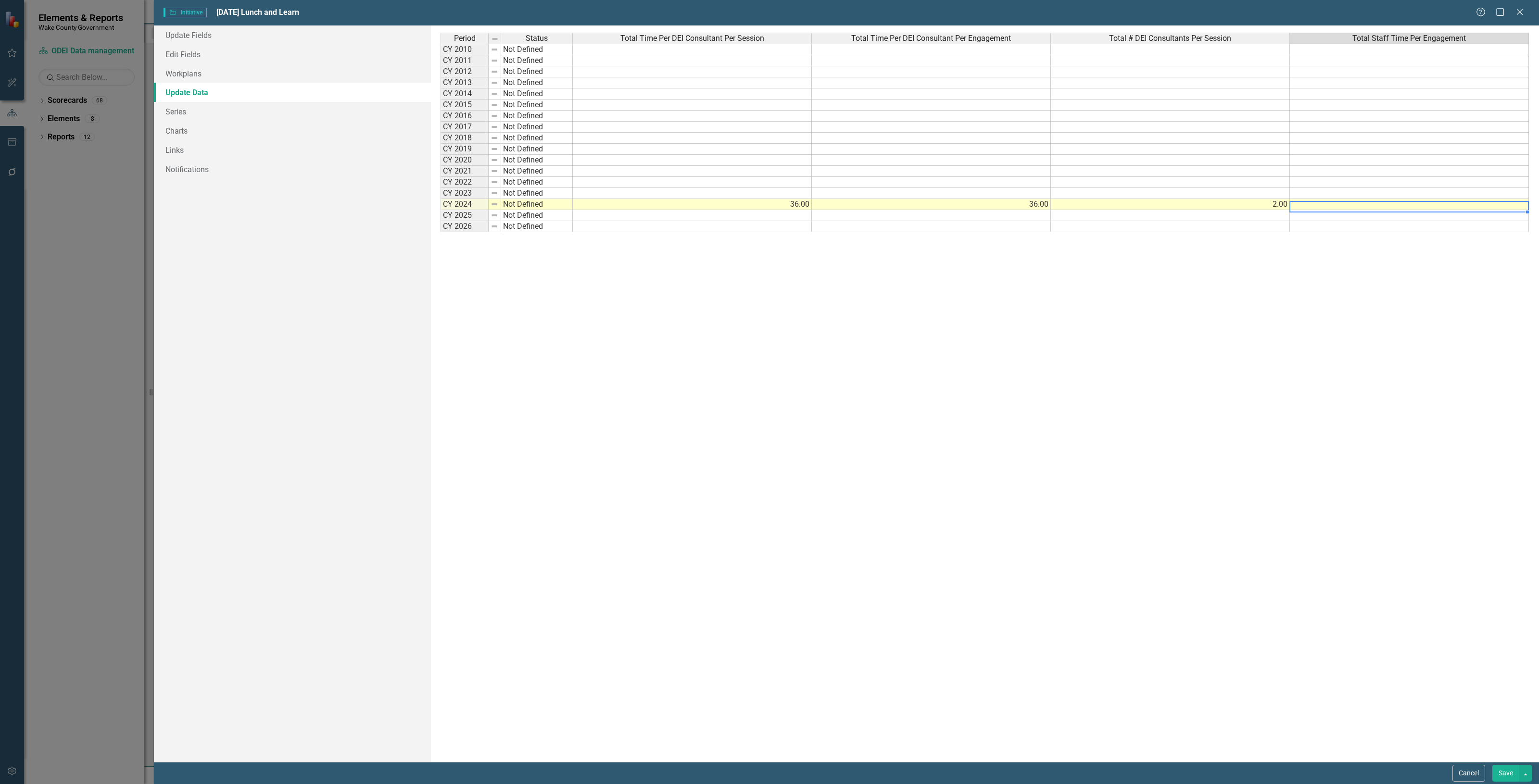
click at [1336, 208] on td at bounding box center [1409, 204] width 239 height 11
type textarea "72"
click at [1503, 768] on button "Save" at bounding box center [1506, 773] width 27 height 17
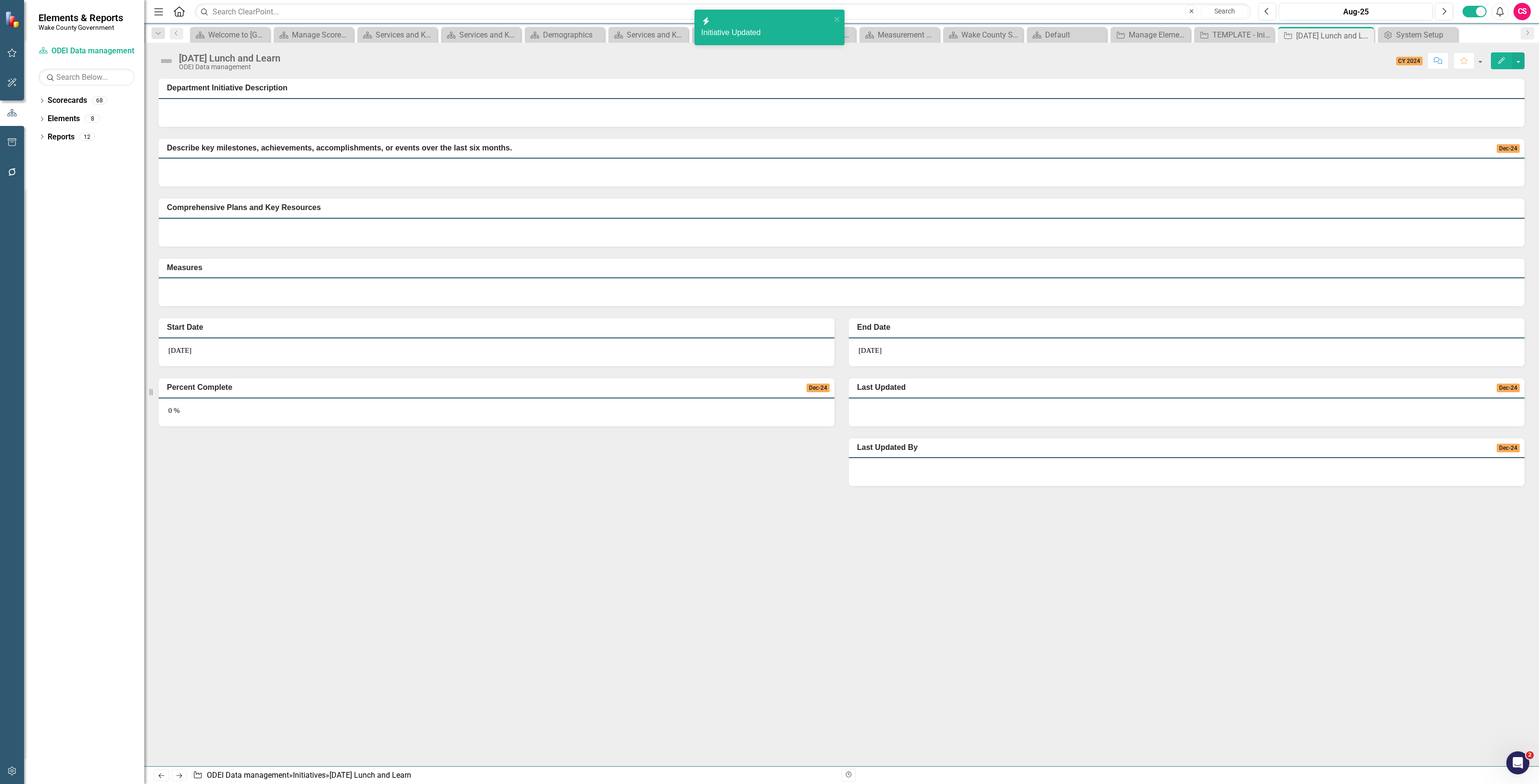
click at [1501, 66] on button "Edit" at bounding box center [1501, 61] width 21 height 17
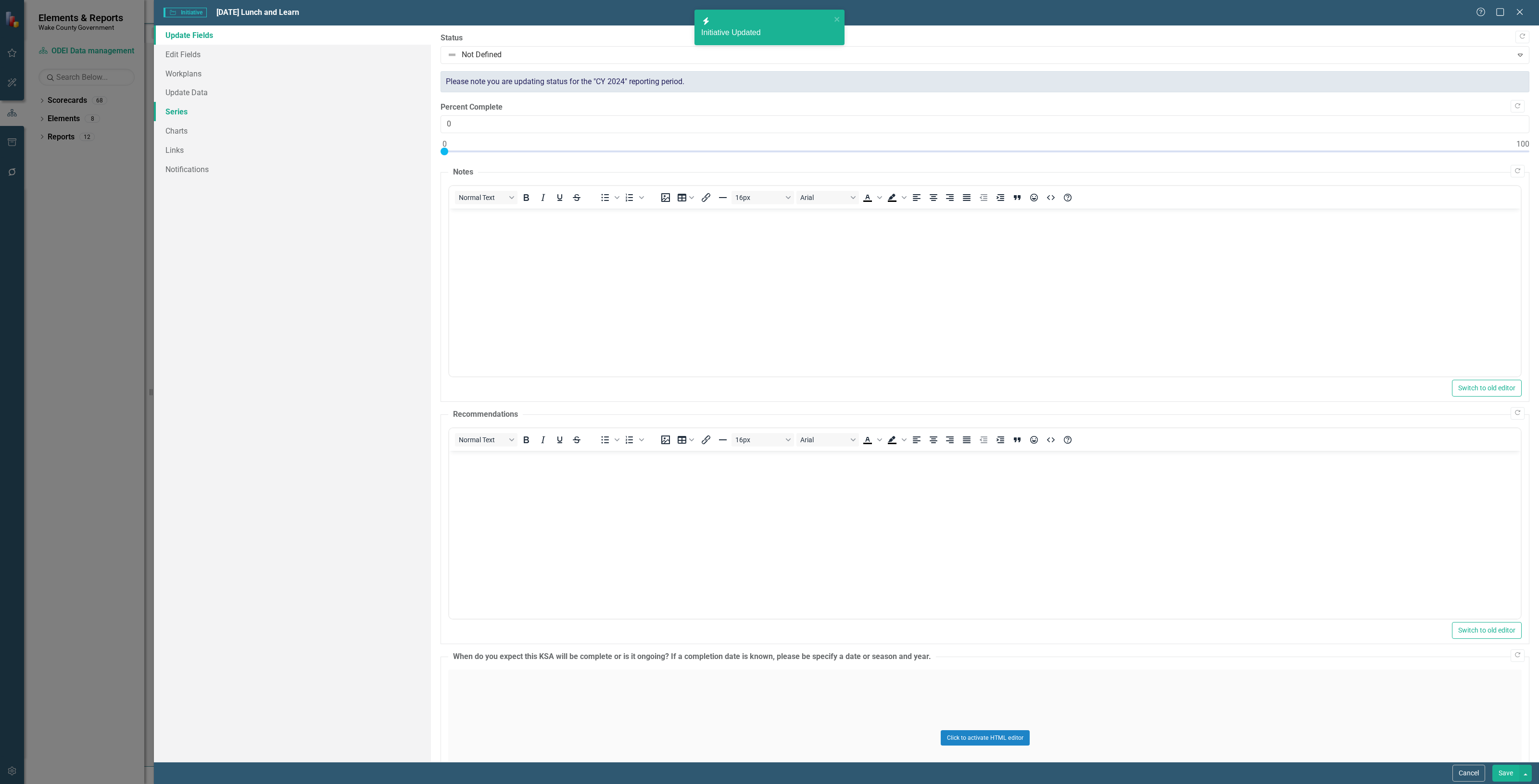
click at [269, 112] on link "Series" at bounding box center [293, 112] width 277 height 19
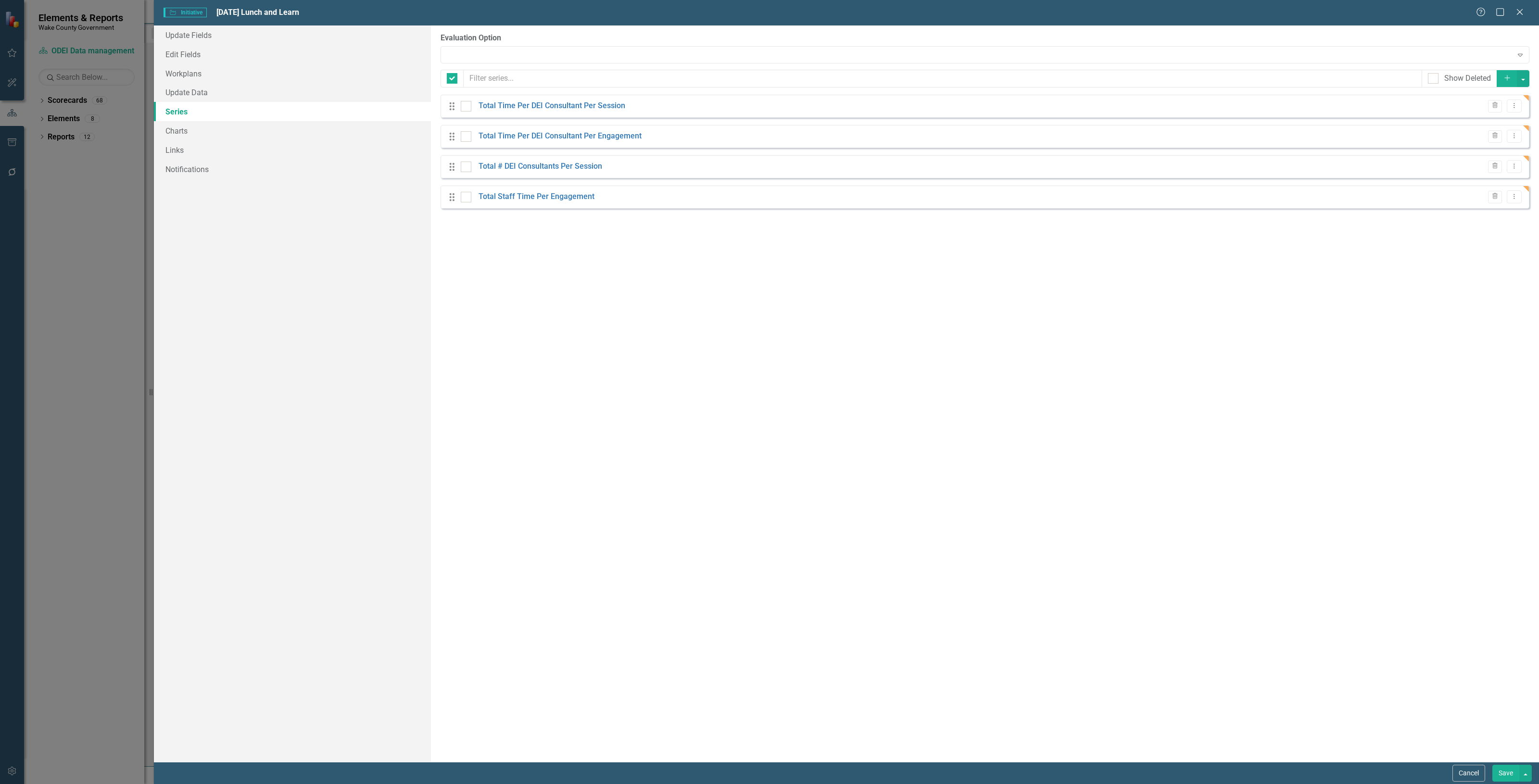
checkbox input "false"
click at [1459, 774] on button "Cancel" at bounding box center [1469, 773] width 33 height 17
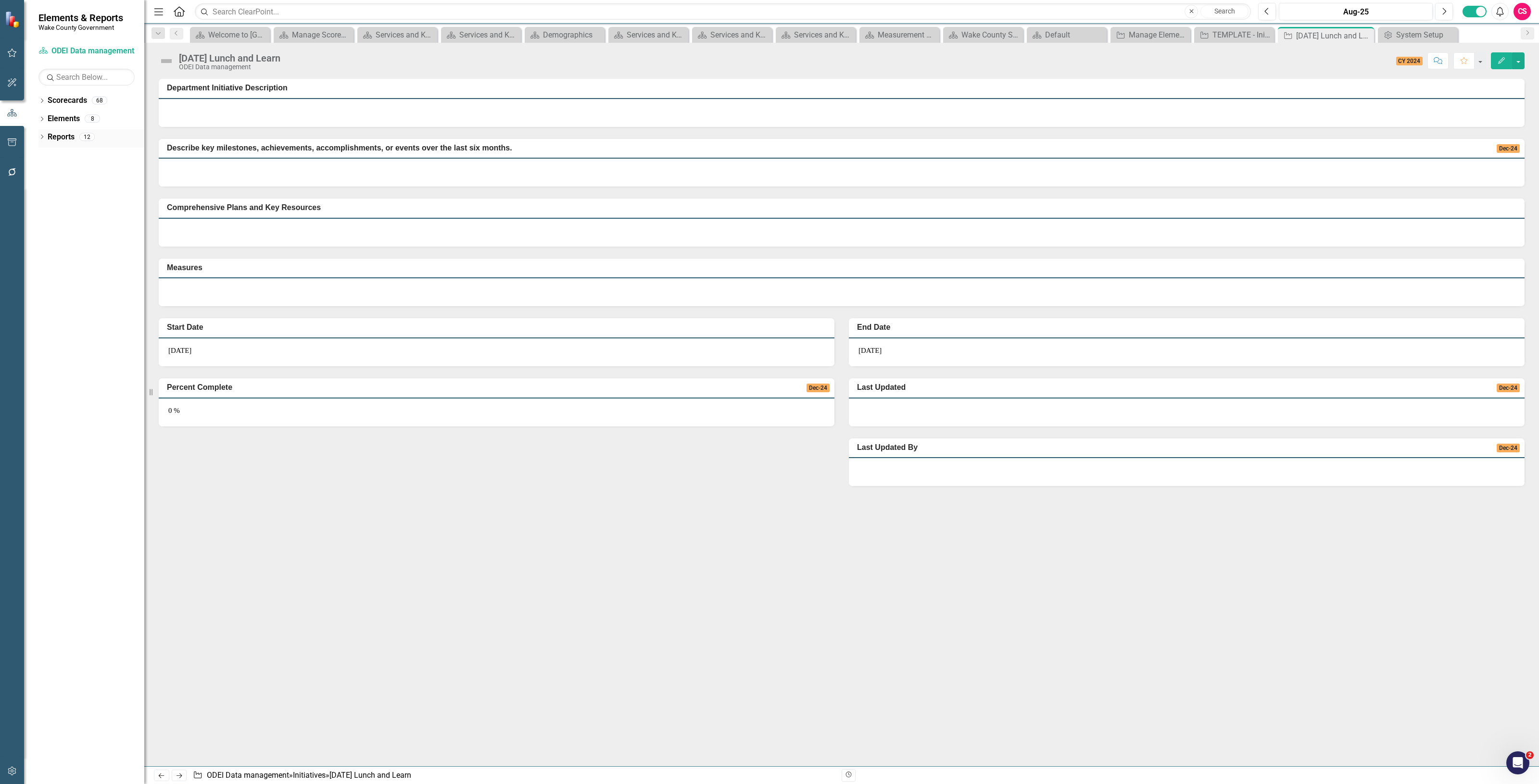
click at [51, 142] on link "Reports" at bounding box center [61, 137] width 27 height 11
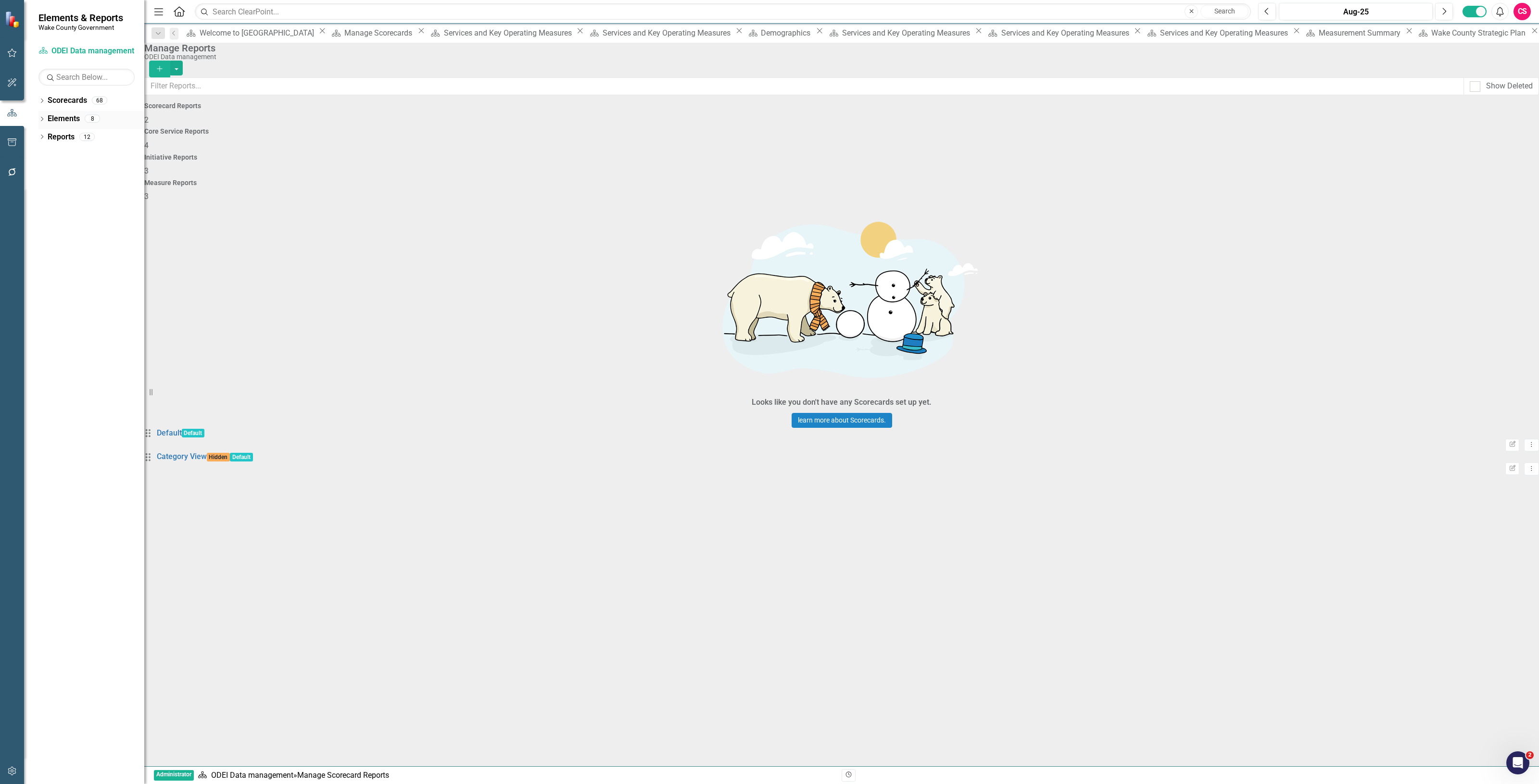
click at [73, 116] on link "Elements" at bounding box center [64, 119] width 32 height 11
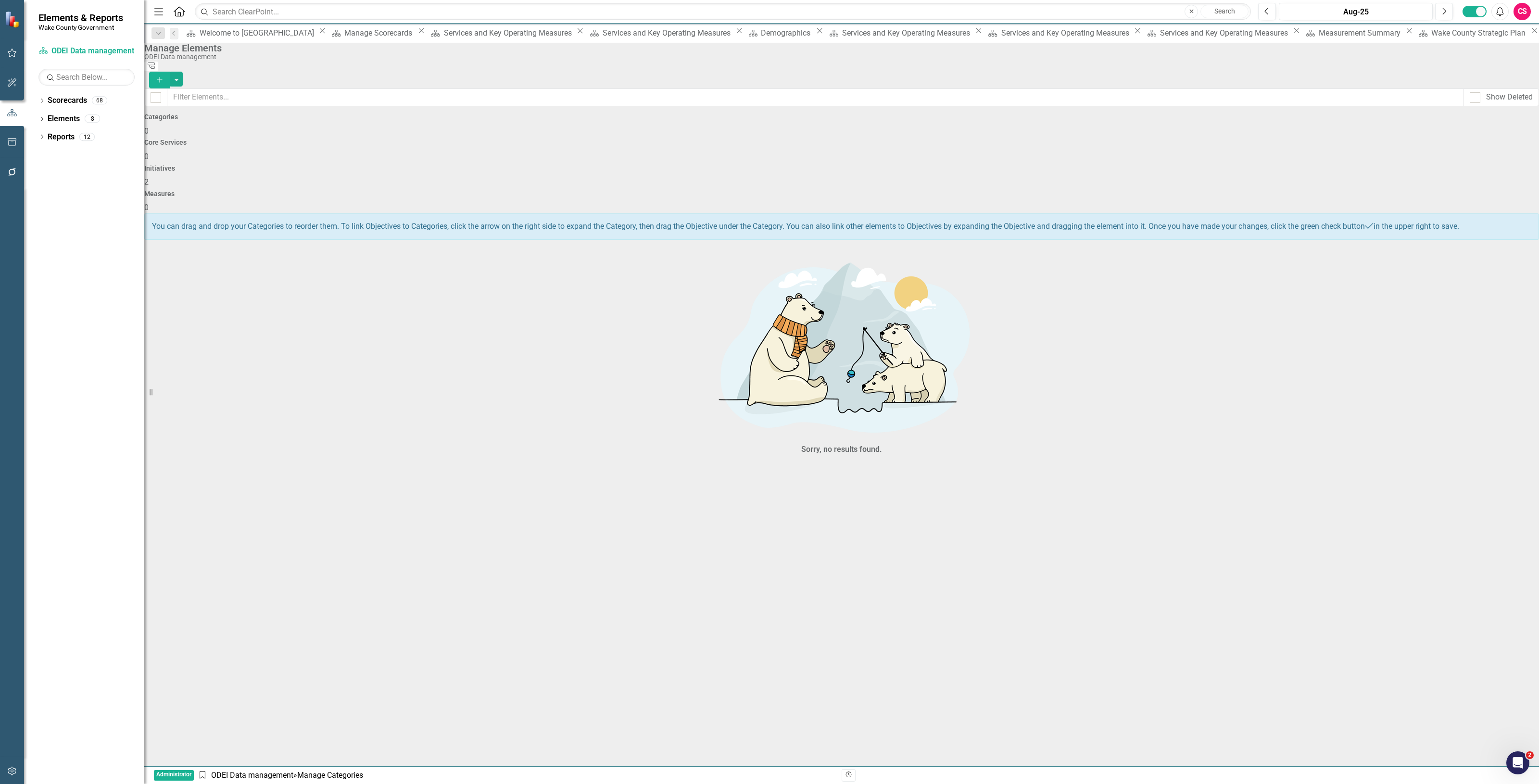
click at [1047, 165] on div "Initiatives 2" at bounding box center [842, 176] width 1394 height 23
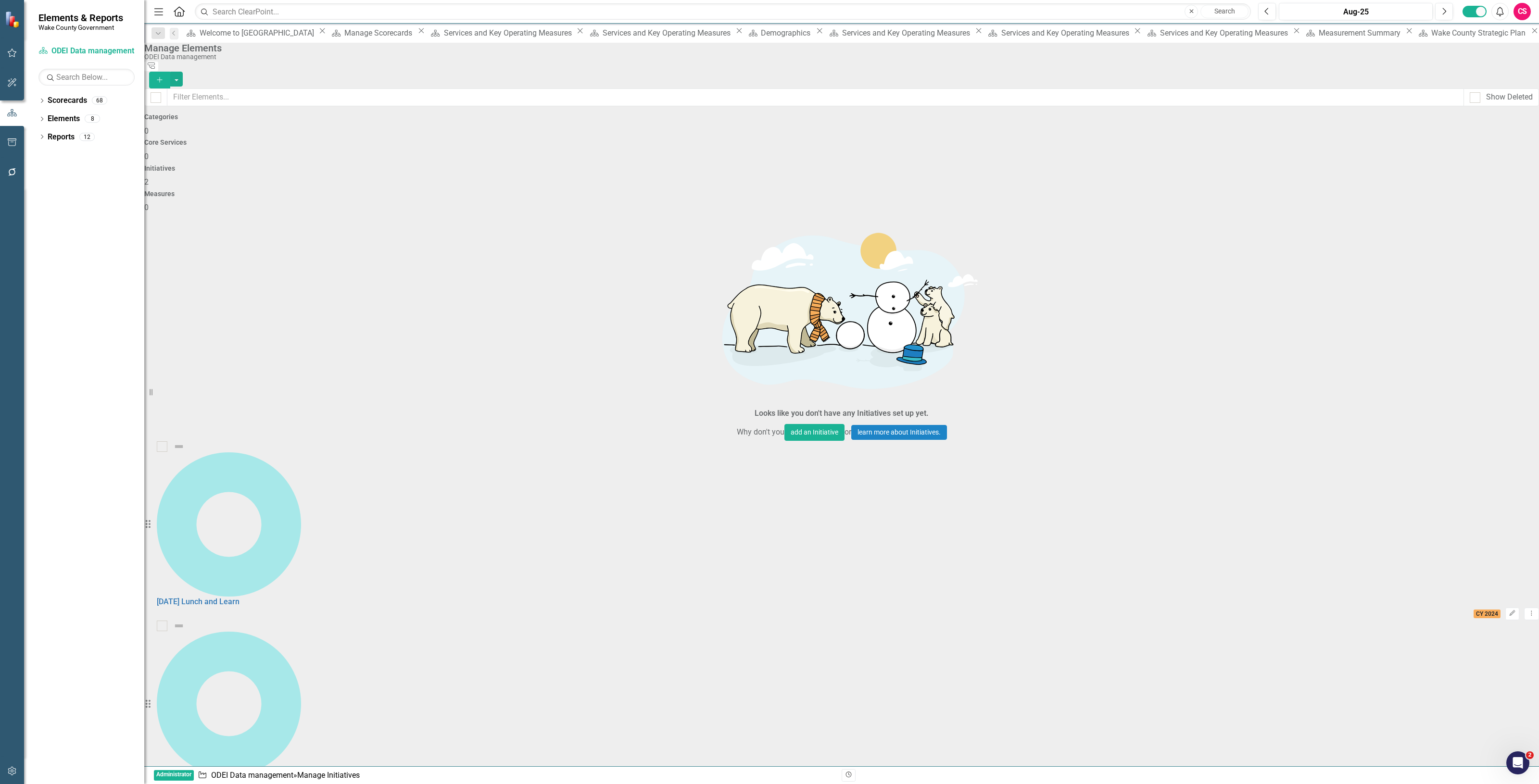
click at [249, 776] on link "Interfaith Lunch and Learn" at bounding box center [203, 780] width 93 height 9
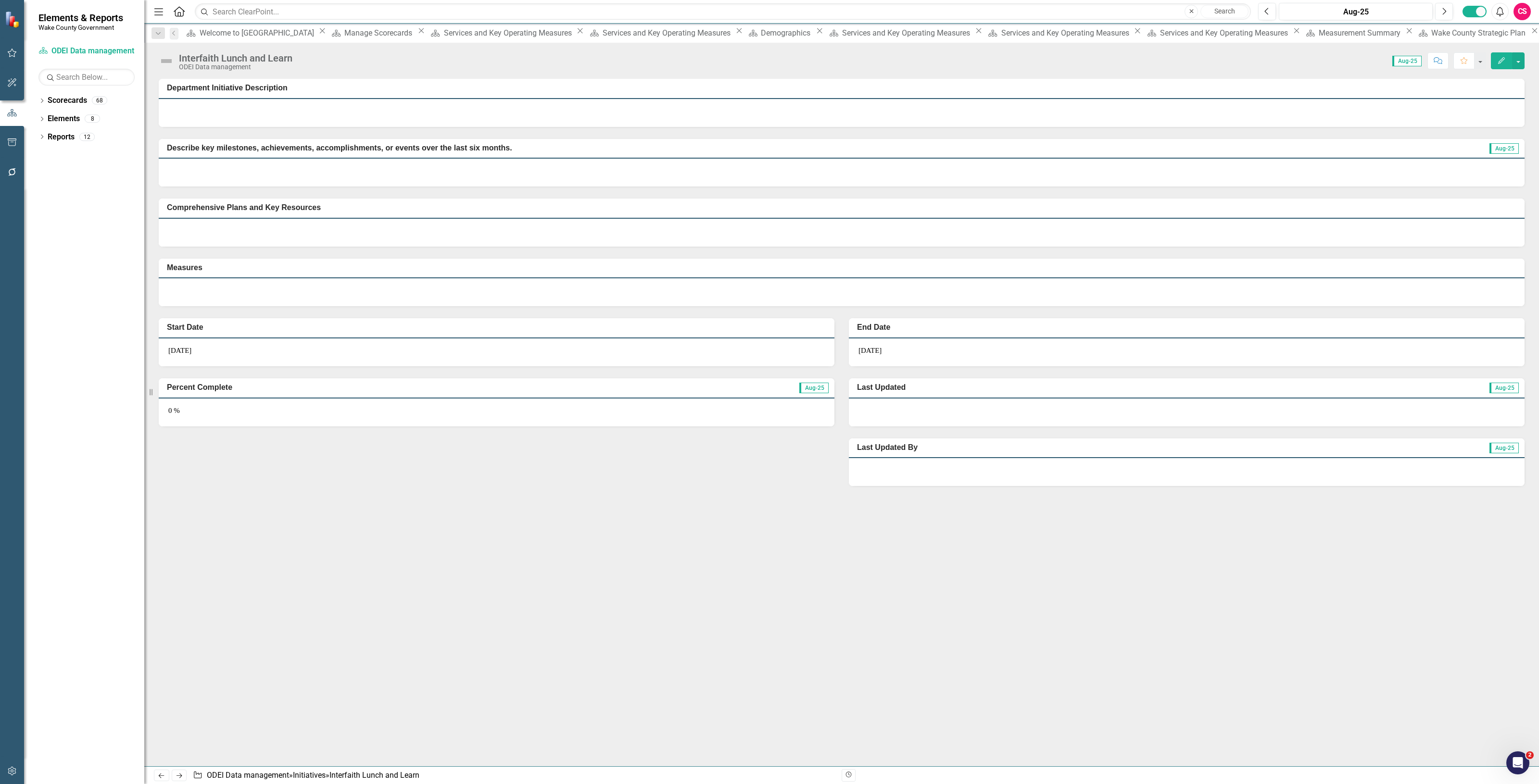
click at [1496, 62] on button "Edit" at bounding box center [1501, 61] width 21 height 17
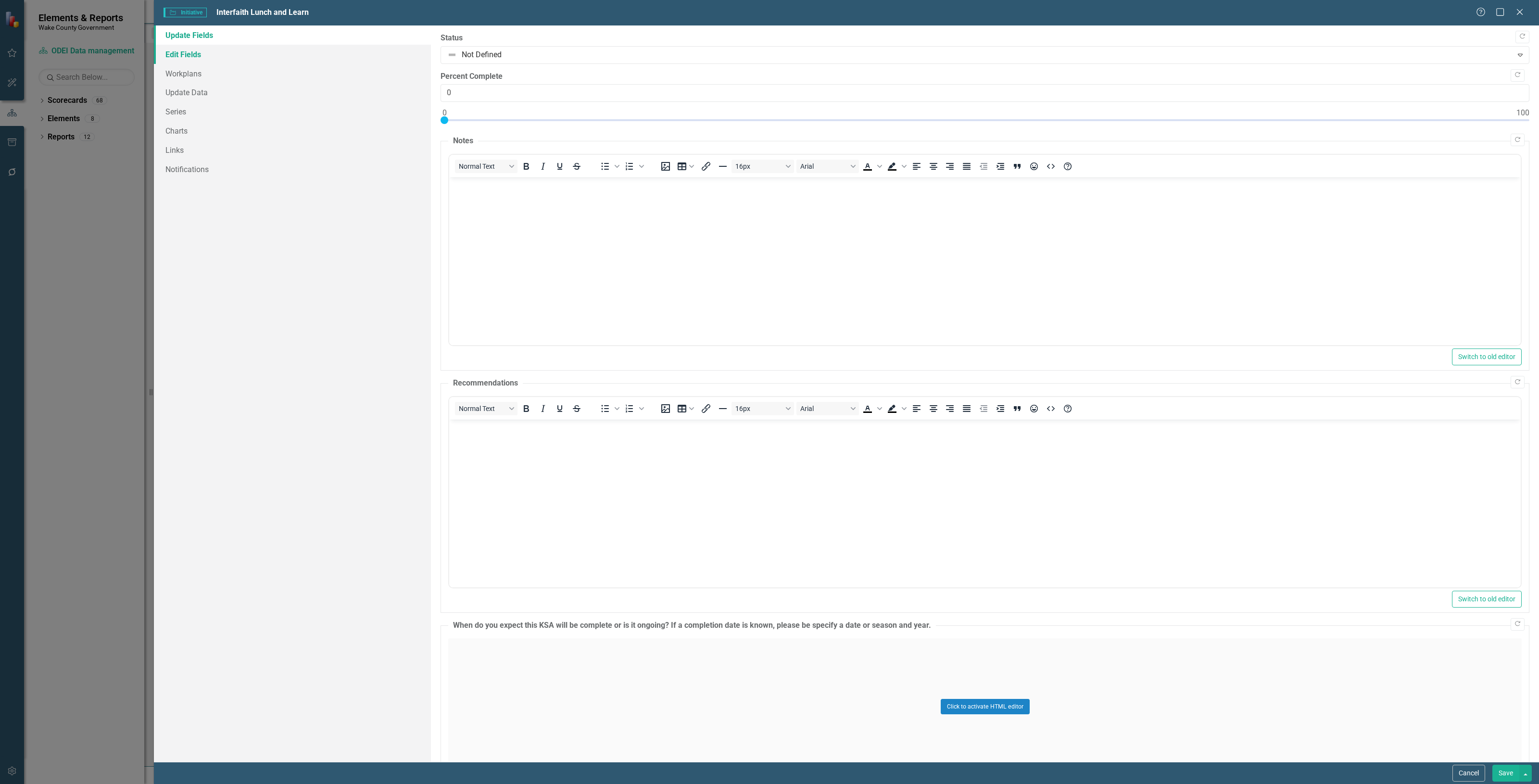
click at [232, 56] on link "Edit Fields" at bounding box center [293, 54] width 277 height 19
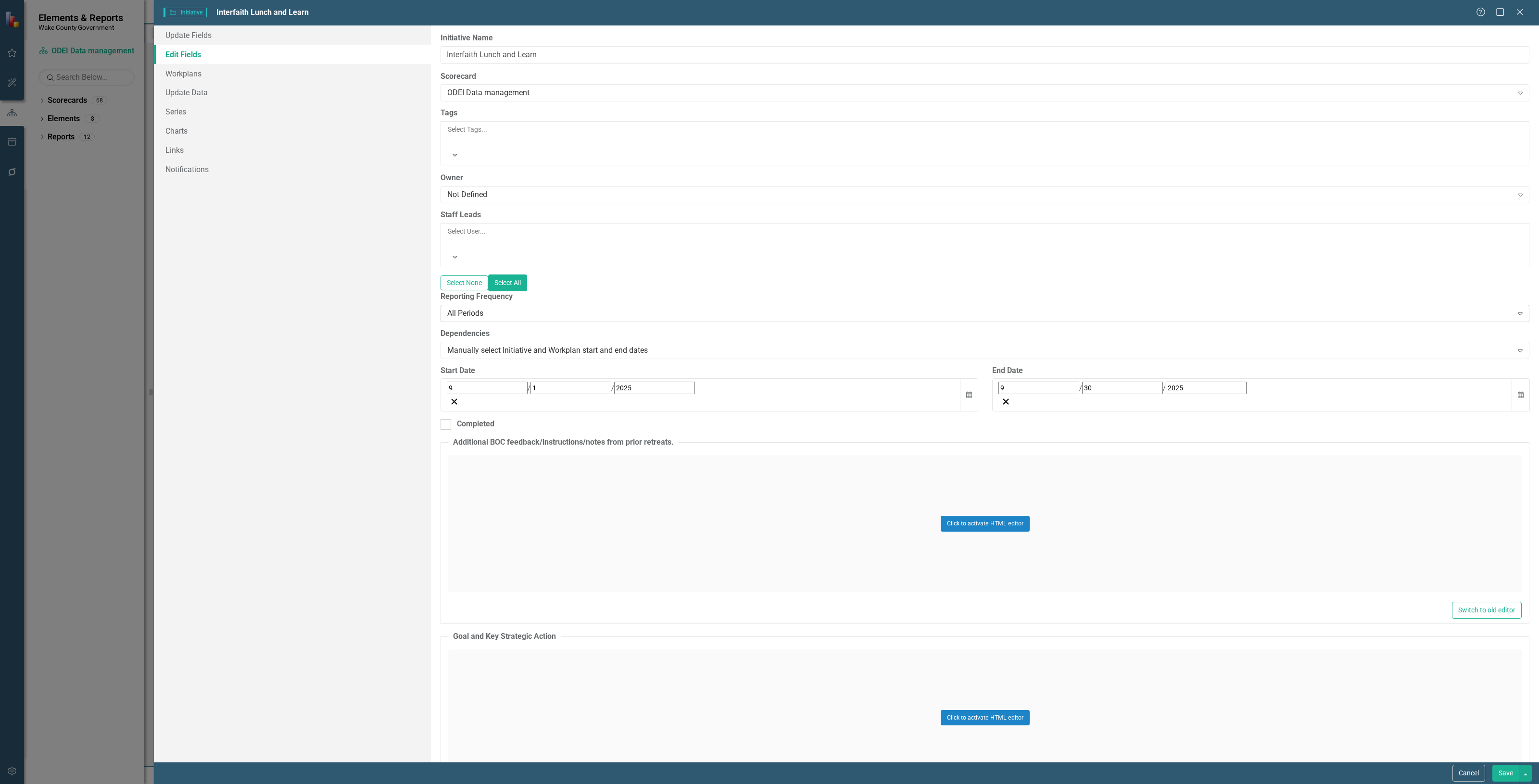
click at [492, 308] on div "All Periods" at bounding box center [980, 313] width 1065 height 11
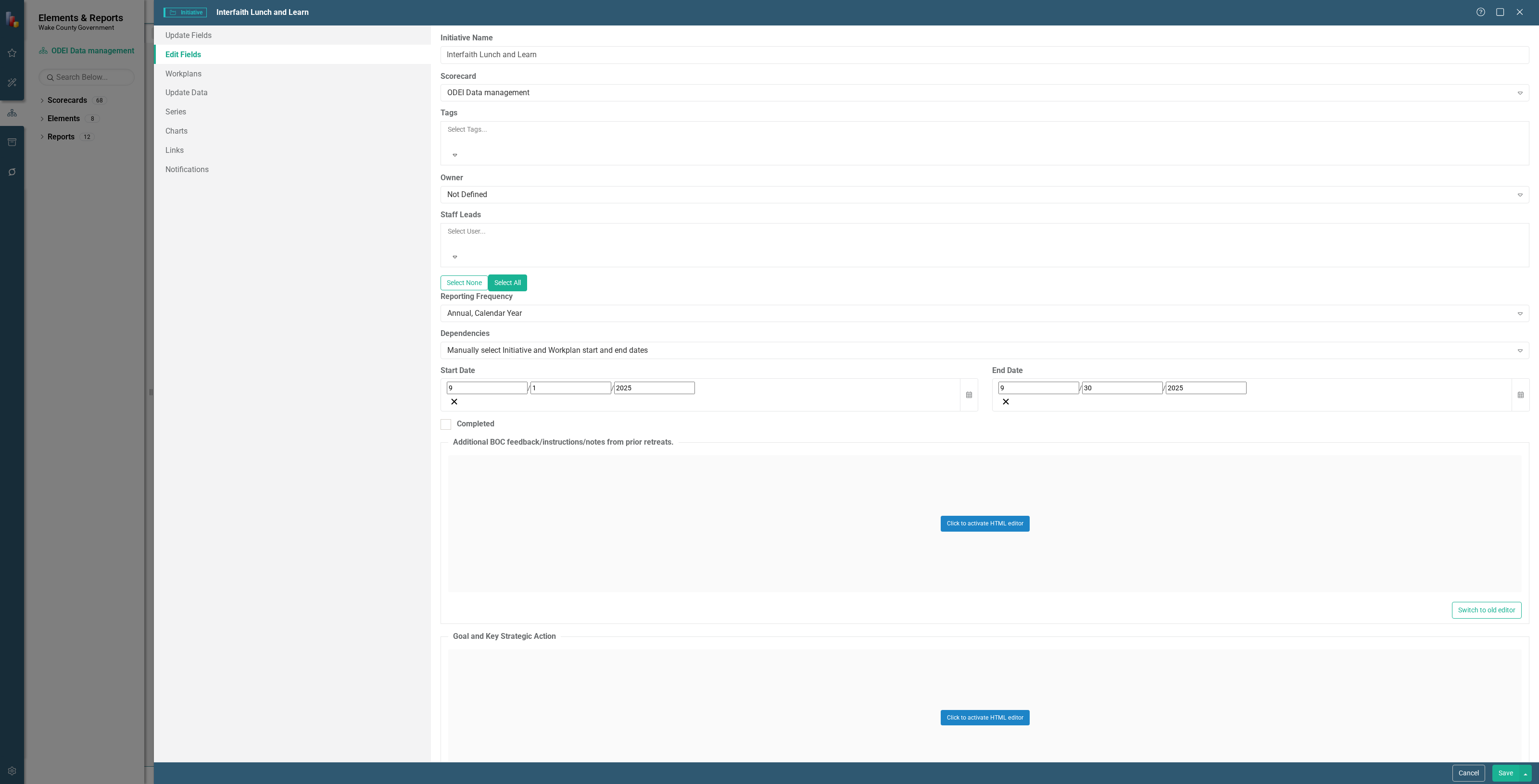
click at [1503, 775] on button "Save" at bounding box center [1506, 773] width 27 height 17
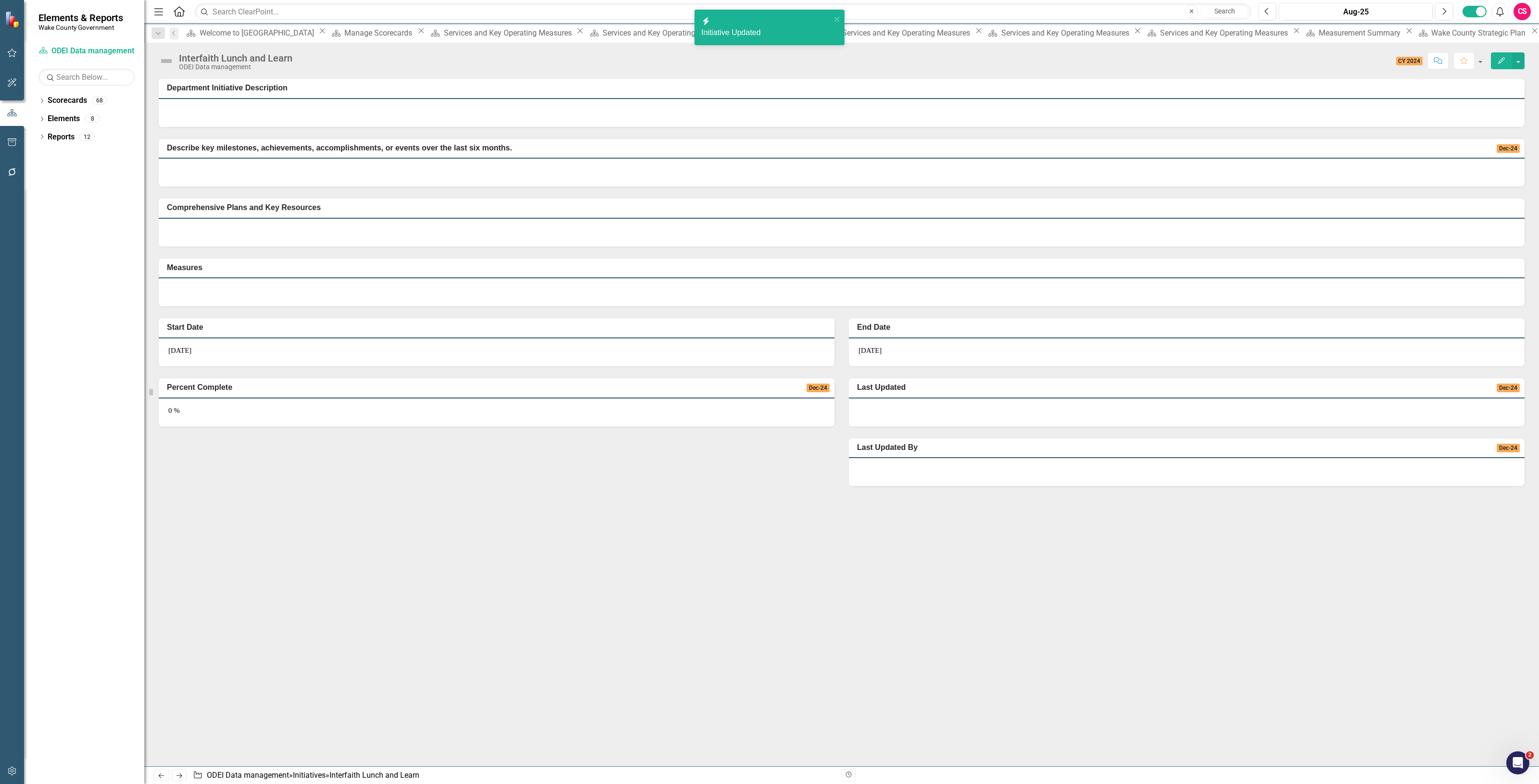
click at [1494, 65] on button "Edit" at bounding box center [1501, 61] width 21 height 17
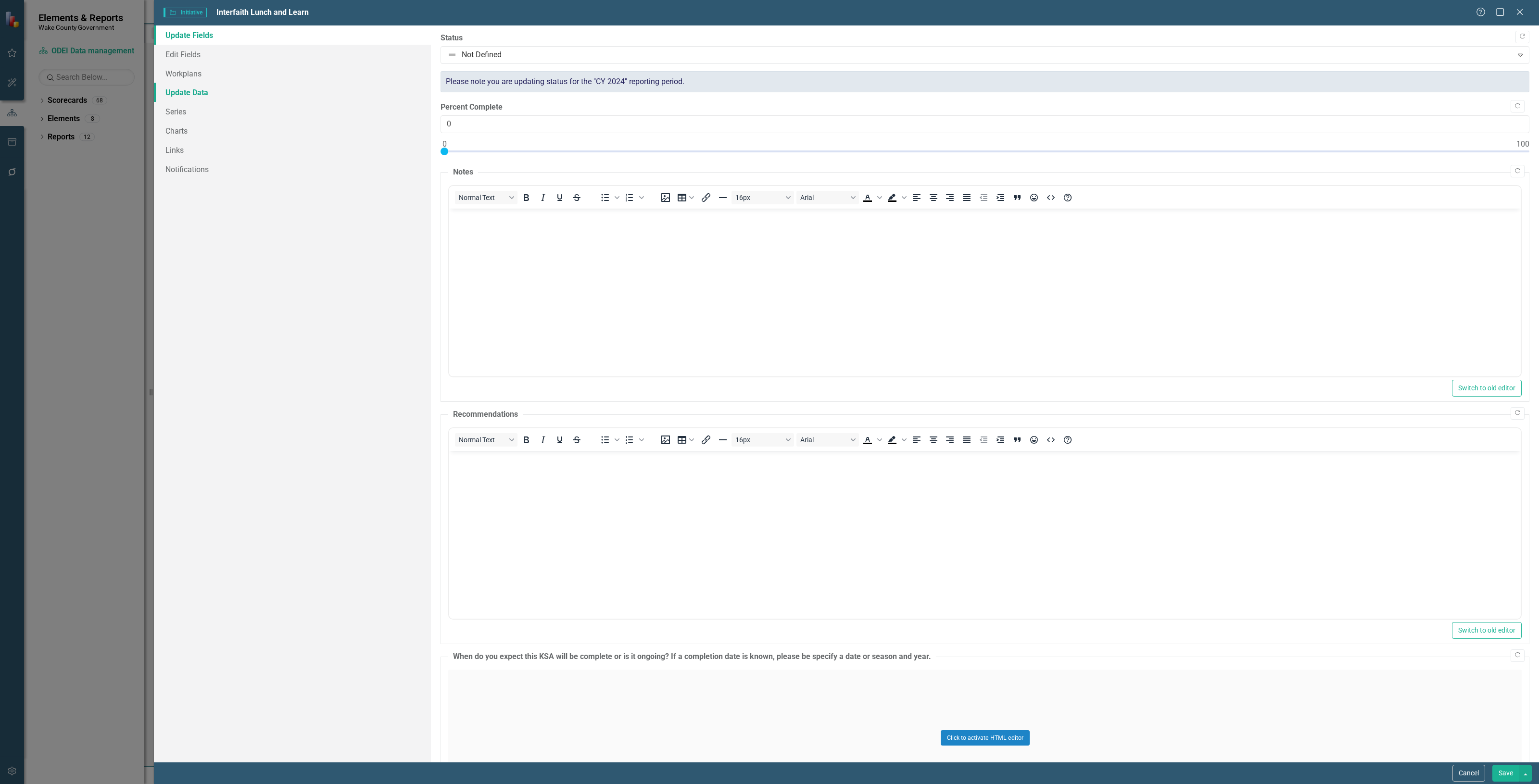
click at [198, 97] on link "Update Data" at bounding box center [293, 92] width 277 height 19
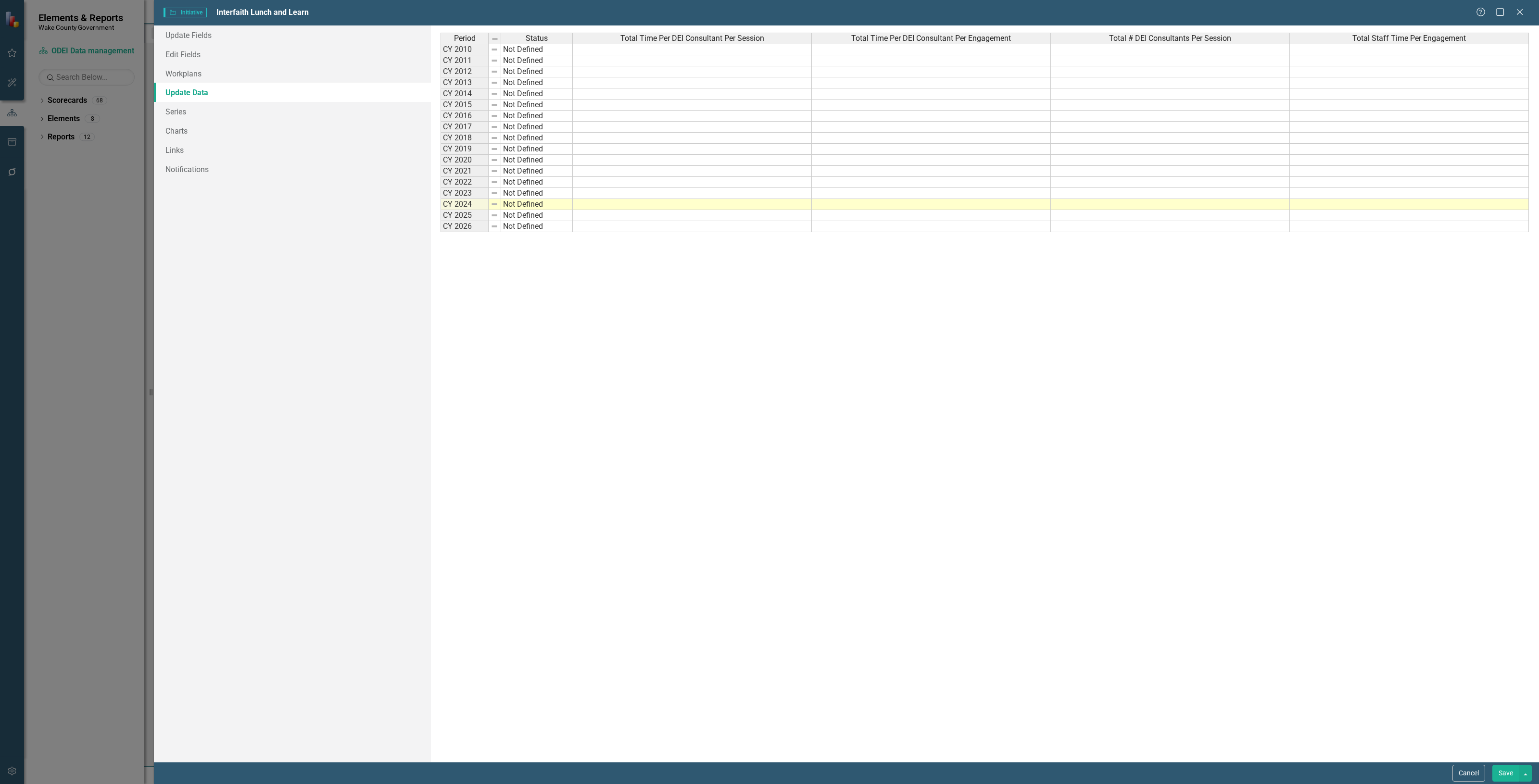
click at [594, 207] on td at bounding box center [692, 204] width 239 height 11
type textarea "36"
click at [840, 205] on td at bounding box center [931, 204] width 239 height 11
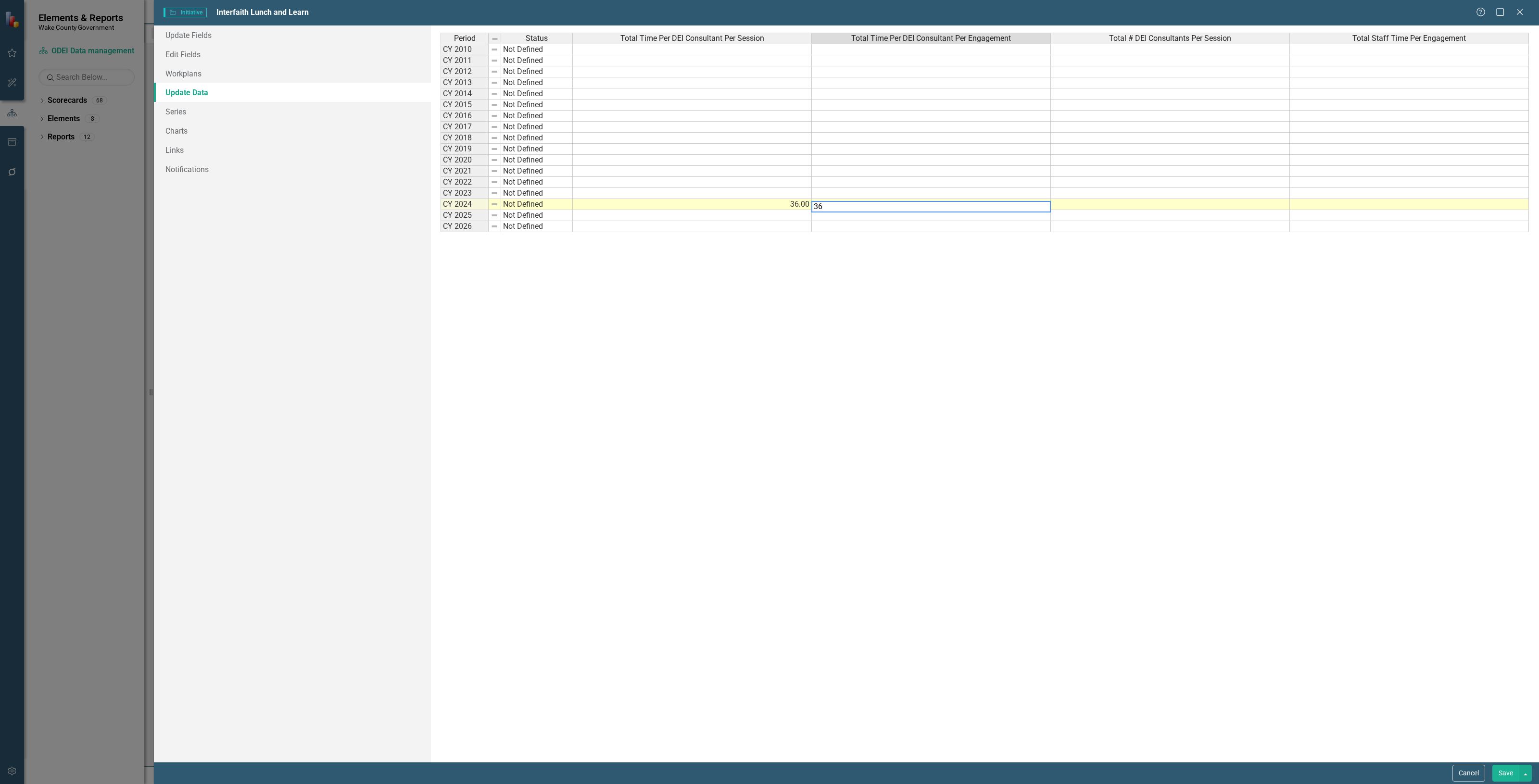
type textarea "36"
click at [1071, 208] on td at bounding box center [1170, 204] width 239 height 11
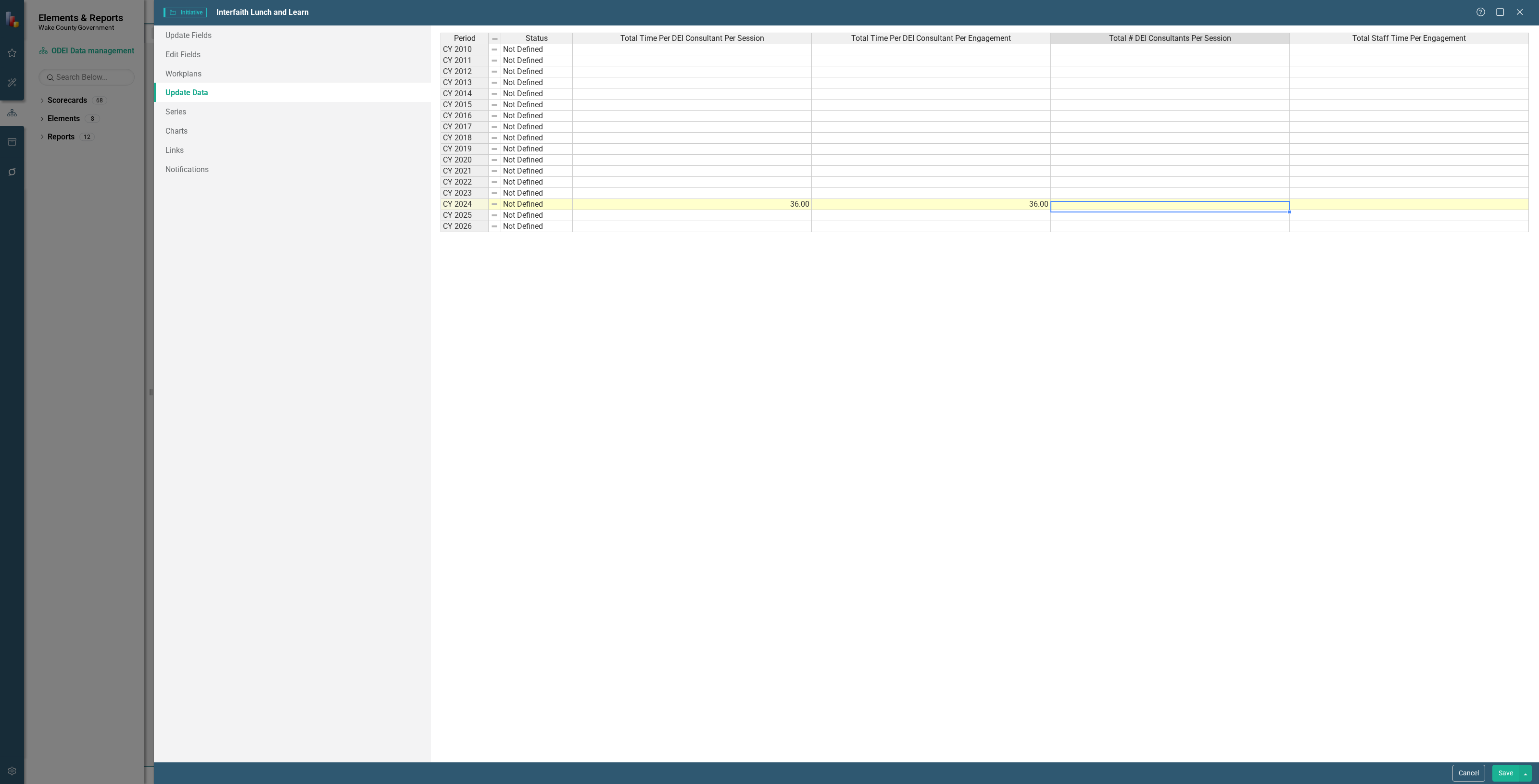
click at [1071, 207] on td at bounding box center [1170, 204] width 239 height 11
type textarea "1"
click at [1408, 207] on td at bounding box center [1409, 204] width 239 height 11
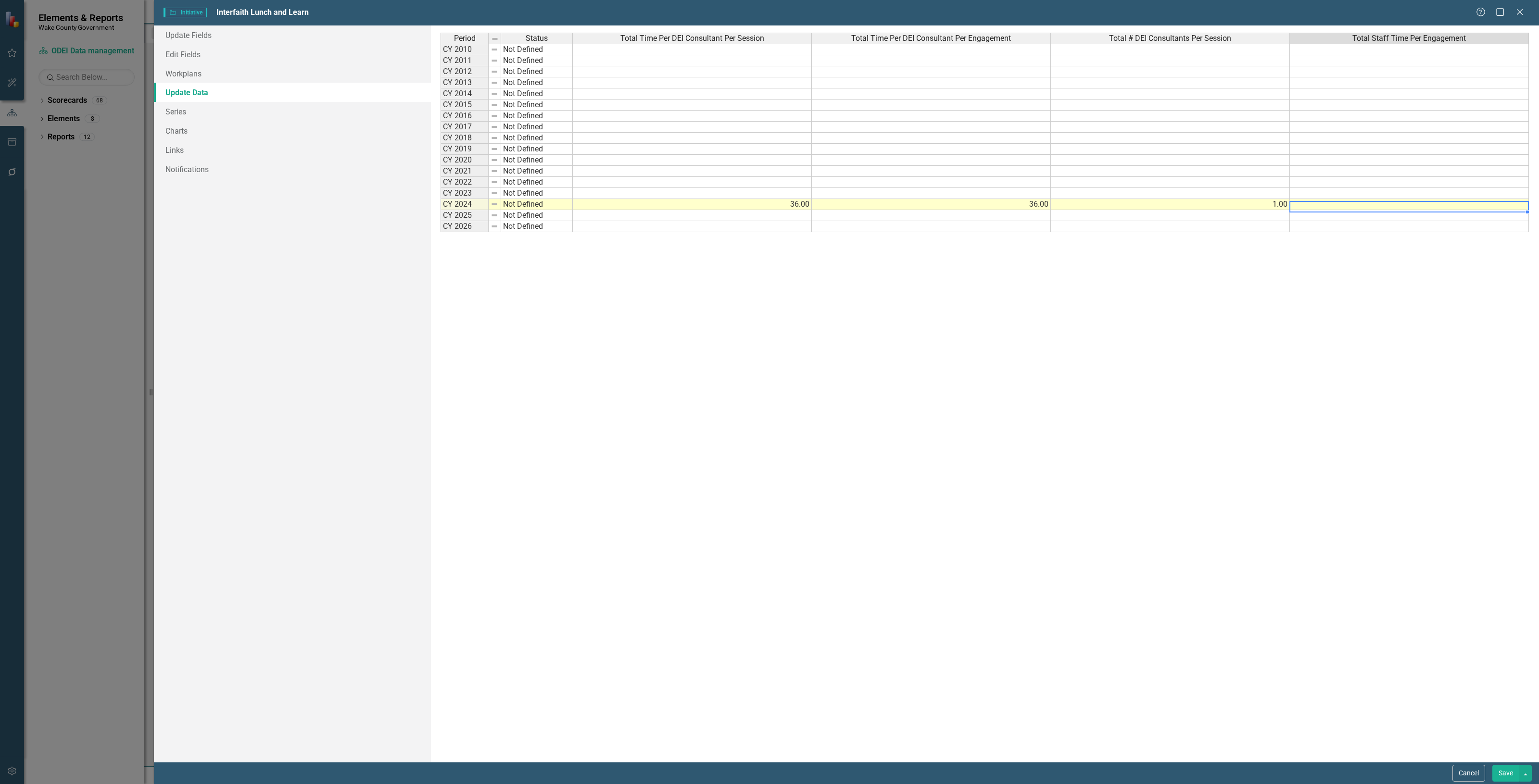
click at [1408, 207] on td at bounding box center [1409, 204] width 239 height 11
type textarea "36"
click at [1379, 322] on div "Period Status Total Time Per DEI Consultant Per Session Total Time Per DEI Cons…" at bounding box center [985, 393] width 1089 height 722
click at [1497, 770] on button "Save" at bounding box center [1506, 773] width 27 height 17
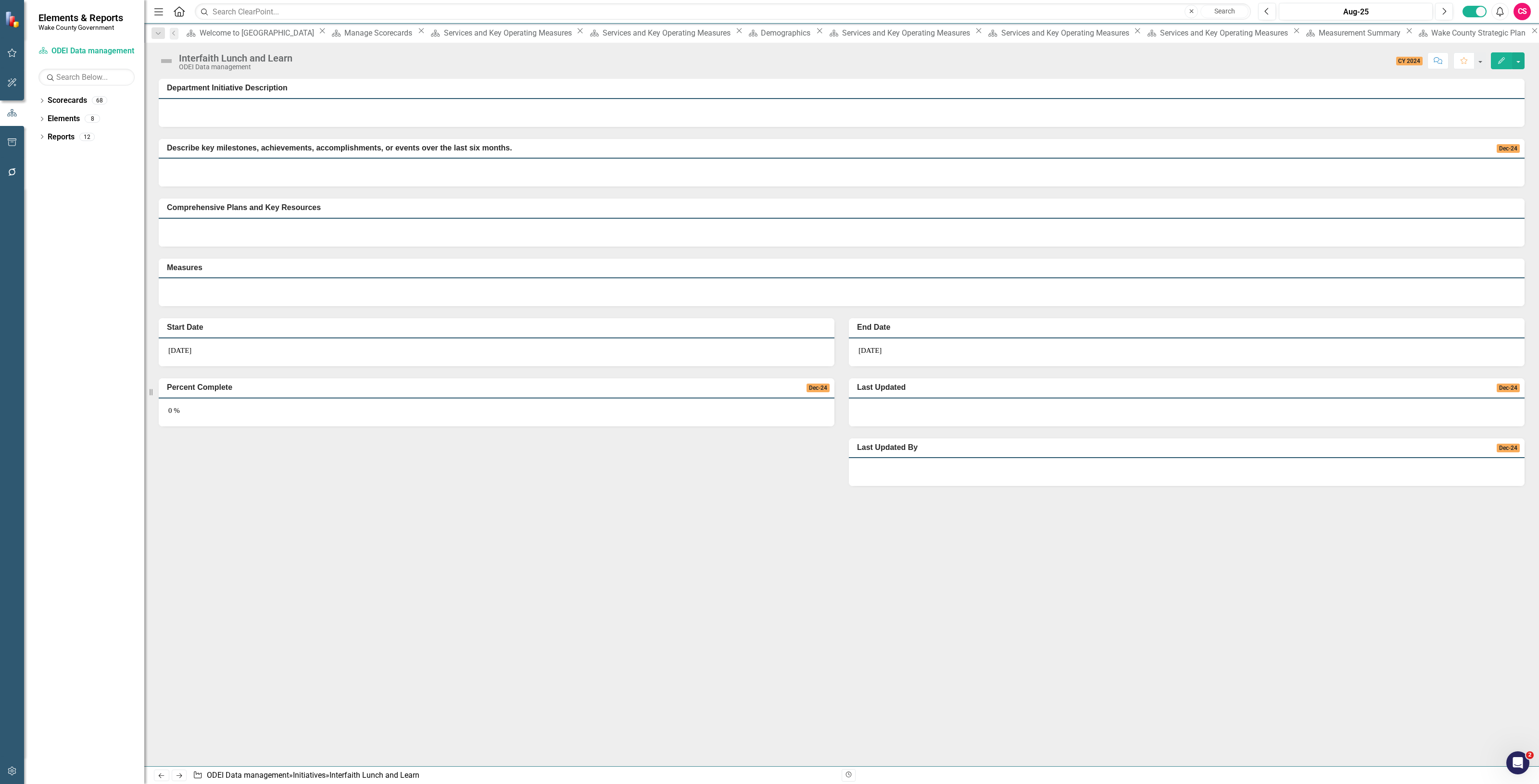
click at [1525, 60] on div "Interfaith Lunch and Learn ODEI Data management Score: N/A CY 2024 Completed Co…" at bounding box center [842, 57] width 1394 height 29
click at [1519, 61] on button "button" at bounding box center [1518, 61] width 13 height 17
click at [1497, 92] on link "Edit Report Edit Layout" at bounding box center [1466, 97] width 117 height 18
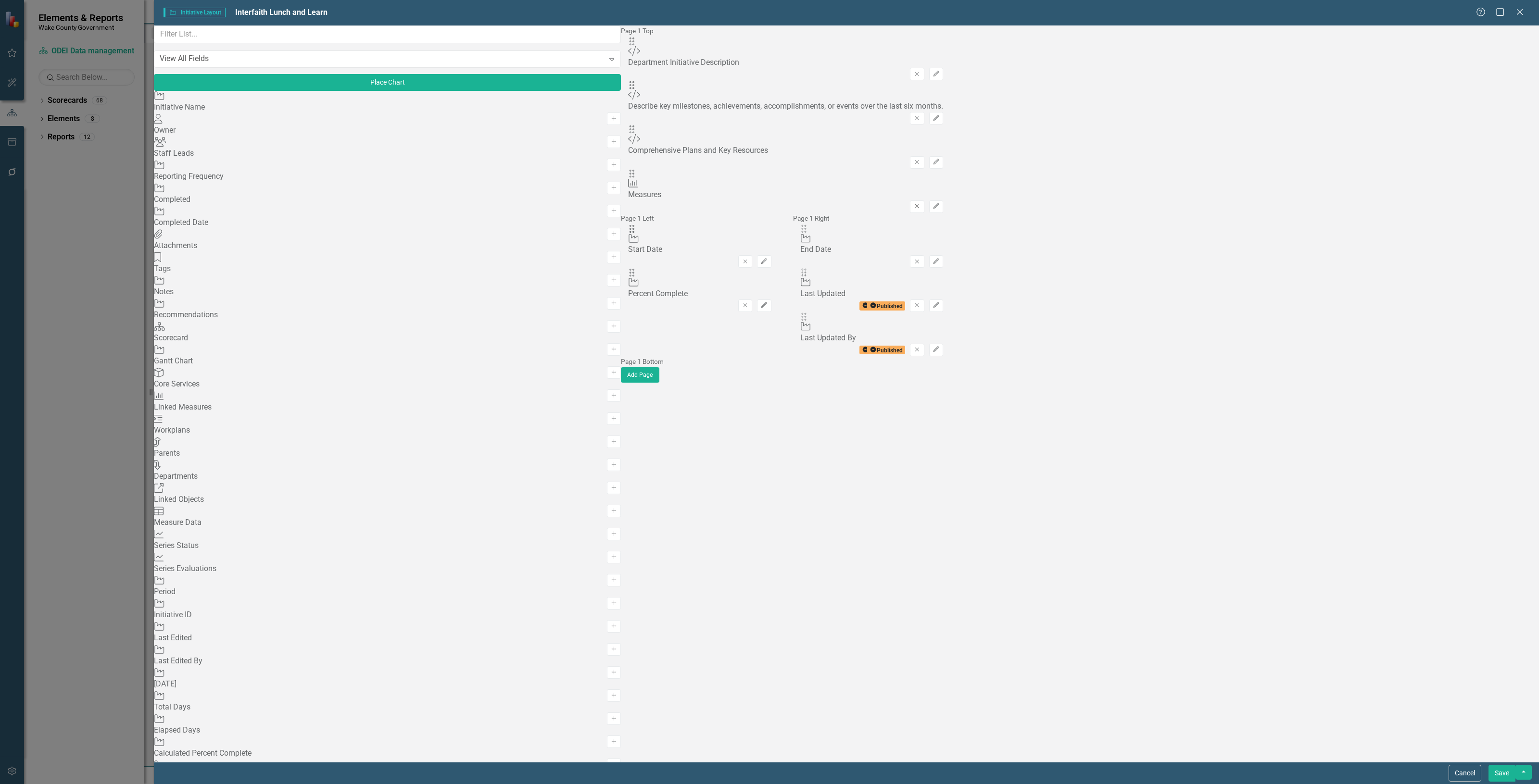
click at [921, 204] on icon "Remove" at bounding box center [917, 207] width 7 height 6
click at [924, 156] on button "Remove" at bounding box center [916, 162] width 14 height 13
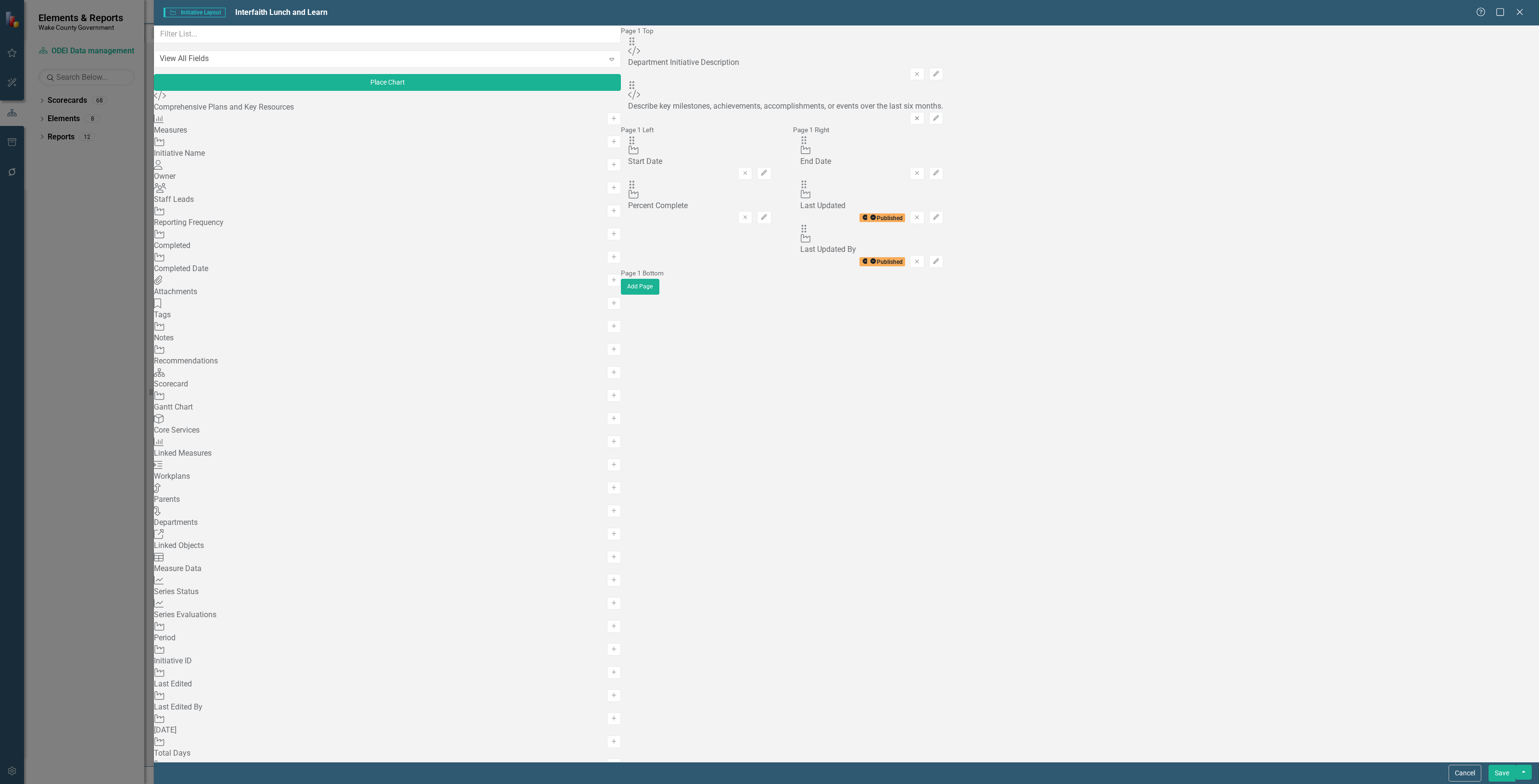
click at [924, 112] on button "Remove" at bounding box center [916, 118] width 14 height 13
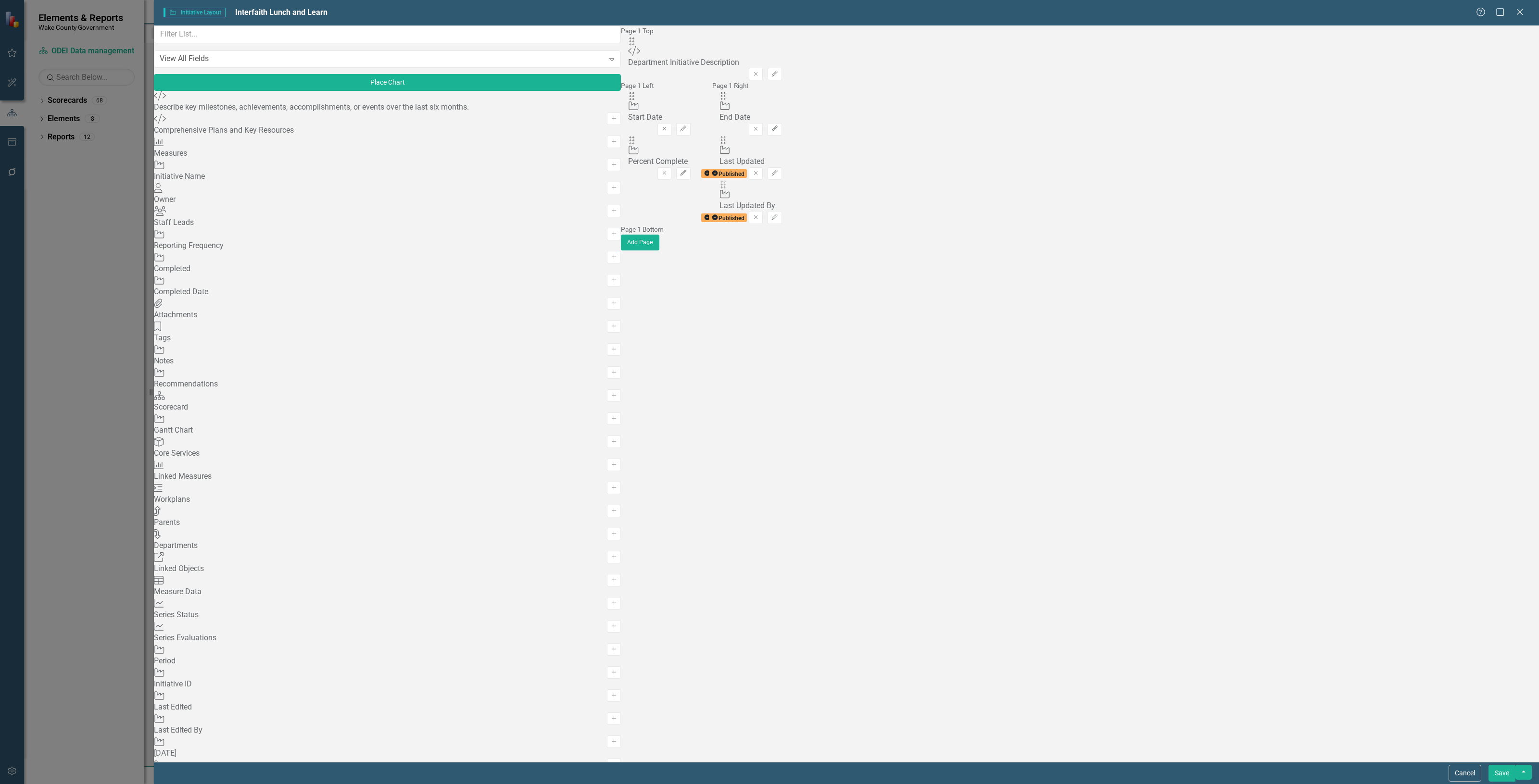
click at [763, 69] on button "Remove" at bounding box center [755, 74] width 14 height 13
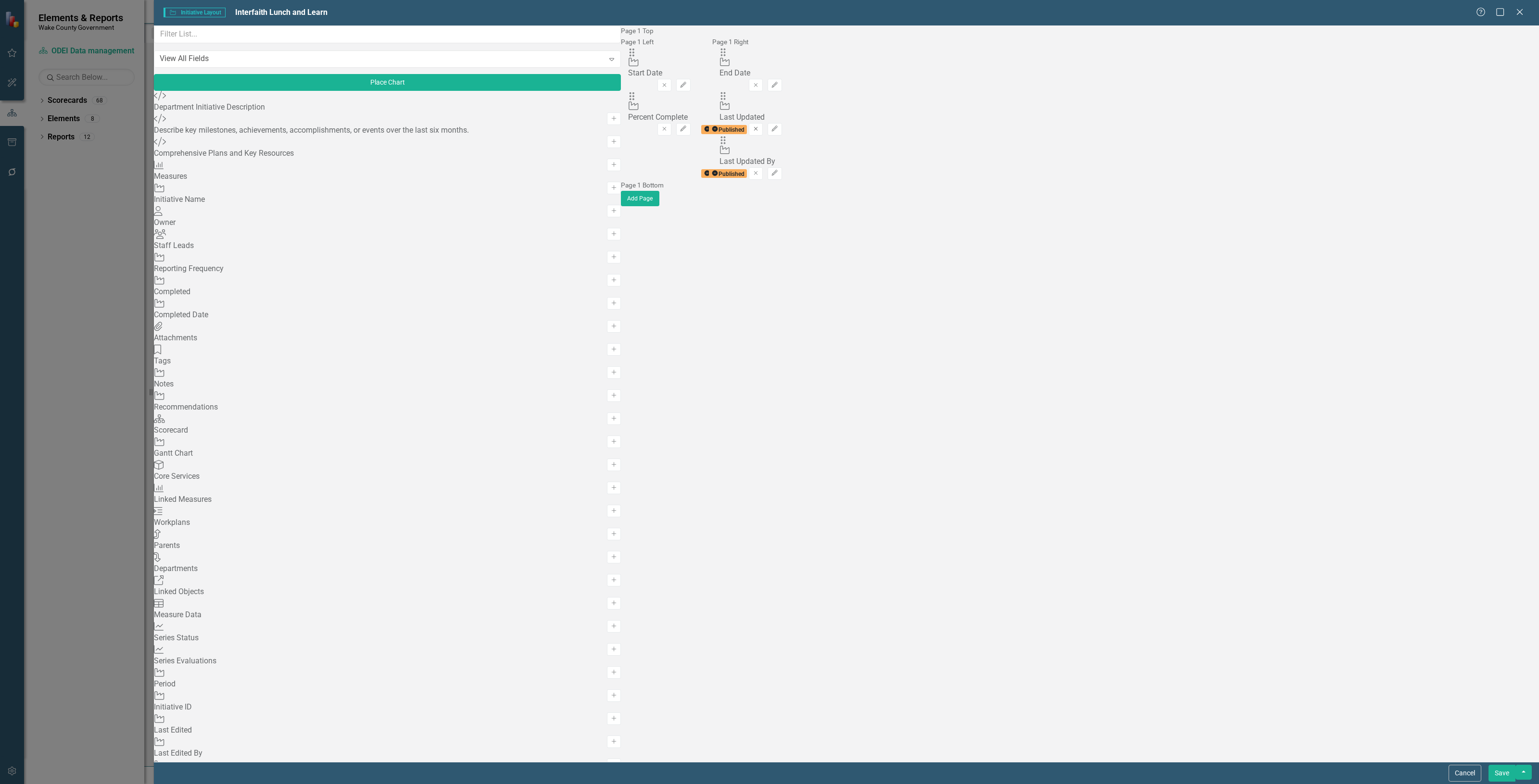
click at [759, 132] on icon "Remove" at bounding box center [756, 129] width 7 height 6
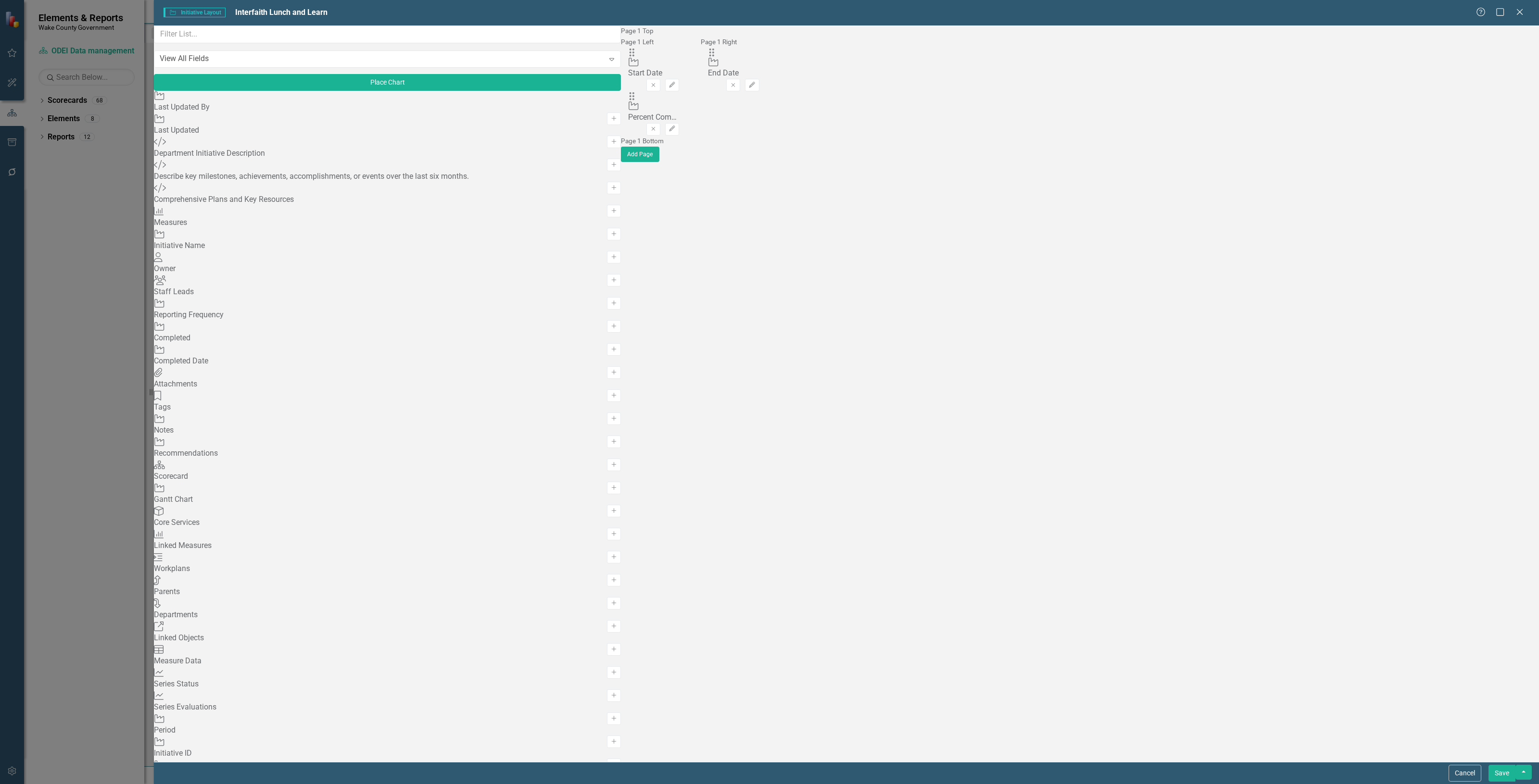
scroll to position [1445, 0]
click at [1497, 774] on button "Save" at bounding box center [1501, 773] width 27 height 17
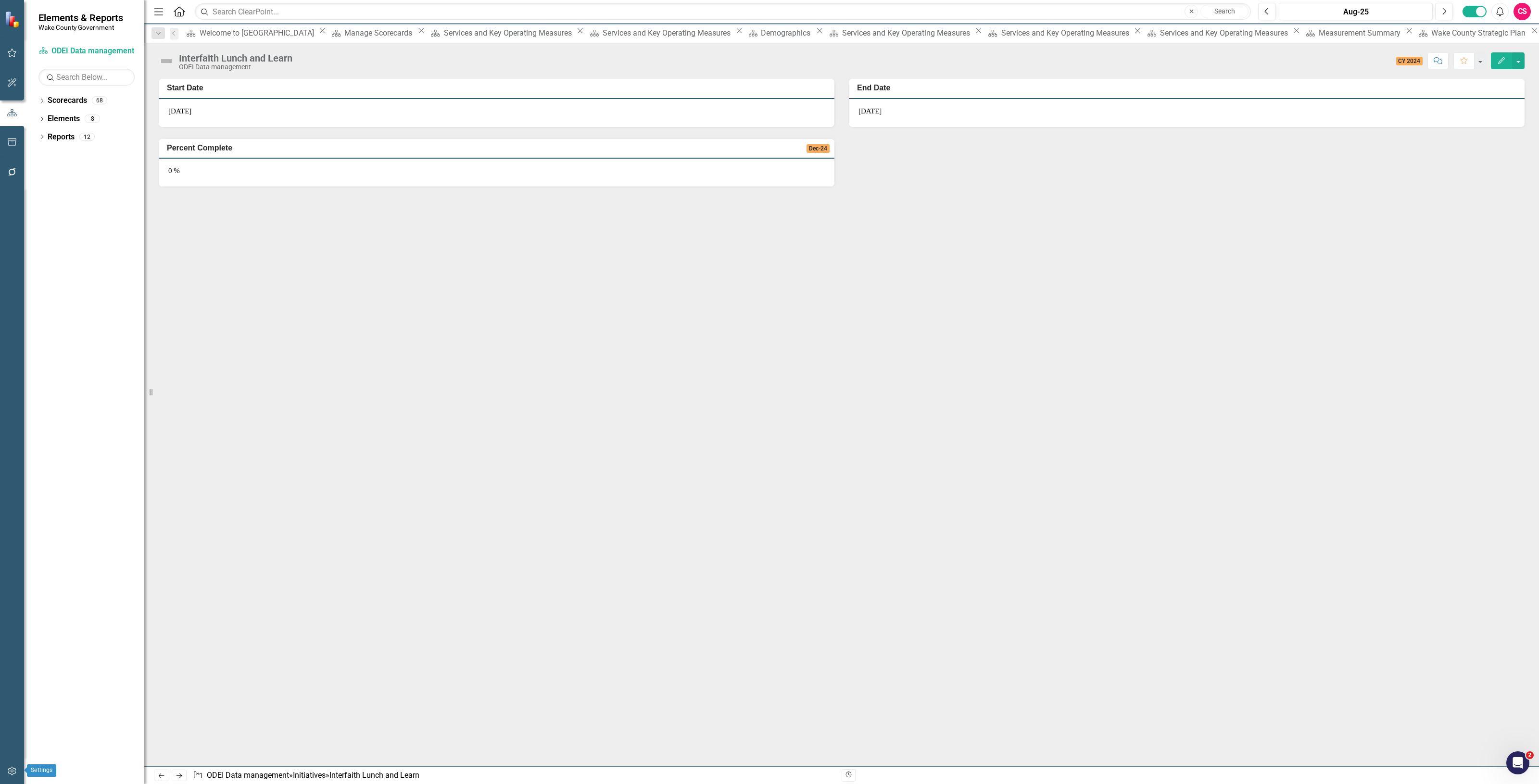
click at [14, 775] on button "button" at bounding box center [12, 771] width 22 height 20
click at [76, 153] on link "System Setup" at bounding box center [84, 147] width 120 height 11
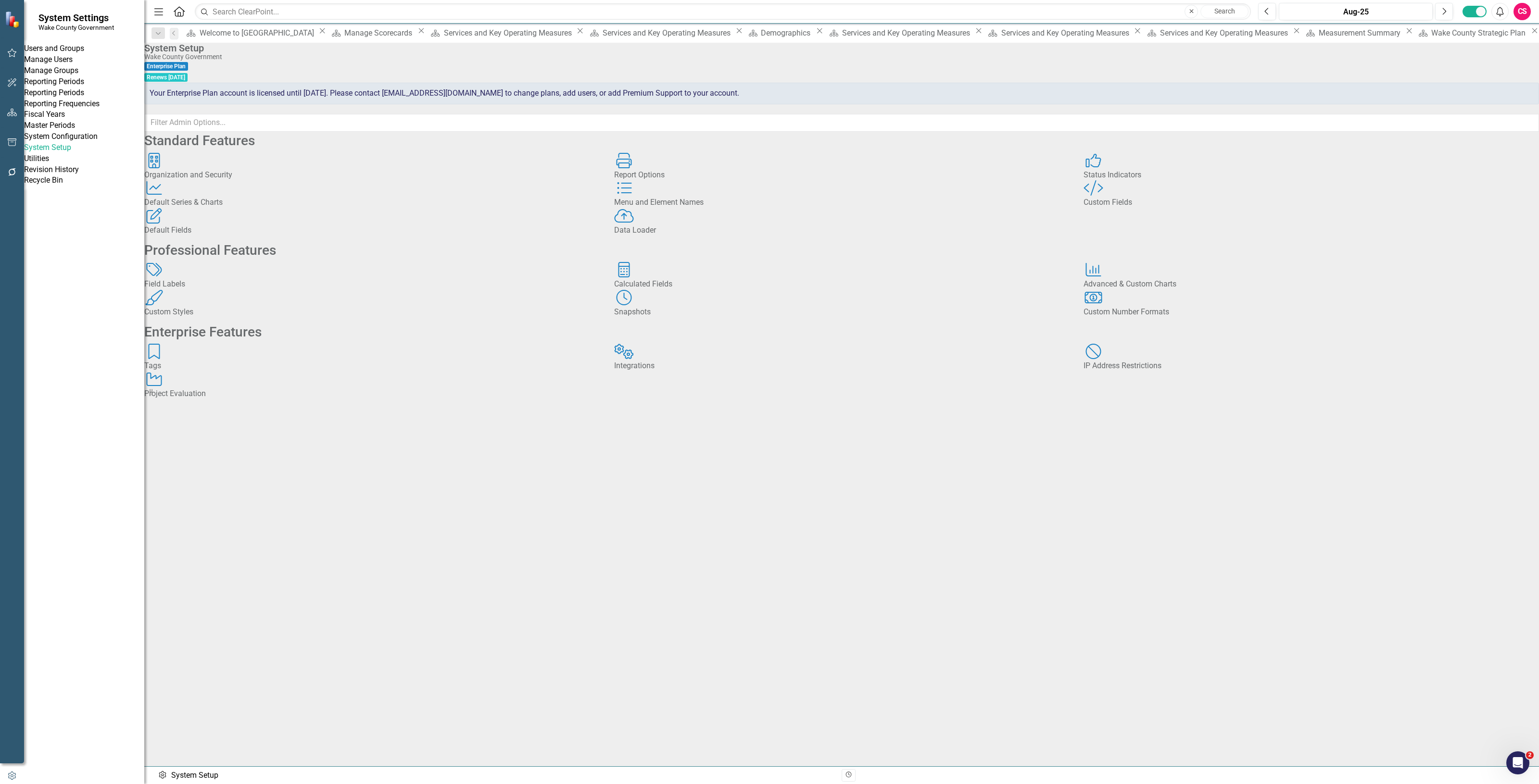
click at [1181, 208] on div "Custom Style Custom Fields" at bounding box center [1311, 194] width 455 height 28
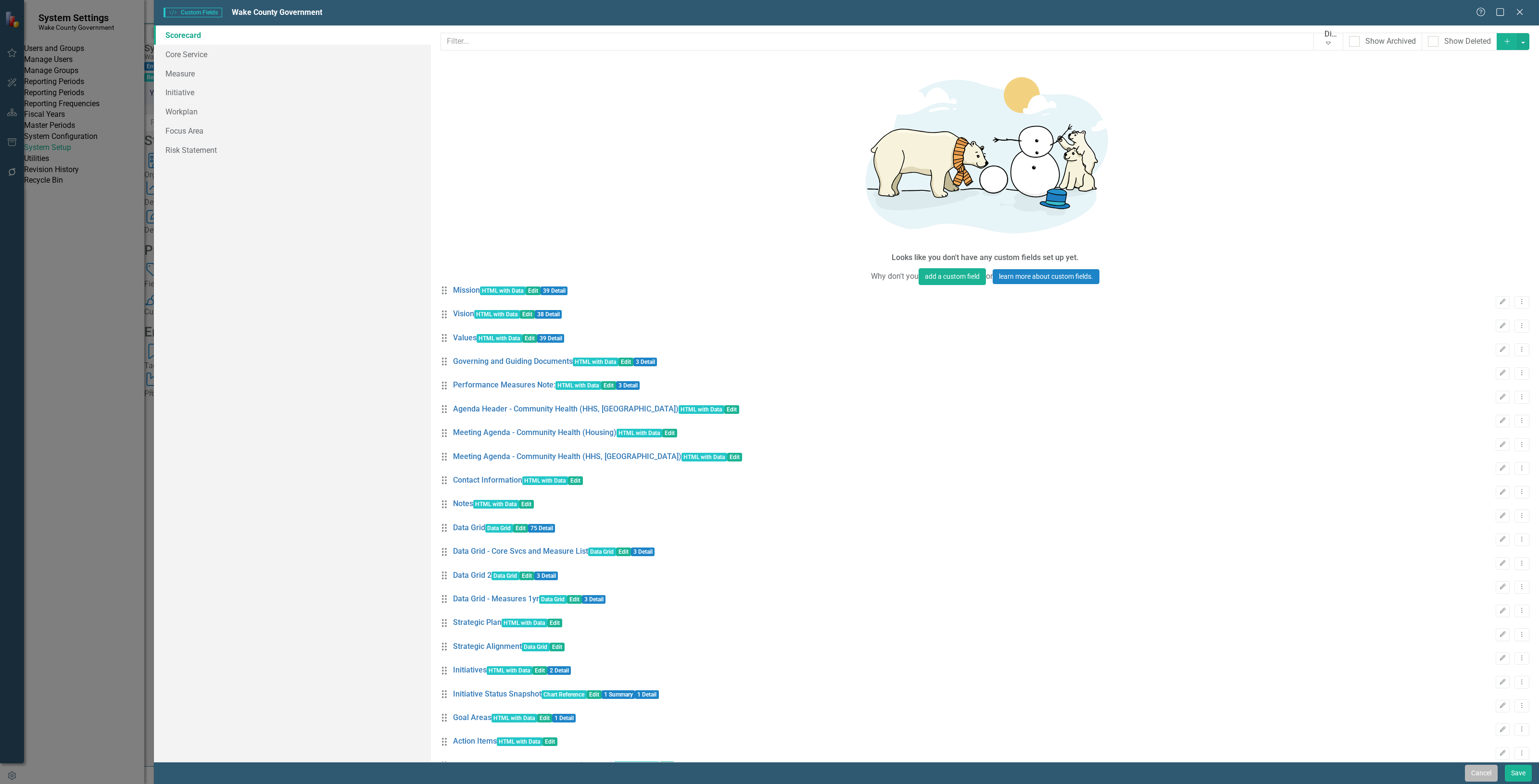
click at [1467, 777] on button "Cancel" at bounding box center [1481, 773] width 33 height 17
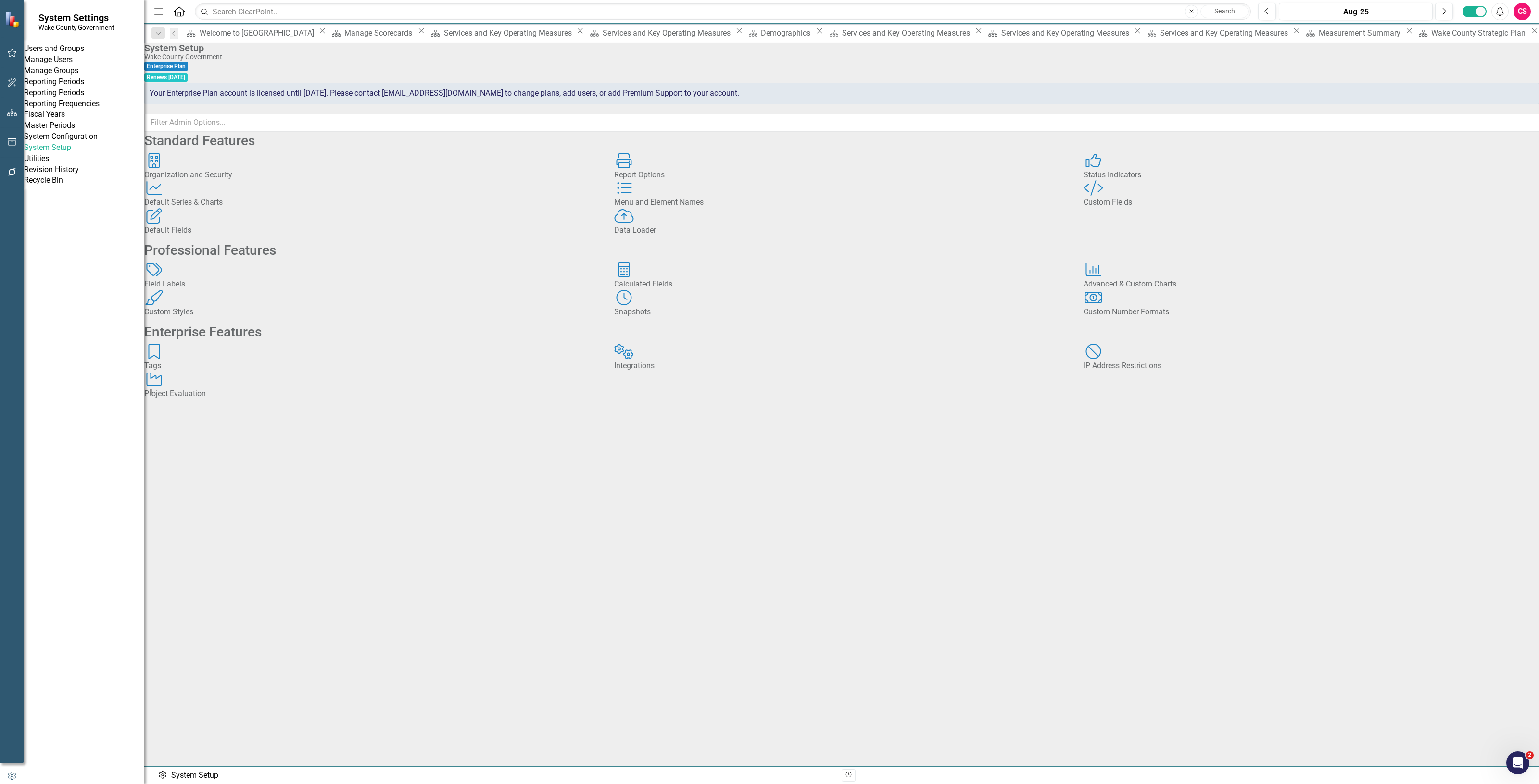
click at [1123, 208] on div "Custom Fields" at bounding box center [1311, 202] width 455 height 11
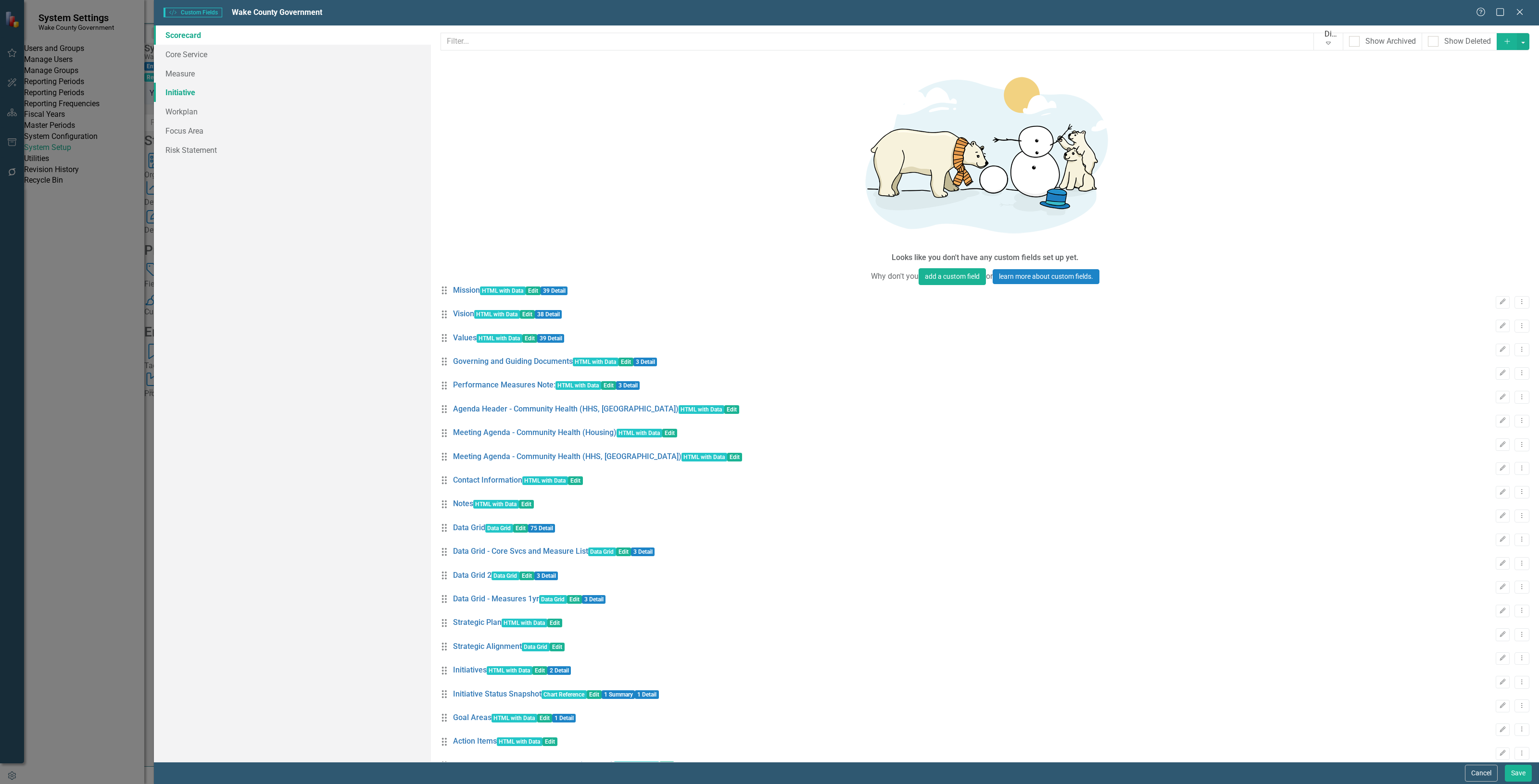
click at [229, 95] on link "Initiative" at bounding box center [293, 92] width 277 height 19
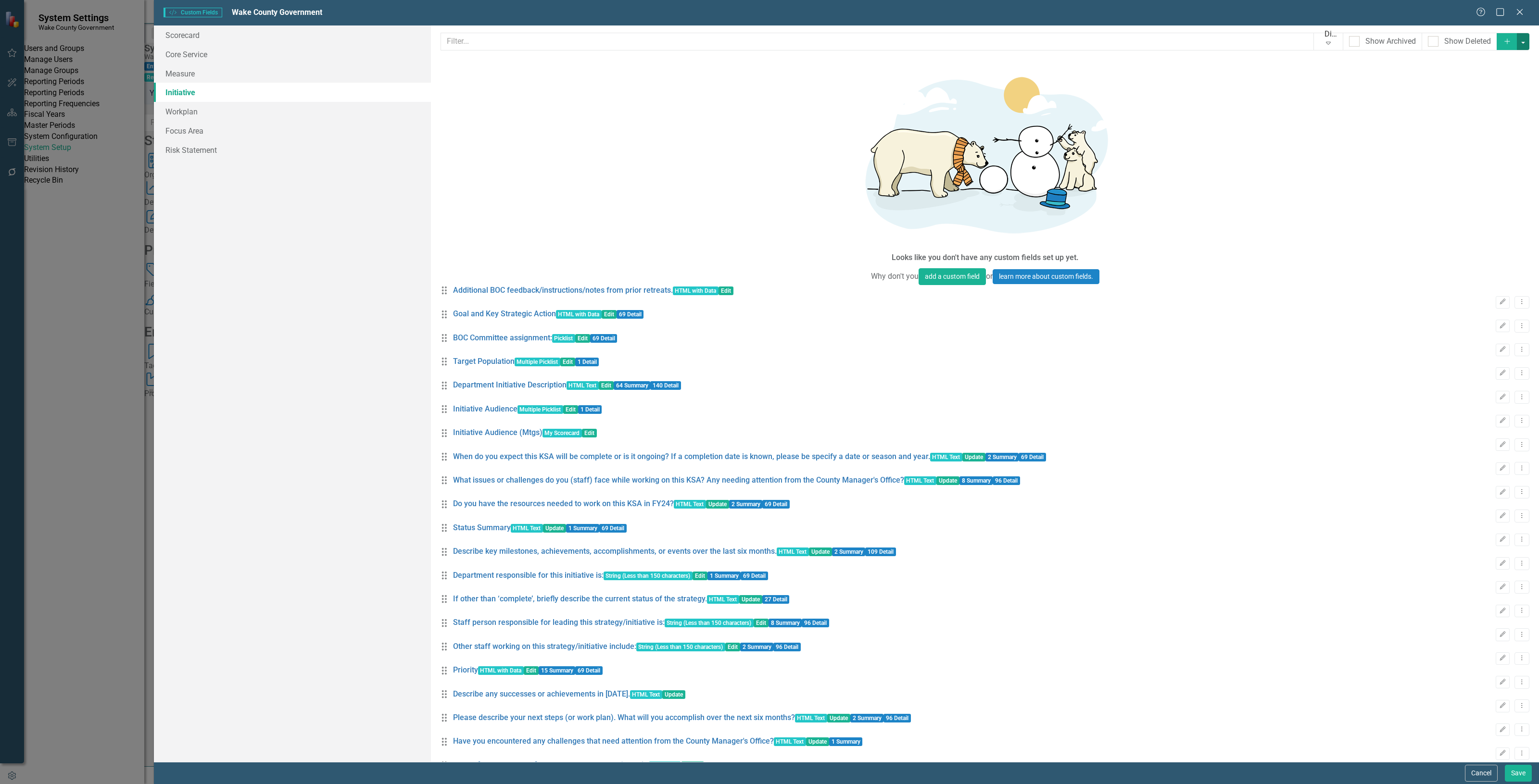
click at [1517, 48] on button "button" at bounding box center [1523, 42] width 13 height 17
click at [1488, 56] on link "Add Add Custom Field" at bounding box center [1475, 60] width 93 height 18
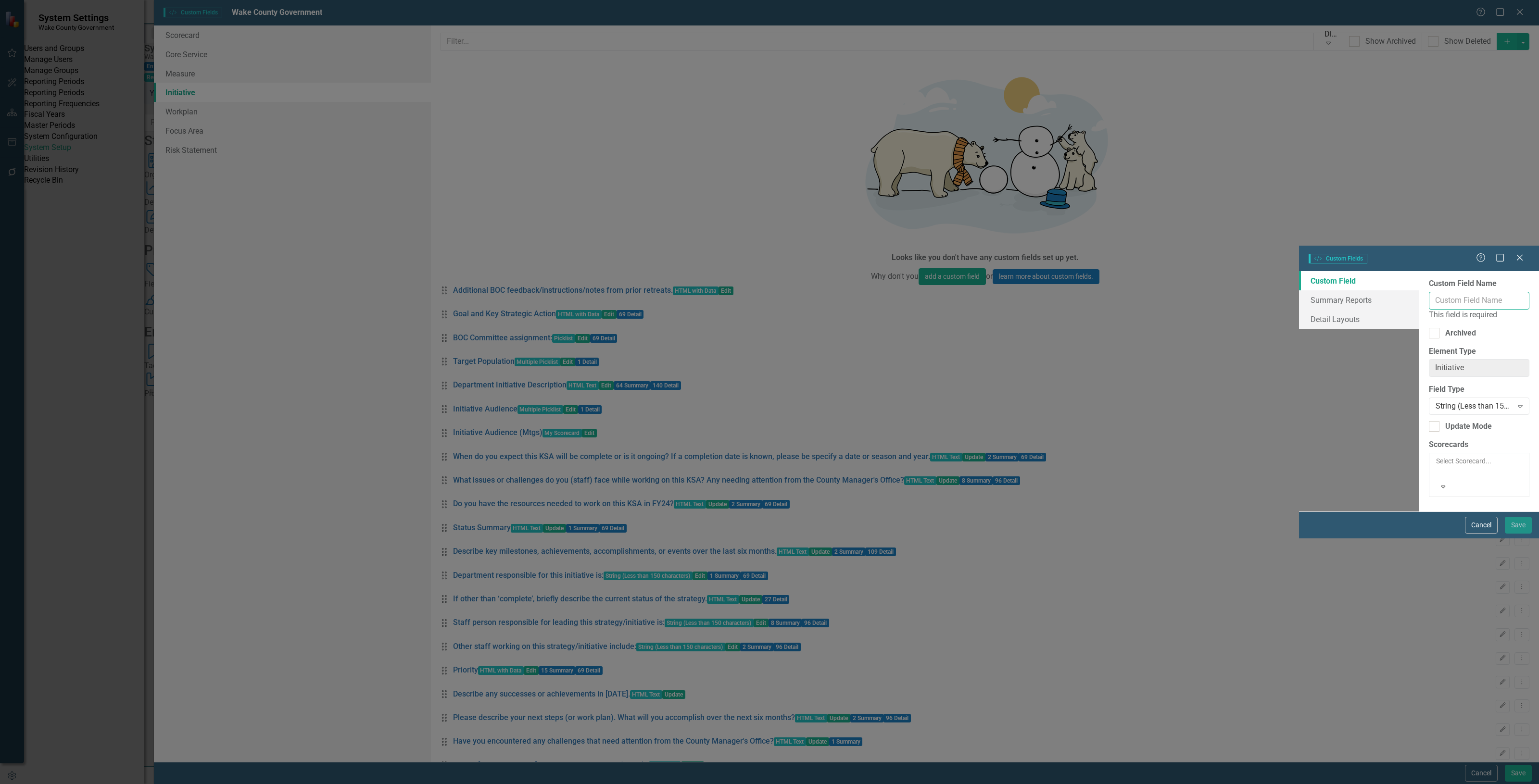
click at [1429, 292] on input "Custom Field Name" at bounding box center [1479, 301] width 100 height 18
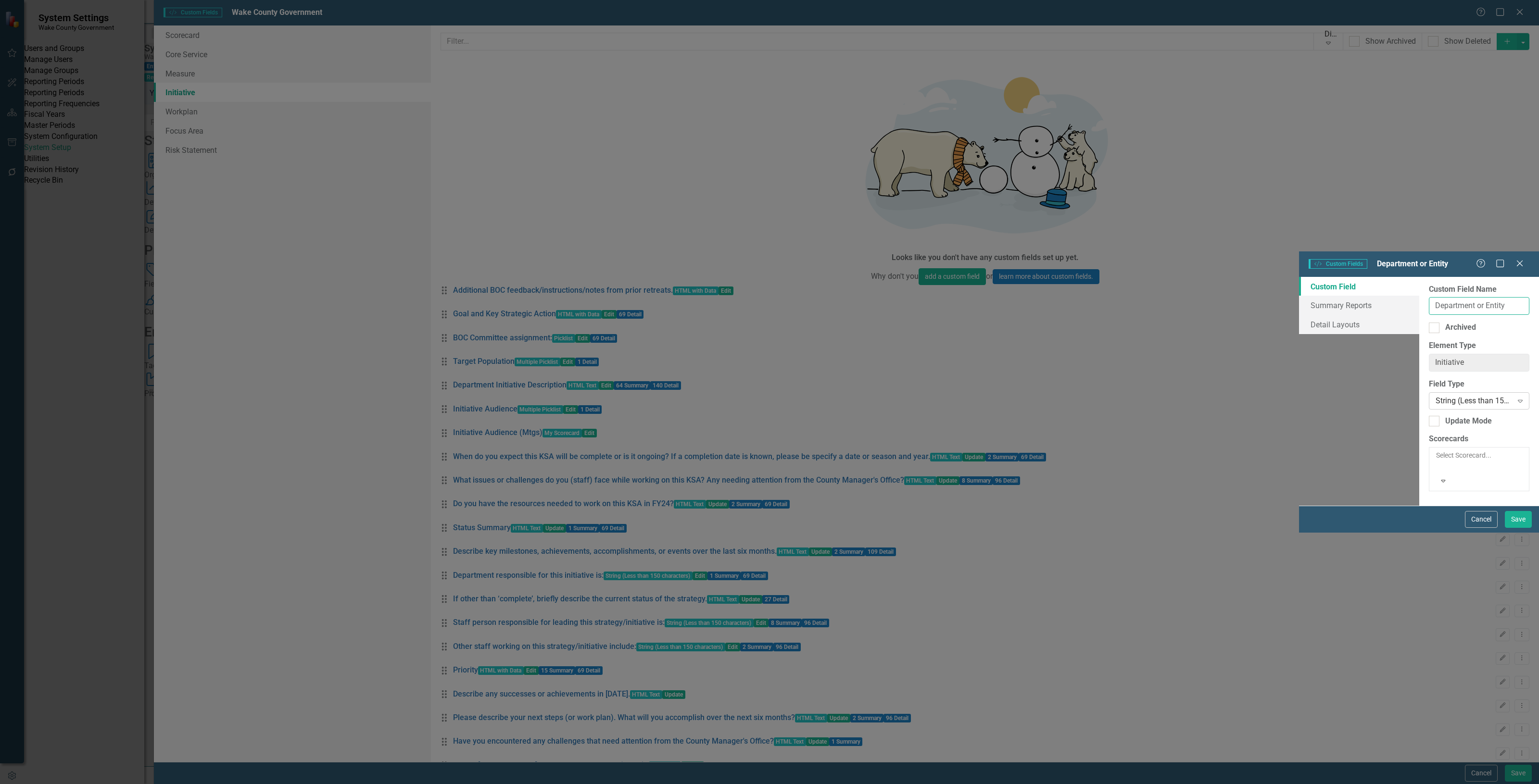
type input "Department or Entity"
click at [1436, 395] on div "String (Less than 150 characters)" at bounding box center [1474, 401] width 77 height 11
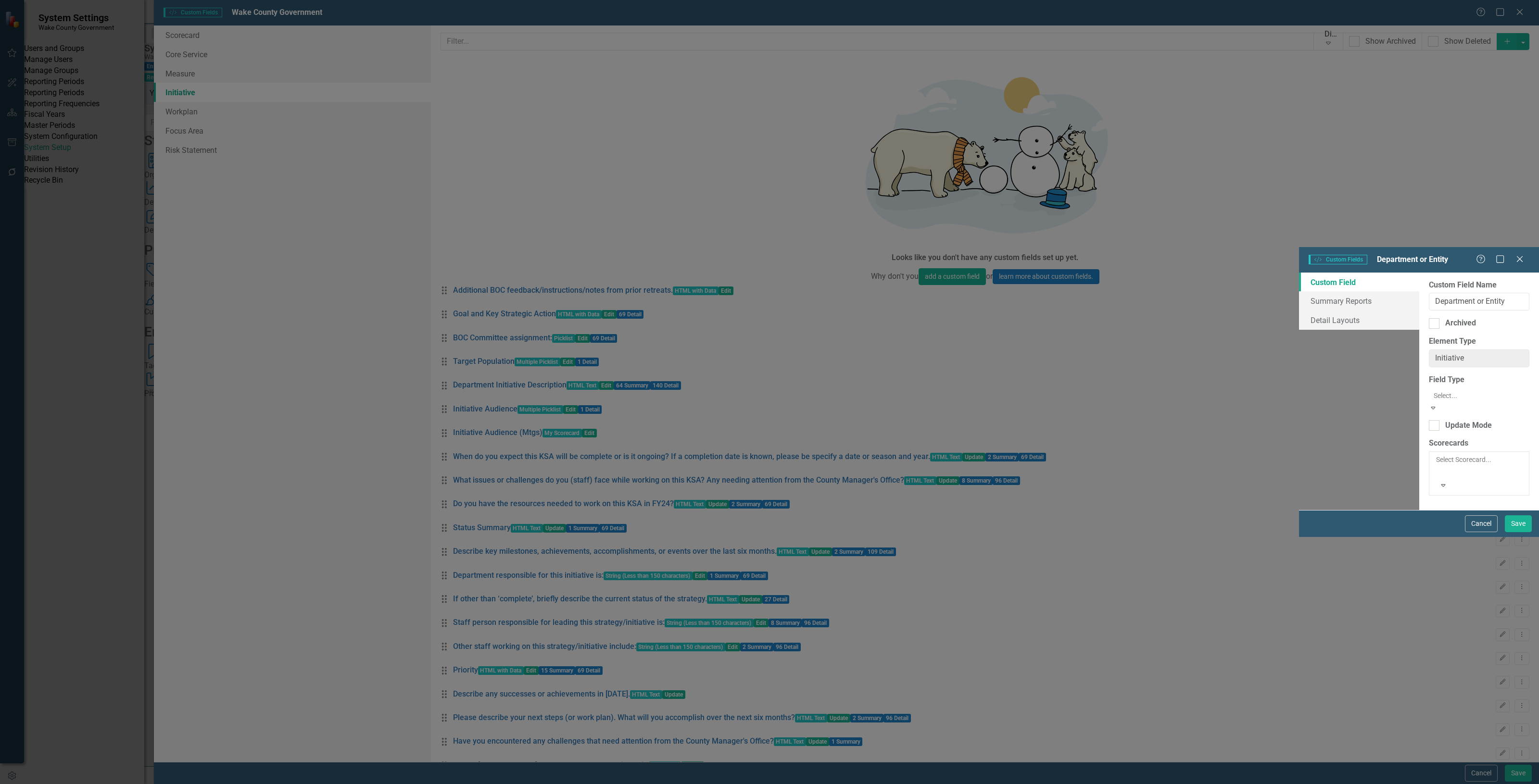
scroll to position [120, 0]
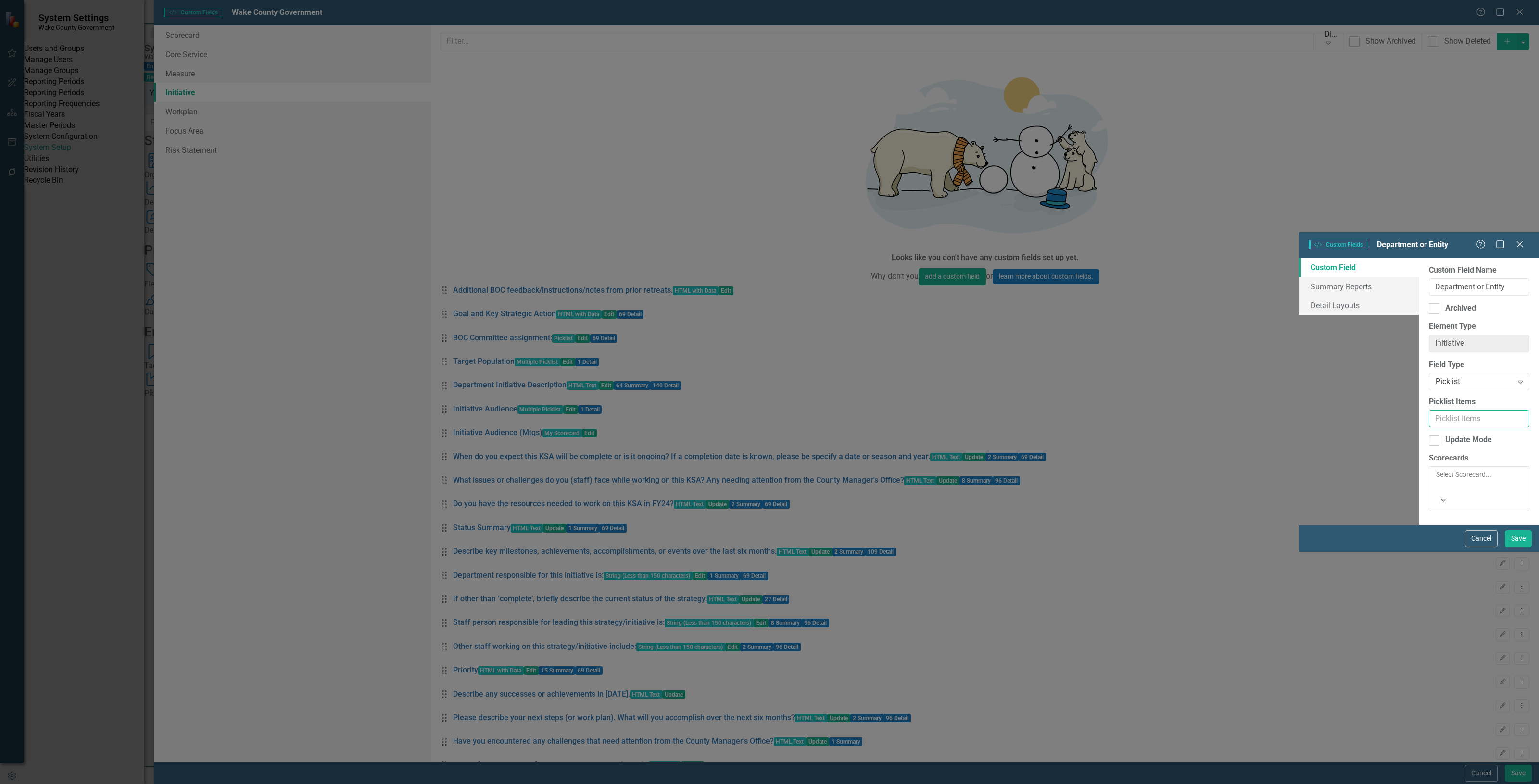
click at [1429, 410] on input "Picklist Items" at bounding box center [1479, 419] width 100 height 18
type input "Cultural Awareness Subcommittee,HR Training Team,WakeUP Committee,The RE-Finery"
click at [1436, 482] on div at bounding box center [1437, 488] width 1 height 11
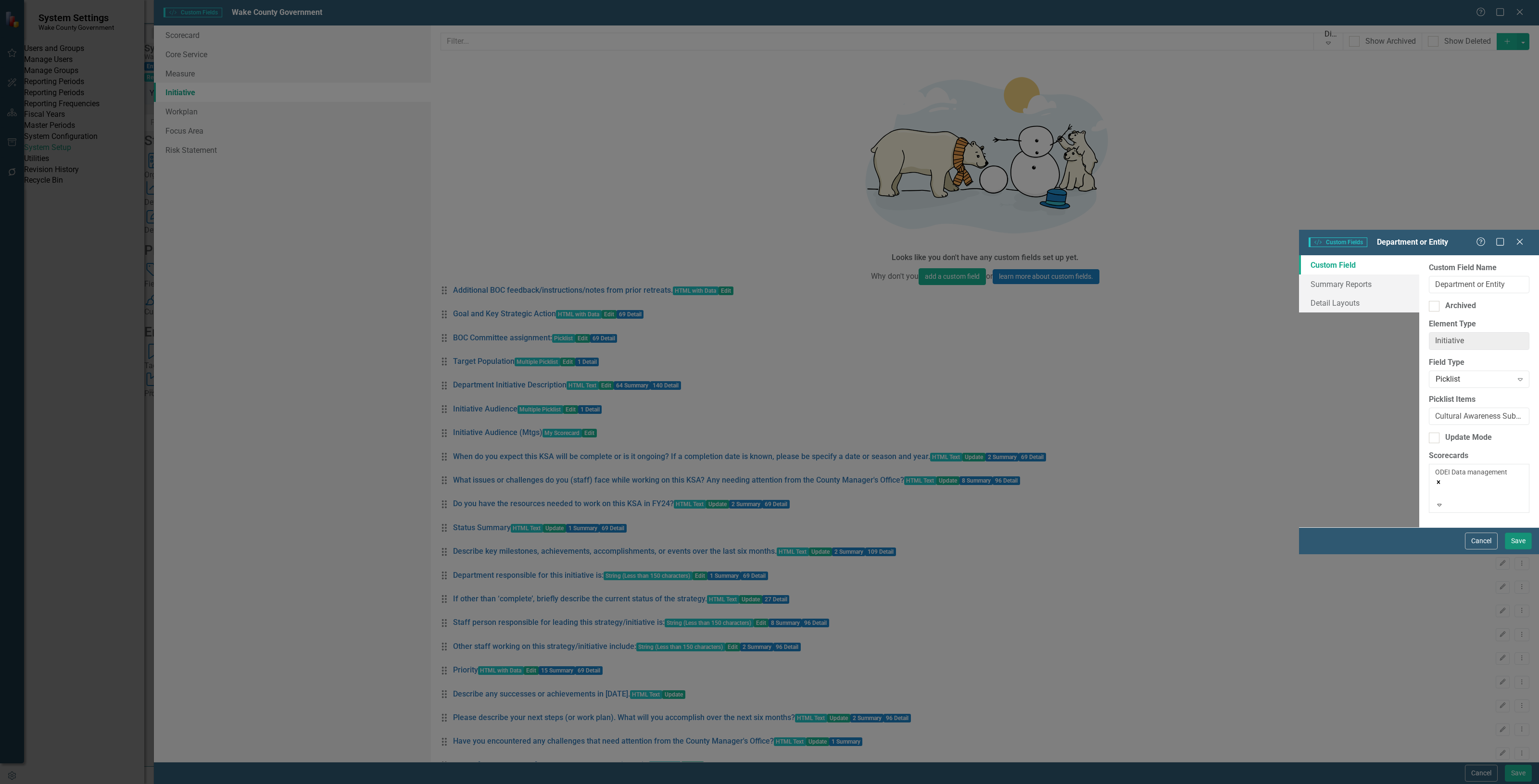
click at [1515, 549] on button "Save" at bounding box center [1518, 541] width 27 height 17
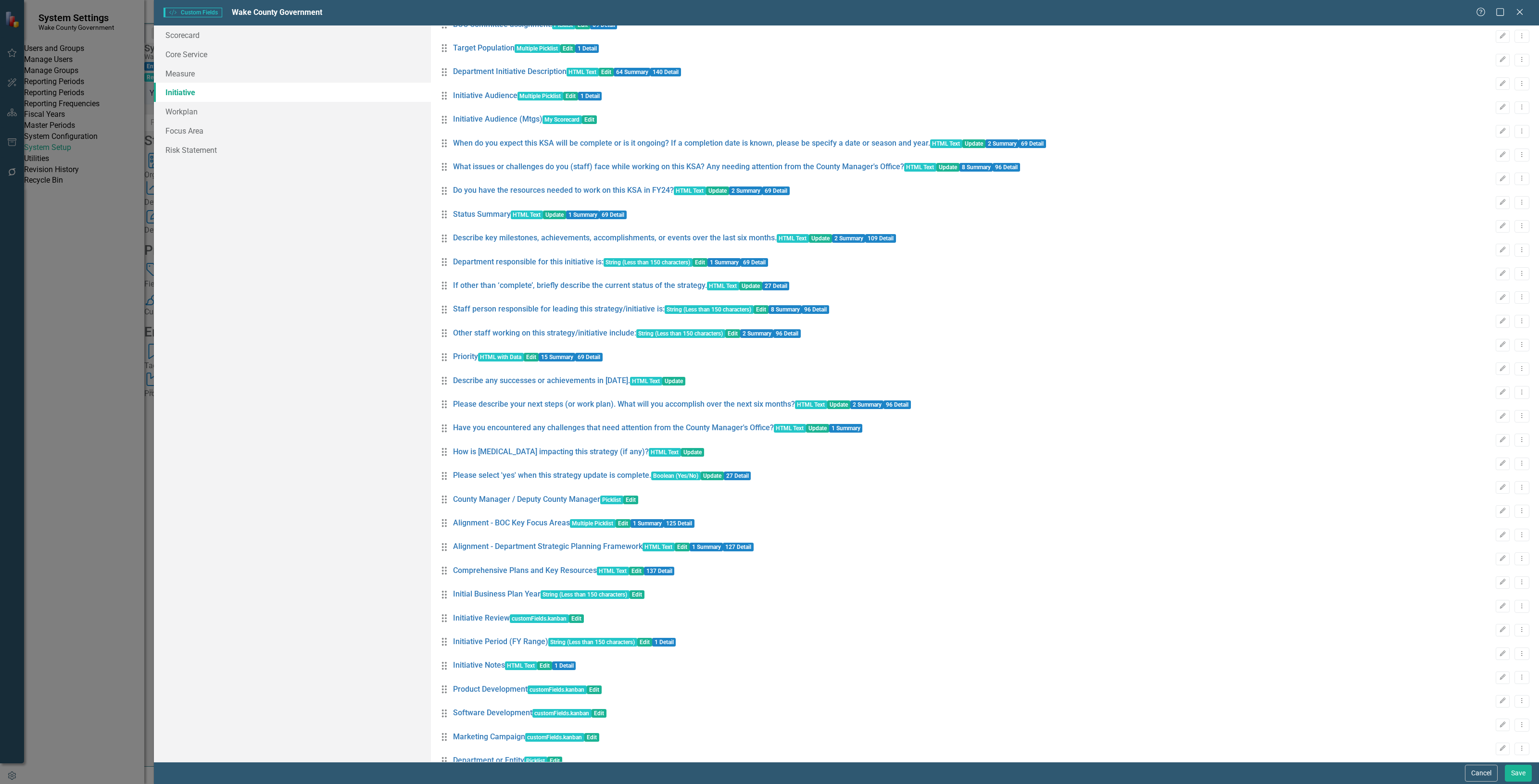
scroll to position [333, 0]
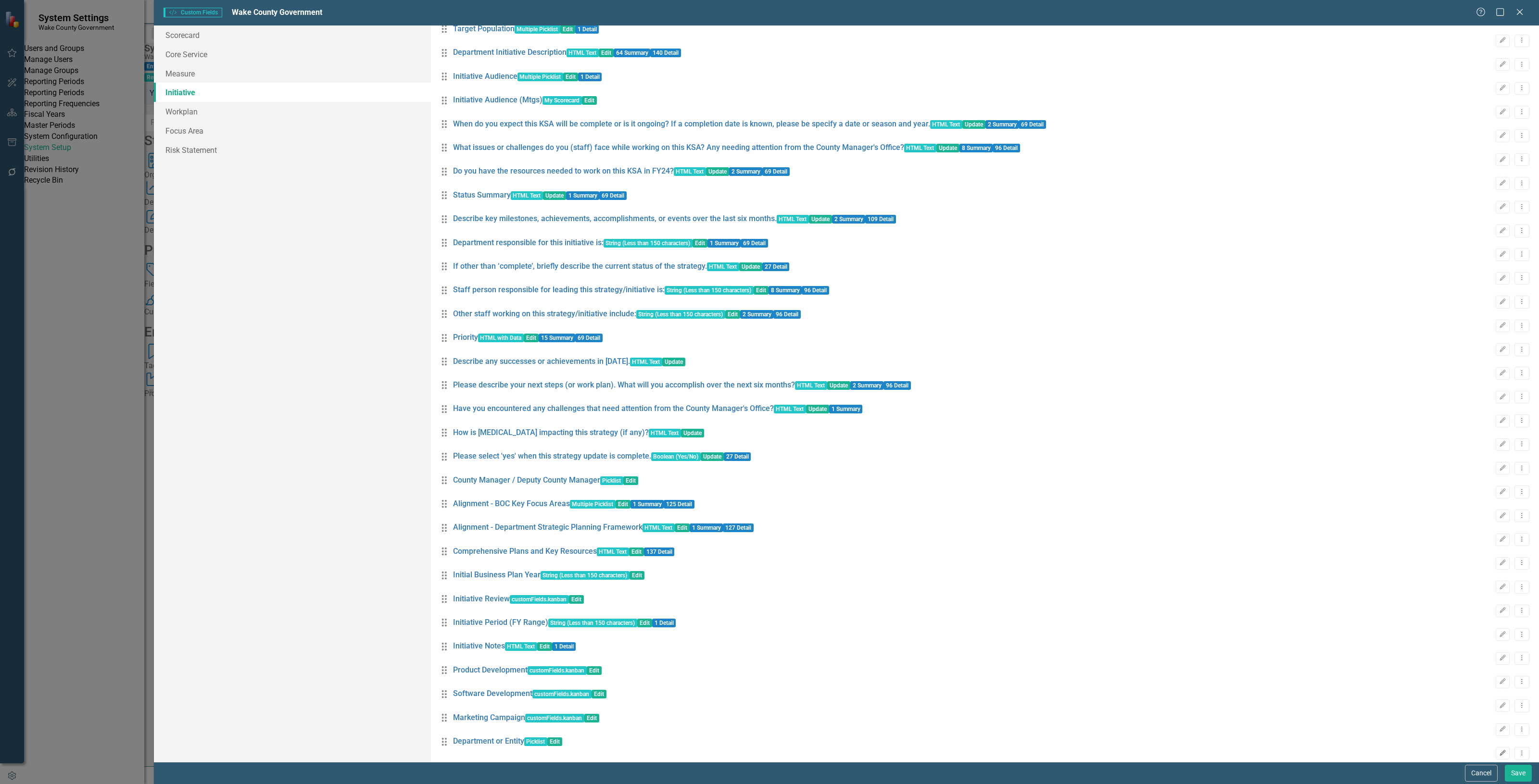
click at [1499, 751] on icon "Edit" at bounding box center [1503, 754] width 7 height 6
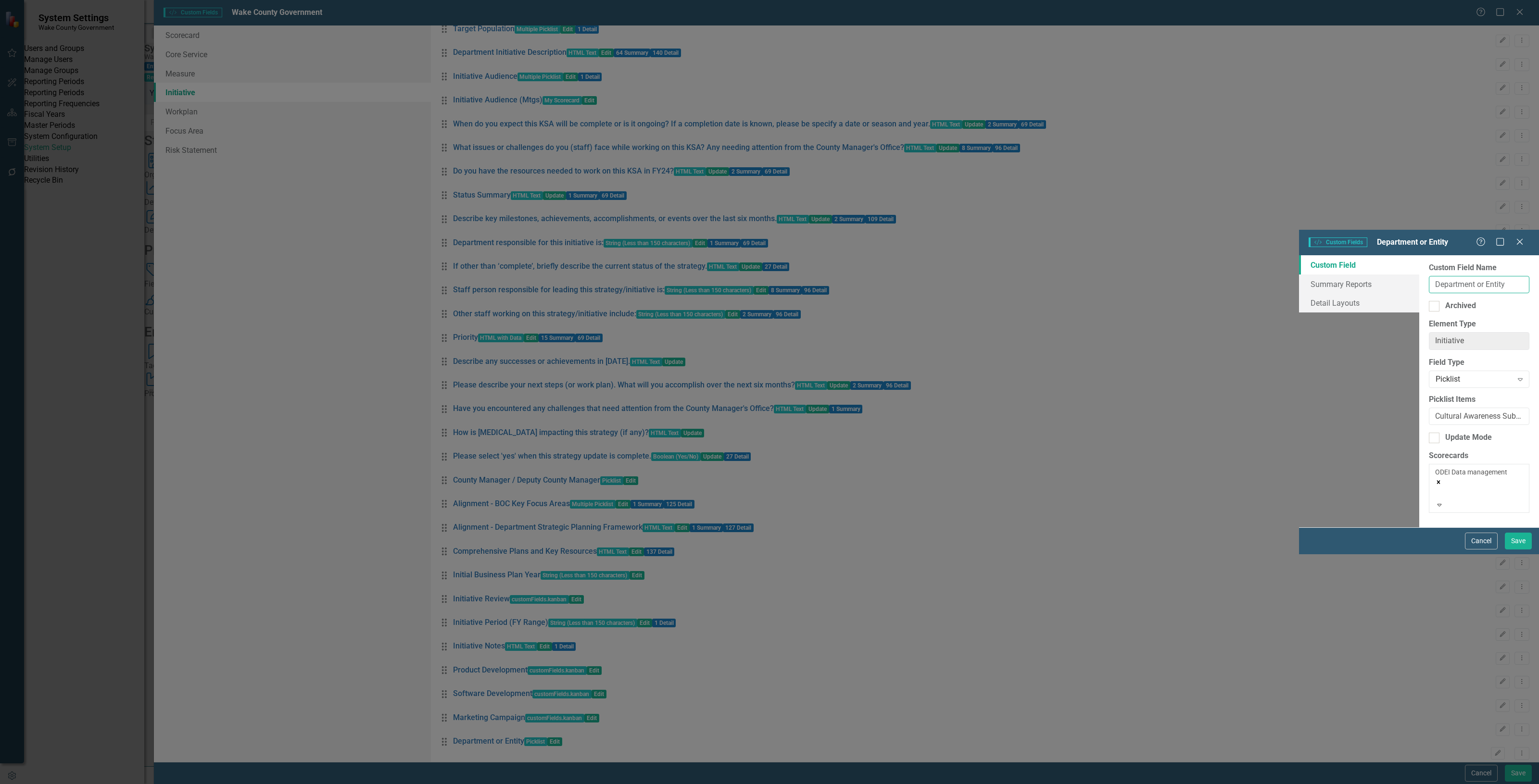
click at [1429, 276] on input "Department or Entity" at bounding box center [1479, 285] width 100 height 18
type input "Department or Entity (ODEI)"
click at [1528, 549] on button "Save" at bounding box center [1518, 541] width 27 height 17
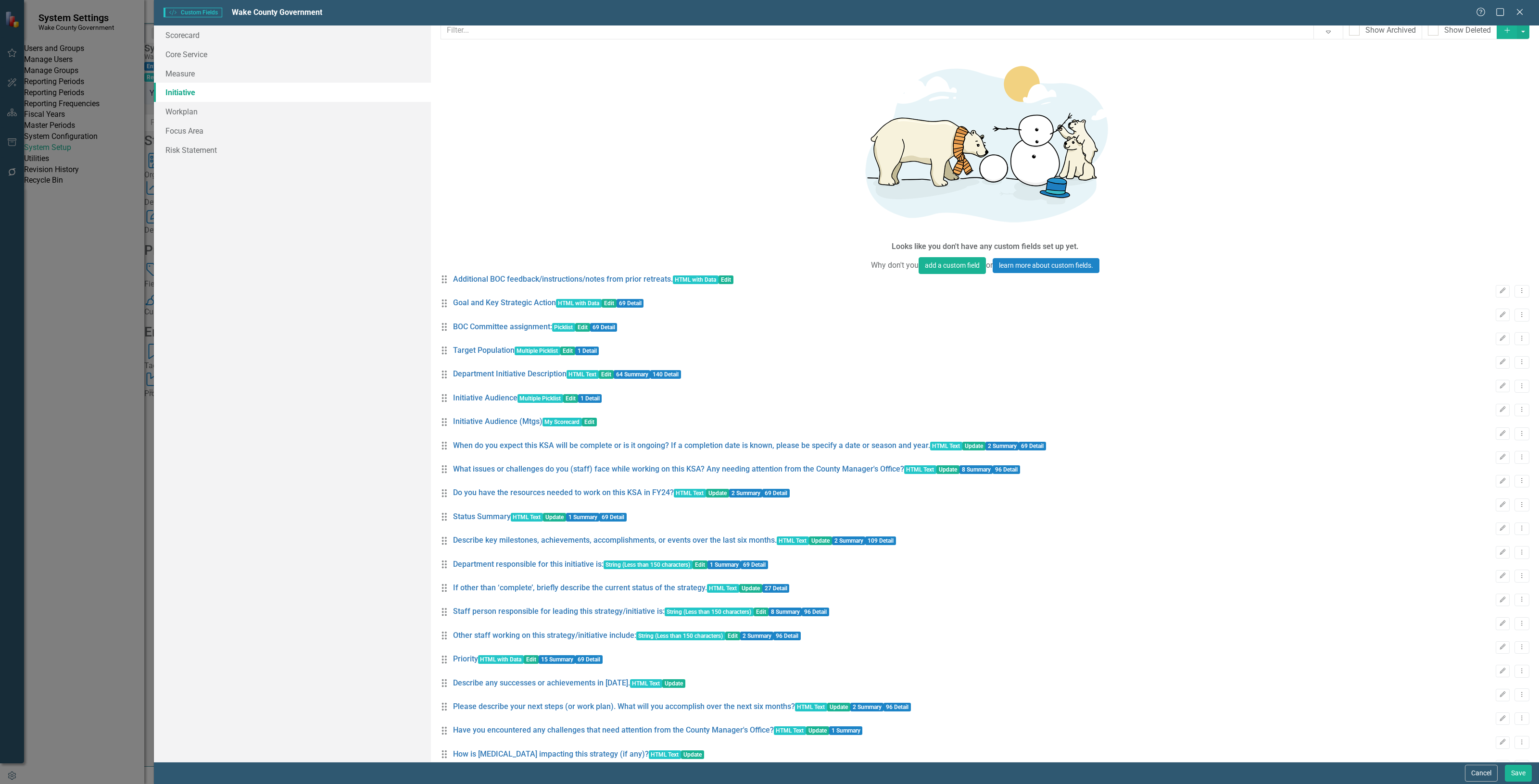
scroll to position [0, 0]
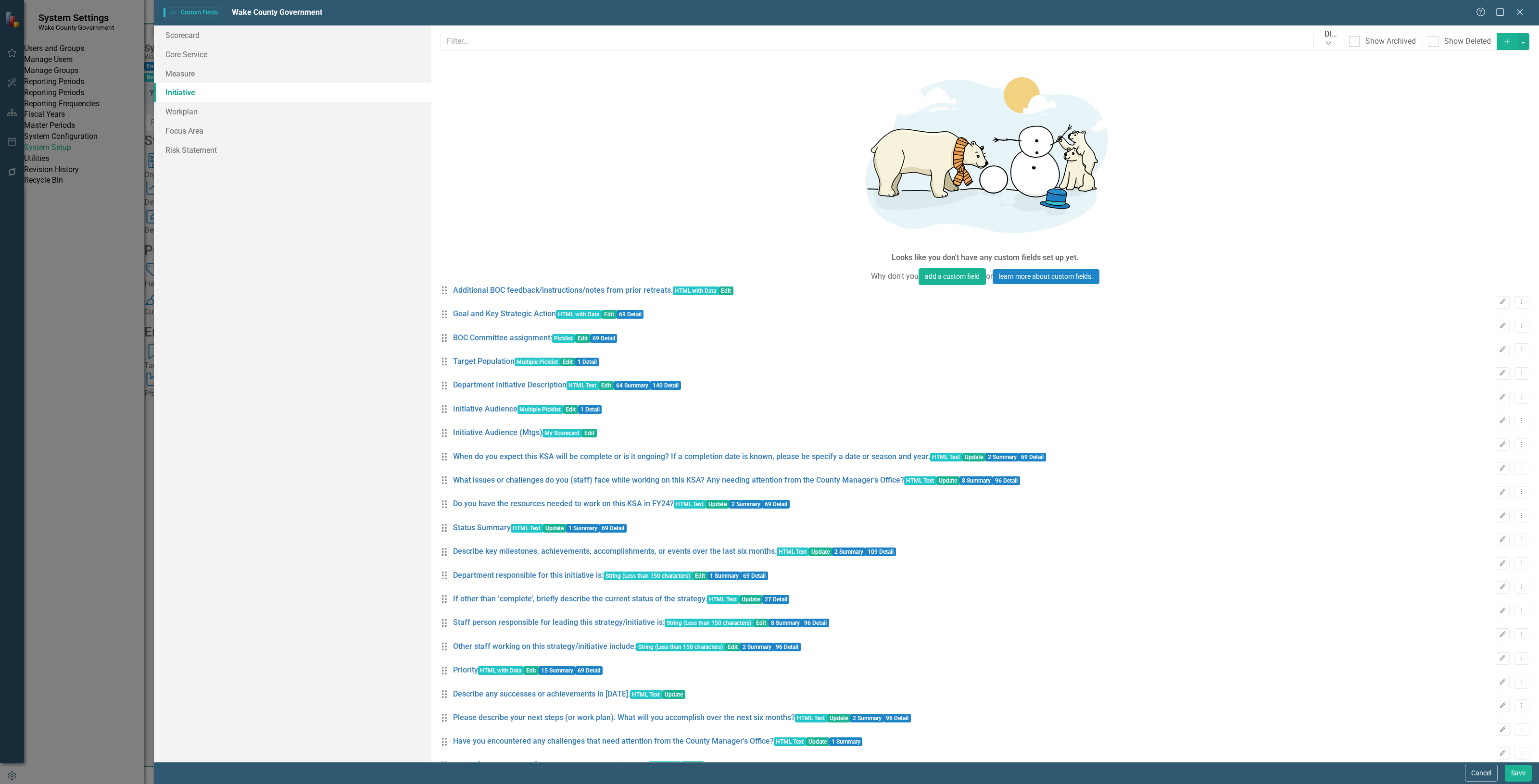
click at [1497, 42] on button "Add" at bounding box center [1507, 42] width 21 height 17
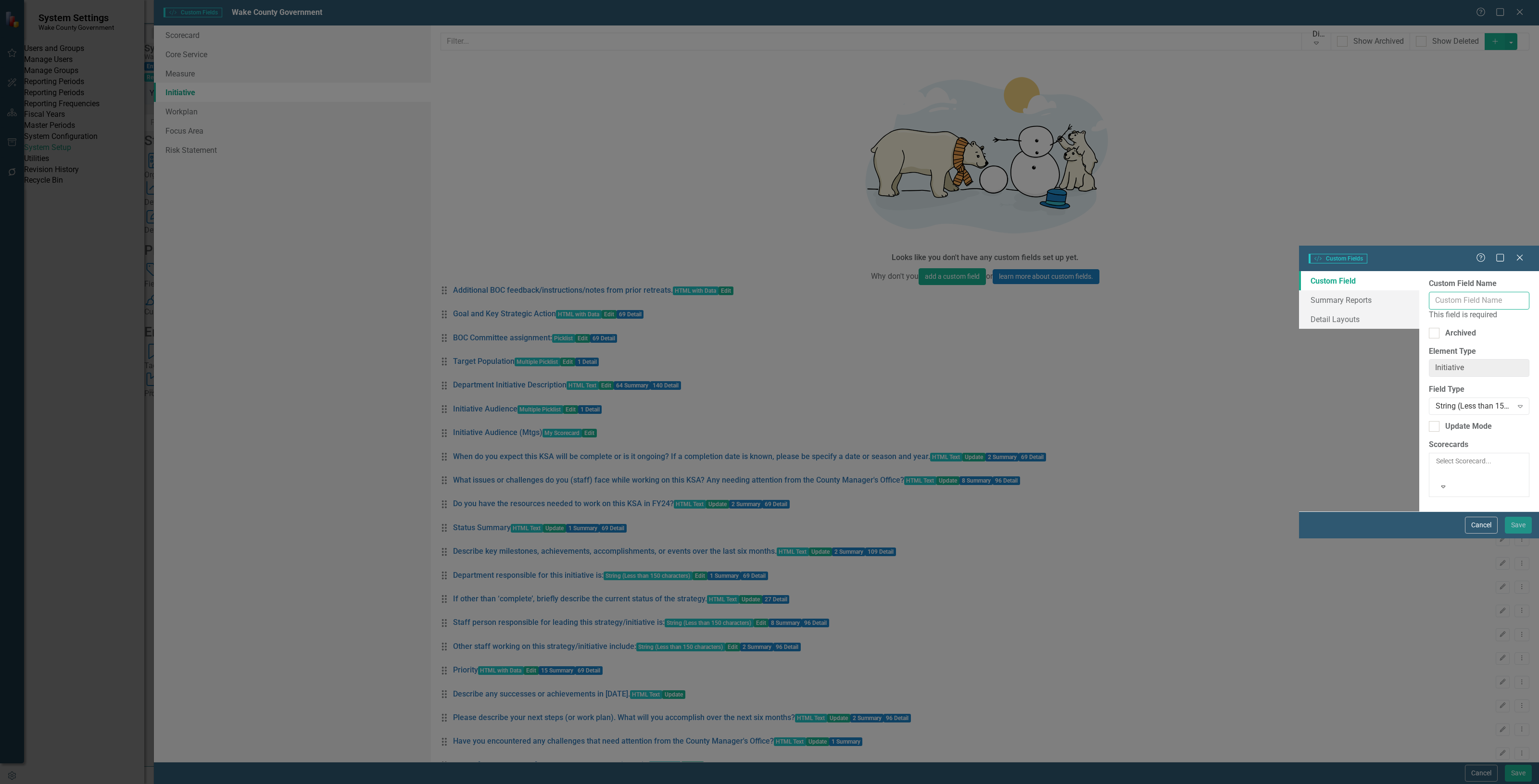
click at [1429, 292] on input "Custom Field Name" at bounding box center [1479, 301] width 100 height 18
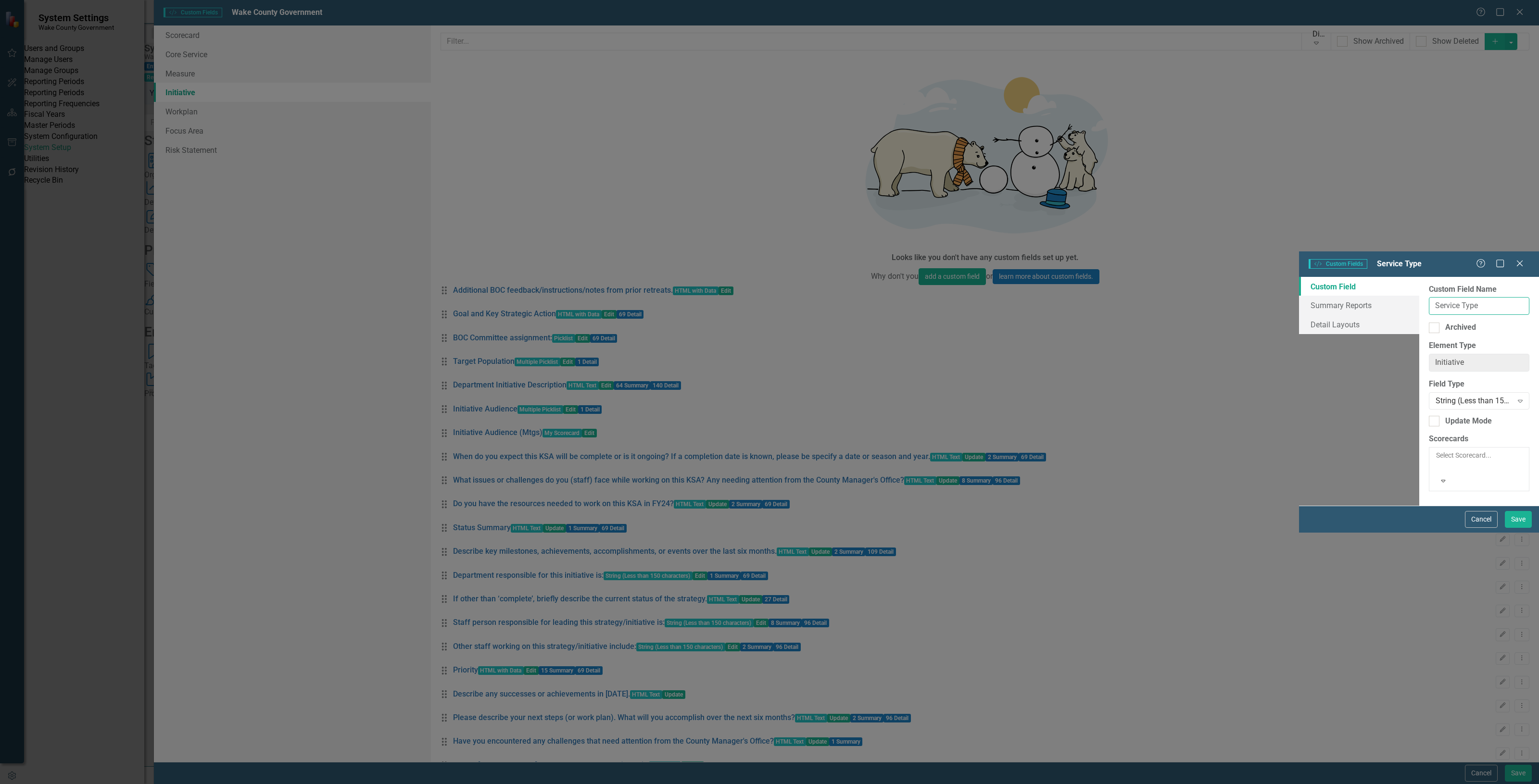
type input "Service Type"
click at [1436, 395] on div "String (Less than 150 characters)" at bounding box center [1474, 401] width 77 height 11
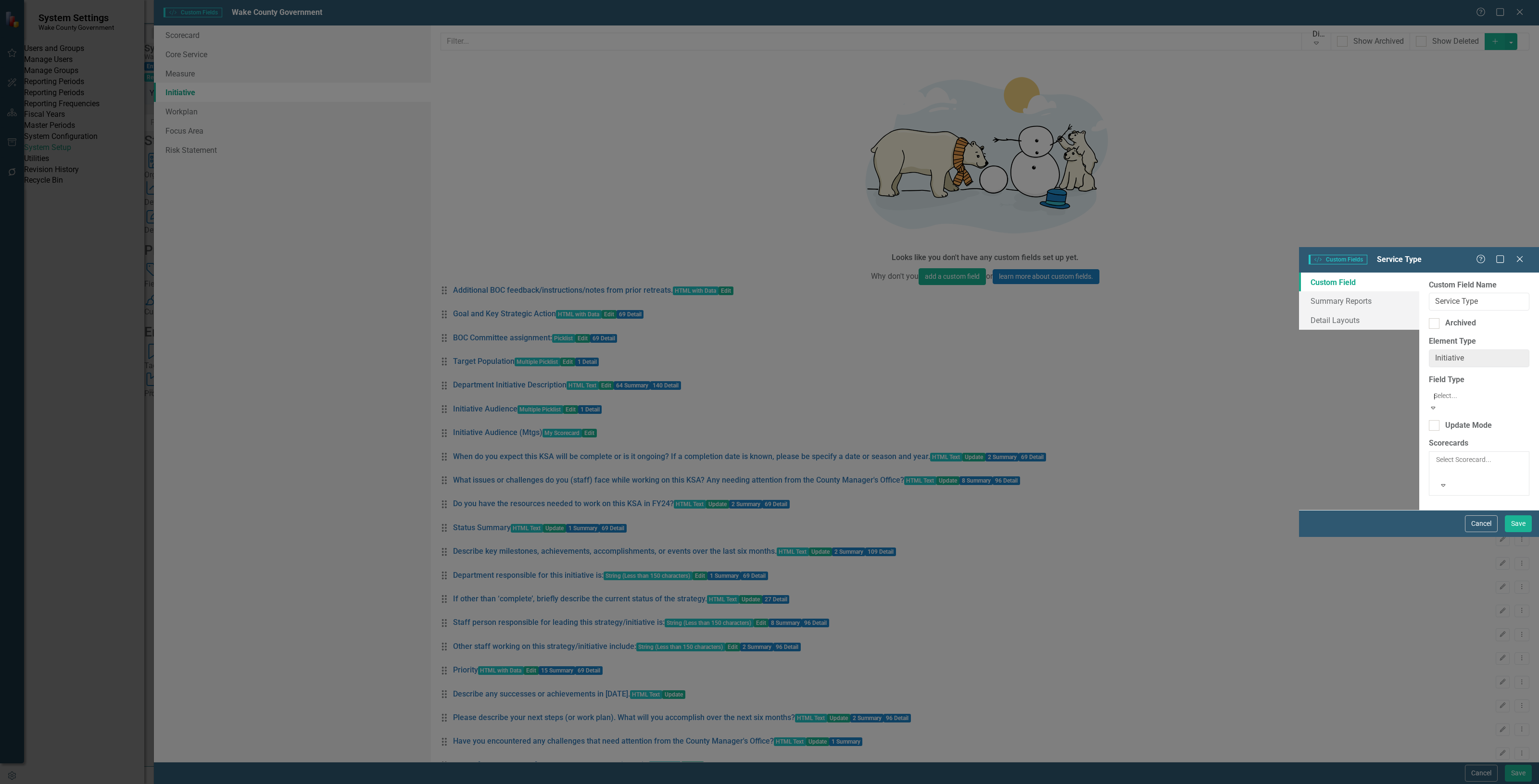
type input "pi"
click at [600, 783] on div "Pi cklist" at bounding box center [770, 789] width 1539 height 11
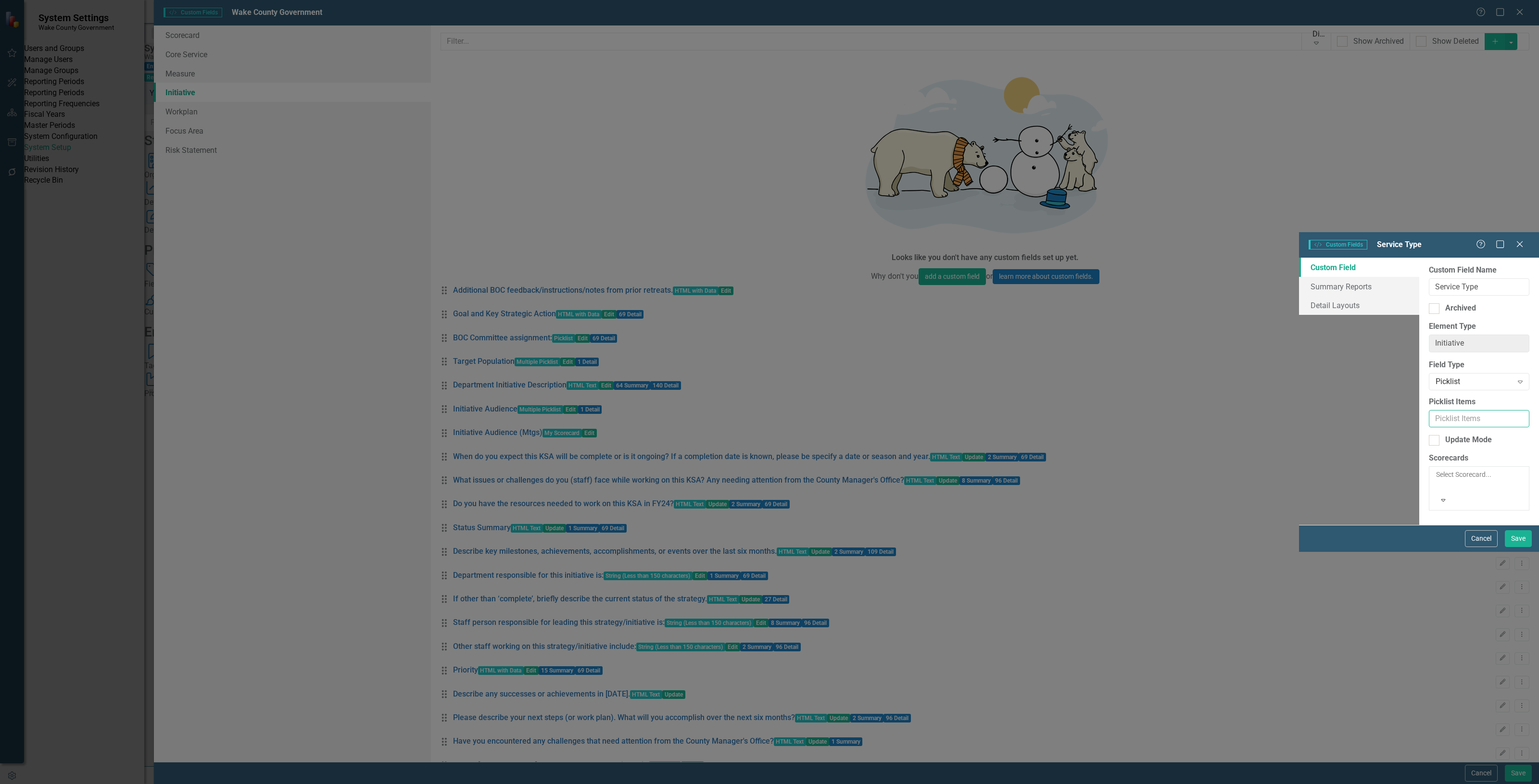
click at [1429, 410] on input "Picklist Items" at bounding box center [1479, 419] width 100 height 18
type input "Awareess & Education"
drag, startPoint x: 643, startPoint y: 186, endPoint x: 518, endPoint y: 190, distance: 125.1
click at [1299, 257] on div "Custom Field Summary Reports Detail Layouts Custom Field Name Service Type Arch…" at bounding box center [1419, 391] width 240 height 268
drag, startPoint x: 661, startPoint y: 187, endPoint x: 506, endPoint y: 186, distance: 155.0
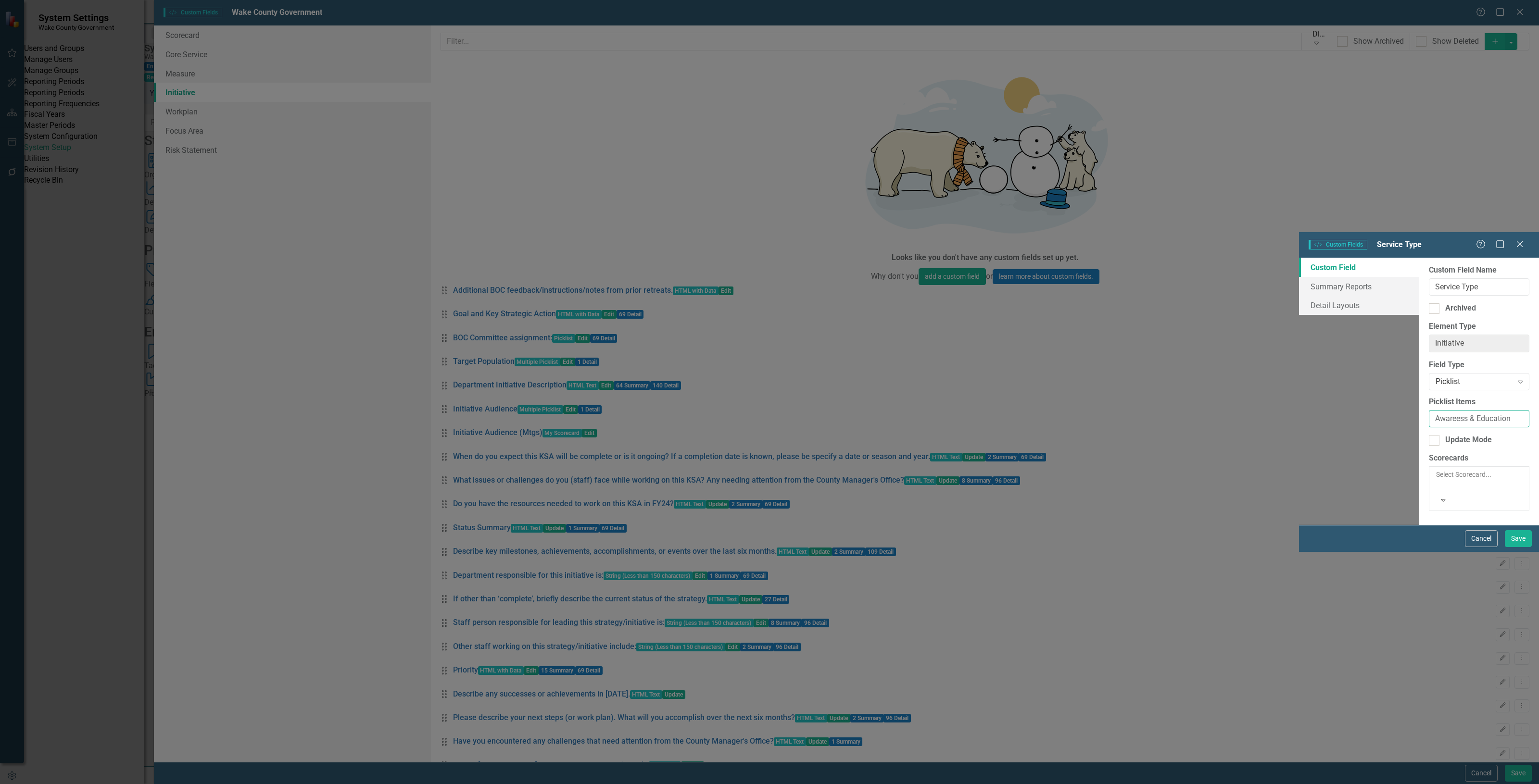
click at [1299, 257] on div "Custom Field Summary Reports Detail Layouts Custom Field Name Service Type Arch…" at bounding box center [1419, 391] width 240 height 268
click at [1436, 376] on div "Picklist" at bounding box center [1474, 382] width 77 height 11
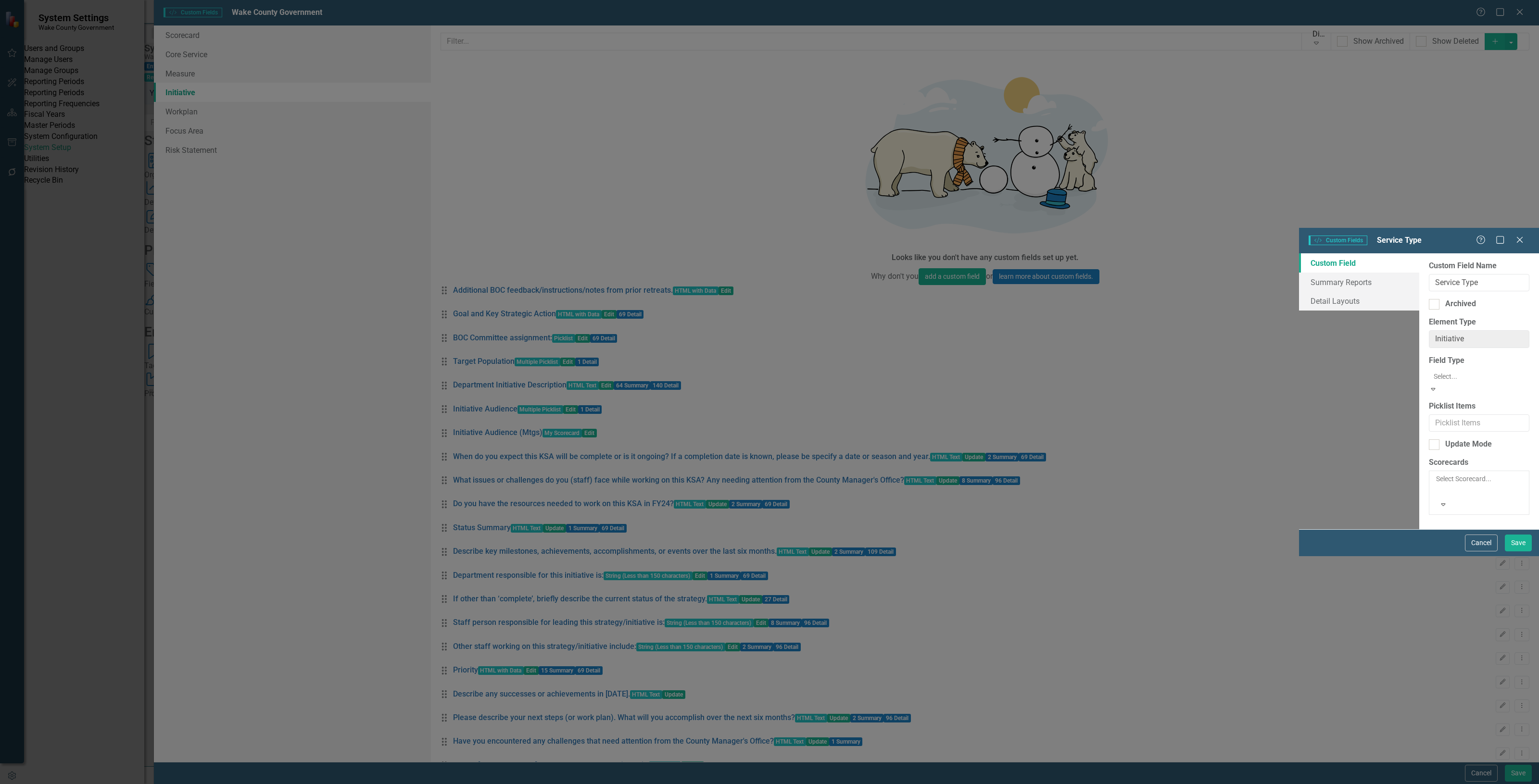
scroll to position [174, 0]
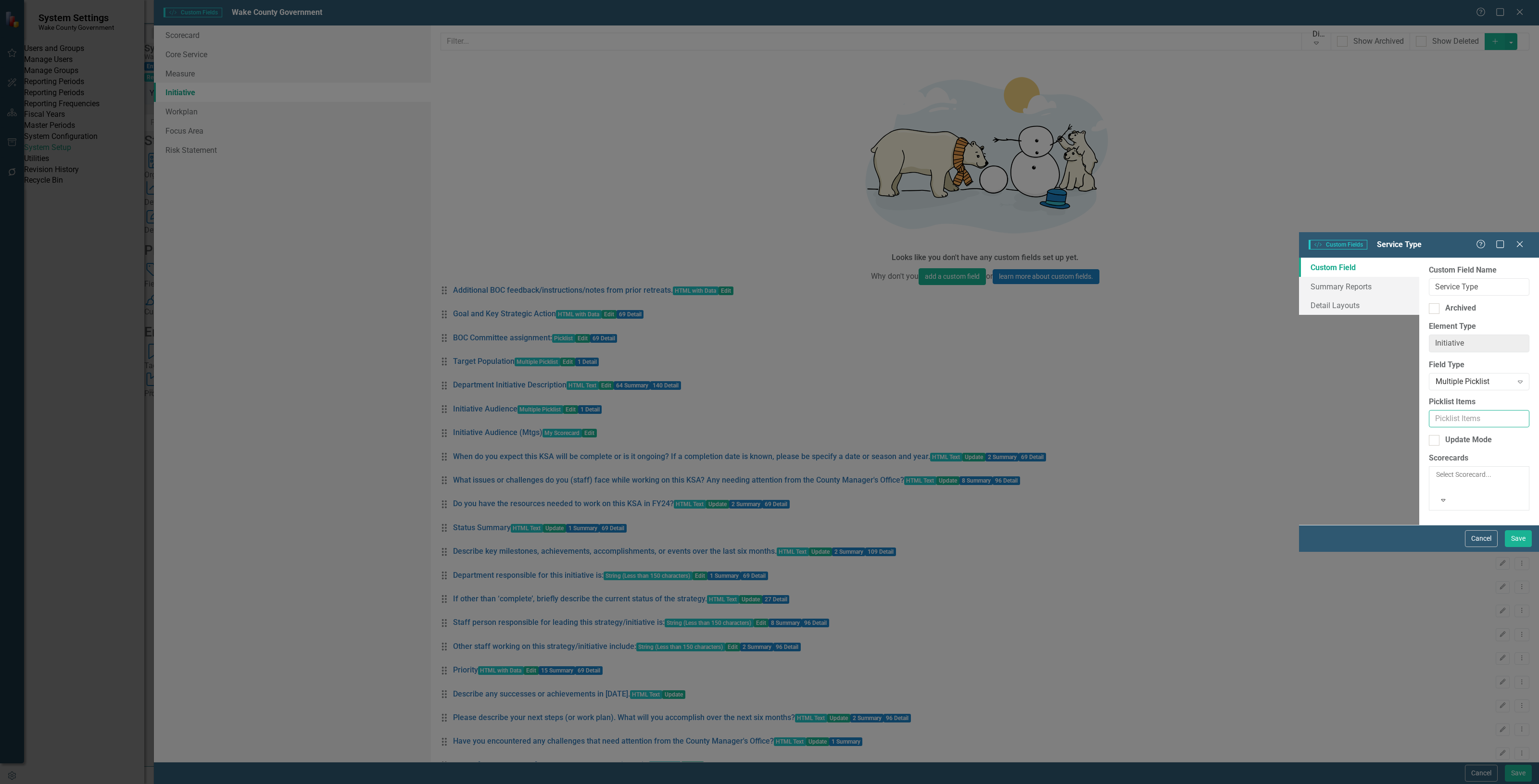
click at [1429, 410] on input "Picklist Items" at bounding box center [1479, 419] width 100 height 18
paste input "Awareess & Education"
click at [1429, 410] on input "Awareess & Education" at bounding box center [1479, 419] width 100 height 18
click at [1429, 410] on input "Awareness & Education" at bounding box center [1479, 419] width 100 height 18
click at [1429, 410] on input "Awareness & Education, Communications Content Development, Enterprise Strategy,…" at bounding box center [1479, 419] width 100 height 18
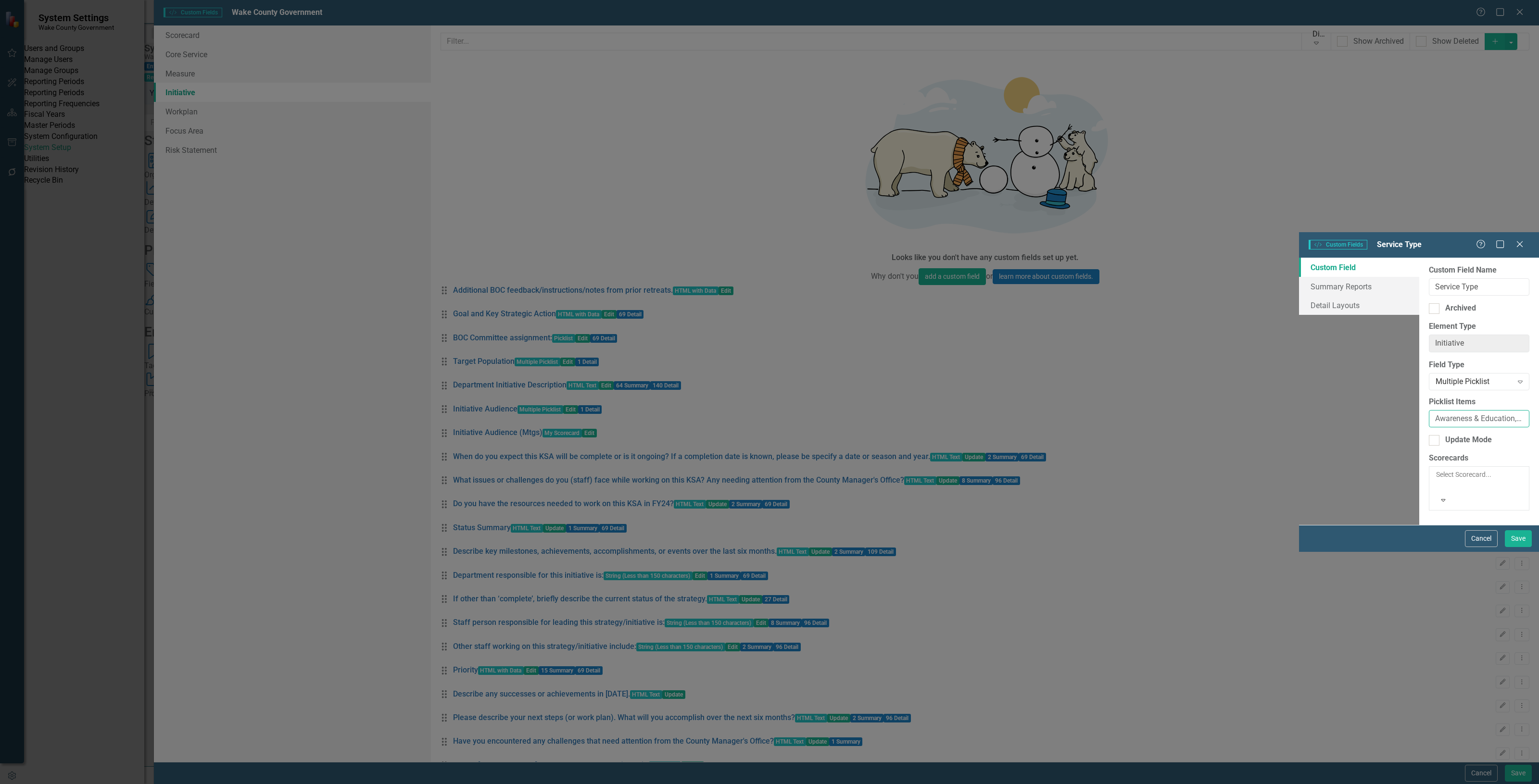
type input "Awareness & Education, Communications Content Development, Enterprise Strategy,…"
click at [1436, 480] on div at bounding box center [1437, 485] width 1 height 11
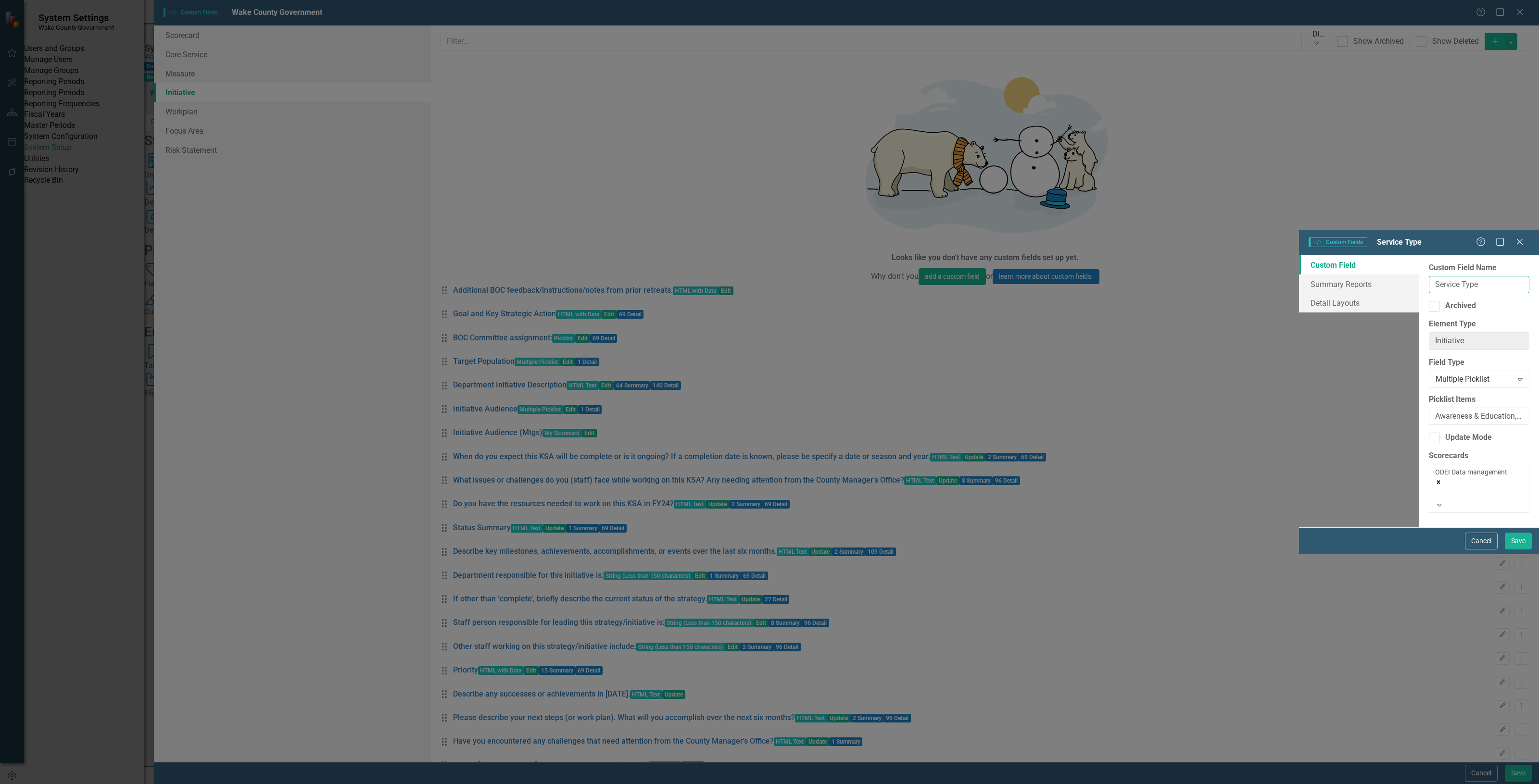
click at [1429, 276] on input "Service Type" at bounding box center [1479, 285] width 100 height 18
type input "Service Type(ODEI)"
click at [1517, 549] on button "Save" at bounding box center [1518, 541] width 27 height 17
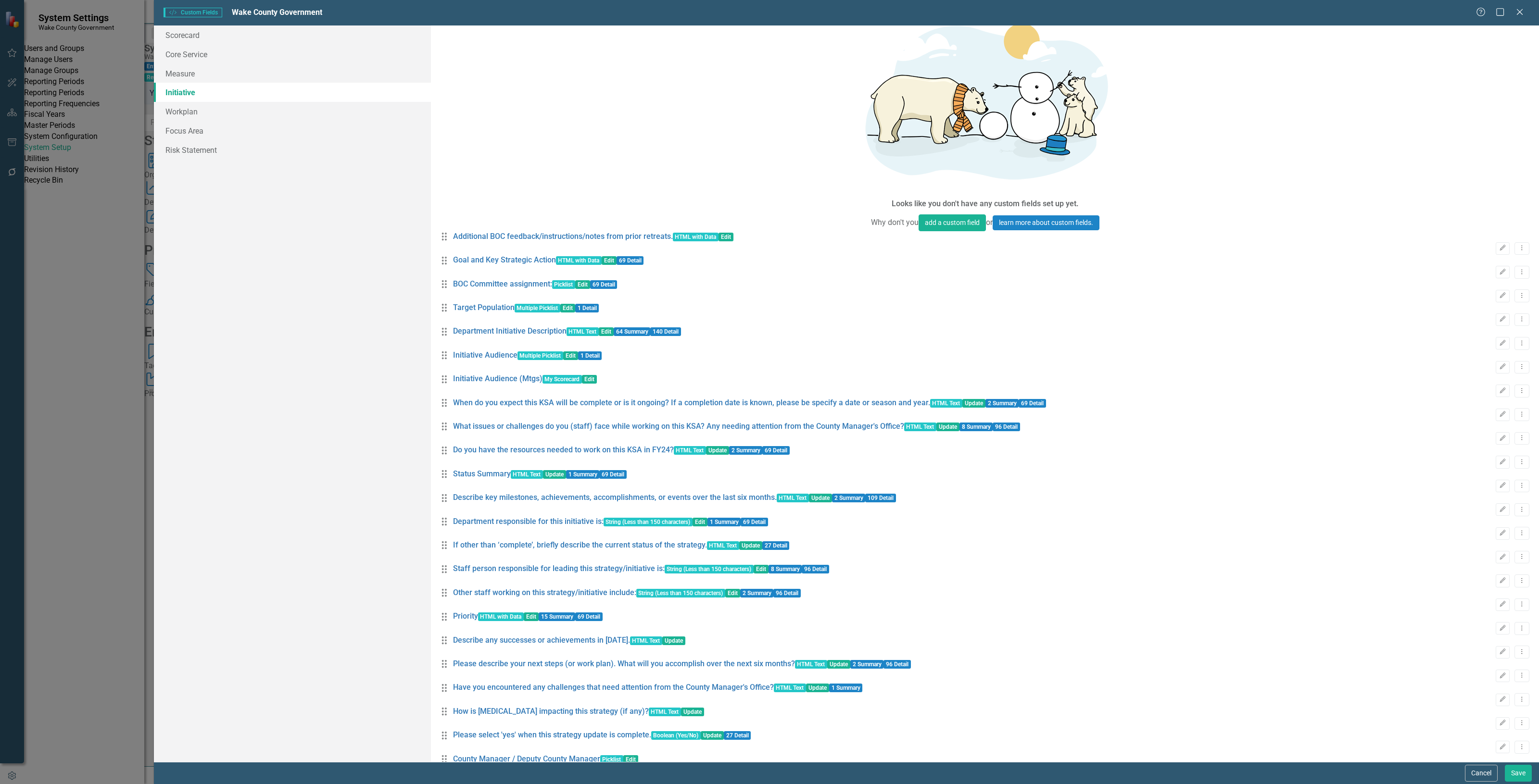
scroll to position [0, 0]
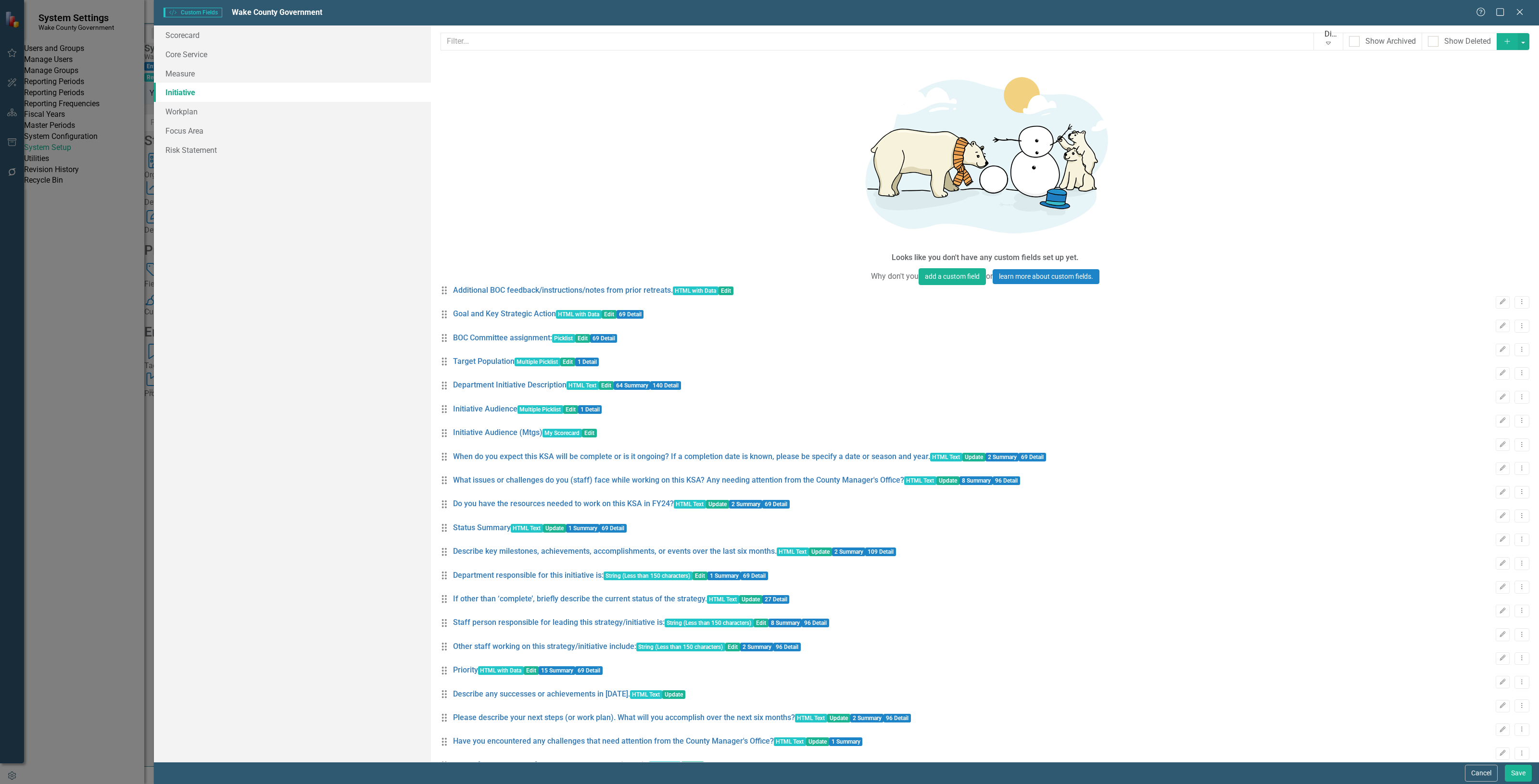
click at [1503, 42] on icon "Add" at bounding box center [1507, 41] width 8 height 7
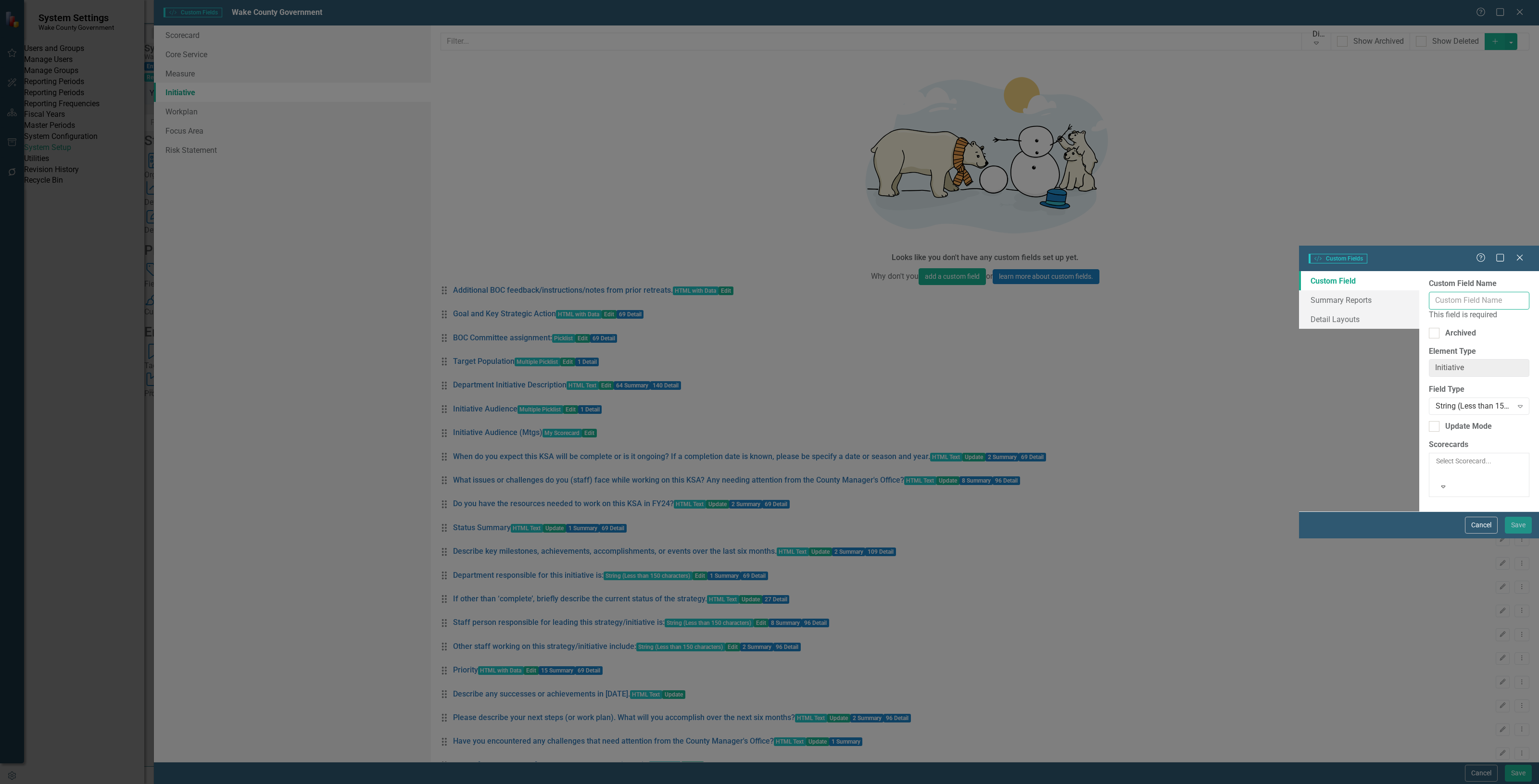
click at [1429, 292] on input "Custom Field Name" at bounding box center [1479, 301] width 100 height 18
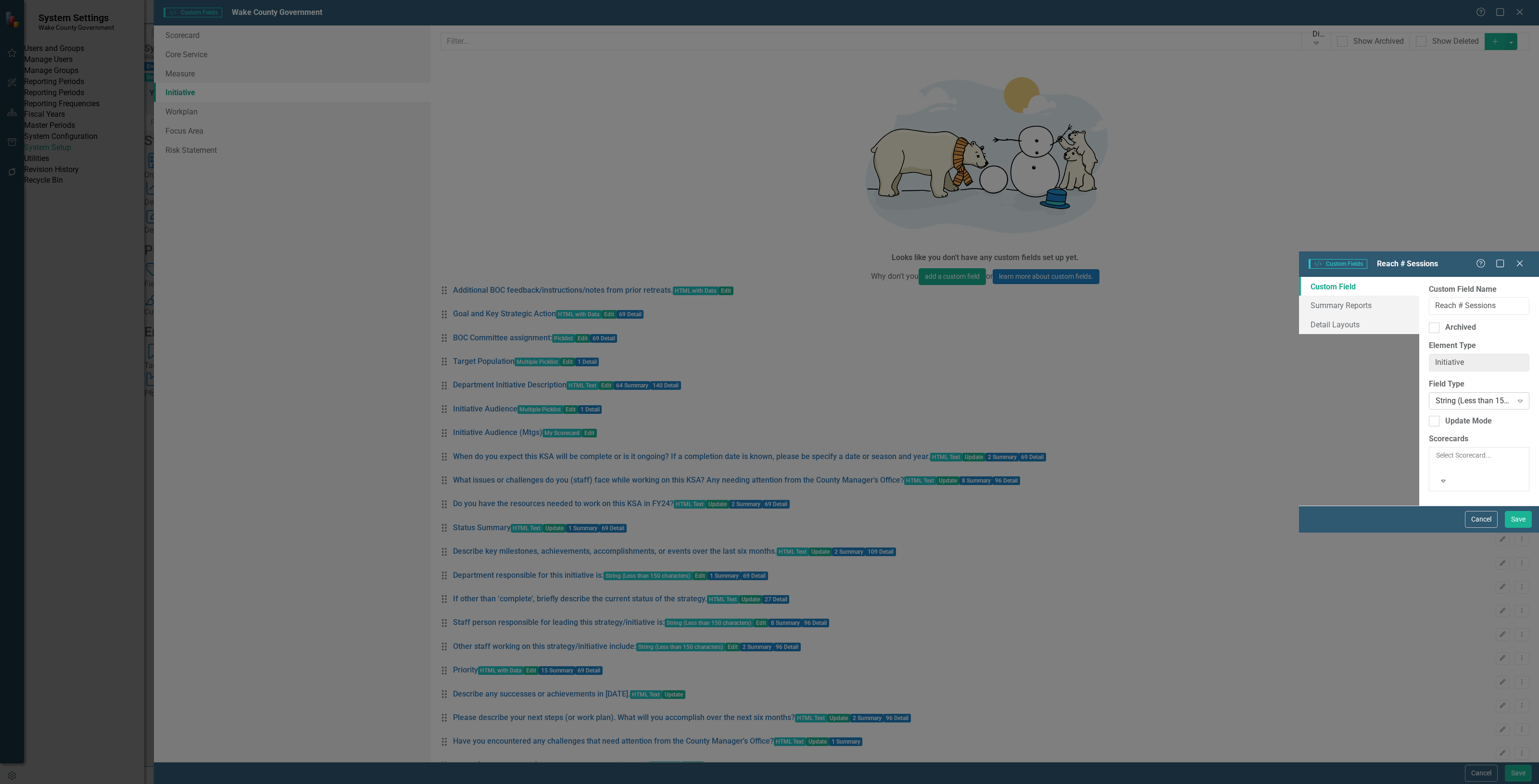
click at [1436, 395] on div "String (Less than 150 characters)" at bounding box center [1474, 401] width 77 height 11
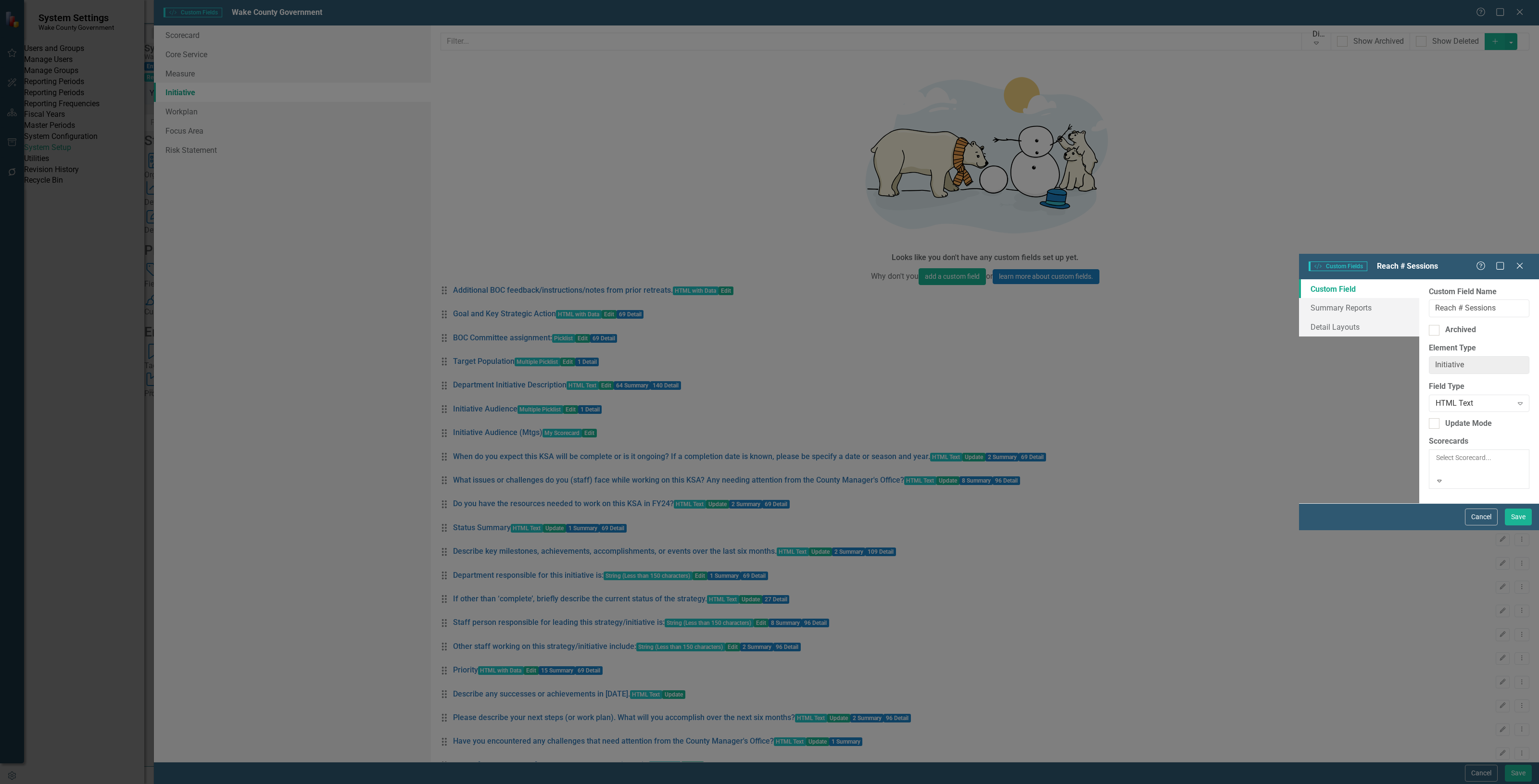
click at [1435, 453] on div "Select Scorecard..." at bounding box center [1479, 464] width 88 height 23
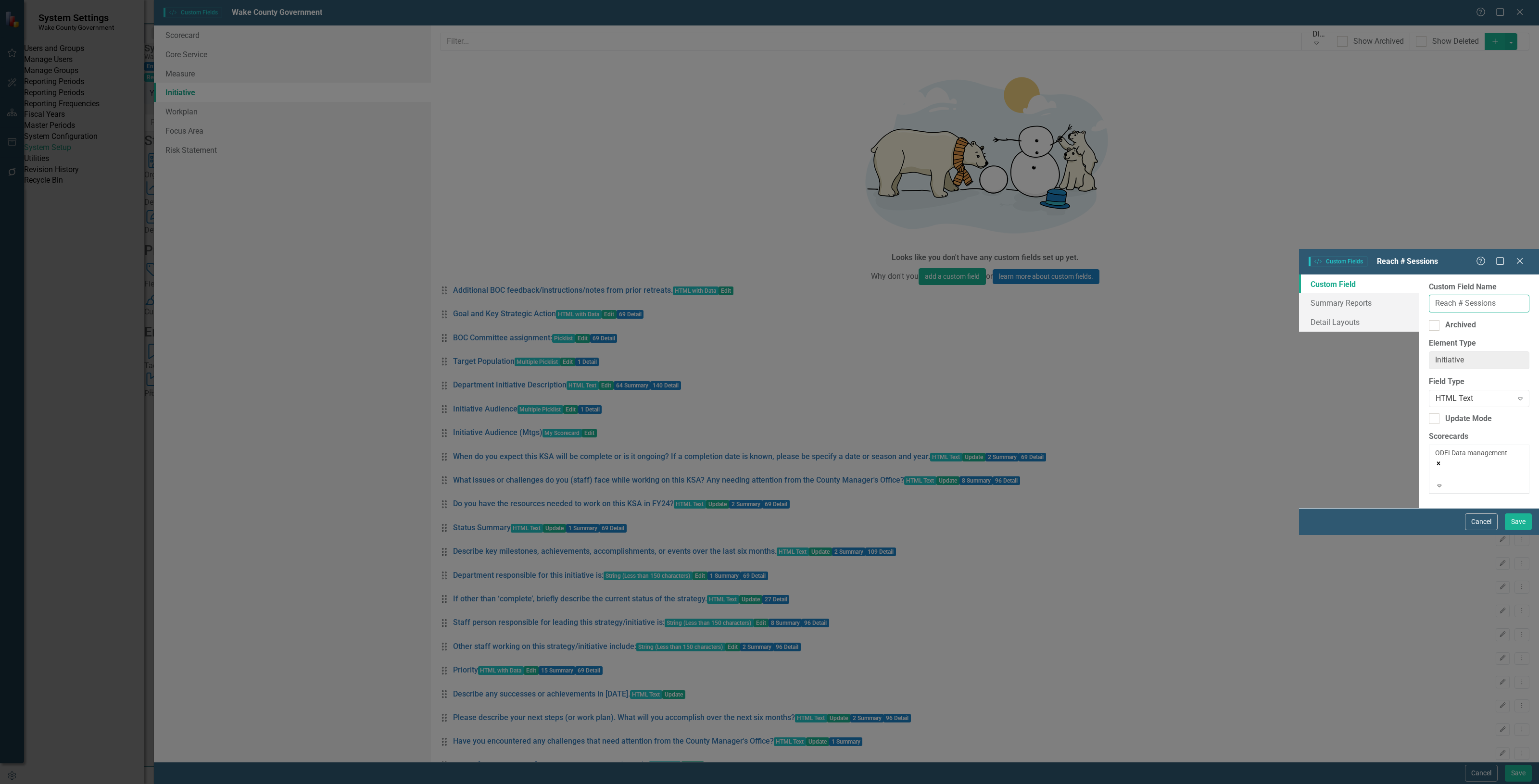
click at [1429, 294] on input "Reach # Sessions" at bounding box center [1479, 303] width 100 height 18
click at [1429, 294] on input "Reach # Sessions(ODEI)" at bounding box center [1479, 303] width 100 height 18
type input "Reach # Sessions (ODEI)"
click at [1513, 530] on button "Save" at bounding box center [1518, 522] width 27 height 17
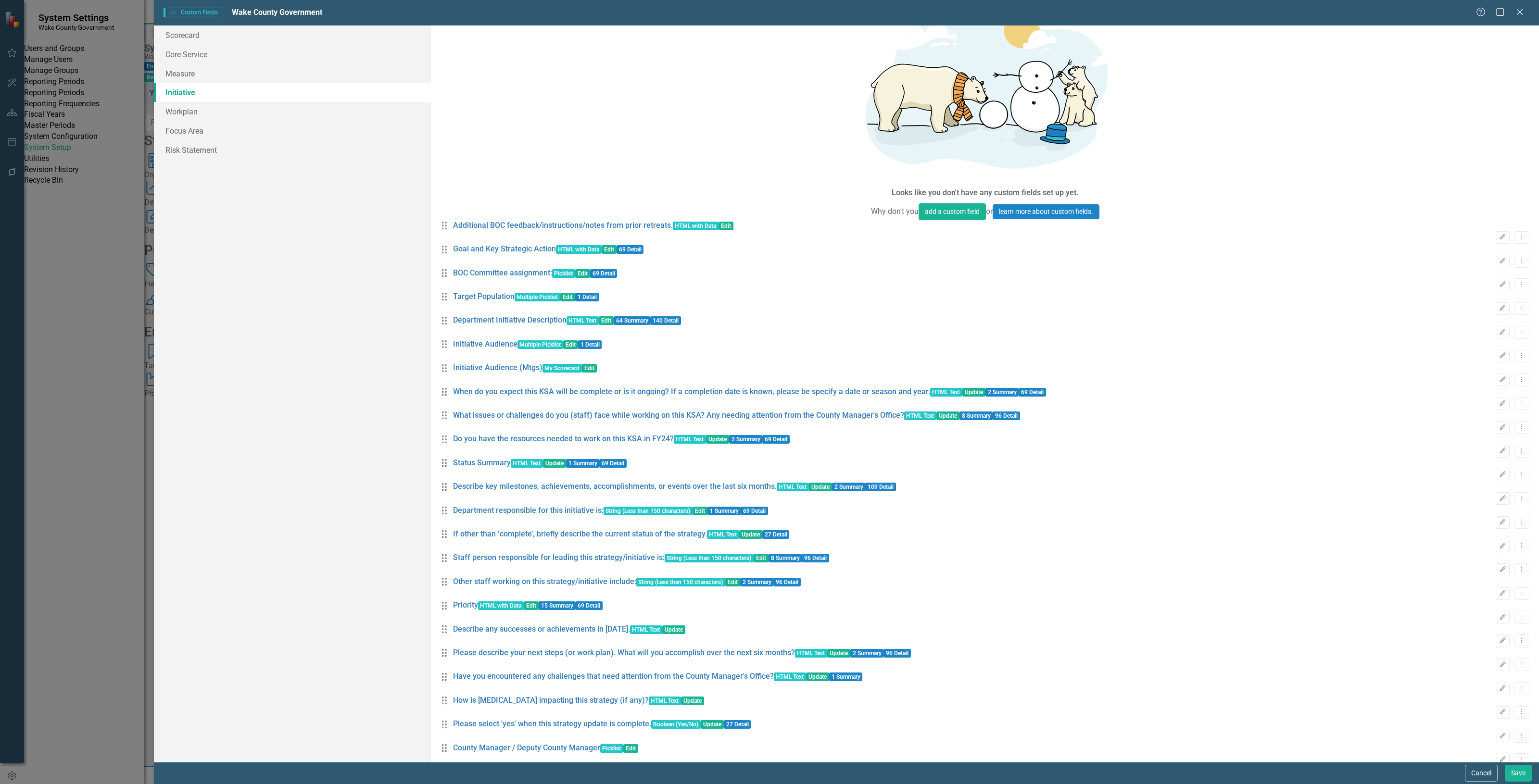
scroll to position [0, 0]
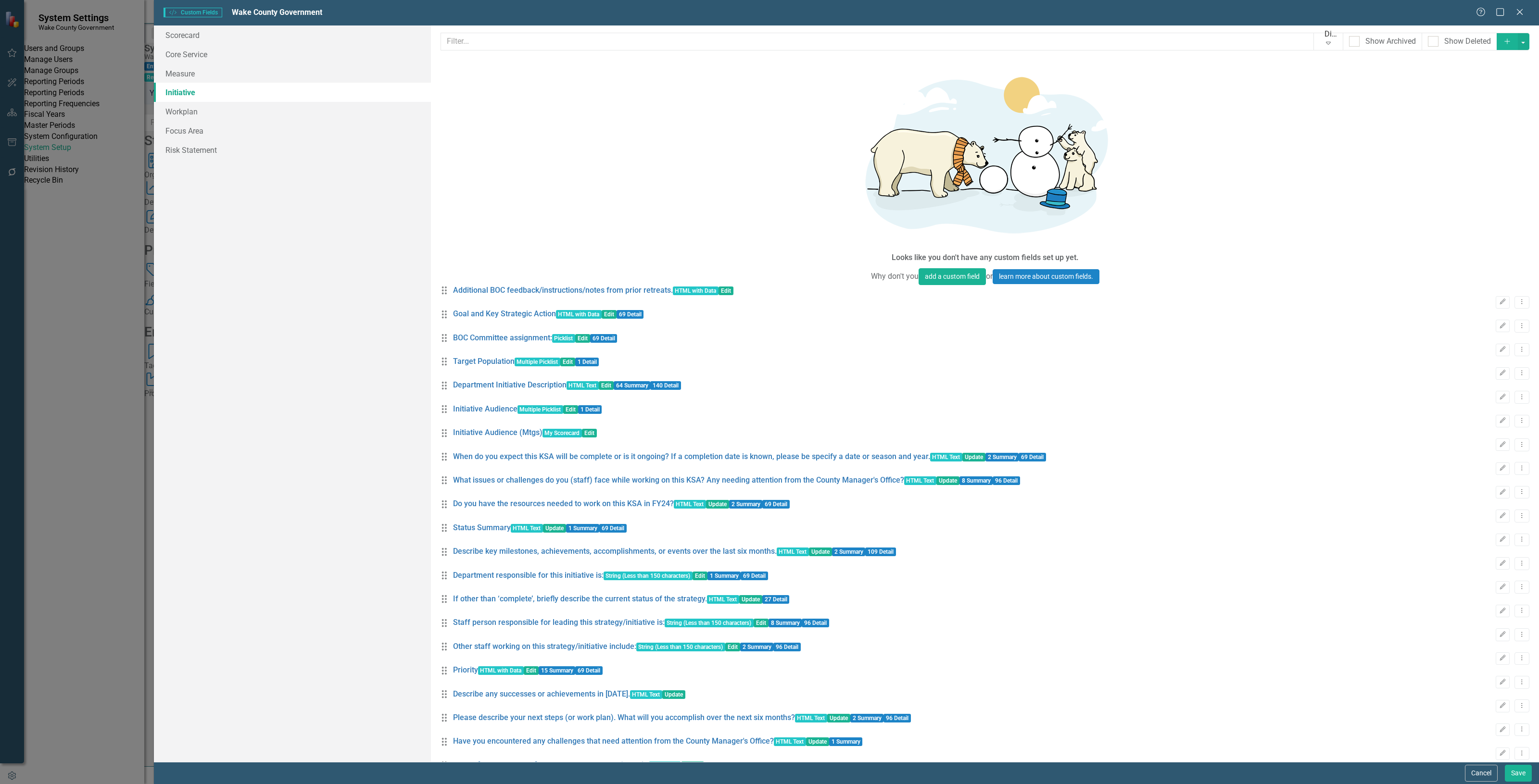
click at [1503, 42] on icon "Add" at bounding box center [1507, 41] width 8 height 7
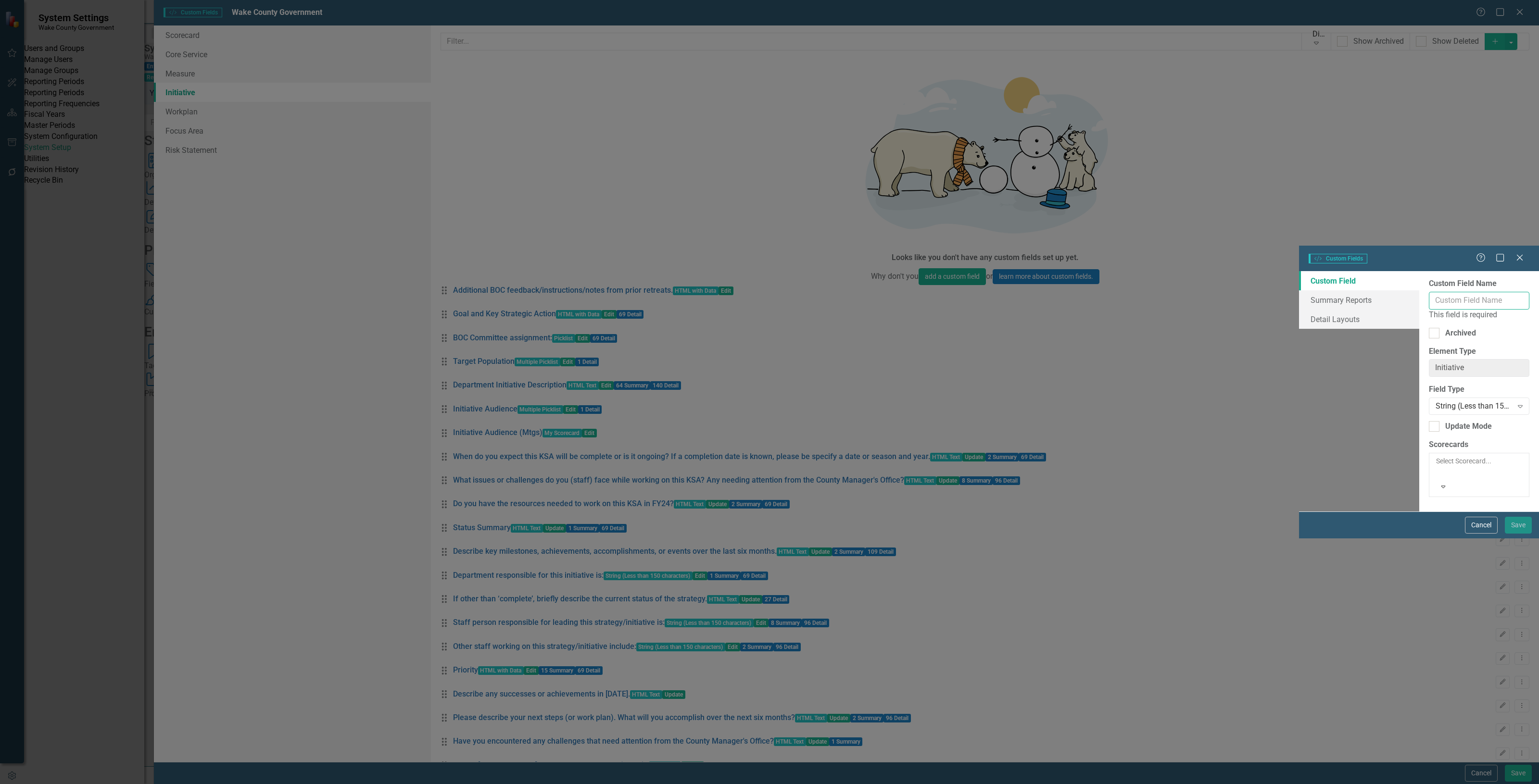
click at [1429, 292] on input "Custom Field Name" at bounding box center [1479, 301] width 100 height 18
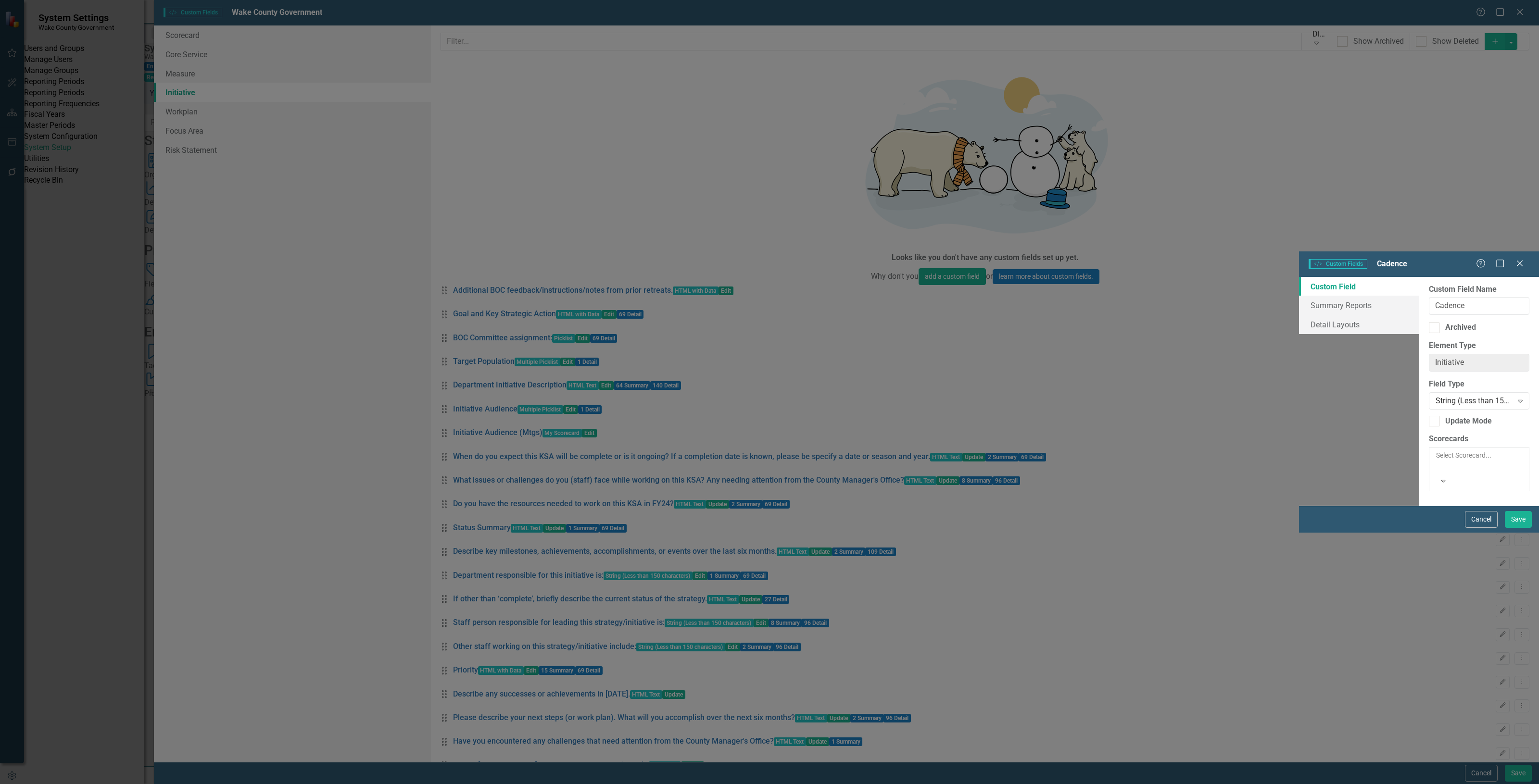
click at [1436, 461] on div at bounding box center [1437, 466] width 1 height 11
click at [1429, 294] on input "Cadence" at bounding box center [1479, 303] width 100 height 18
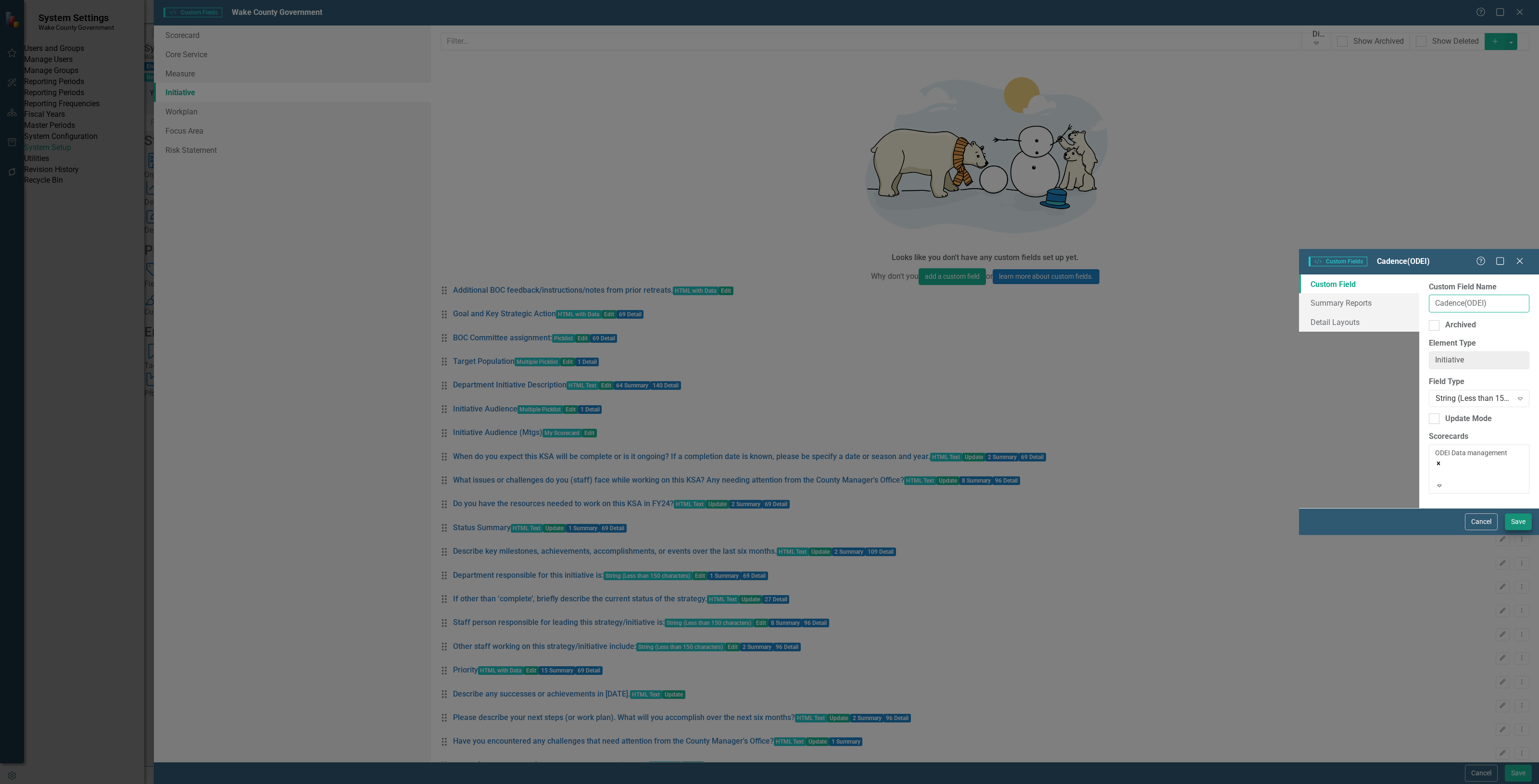
type input "Cadence(ODEI)"
click at [1516, 530] on button "Save" at bounding box center [1518, 522] width 27 height 17
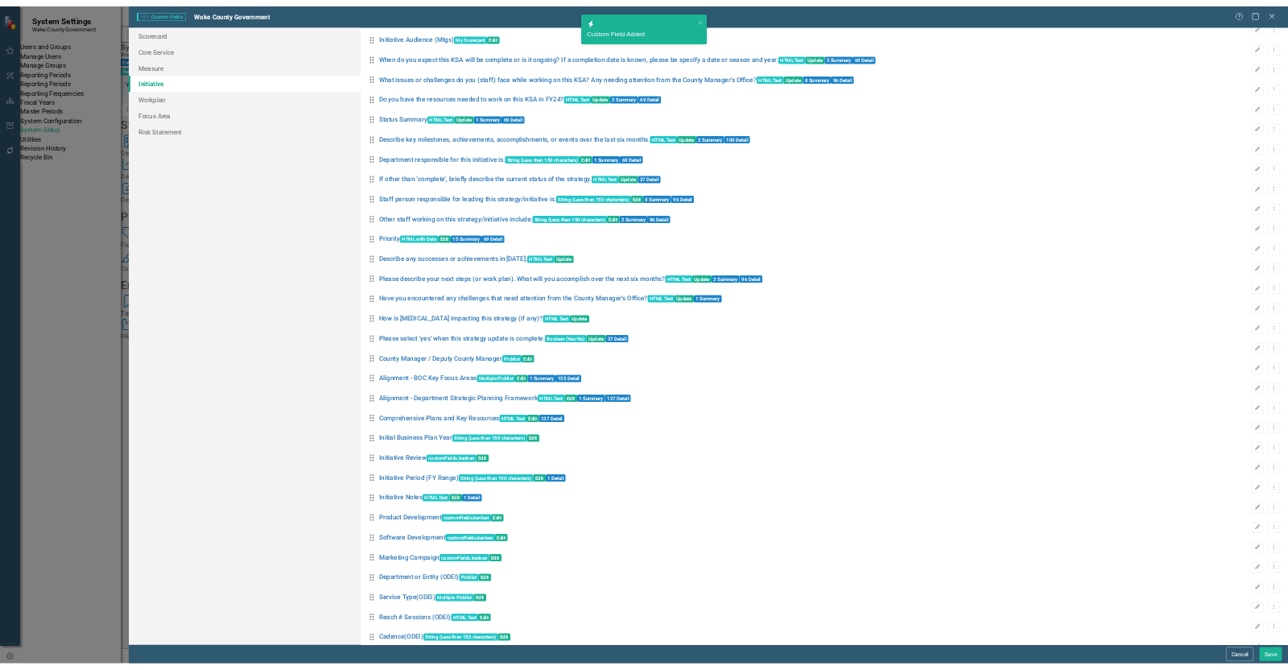
scroll to position [709, 0]
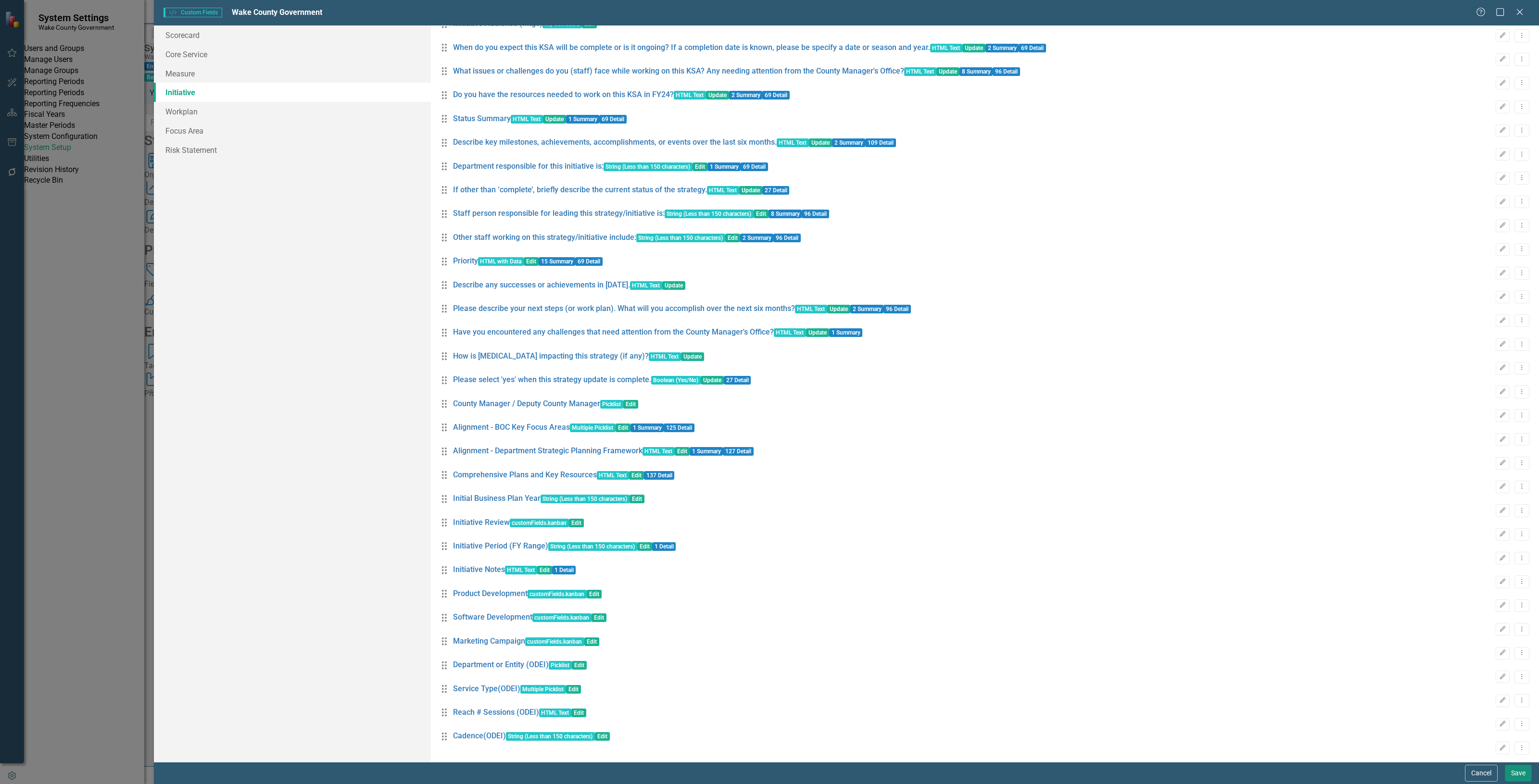
click at [1513, 775] on button "Save" at bounding box center [1518, 773] width 27 height 17
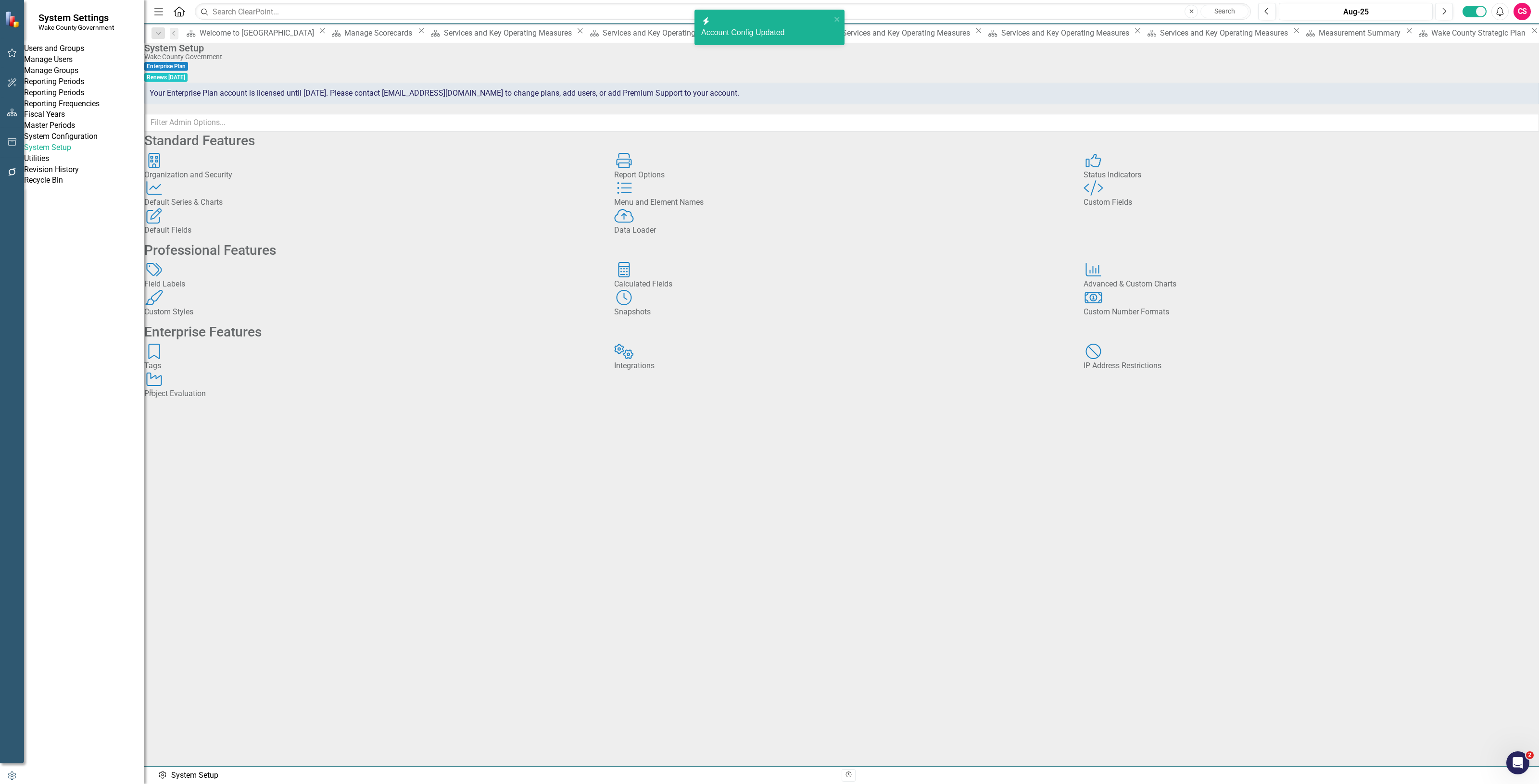
click at [255, 290] on div "Field Labels Field Labels" at bounding box center [372, 276] width 455 height 28
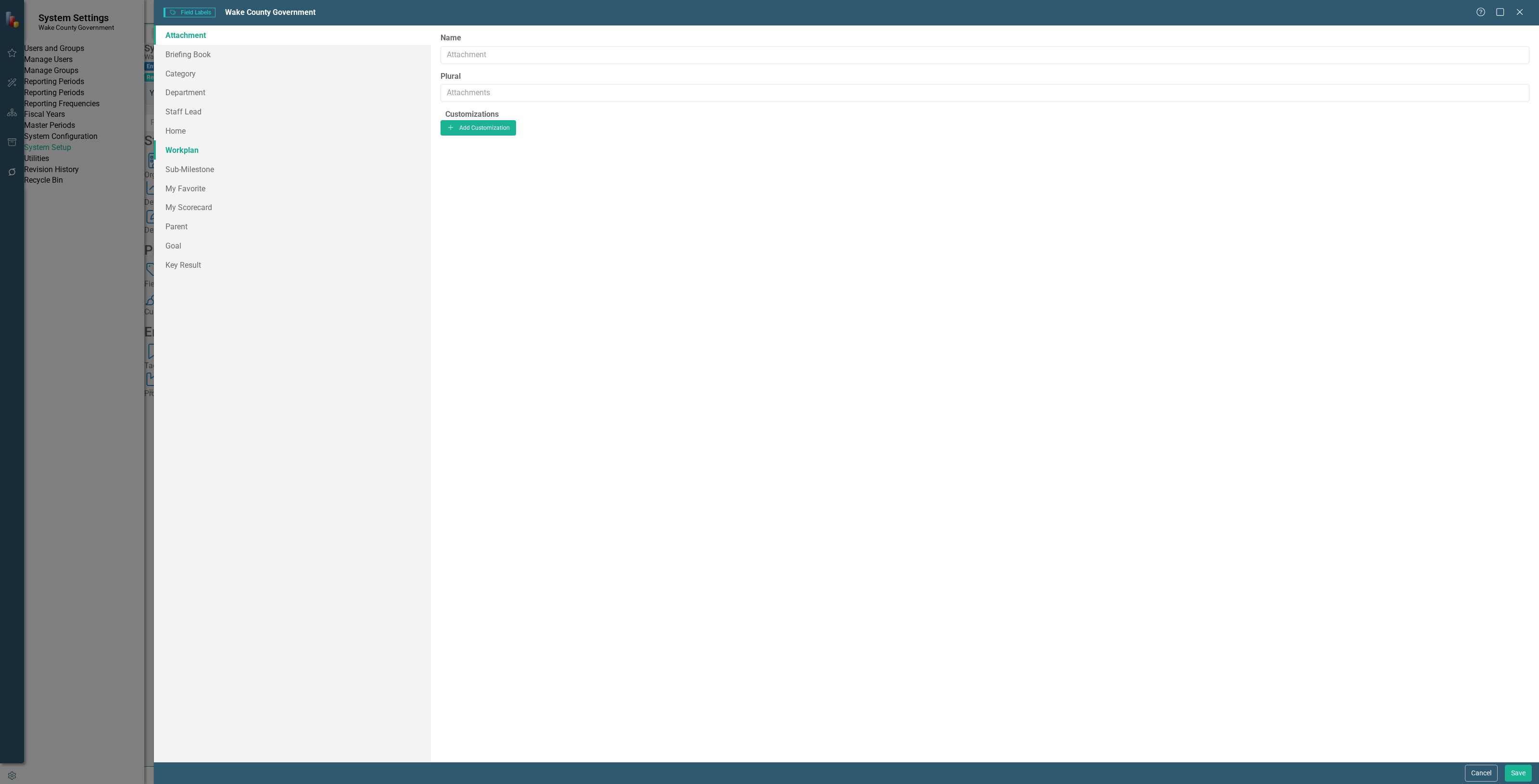
click at [243, 156] on link "Workplan" at bounding box center [293, 150] width 277 height 19
click at [321, 126] on link "Home" at bounding box center [293, 131] width 277 height 19
click at [307, 149] on link "Workplan" at bounding box center [293, 150] width 277 height 19
click at [516, 136] on button "Add Add Customization" at bounding box center [478, 128] width 75 height 16
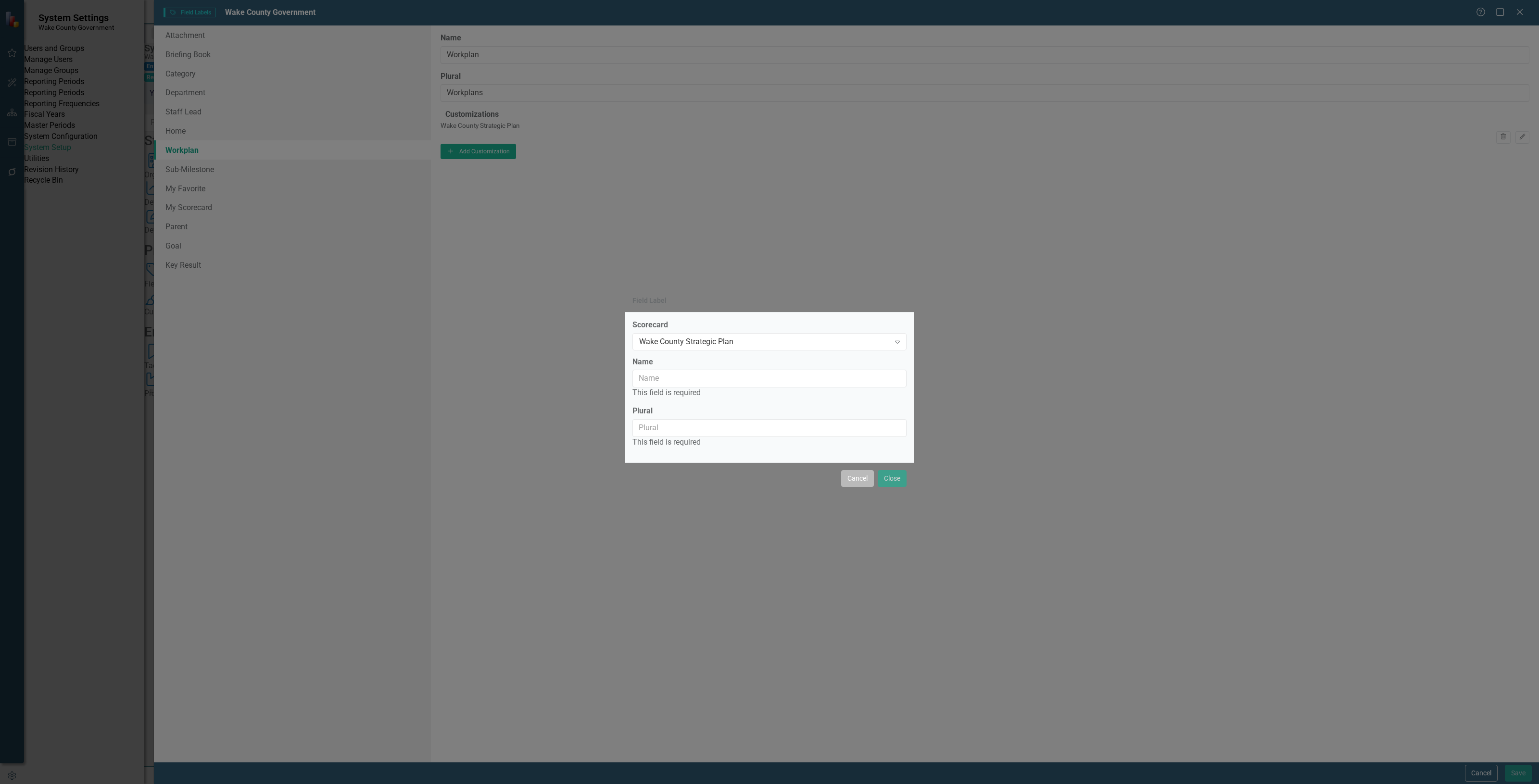
click at [842, 475] on button "Cancel" at bounding box center [857, 478] width 33 height 17
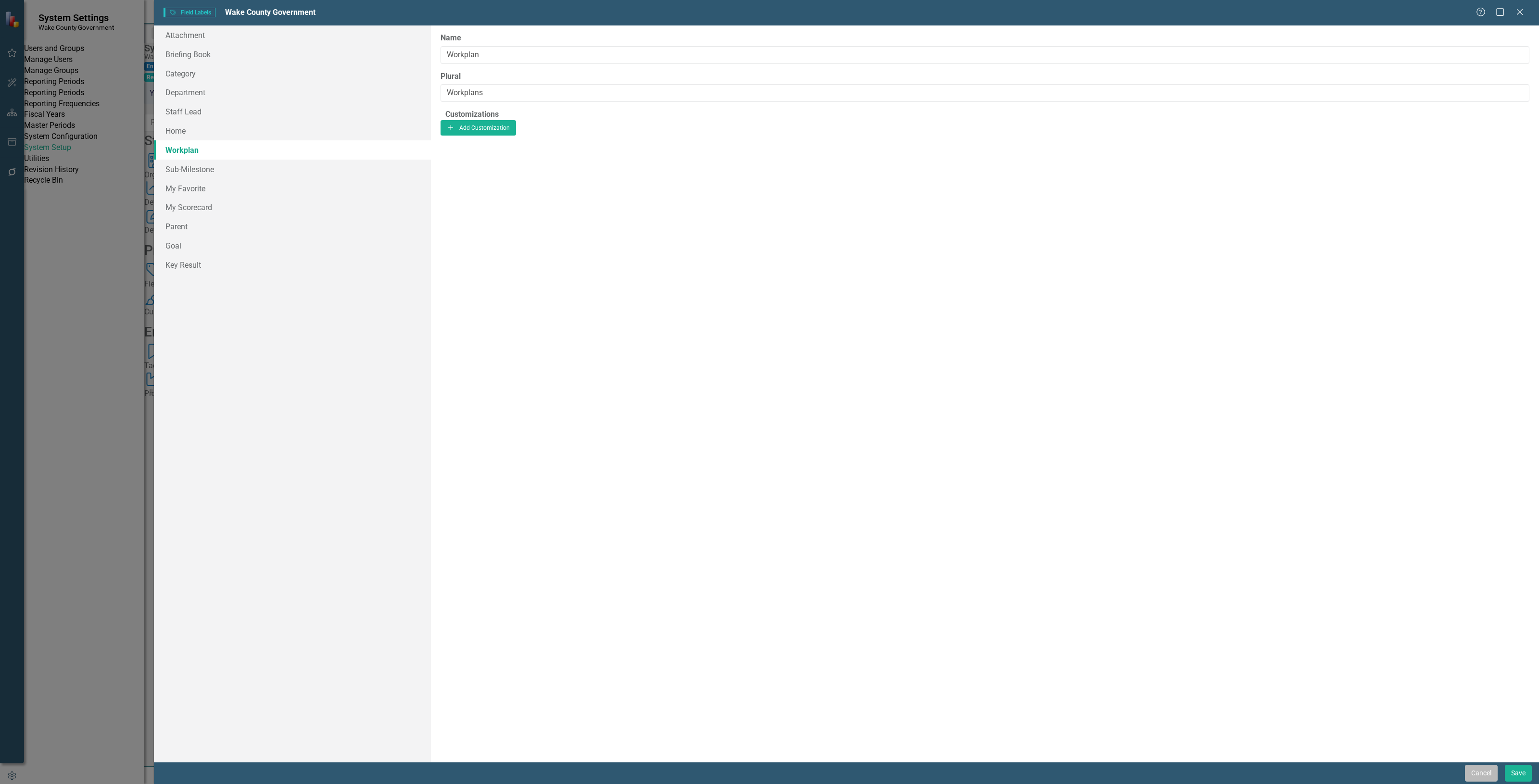
click at [1474, 774] on button "Cancel" at bounding box center [1481, 773] width 33 height 17
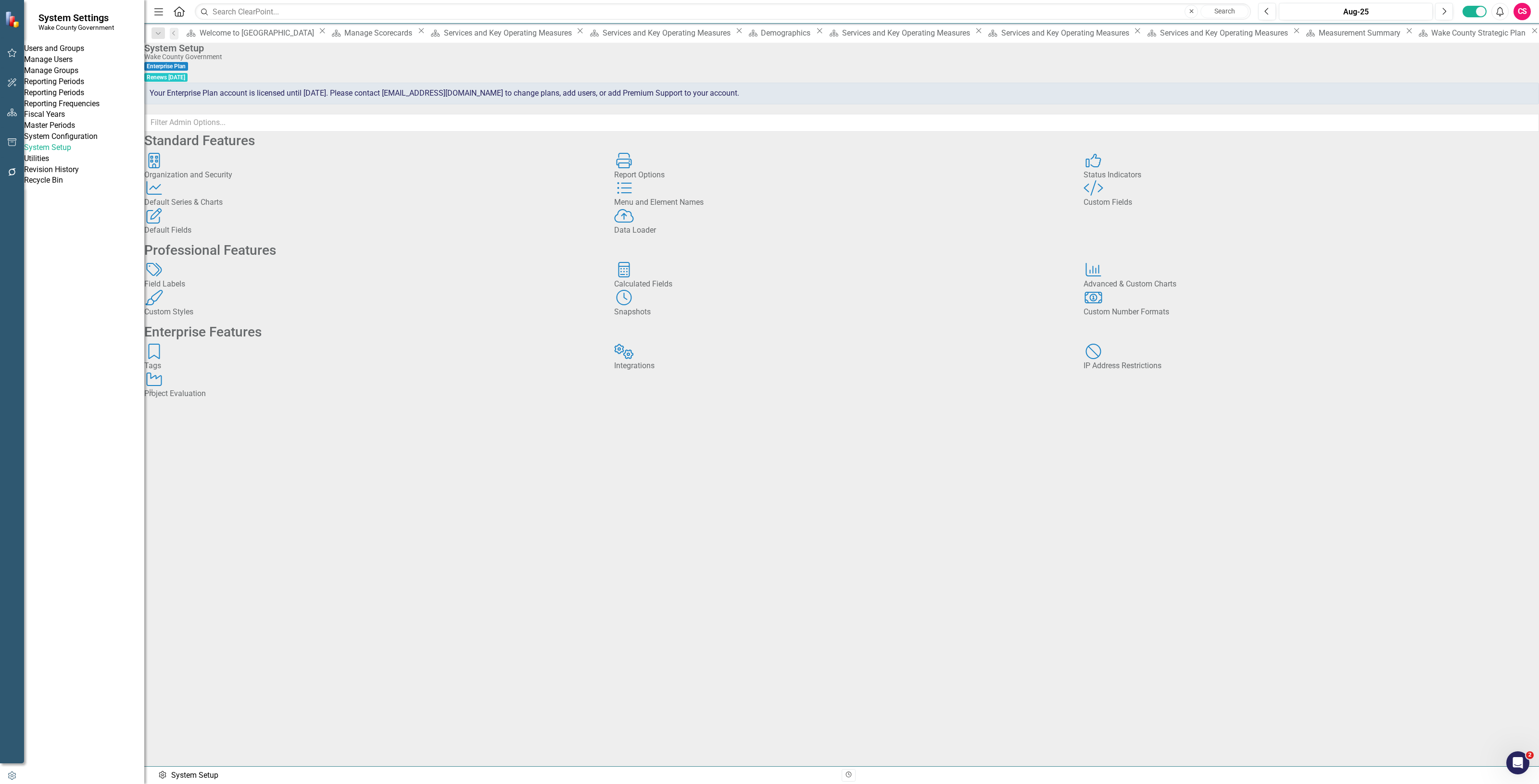
click at [283, 236] on div "Default Fields Default Fields" at bounding box center [372, 222] width 455 height 28
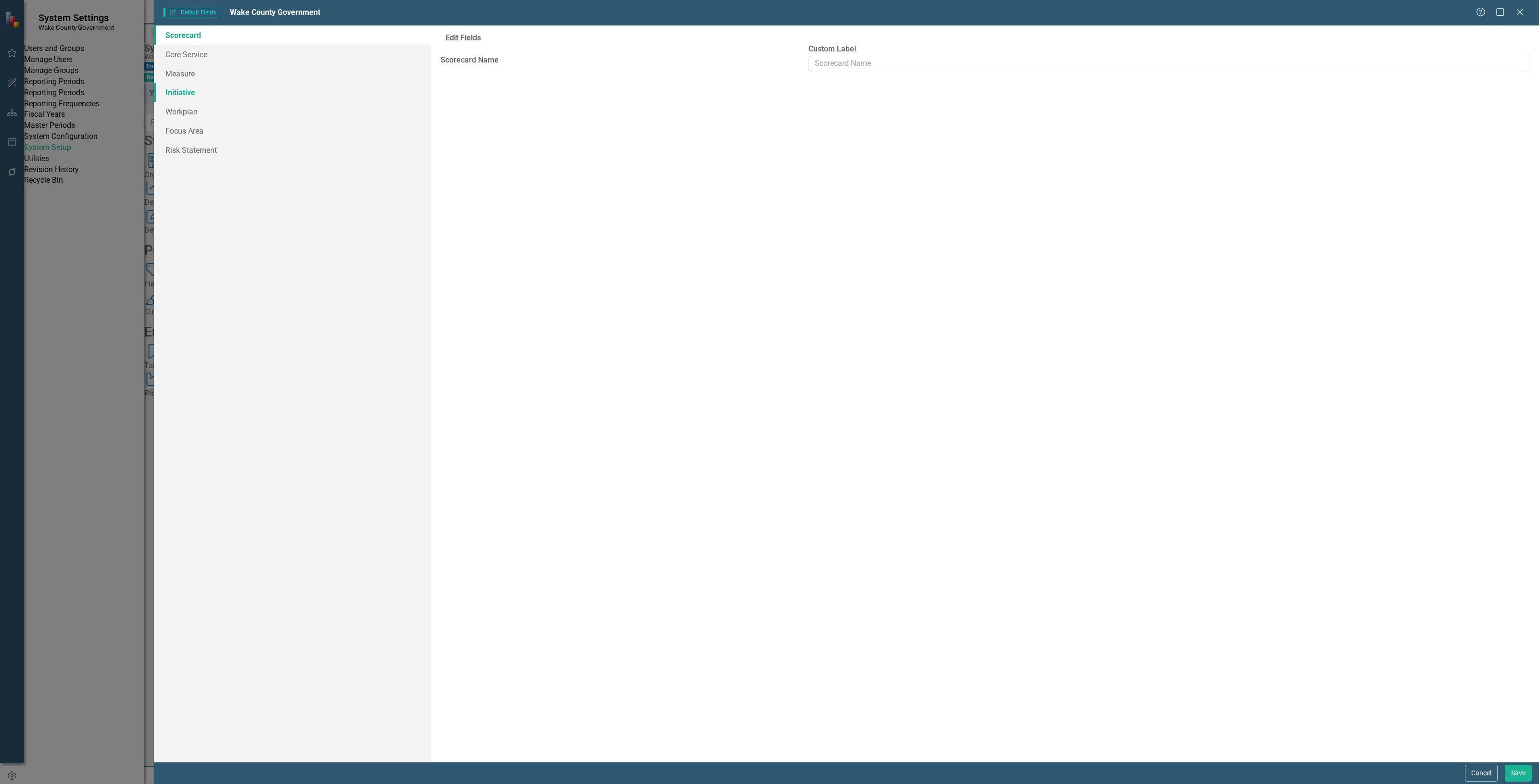
click at [242, 97] on link "Initiative" at bounding box center [293, 92] width 277 height 19
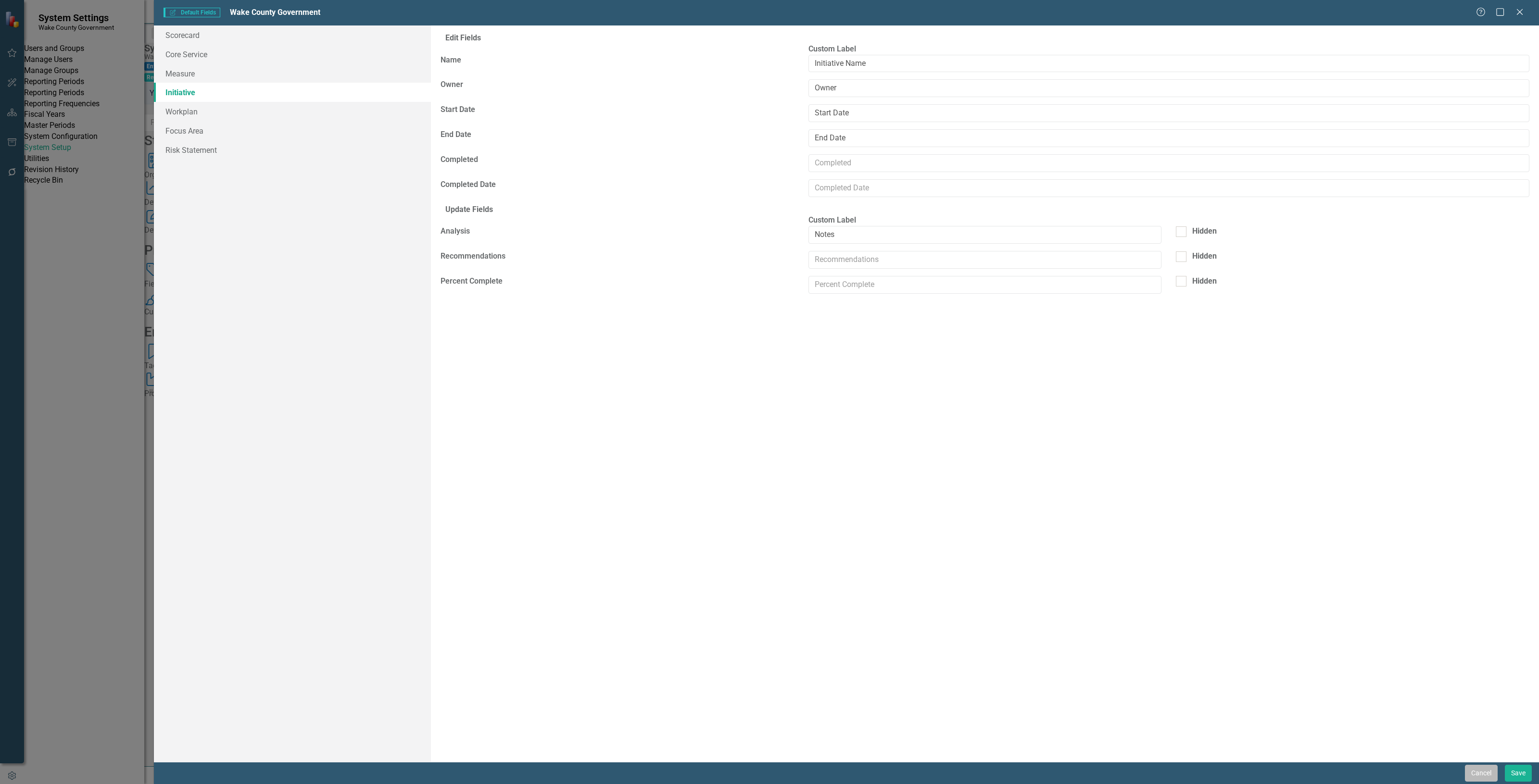
click at [1477, 777] on button "Cancel" at bounding box center [1481, 773] width 33 height 17
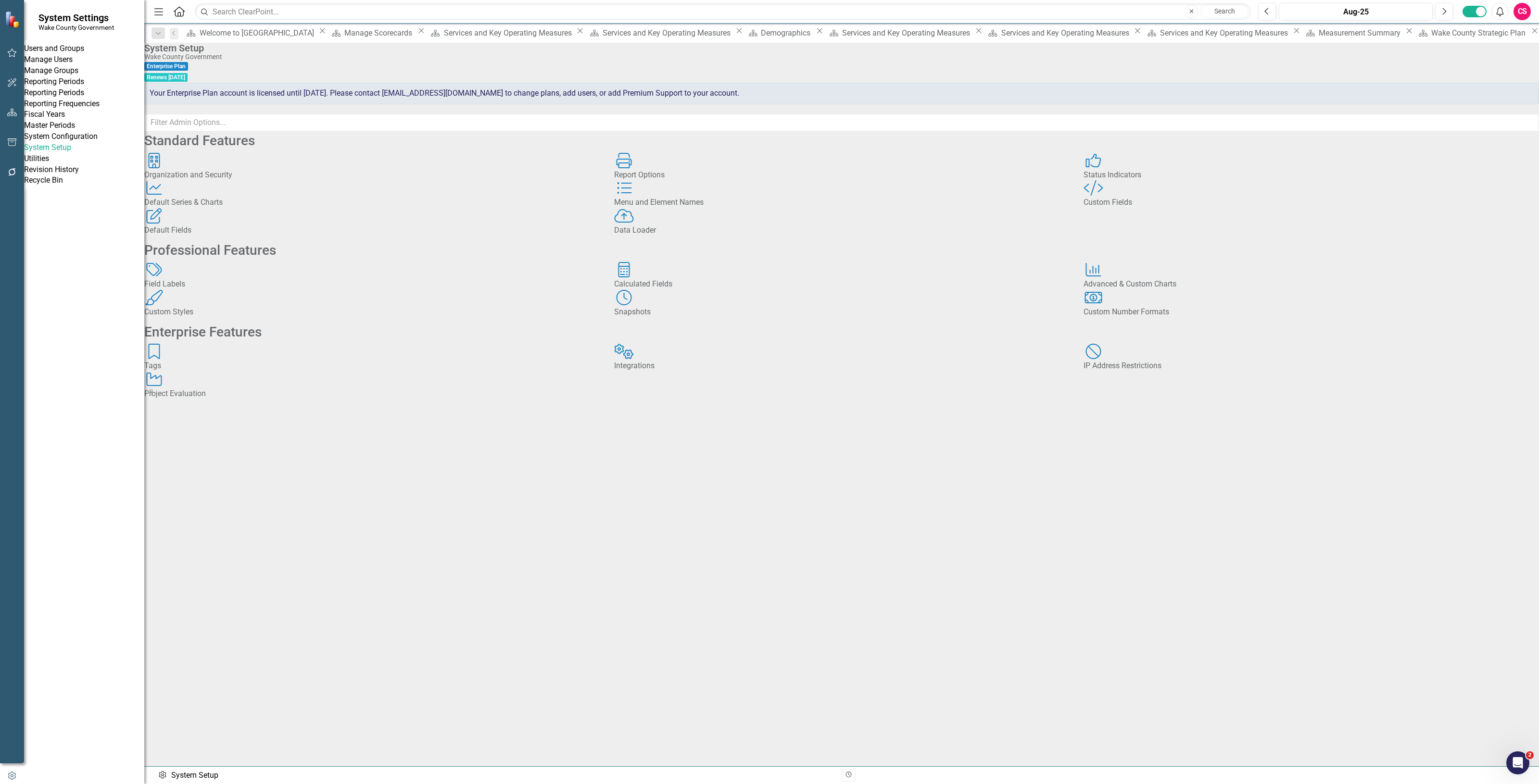
click at [19, 115] on button "button" at bounding box center [12, 113] width 22 height 20
click at [58, 121] on link "Elements" at bounding box center [64, 119] width 32 height 11
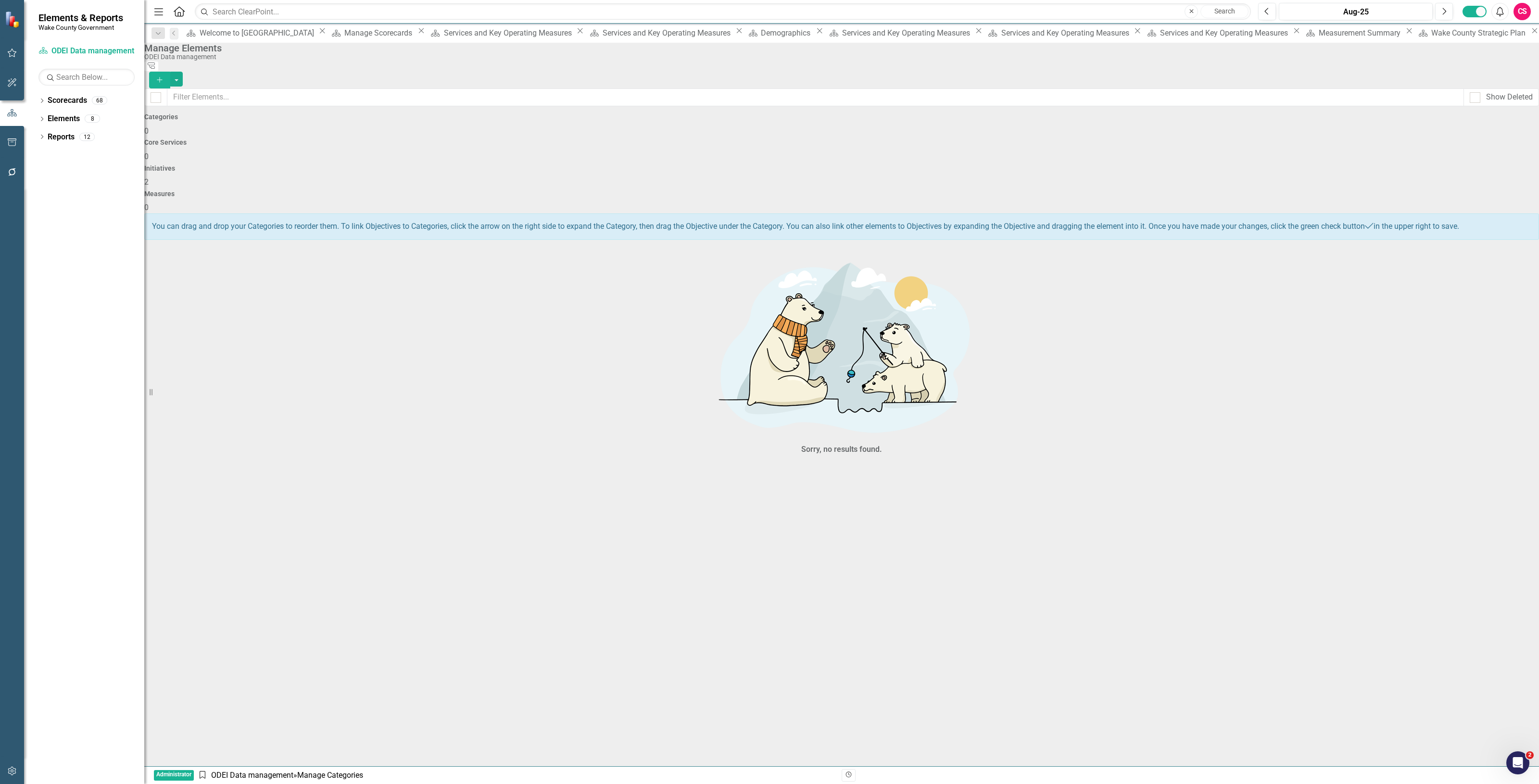
click at [995, 165] on div "Initiatives 2" at bounding box center [842, 176] width 1394 height 23
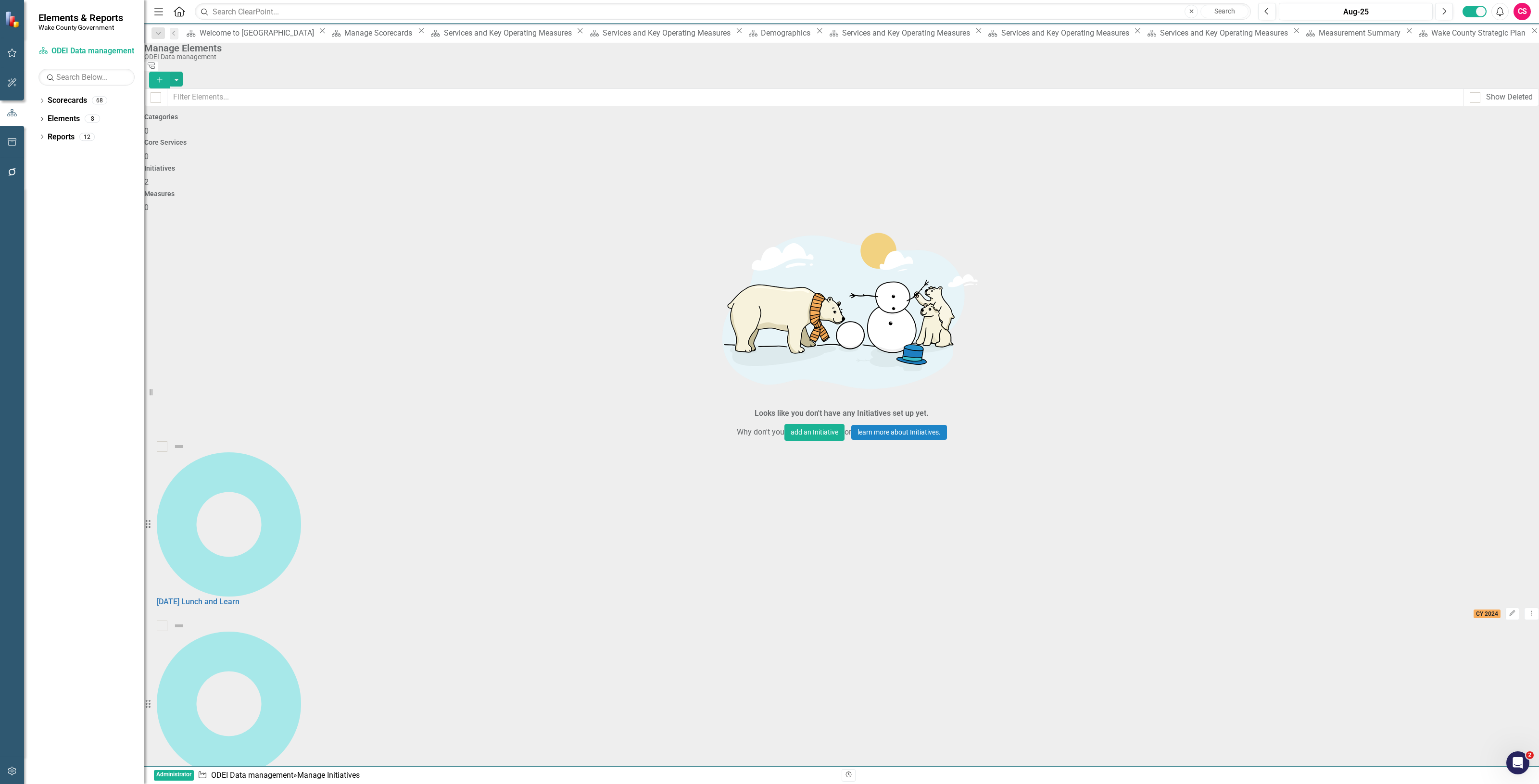
click at [249, 776] on link "Interfaith Lunch and Learn" at bounding box center [203, 780] width 93 height 9
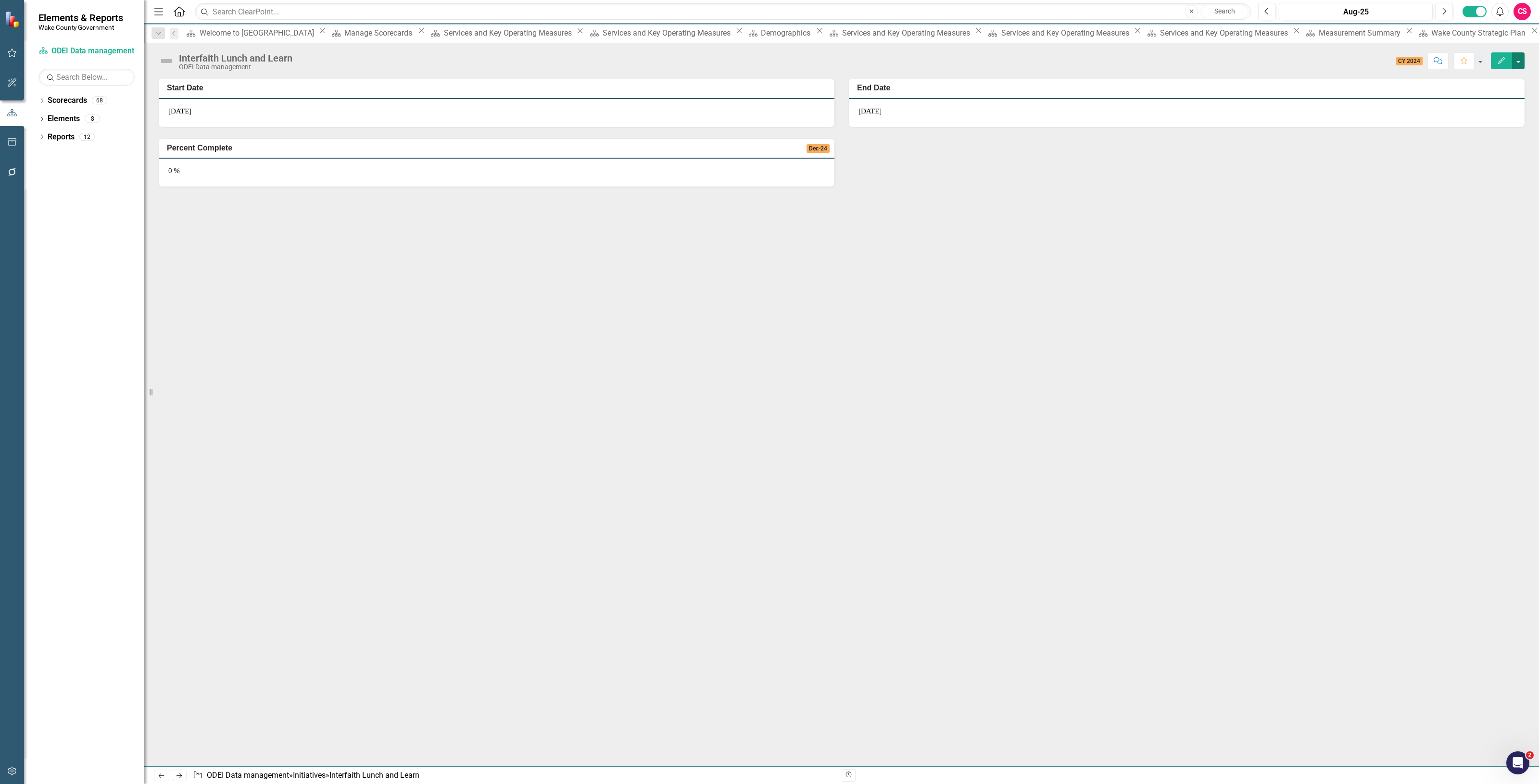
click at [1516, 66] on button "button" at bounding box center [1518, 61] width 13 height 17
click at [1487, 95] on link "Edit Report Edit Layout" at bounding box center [1466, 97] width 117 height 18
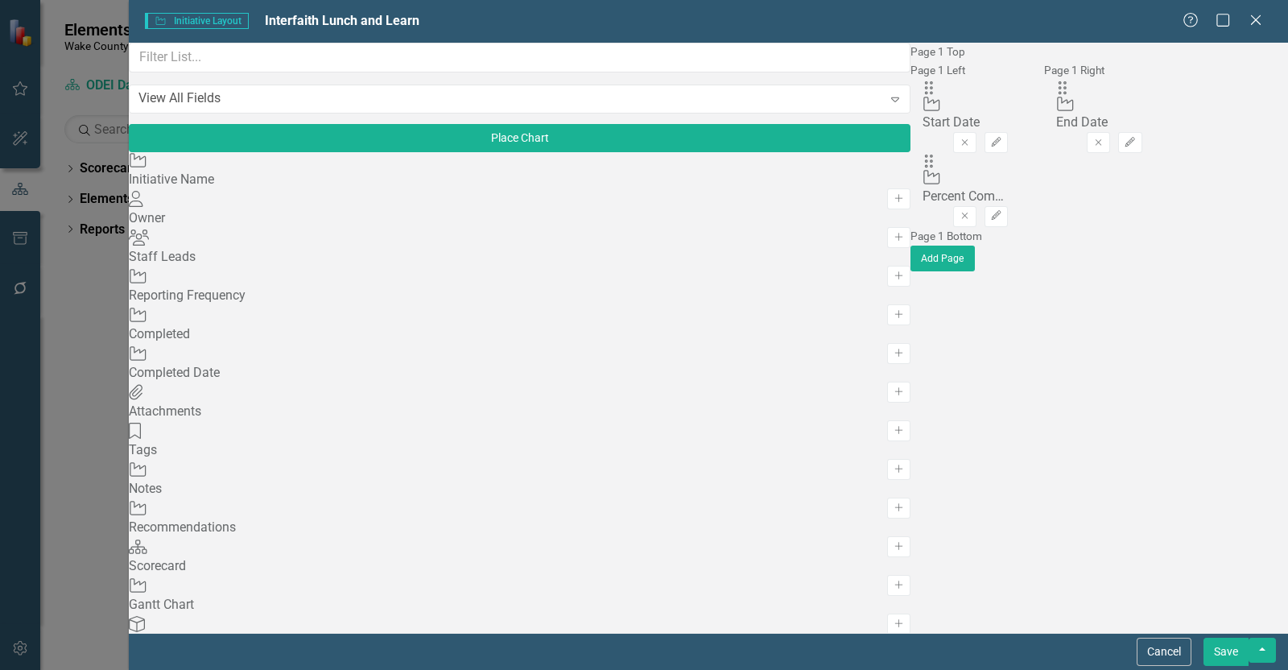
scroll to position [3164, 0]
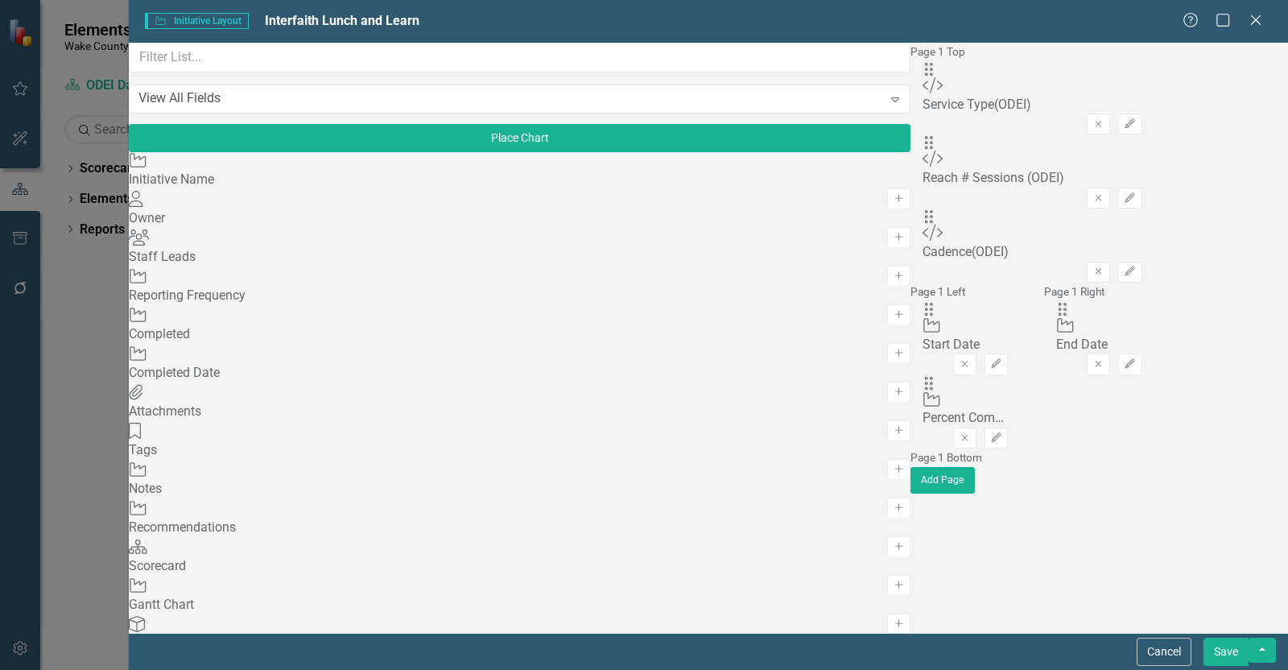
scroll to position [3012, 0]
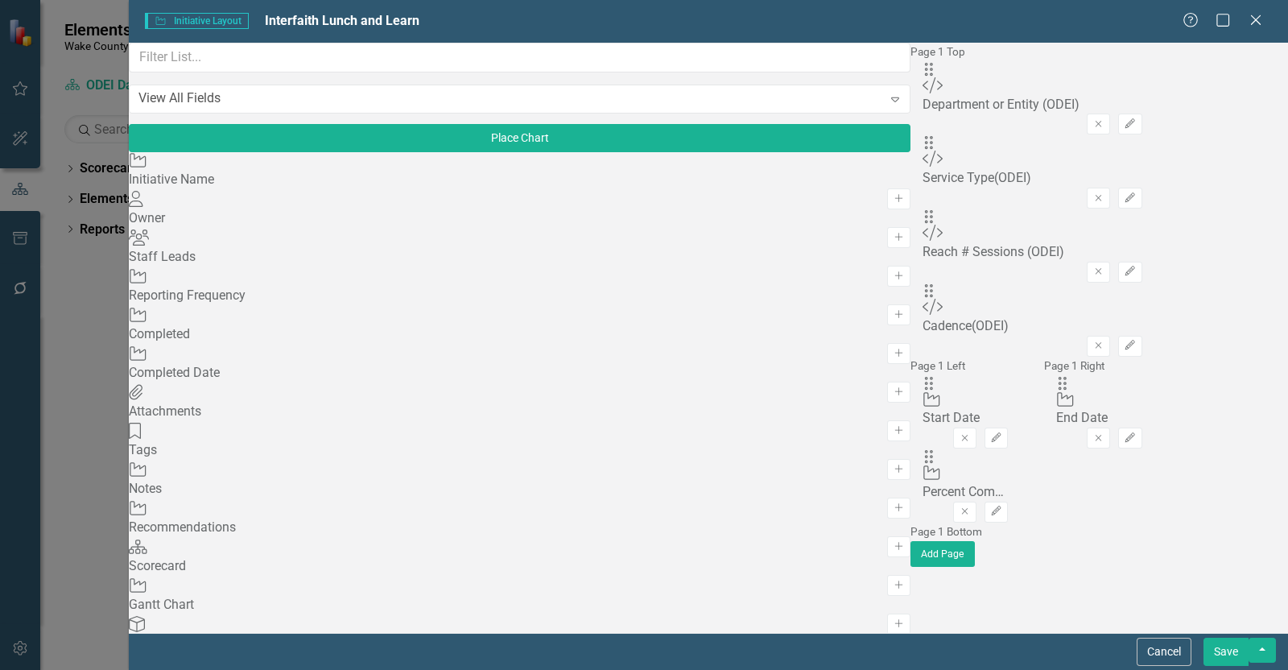
scroll to position [748, 0]
drag, startPoint x: 474, startPoint y: 99, endPoint x: 514, endPoint y: 464, distance: 367.7
click at [1232, 644] on button "Save" at bounding box center [1225, 652] width 45 height 28
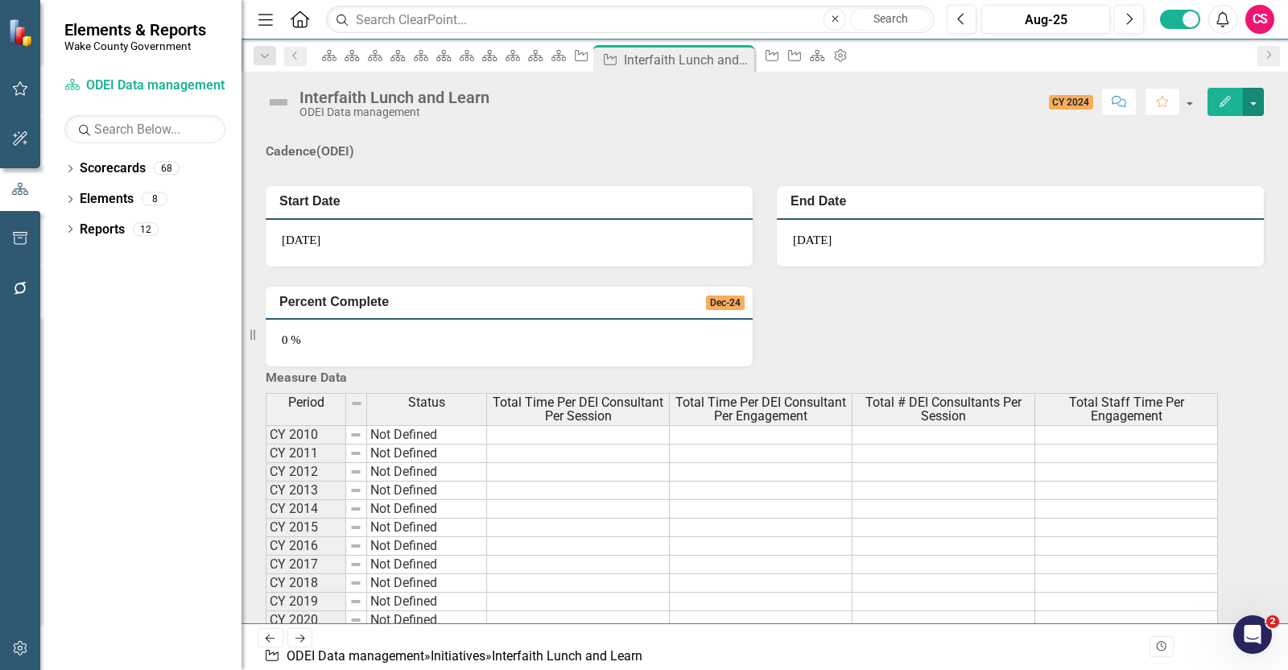
scroll to position [0, 0]
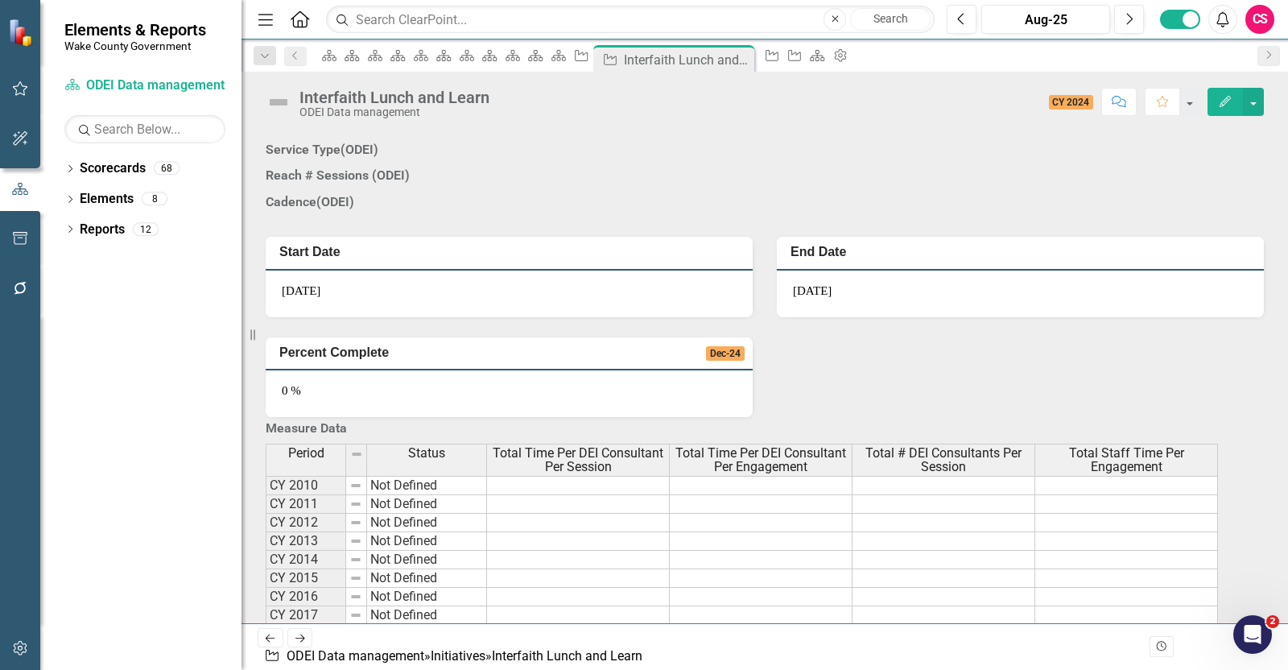
drag, startPoint x: 9, startPoint y: 625, endPoint x: 19, endPoint y: 623, distance: 10.7
click at [12, 625] on div at bounding box center [20, 628] width 40 height 8
click at [23, 642] on icon "button" at bounding box center [20, 648] width 17 height 13
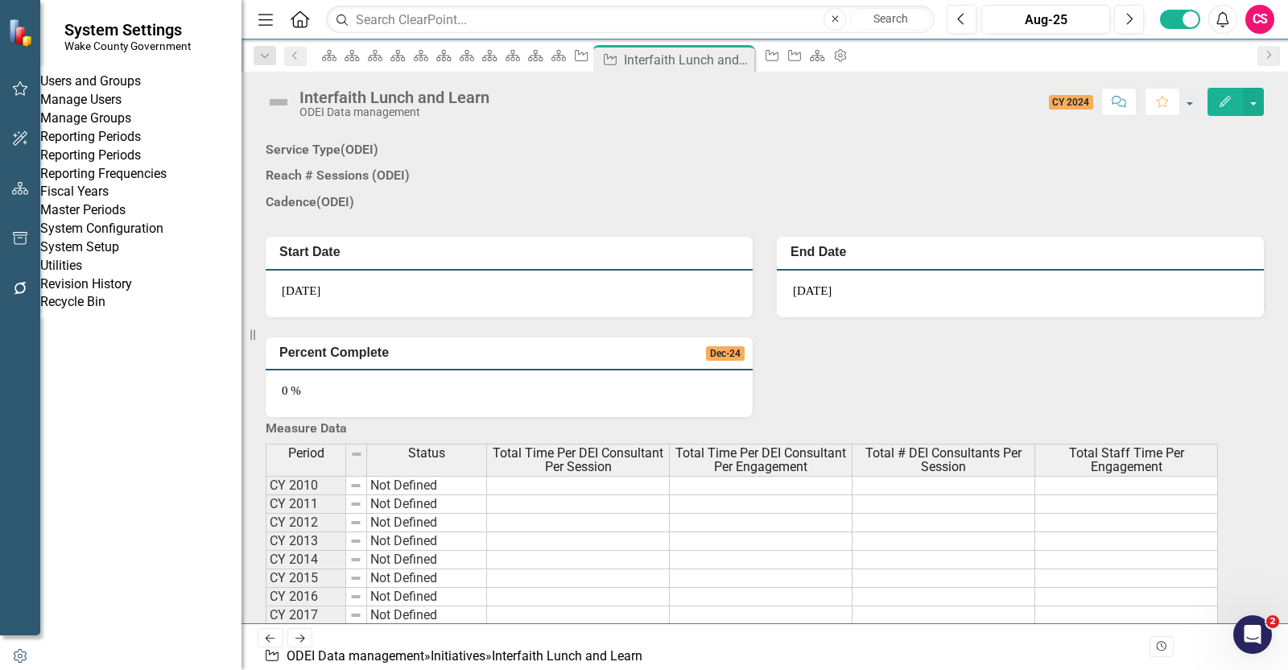
click at [125, 257] on link "System Setup" at bounding box center [140, 247] width 201 height 19
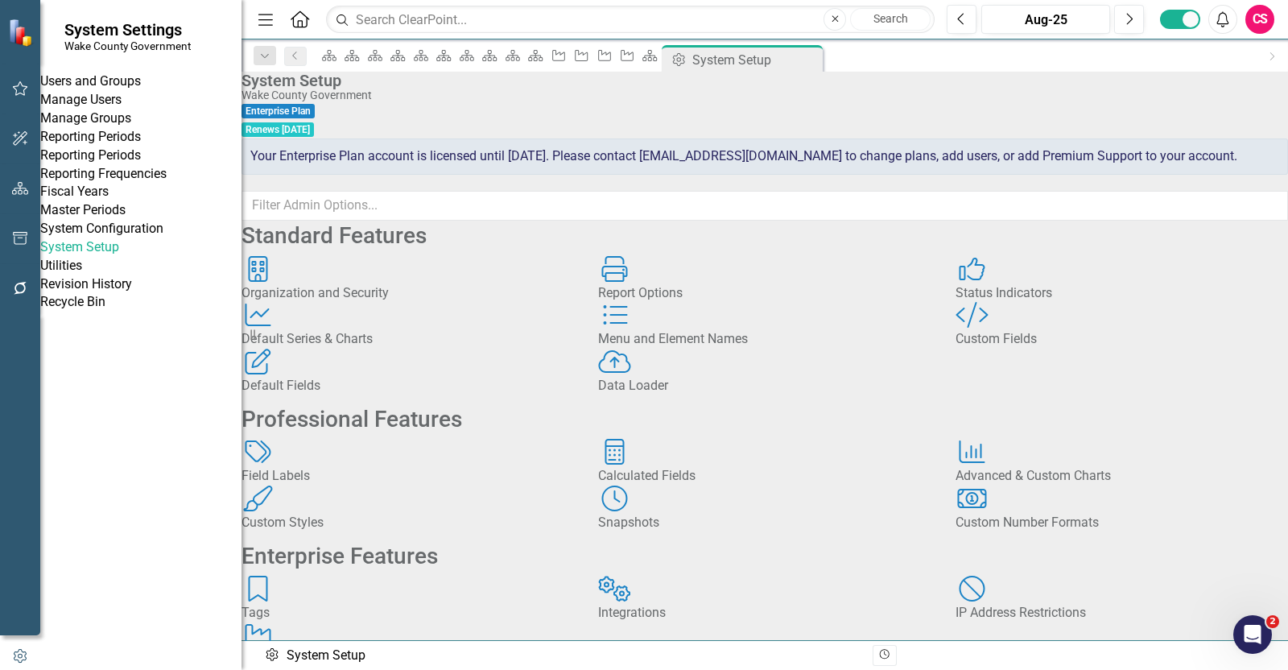
click at [997, 349] on div "Custom Style Custom Fields" at bounding box center [1122, 325] width 332 height 47
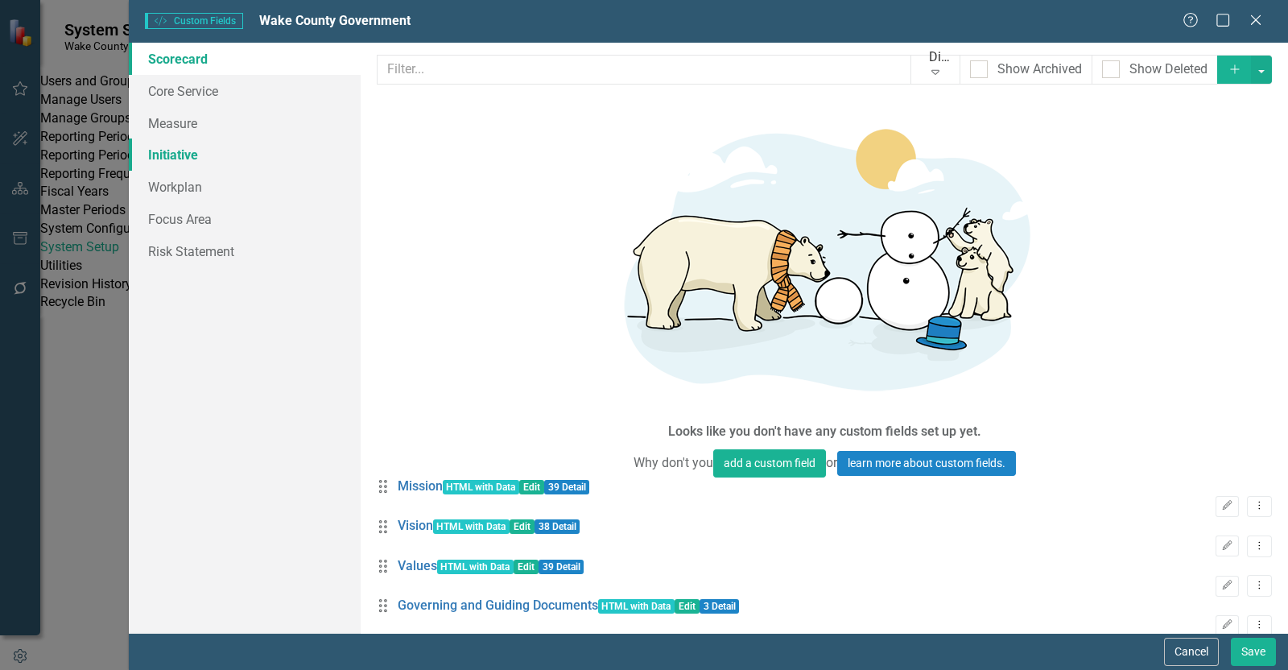
click at [283, 143] on link "Initiative" at bounding box center [245, 154] width 232 height 32
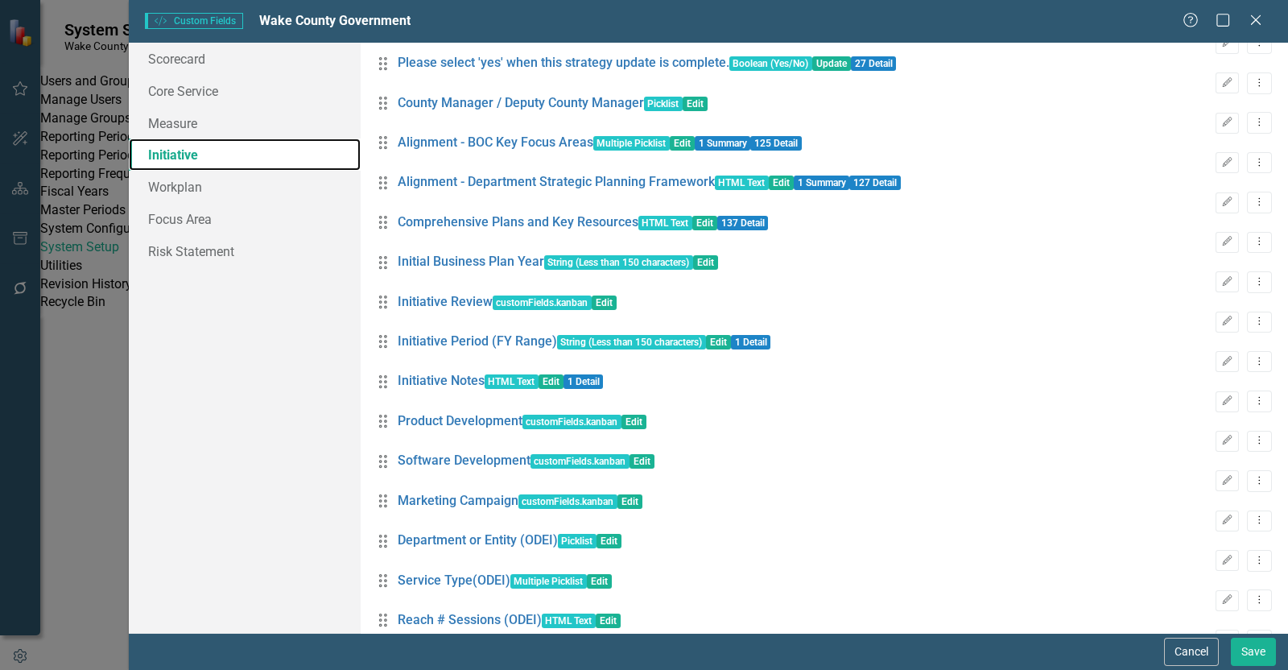
scroll to position [1352, 0]
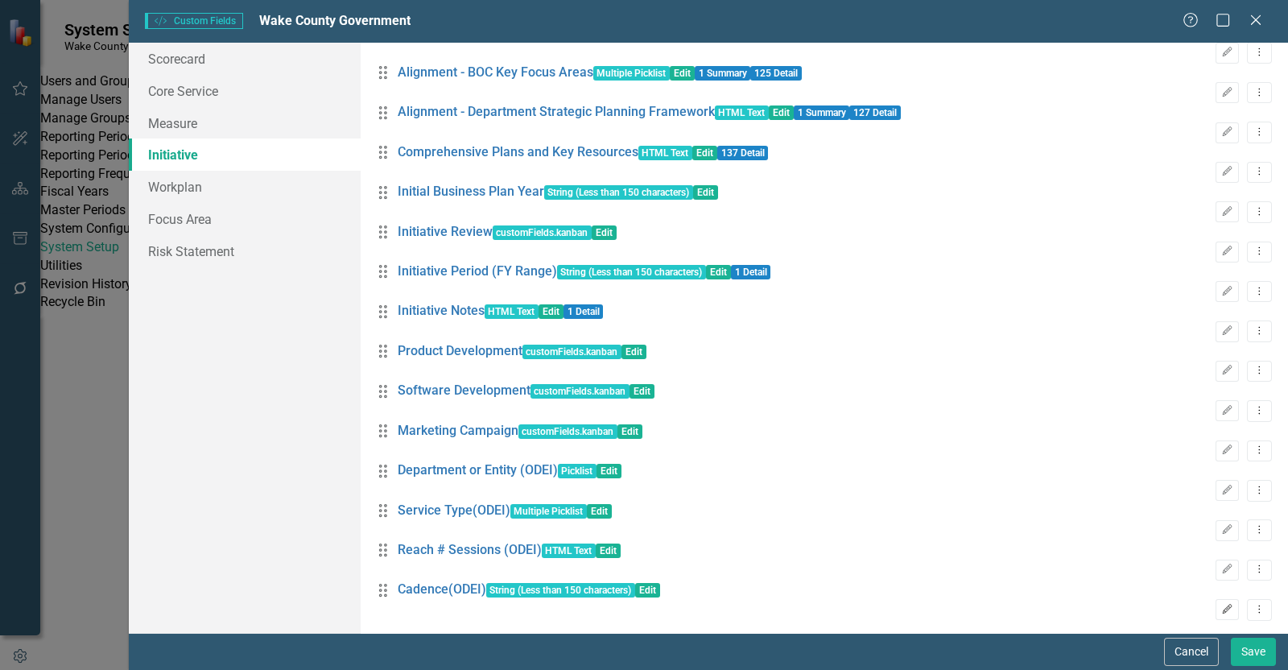
click at [1221, 605] on icon "Edit" at bounding box center [1227, 610] width 12 height 10
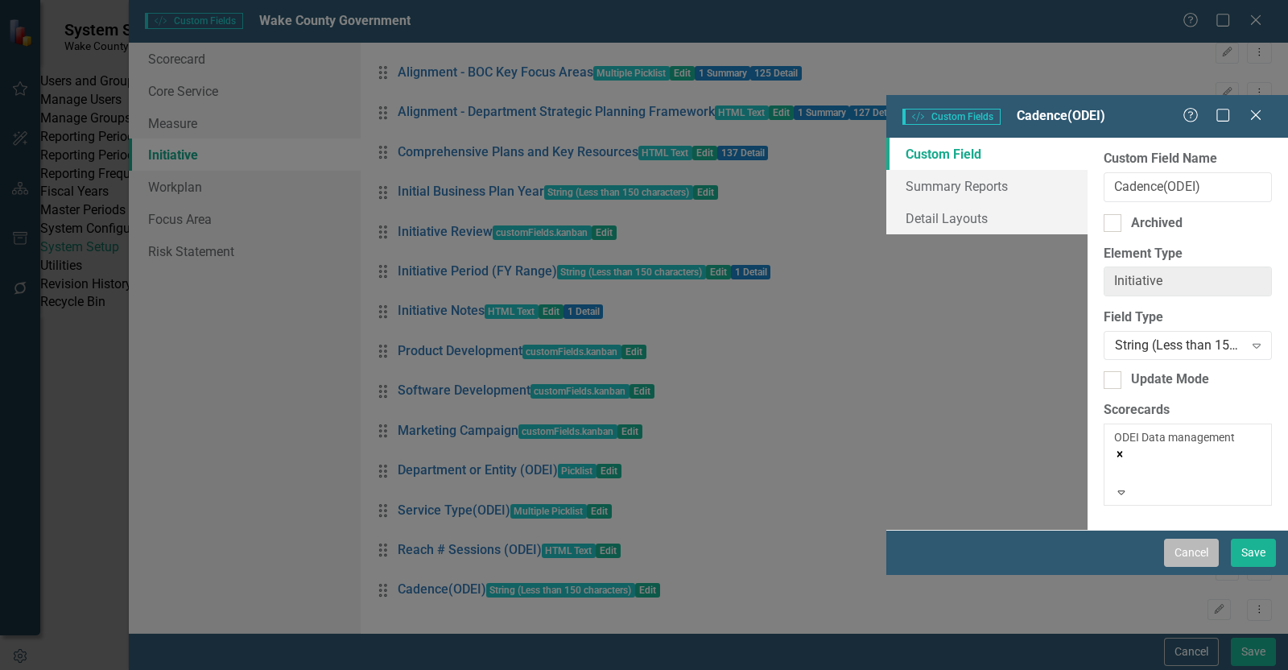
click at [1179, 567] on button "Cancel" at bounding box center [1191, 553] width 55 height 28
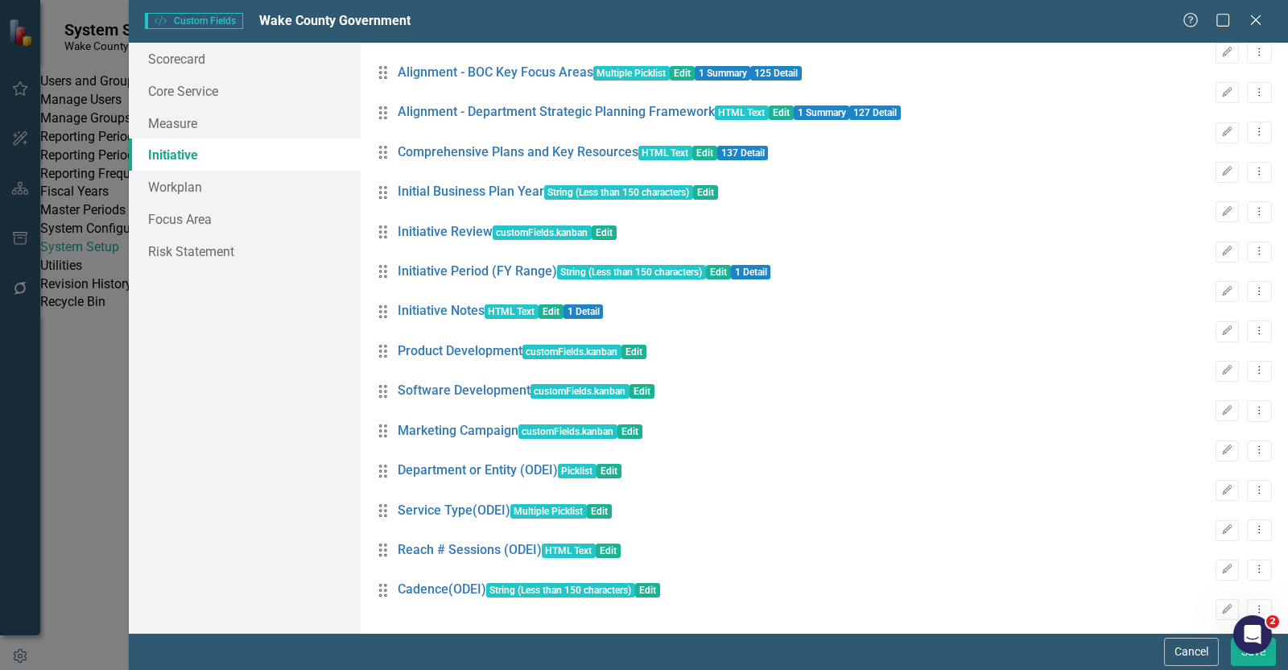
click at [1201, 554] on div "Drag Reach # Sessions (ODEI) HTML Text Edit Edit Dropdown Menu" at bounding box center [824, 560] width 895 height 39
click at [1221, 564] on icon "Edit" at bounding box center [1227, 569] width 12 height 10
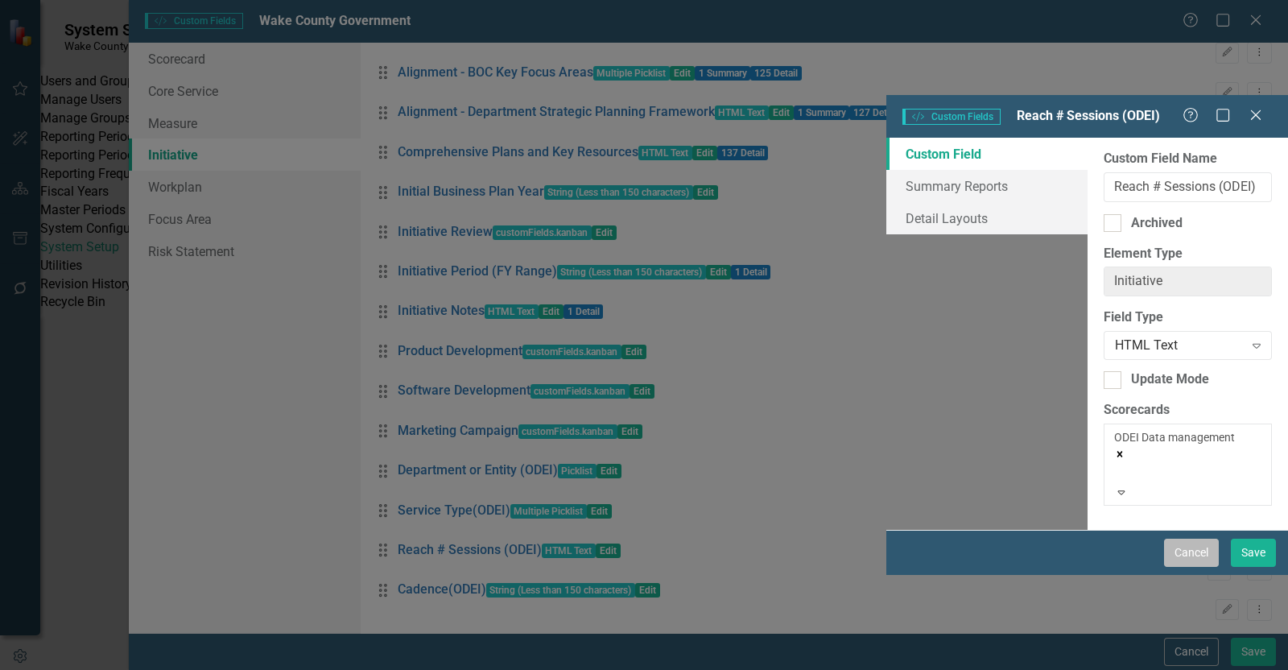
click at [1190, 567] on button "Cancel" at bounding box center [1191, 553] width 55 height 28
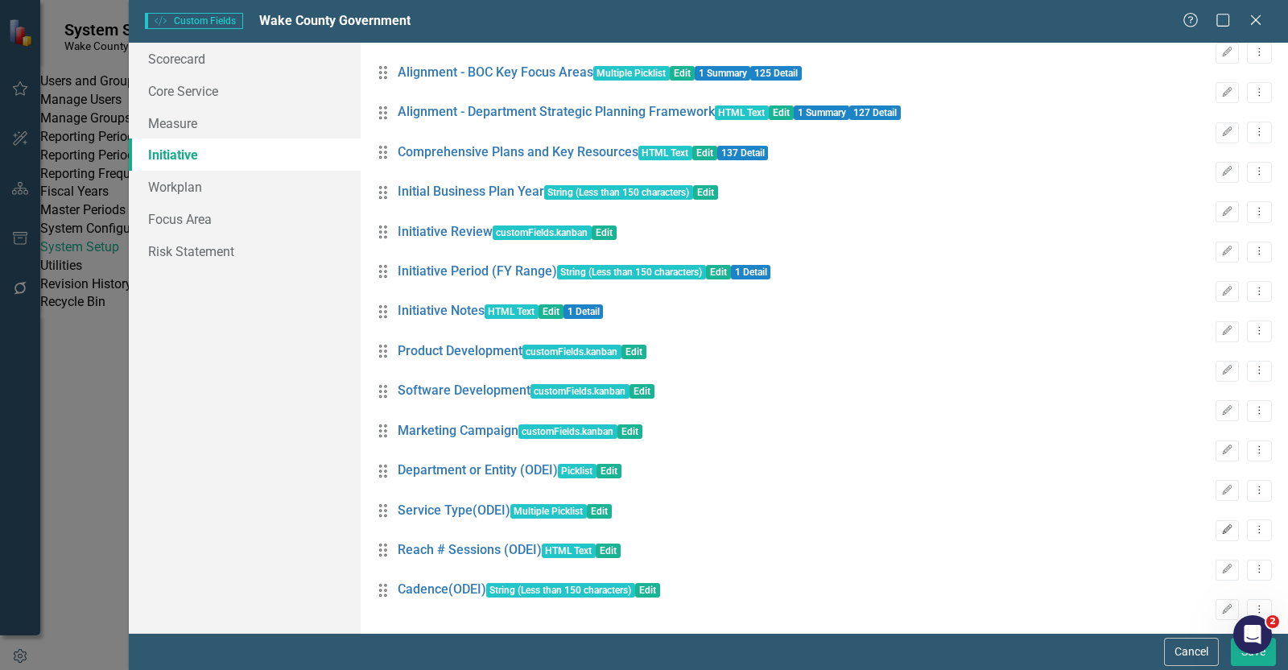
click at [1221, 525] on icon "Edit" at bounding box center [1227, 530] width 12 height 10
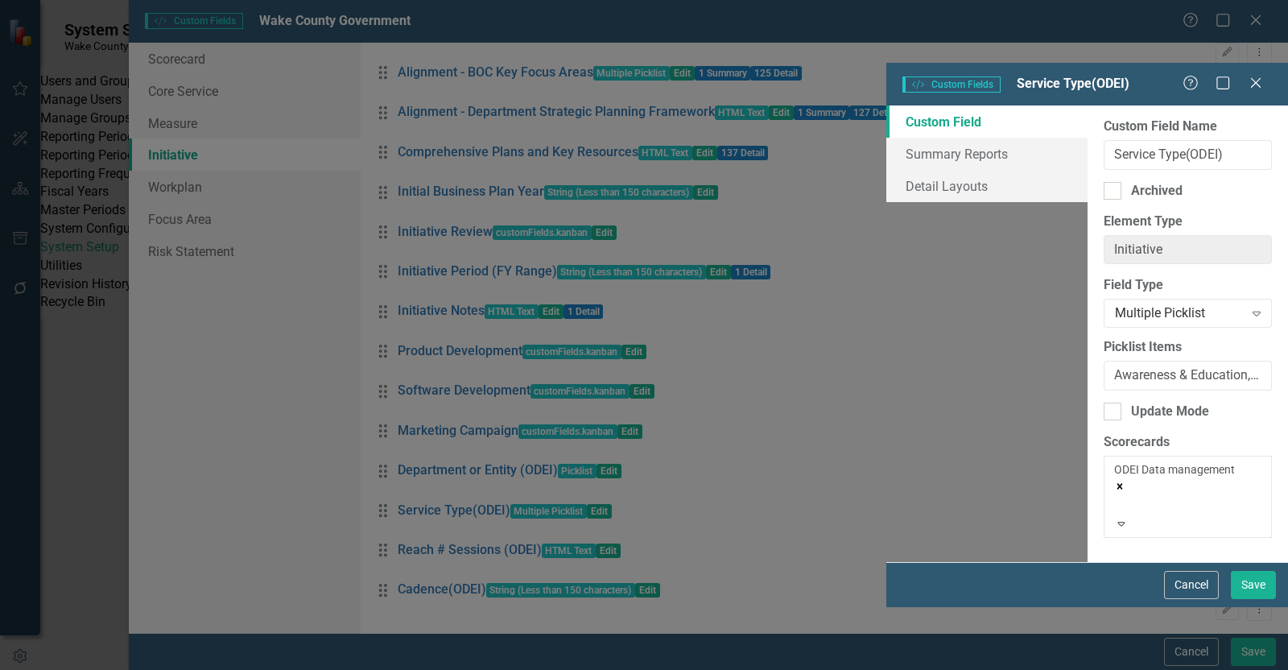
click at [1191, 599] on button "Cancel" at bounding box center [1191, 585] width 55 height 28
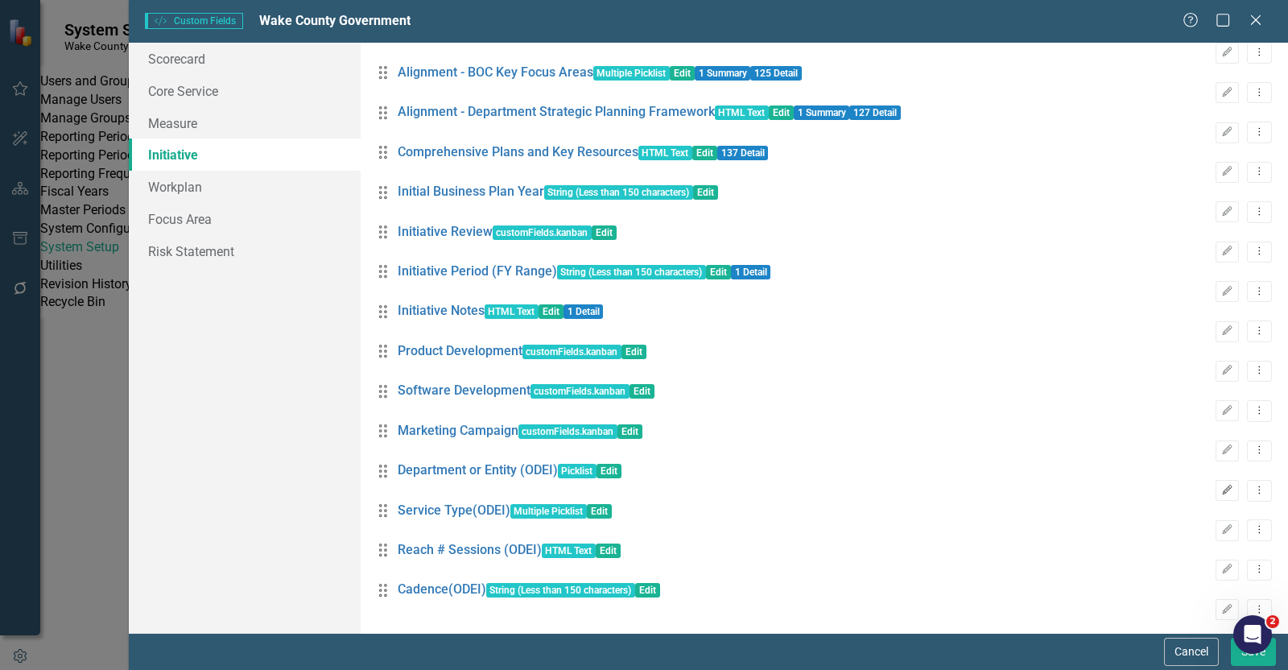
click at [1221, 485] on icon "Edit" at bounding box center [1227, 490] width 12 height 10
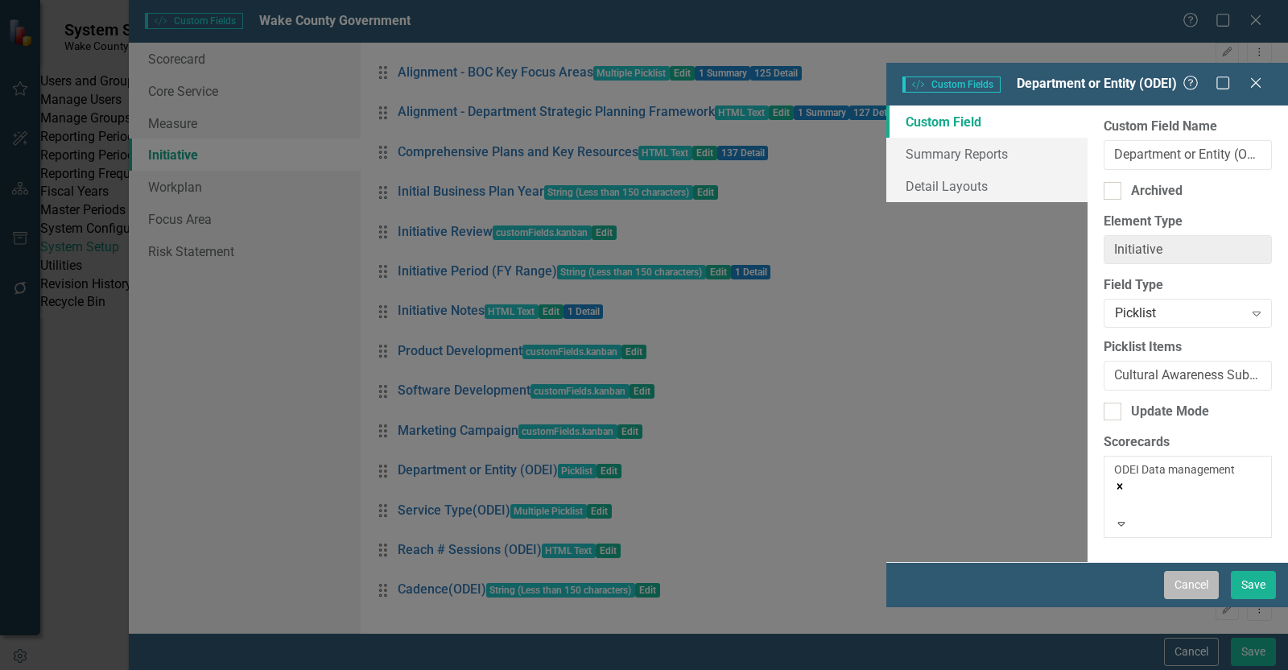
click at [1173, 599] on button "Cancel" at bounding box center [1191, 585] width 55 height 28
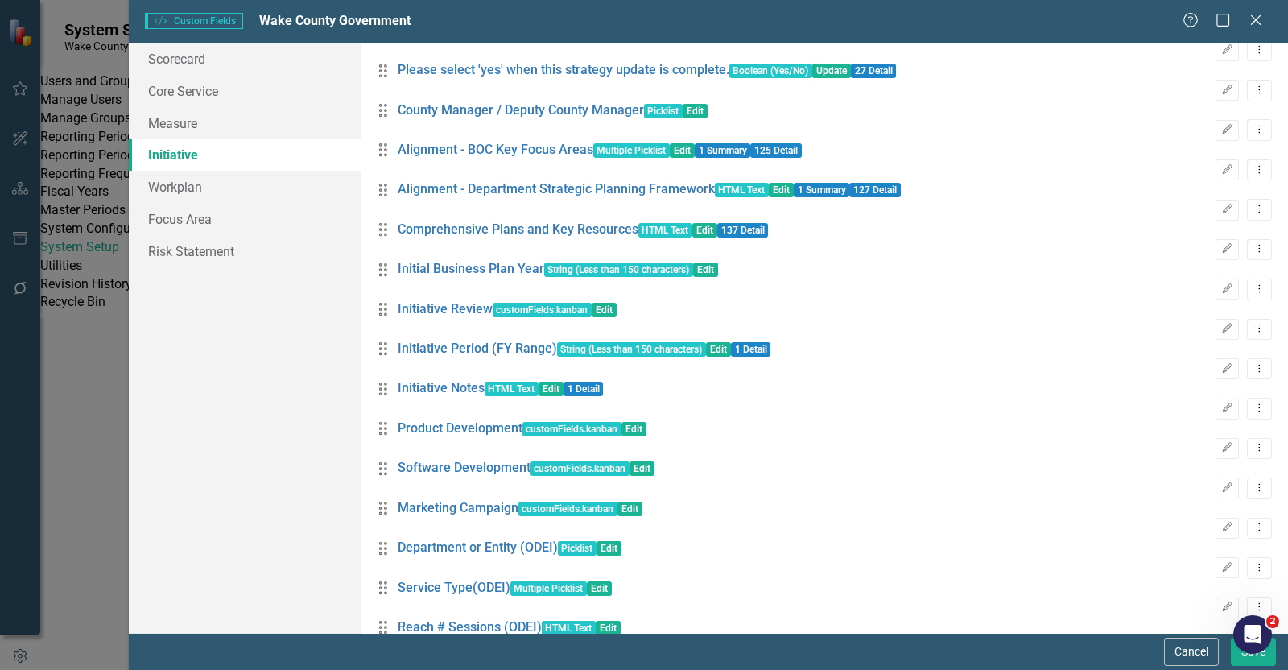
scroll to position [1150, 0]
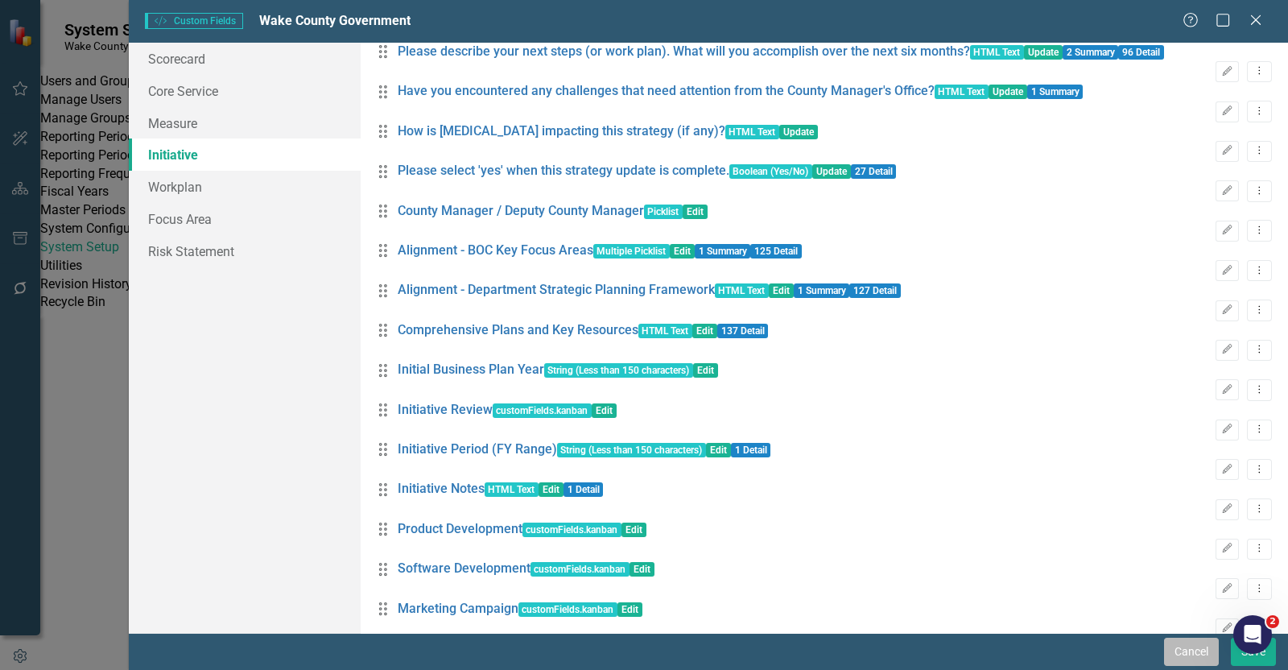
click at [1169, 658] on button "Cancel" at bounding box center [1191, 652] width 55 height 28
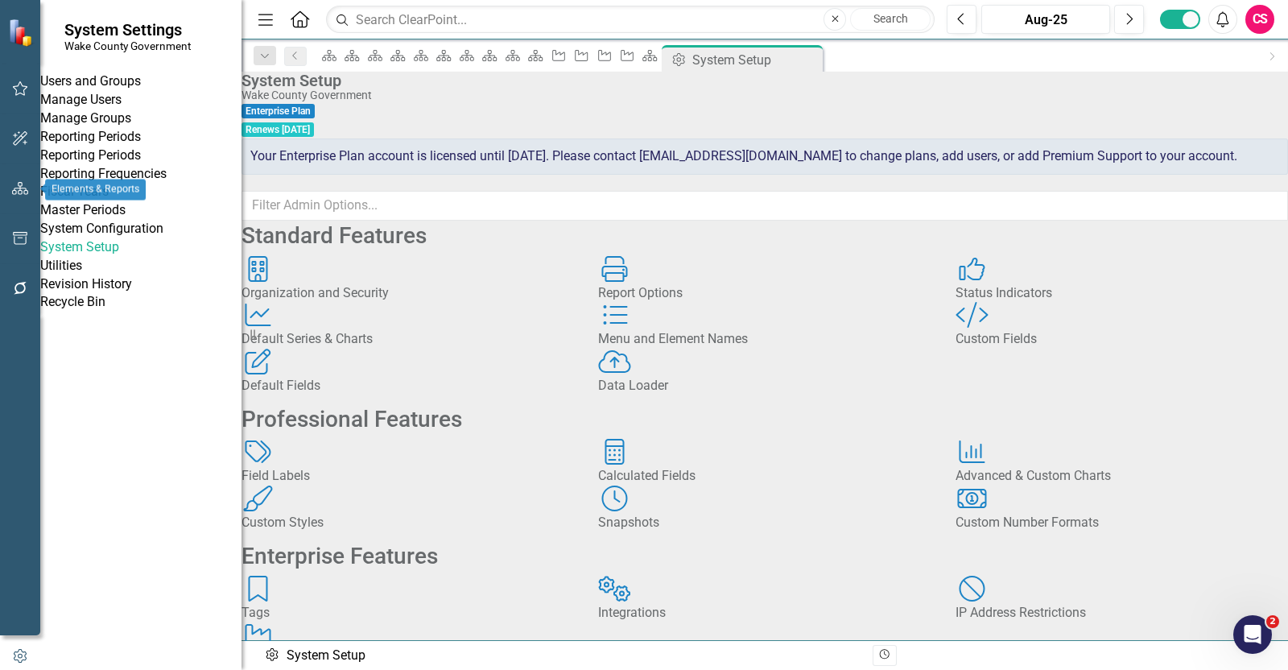
click at [26, 188] on icon "button" at bounding box center [20, 188] width 17 height 13
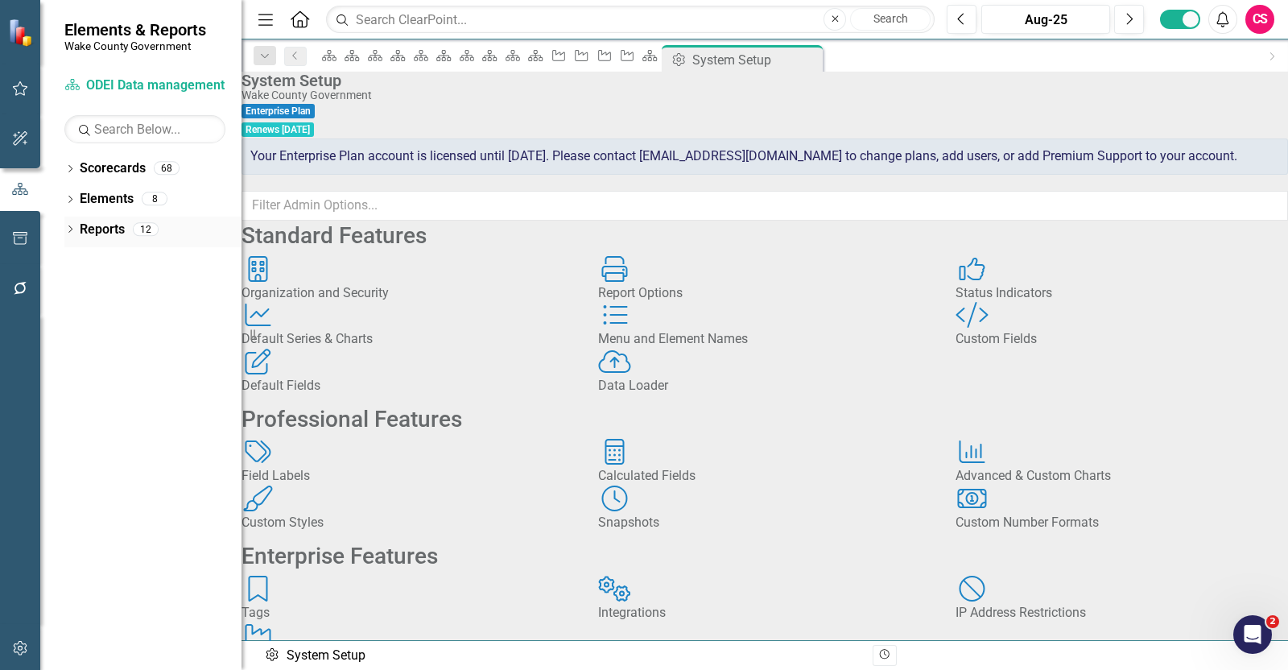
click at [106, 228] on link "Reports" at bounding box center [102, 230] width 45 height 19
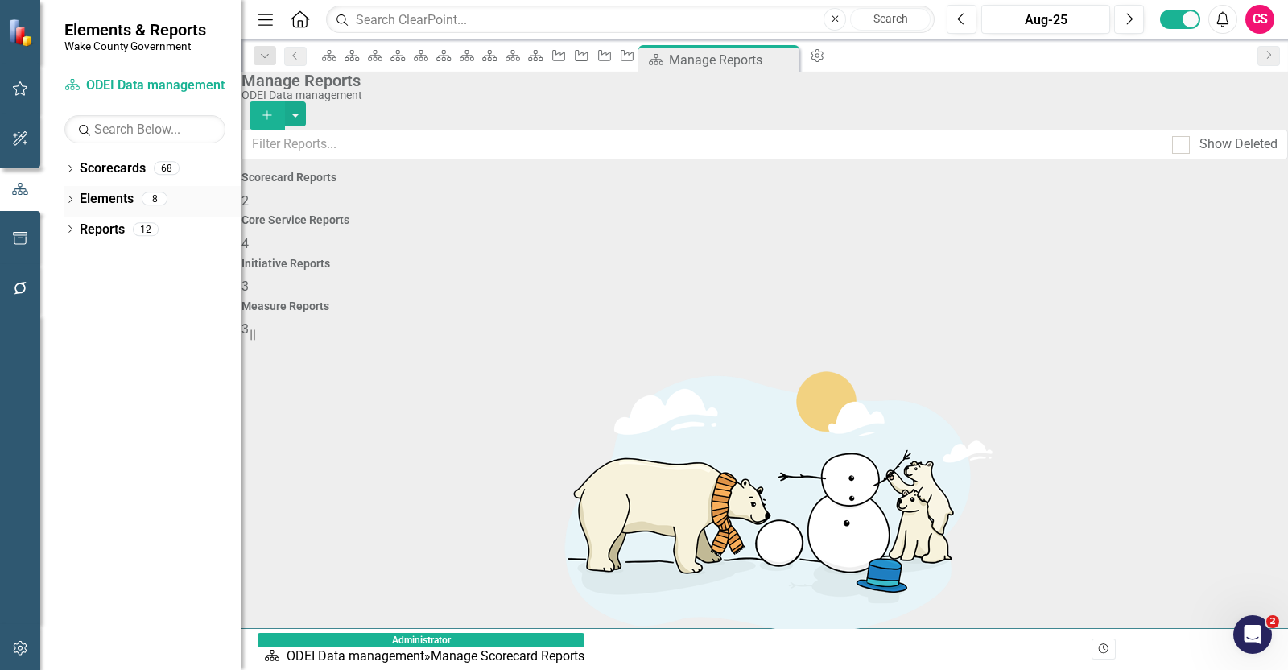
click at [122, 200] on link "Elements" at bounding box center [107, 199] width 54 height 19
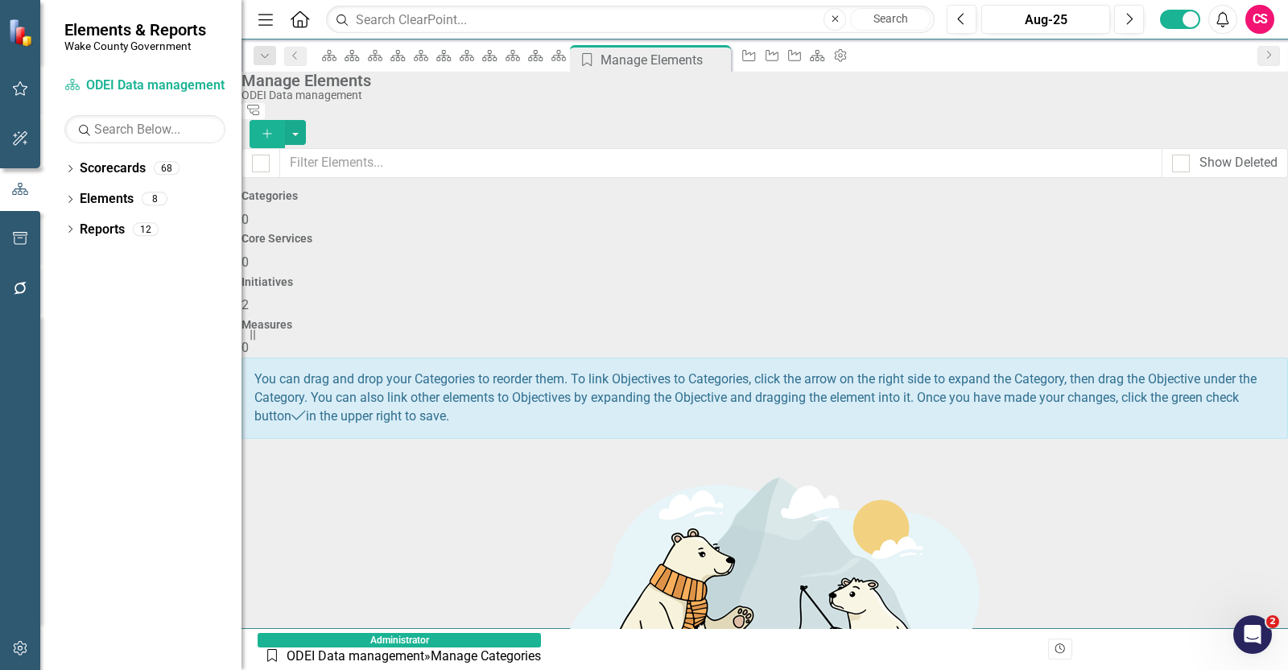
click at [787, 276] on div "Initiatives 2" at bounding box center [765, 295] width 1046 height 39
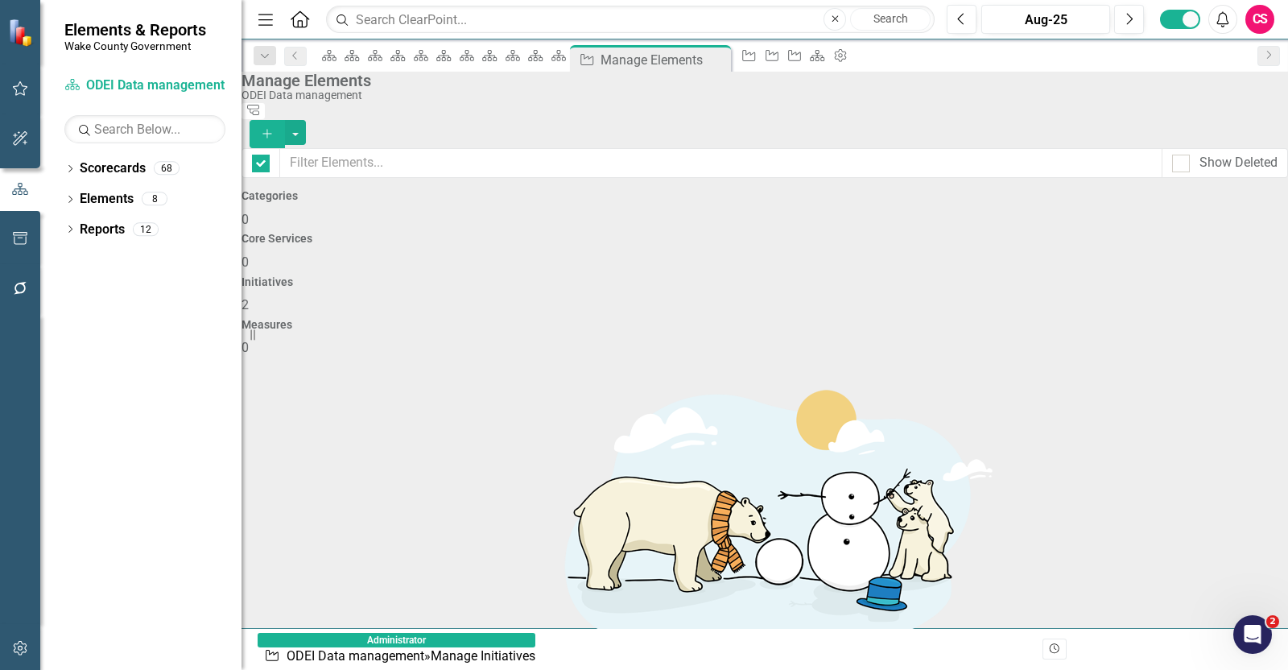
checkbox input "false"
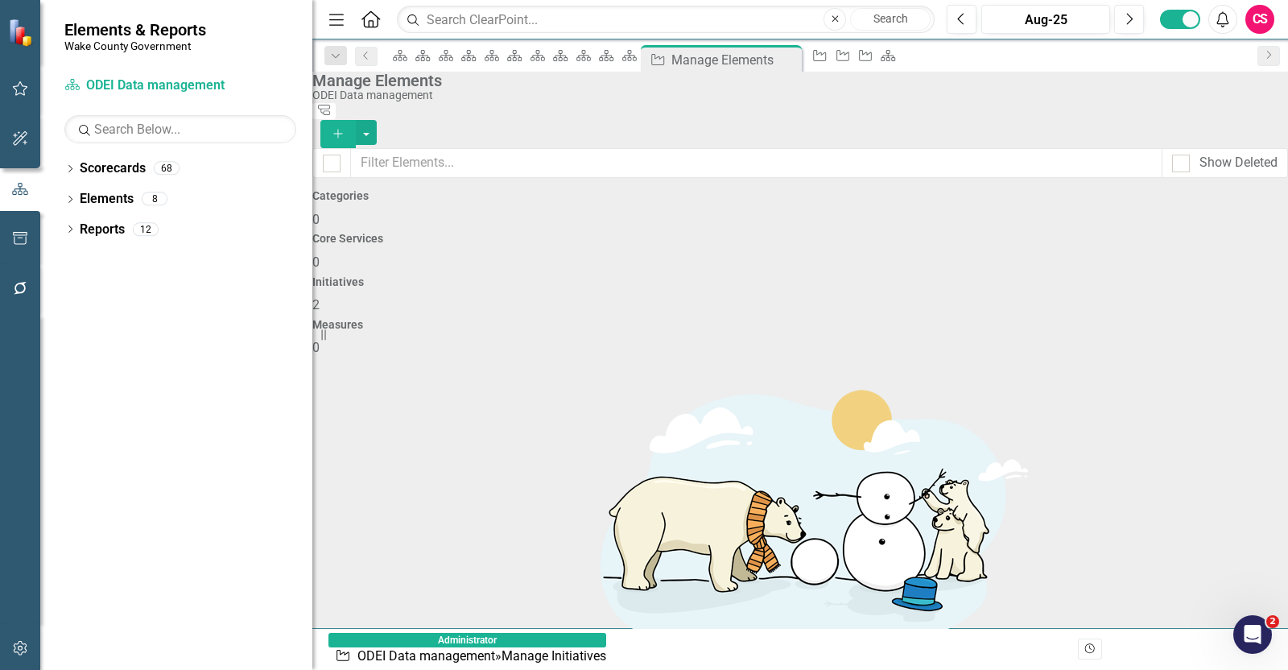
drag, startPoint x: 252, startPoint y: 38, endPoint x: 312, endPoint y: 50, distance: 61.6
click at [312, 50] on div "Resize" at bounding box center [318, 335] width 13 height 670
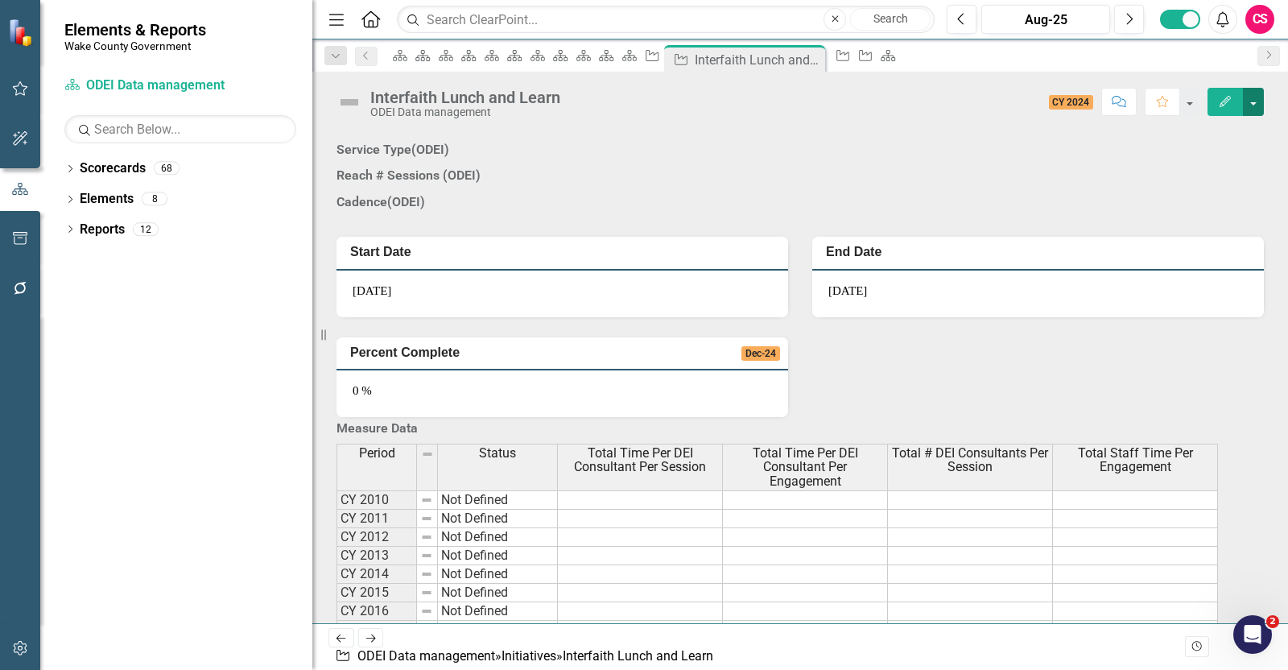
click at [1257, 95] on button "button" at bounding box center [1253, 102] width 21 height 28
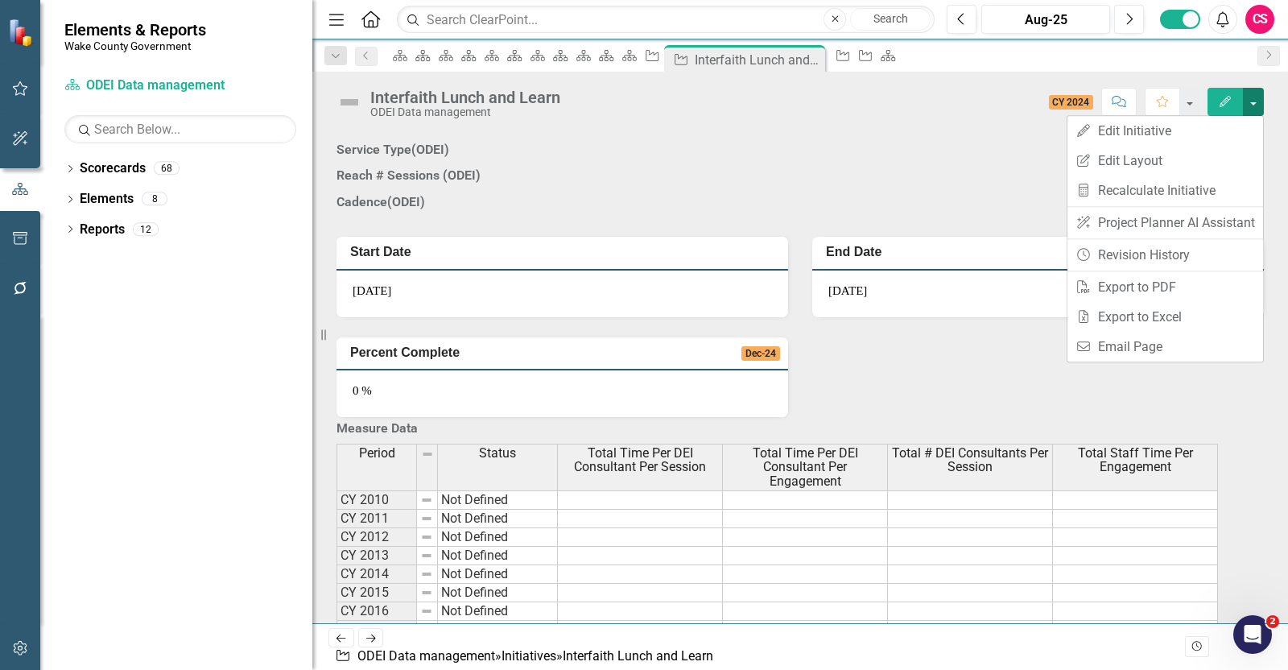
click at [1257, 105] on button "button" at bounding box center [1253, 102] width 21 height 28
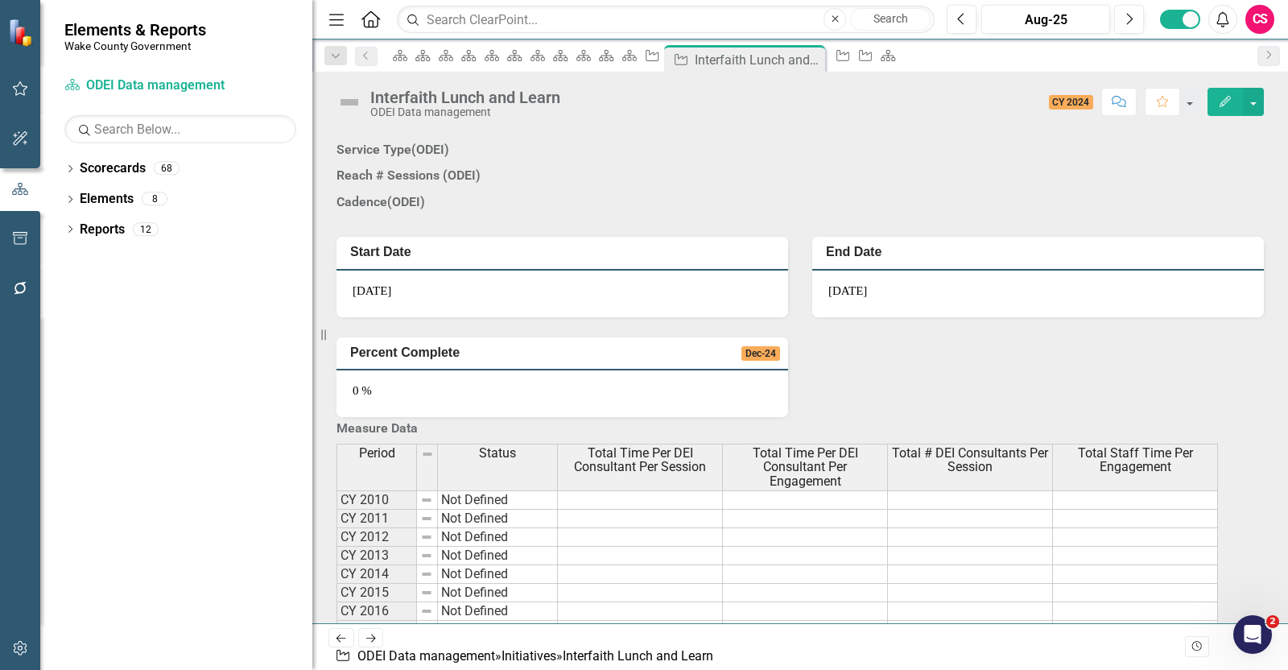
click at [340, 642] on icon at bounding box center [341, 638] width 10 height 8
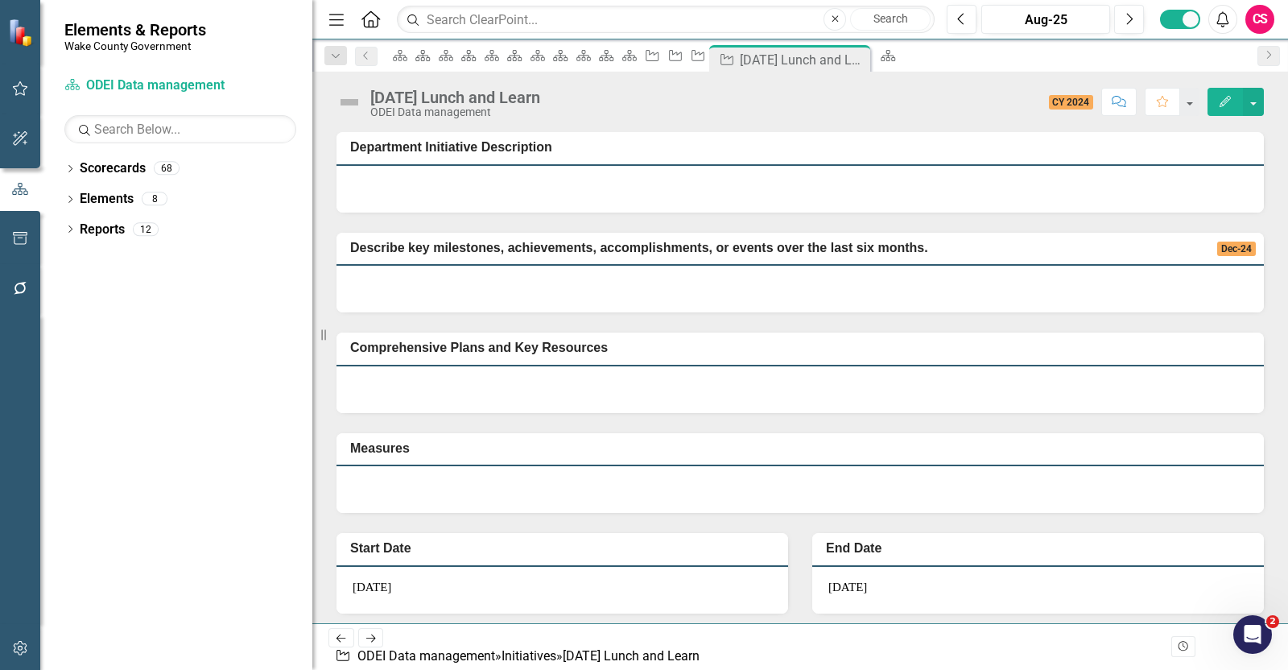
click at [1224, 100] on icon "Edit" at bounding box center [1225, 101] width 14 height 11
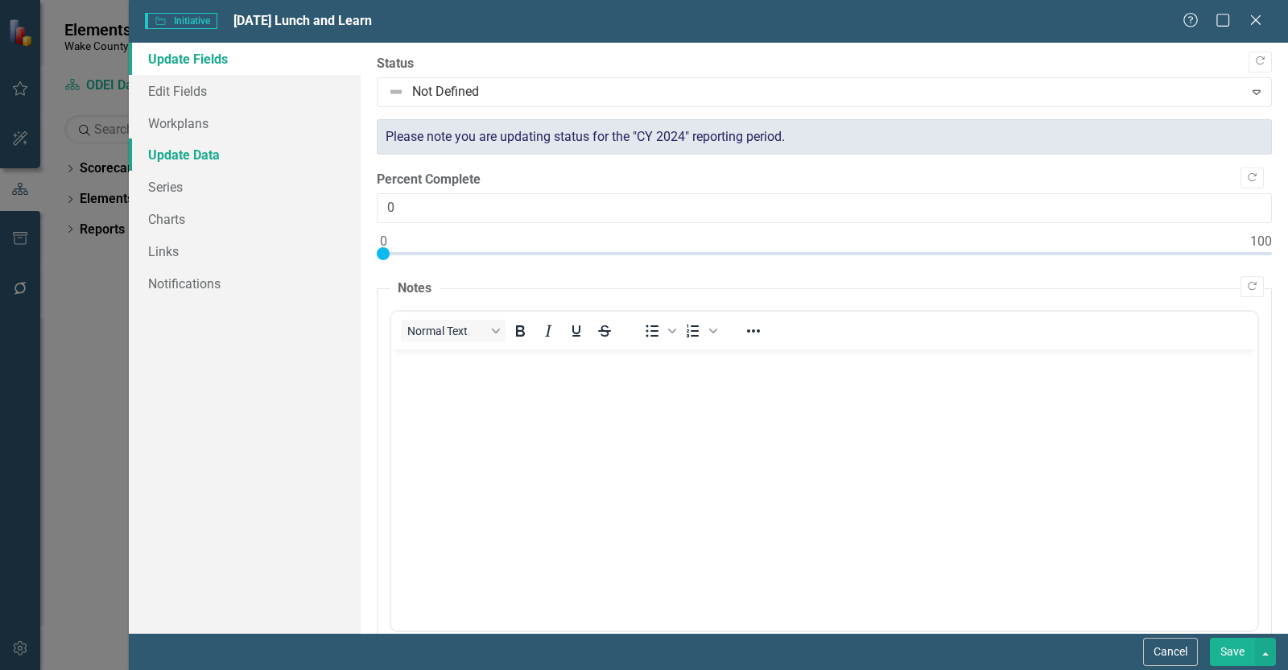
click at [193, 157] on link "Update Data" at bounding box center [245, 154] width 232 height 32
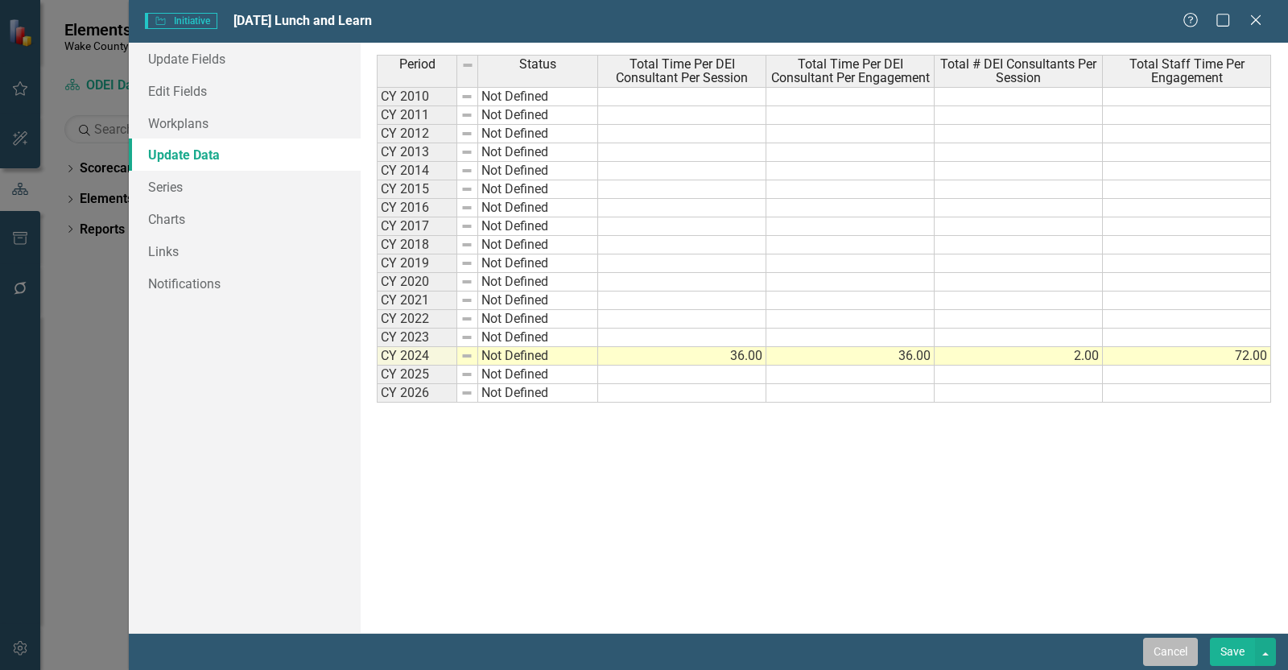
click at [1178, 658] on button "Cancel" at bounding box center [1170, 652] width 55 height 28
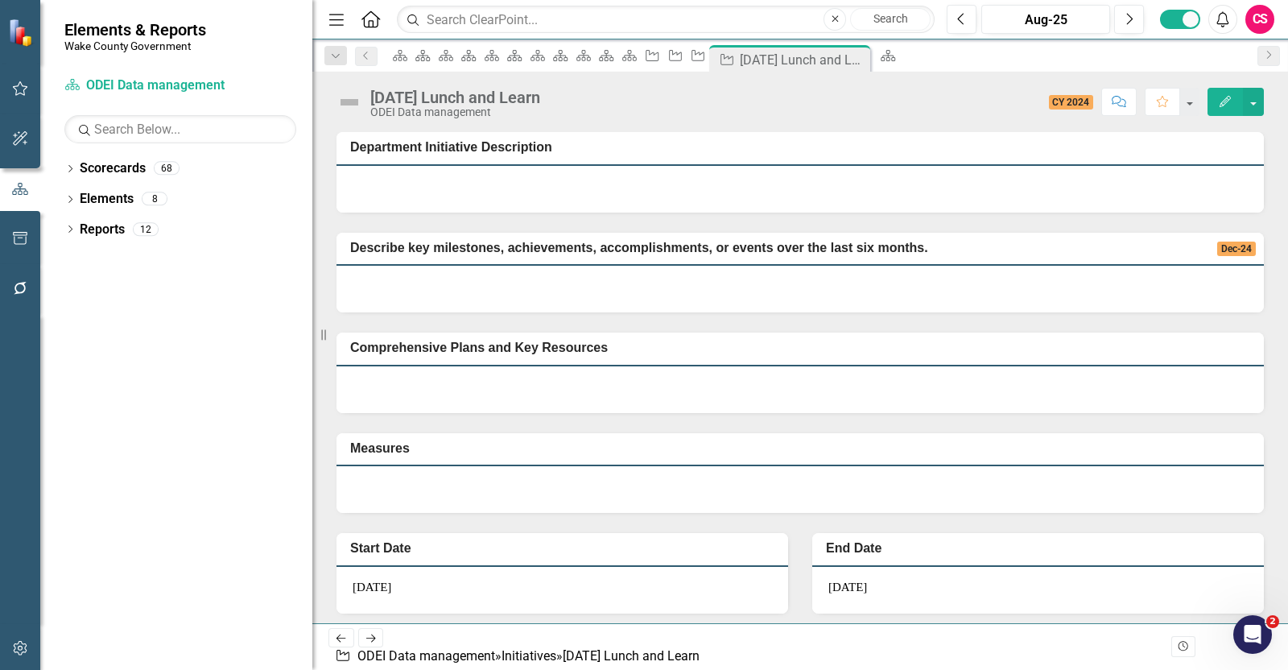
click at [377, 643] on icon "Next" at bounding box center [371, 638] width 14 height 10
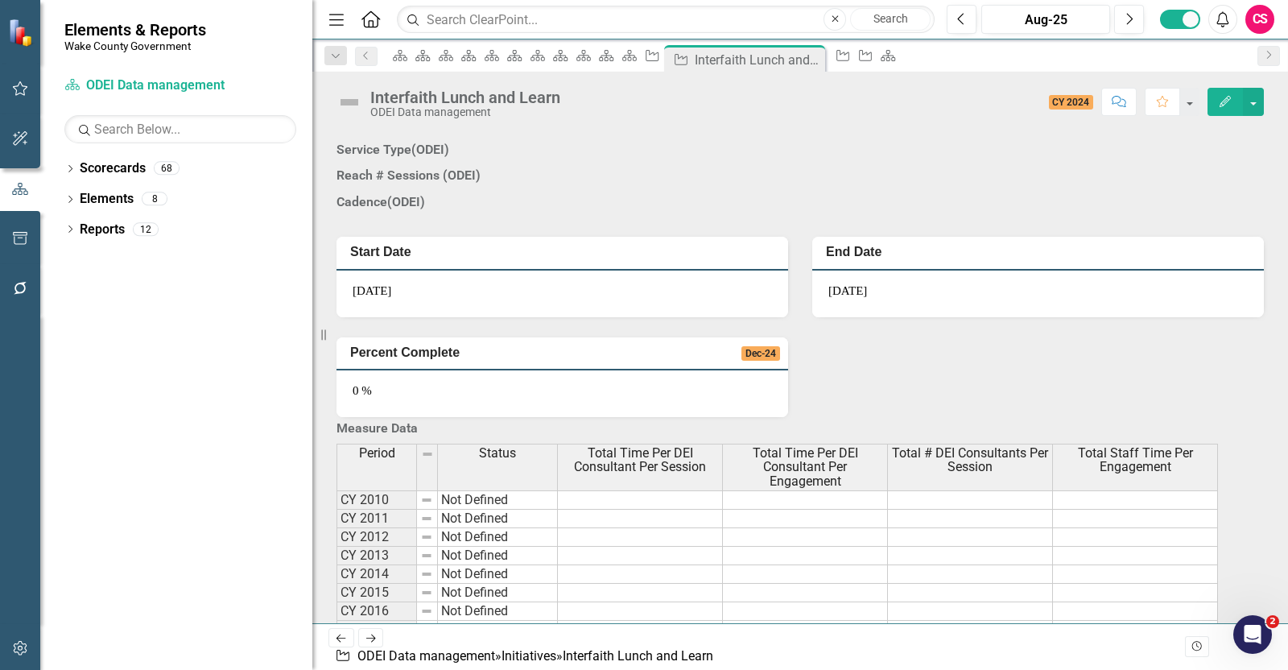
click at [1228, 105] on icon "Edit" at bounding box center [1225, 101] width 14 height 11
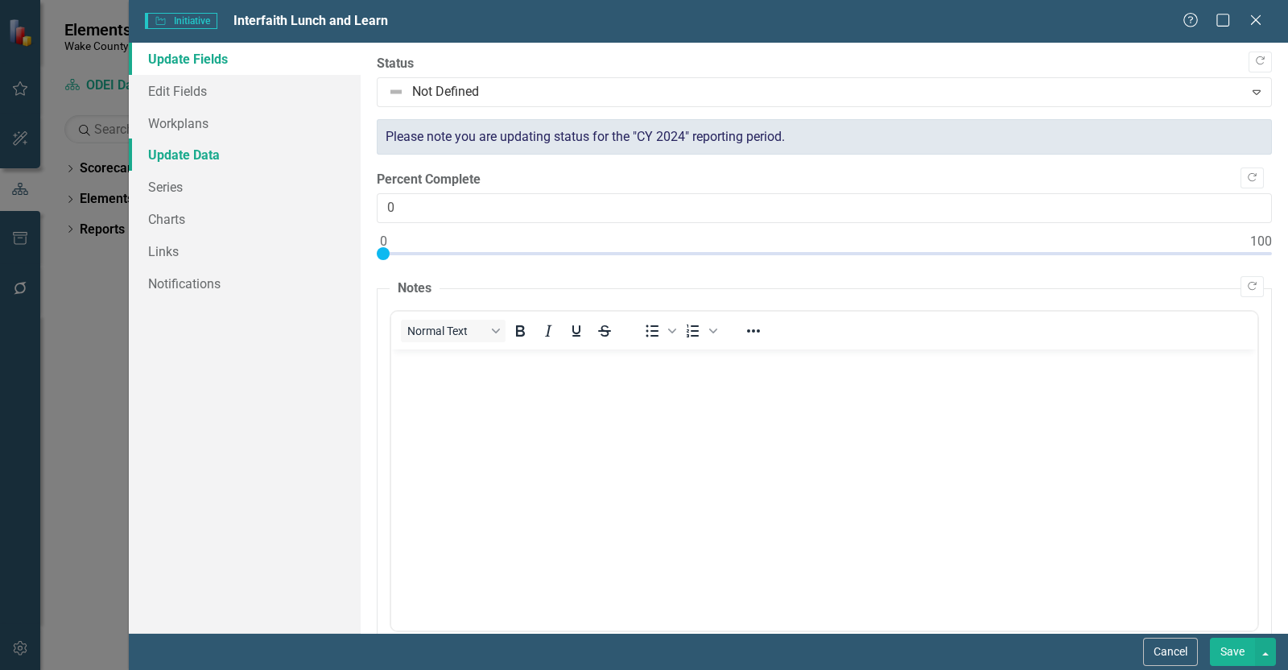
click at [188, 152] on link "Update Data" at bounding box center [245, 154] width 232 height 32
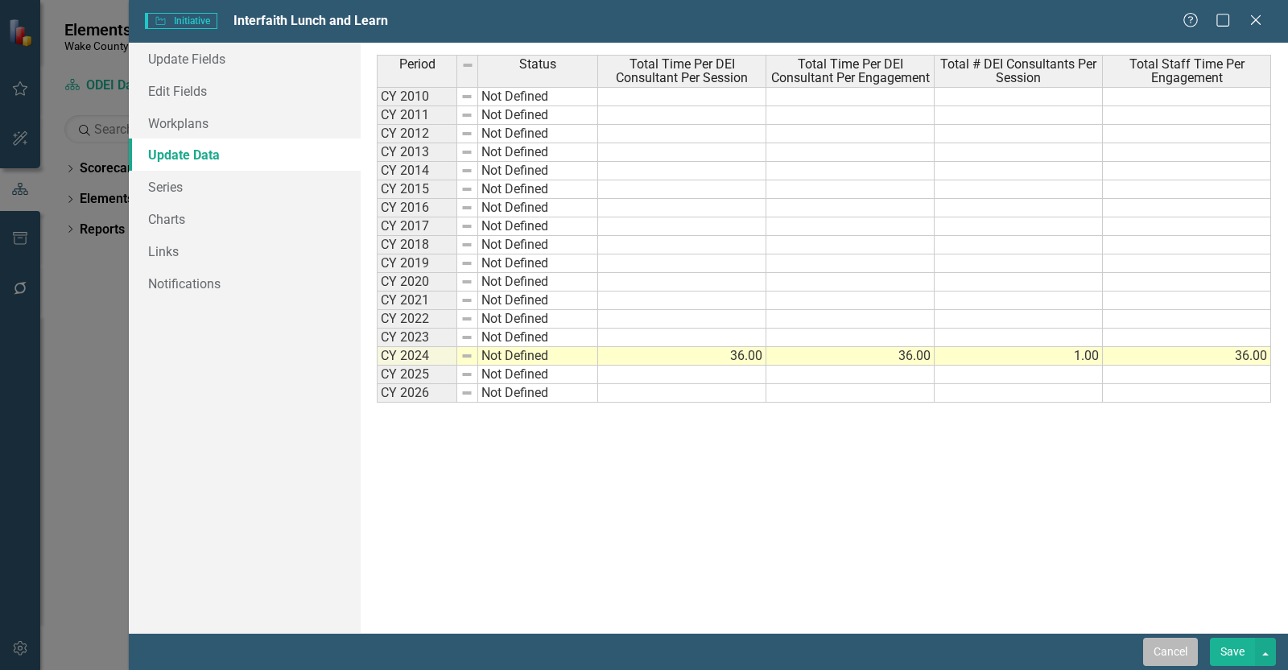
click at [1146, 648] on button "Cancel" at bounding box center [1170, 652] width 55 height 28
